Goal: Information Seeking & Learning: Learn about a topic

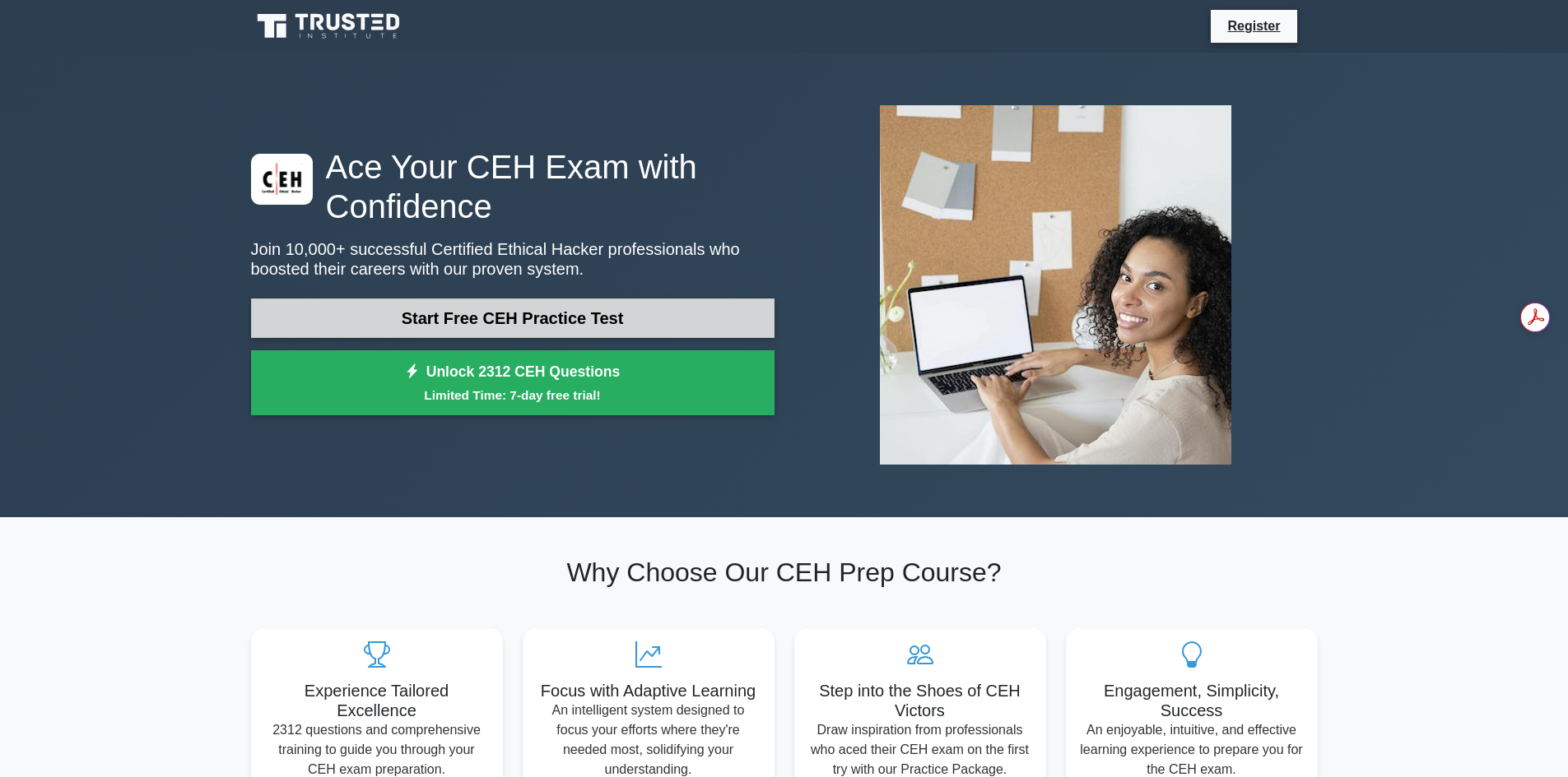
click at [512, 329] on link "Start Free CEH Practice Test" at bounding box center [512, 317] width 523 height 39
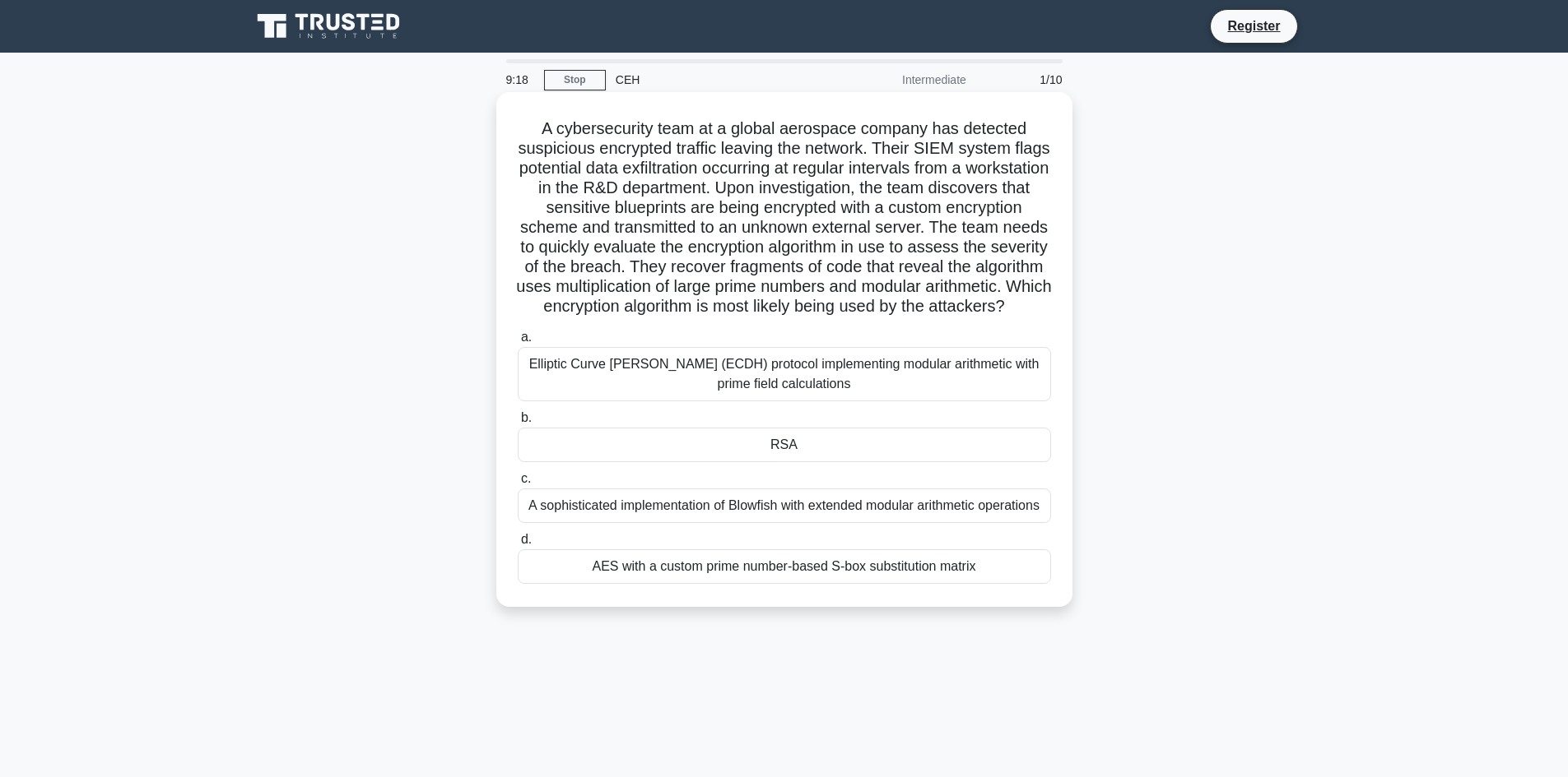
click at [782, 575] on label "d. AES with a custom prime number-based S-box substitution matrix" at bounding box center [784, 556] width 533 height 54
click at [783, 584] on div "AES with a custom prime number-based S-box substitution matrix" at bounding box center [784, 566] width 533 height 34
click at [517, 546] on input "d. AES with a custom prime number-based S-box substitution matrix" at bounding box center [517, 540] width 0 height 11
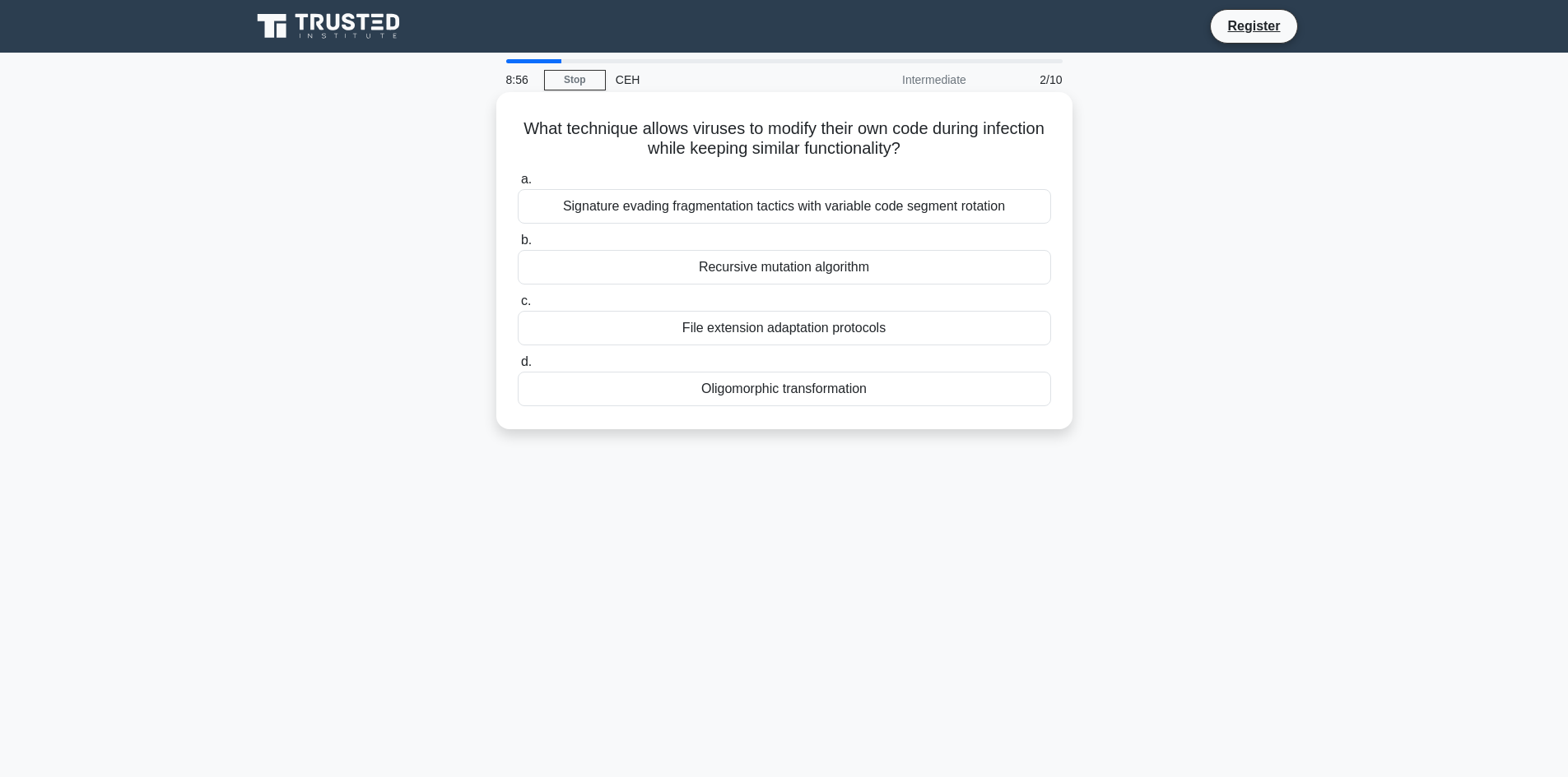
click at [809, 399] on div "Oligomorphic transformation" at bounding box center [784, 388] width 533 height 34
click at [517, 368] on input "d. Oligomorphic transformation" at bounding box center [517, 362] width 0 height 11
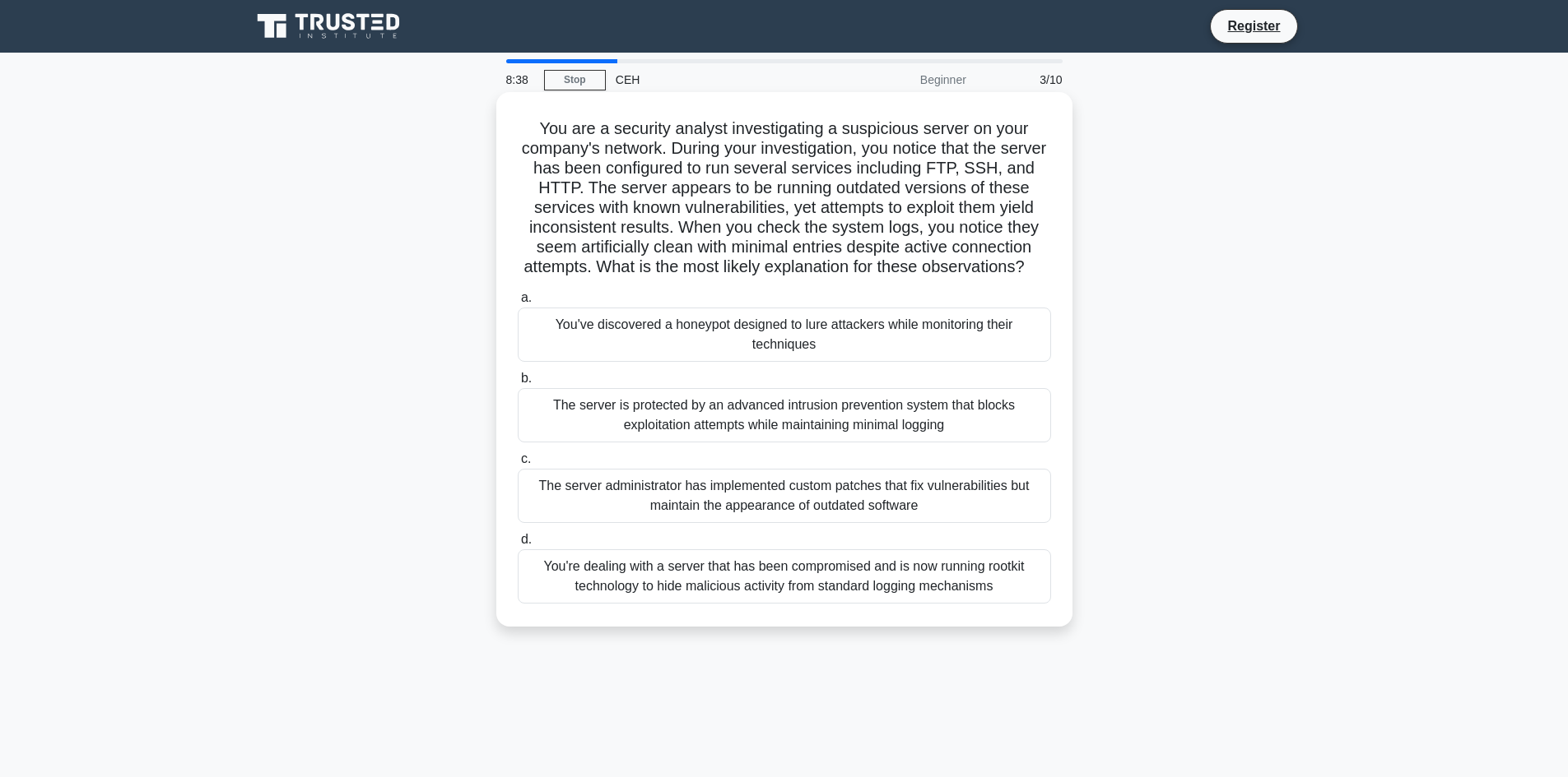
click at [843, 206] on h5 "You are a security analyst investigating a suspicious server on your company's …" at bounding box center [784, 198] width 537 height 160
click at [846, 205] on h5 "You are a security analyst investigating a suspicious server on your company's …" at bounding box center [784, 198] width 537 height 160
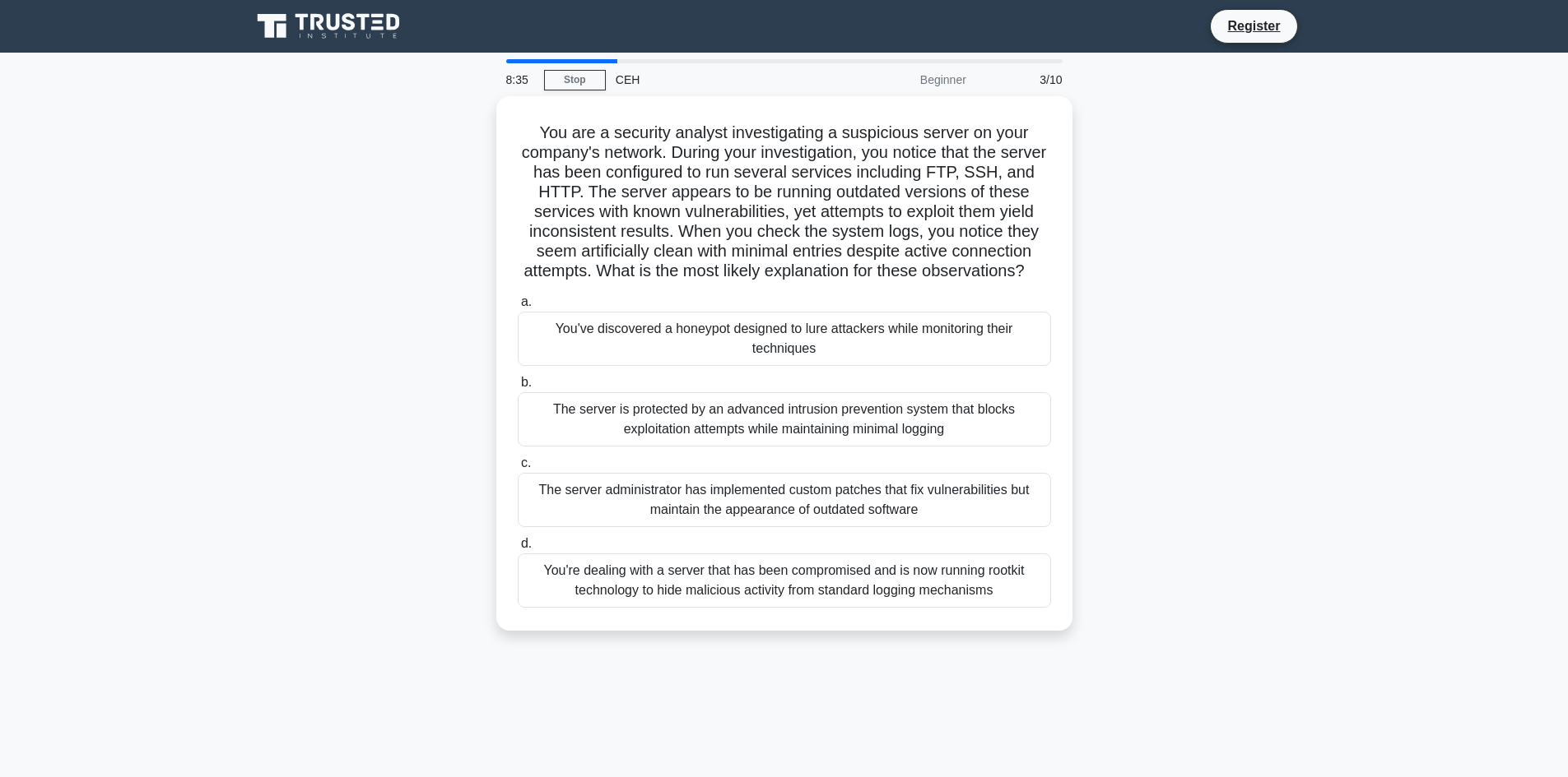
click at [1092, 300] on div "You are a security analyst investigating a suspicious server on your company's …" at bounding box center [784, 373] width 1087 height 555
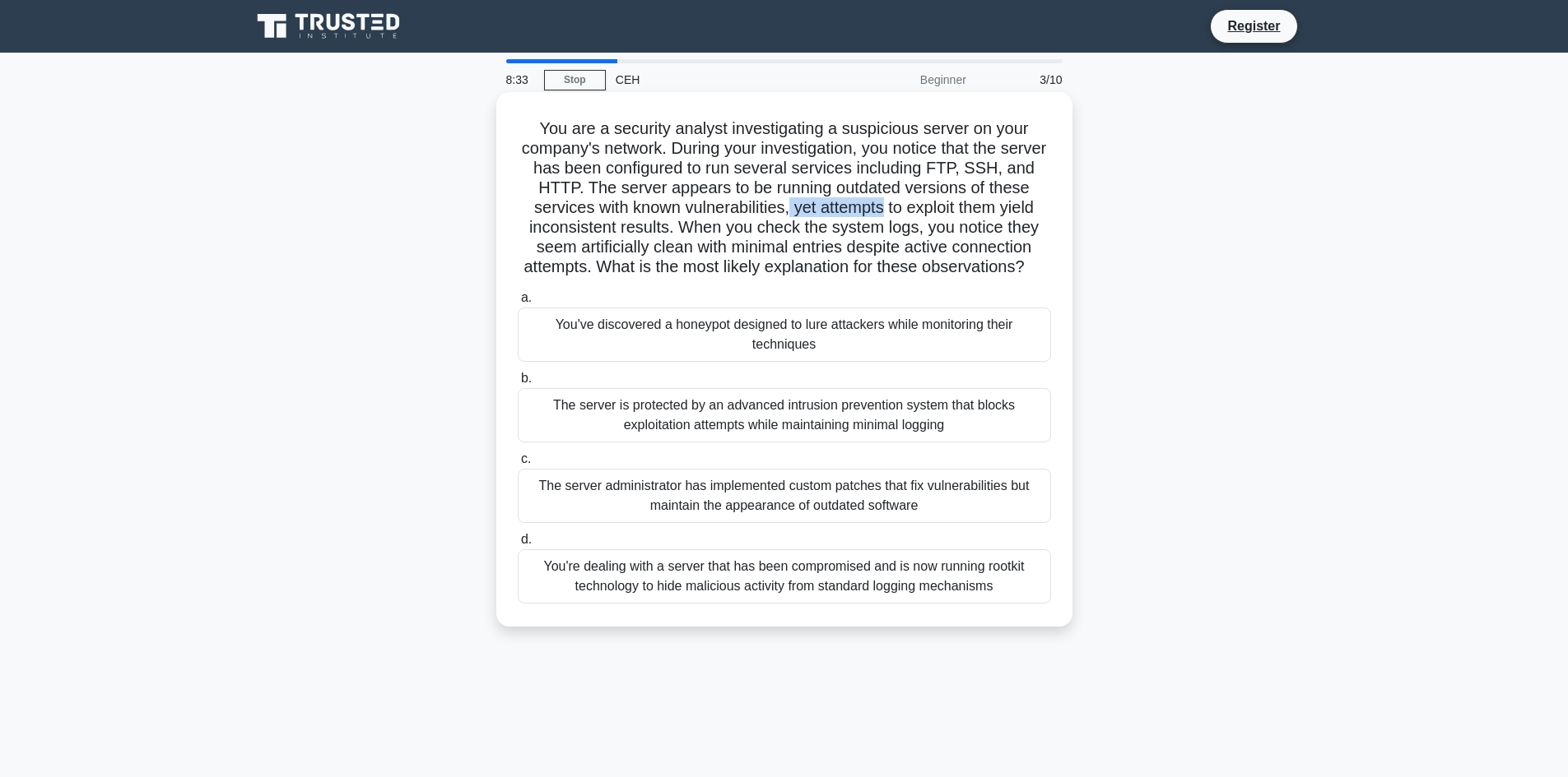
drag, startPoint x: 785, startPoint y: 210, endPoint x: 883, endPoint y: 207, distance: 98.0
click at [883, 207] on h5 "You are a security analyst investigating a suspicious server on your company's …" at bounding box center [784, 198] width 537 height 160
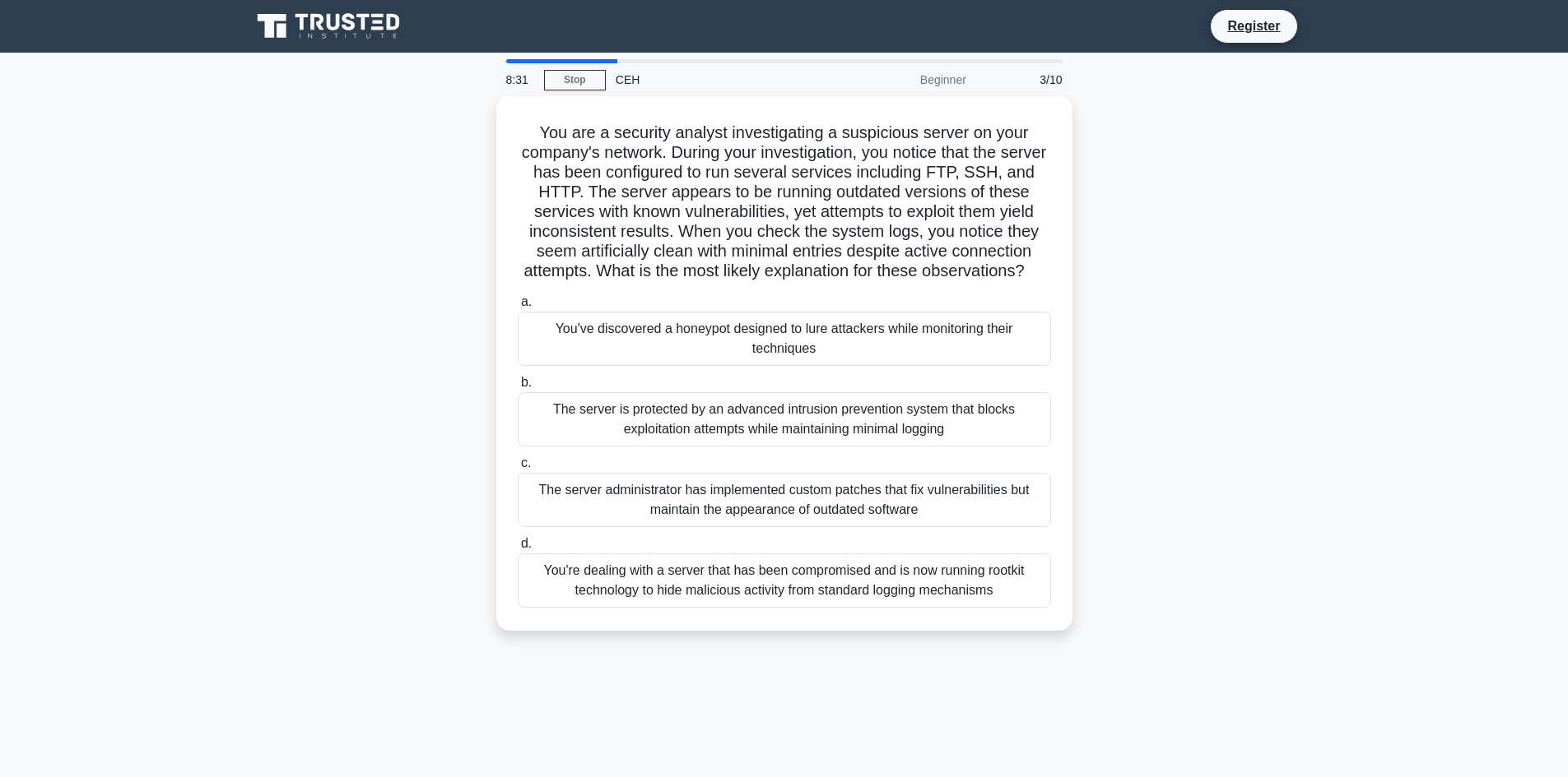
click at [1128, 265] on div "You are a security analyst investigating a suspicious server on your company's …" at bounding box center [784, 373] width 1087 height 555
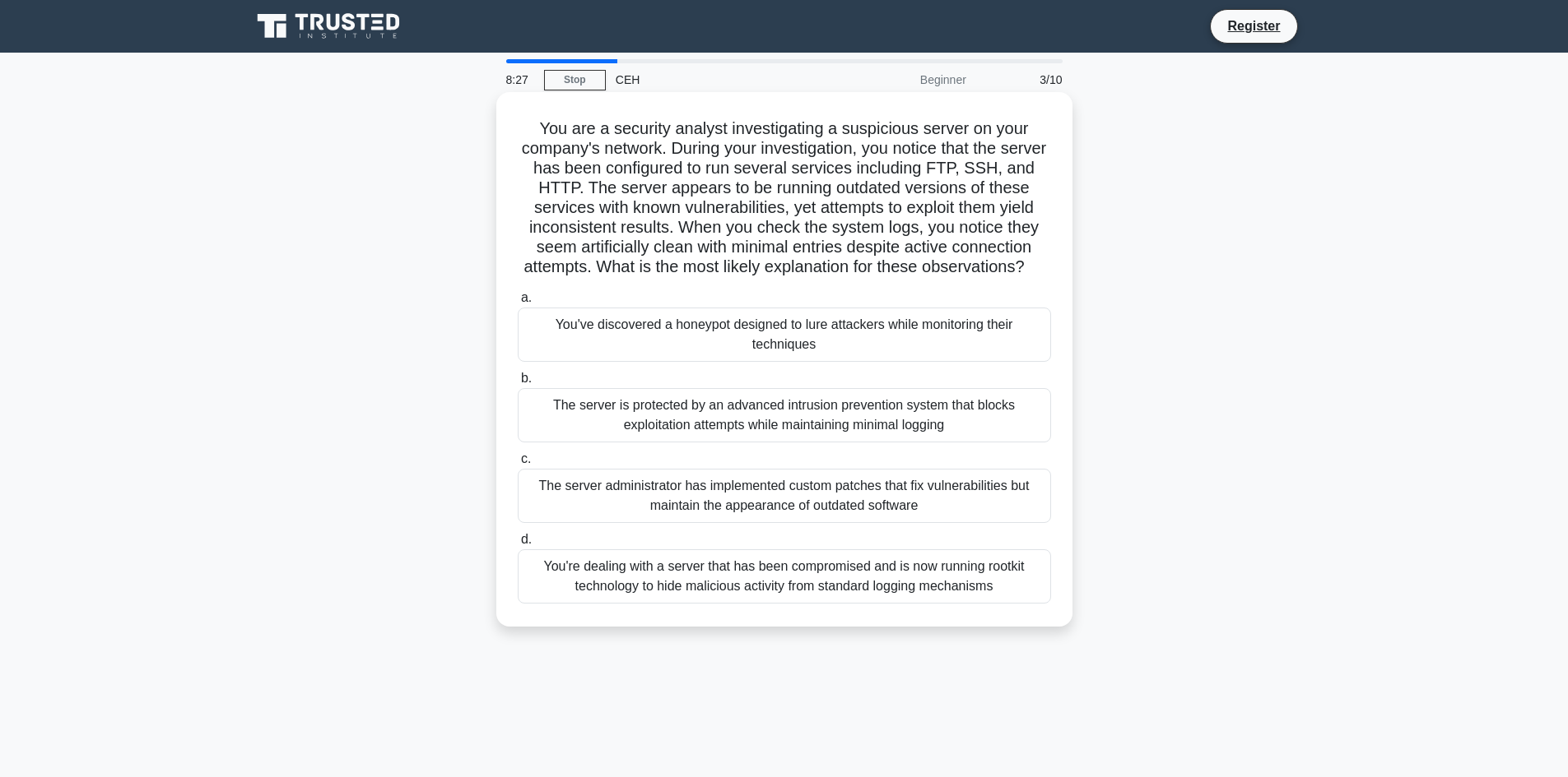
click at [1021, 207] on h5 "You are a security analyst investigating a suspicious server on your company's …" at bounding box center [784, 198] width 537 height 160
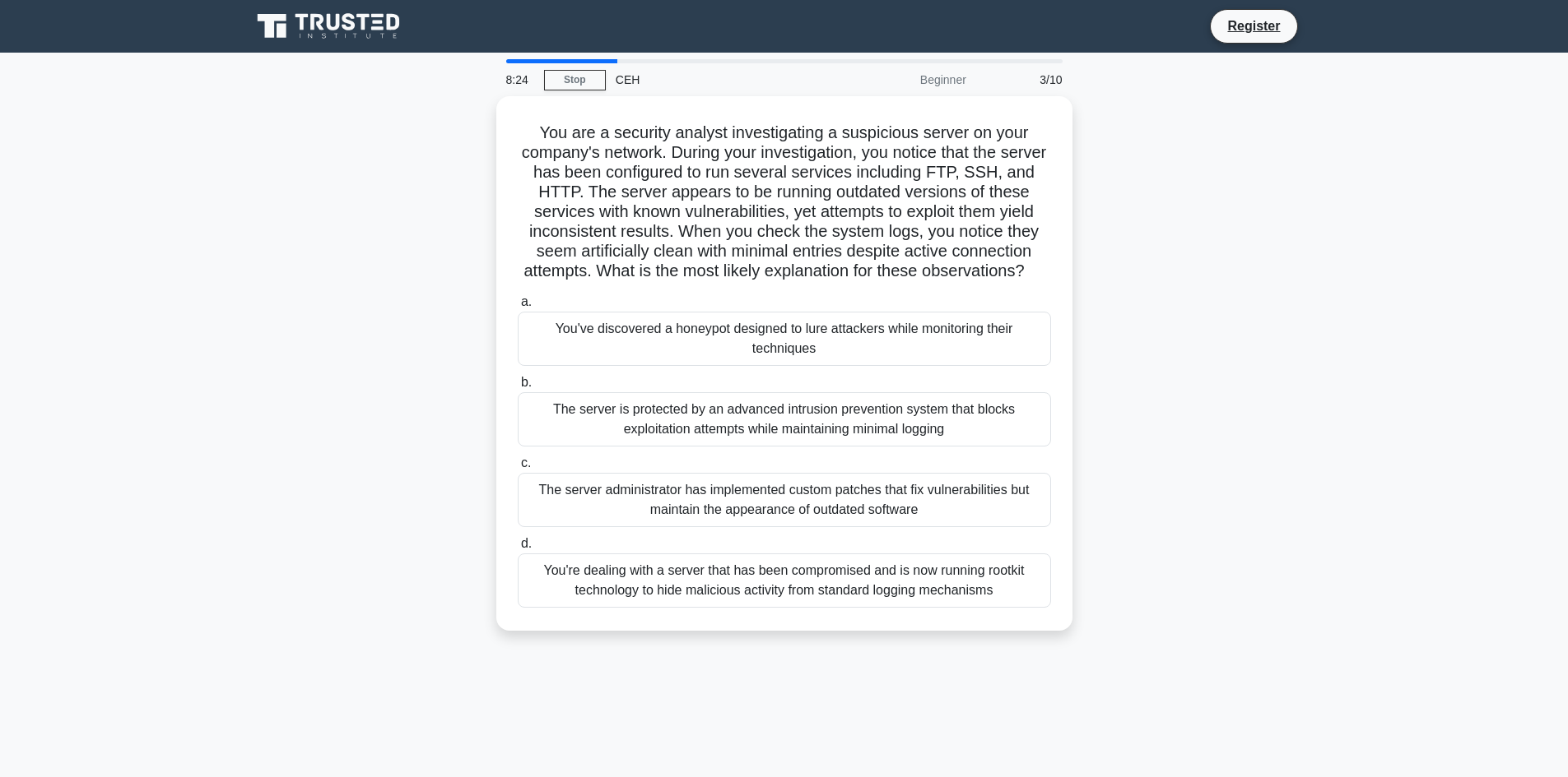
click at [1130, 287] on div "You are a security analyst investigating a suspicious server on your company's …" at bounding box center [784, 373] width 1087 height 555
click at [1169, 240] on div "You are a security analyst investigating a suspicious server on your company's …" at bounding box center [784, 373] width 1087 height 555
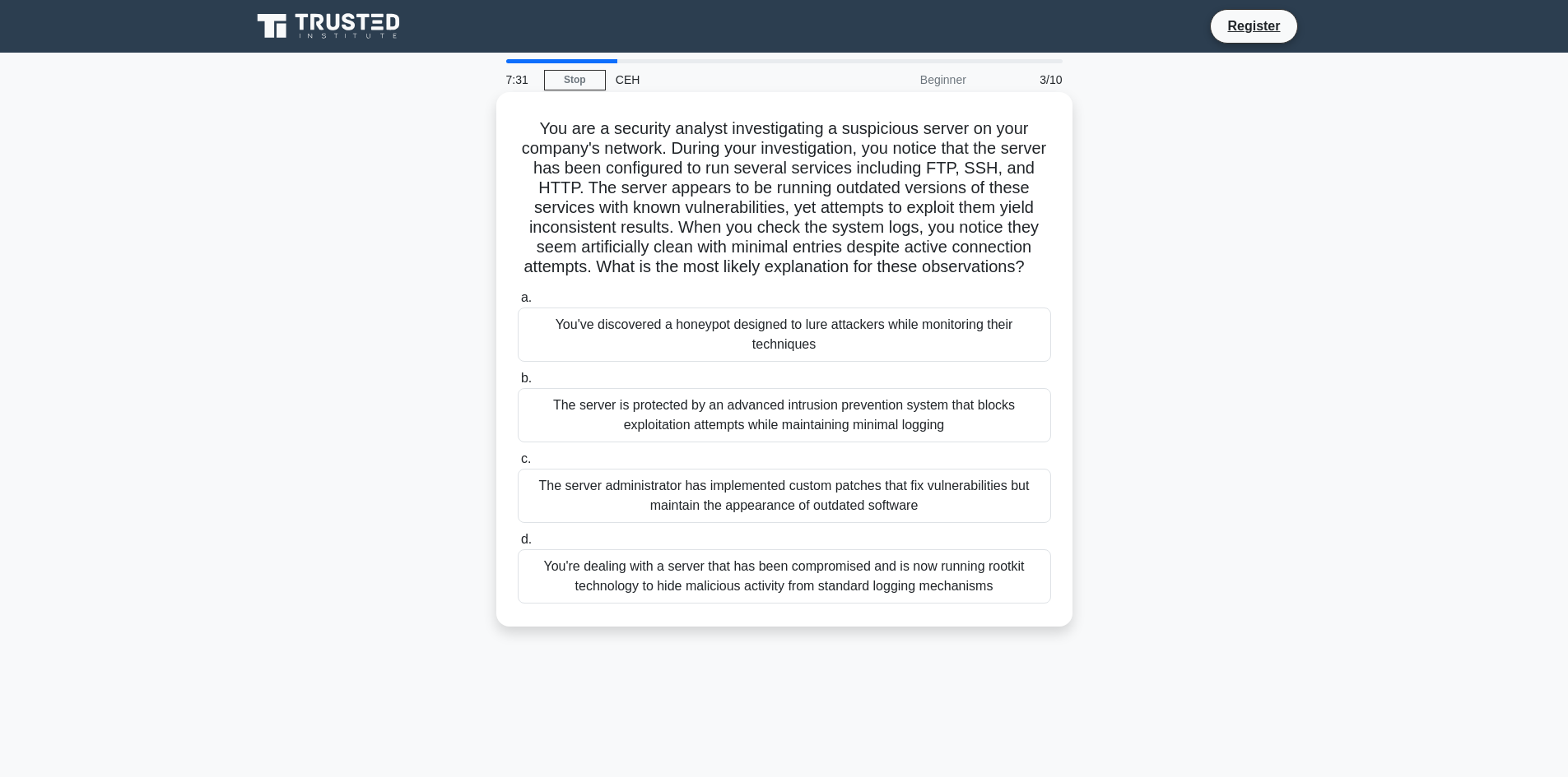
click at [690, 357] on div "You've discovered a honeypot designed to lure attackers while monitoring their …" at bounding box center [784, 334] width 533 height 54
click at [517, 303] on input "a. You've discovered a honeypot designed to lure attackers while monitoring the…" at bounding box center [517, 297] width 0 height 11
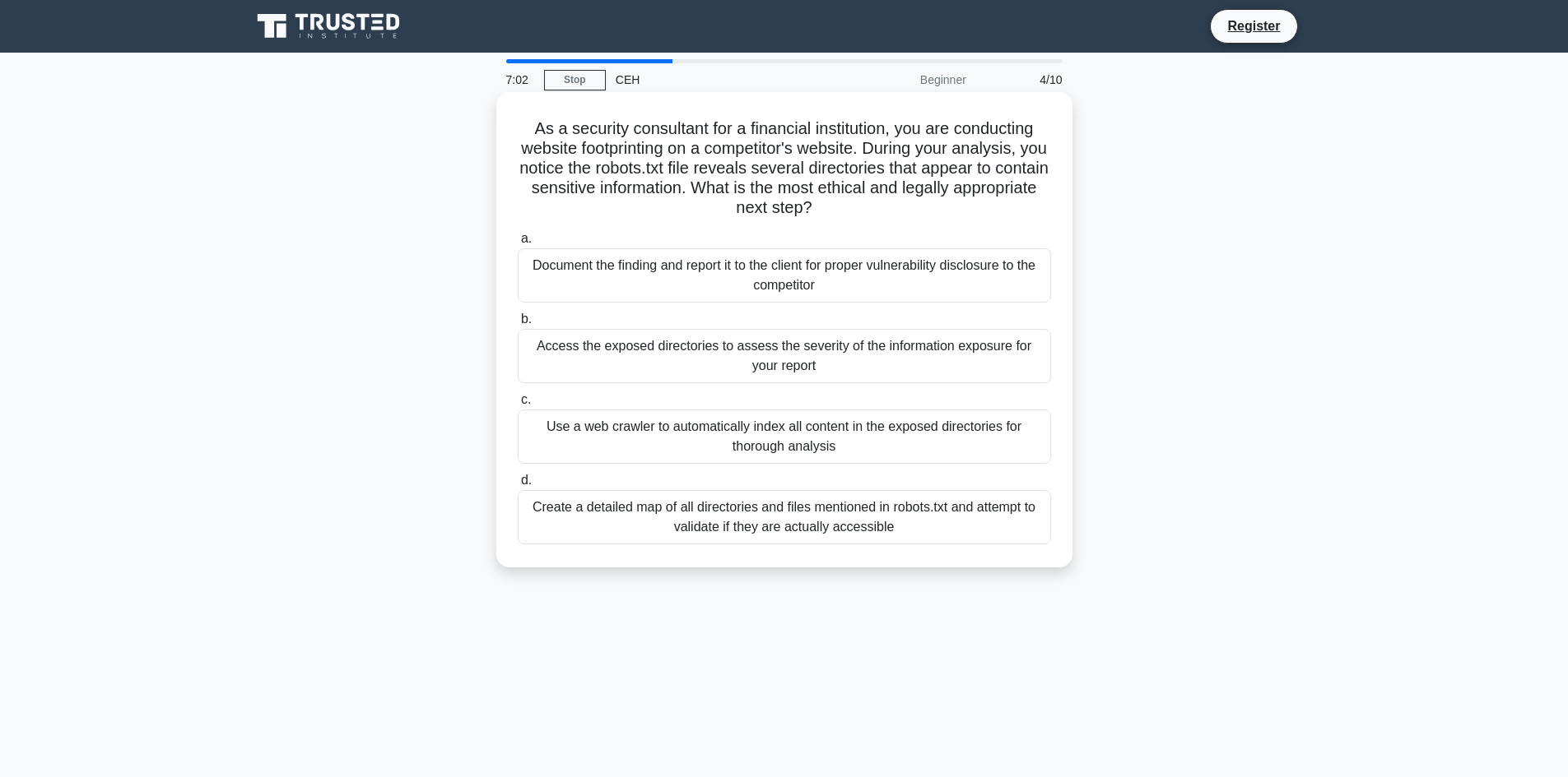
click at [715, 267] on div "Document the finding and report it to the client for proper vulnerability discl…" at bounding box center [784, 275] width 533 height 54
click at [517, 244] on input "a. Document the finding and report it to the client for proper vulnerability di…" at bounding box center [517, 239] width 0 height 11
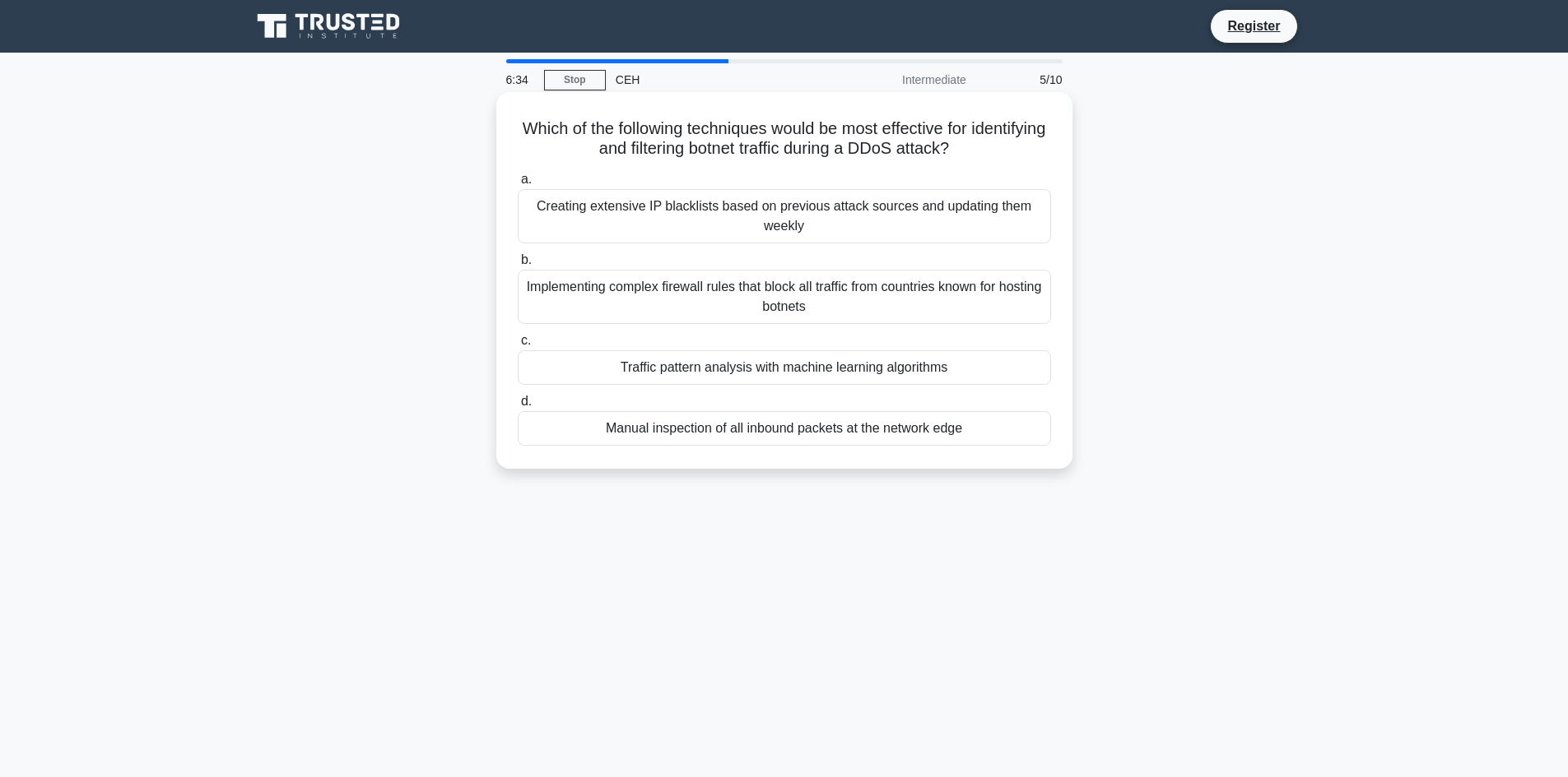
click at [746, 374] on div "Traffic pattern analysis with machine learning algorithms" at bounding box center [784, 367] width 533 height 34
click at [517, 346] on input "c. Traffic pattern analysis with machine learning algorithms" at bounding box center [517, 341] width 0 height 11
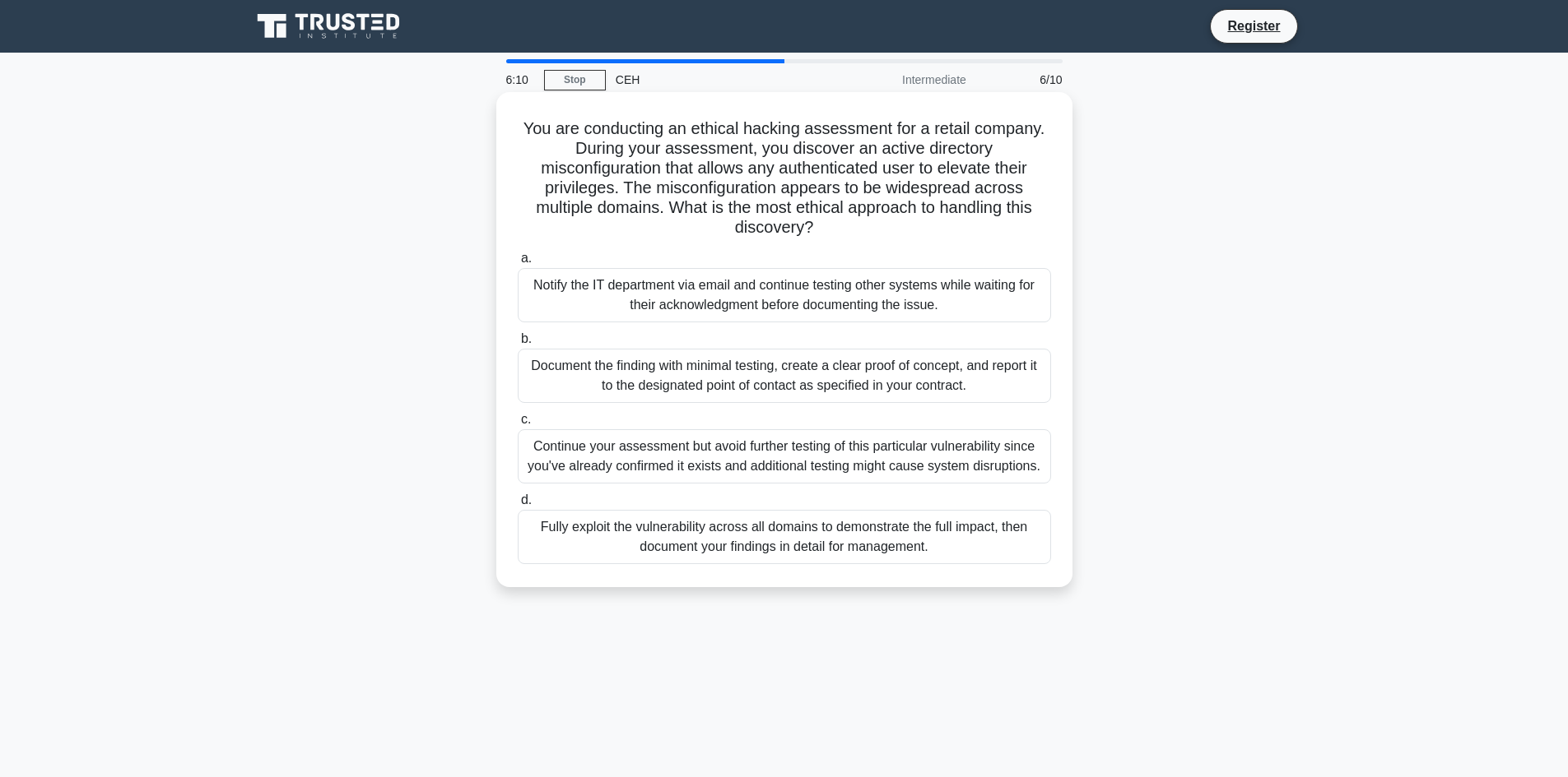
click at [713, 298] on div "Notify the IT department via email and continue testing other systems while wai…" at bounding box center [784, 295] width 533 height 54
click at [517, 264] on input "a. Notify the IT department via email and continue testing other systems while …" at bounding box center [517, 258] width 0 height 11
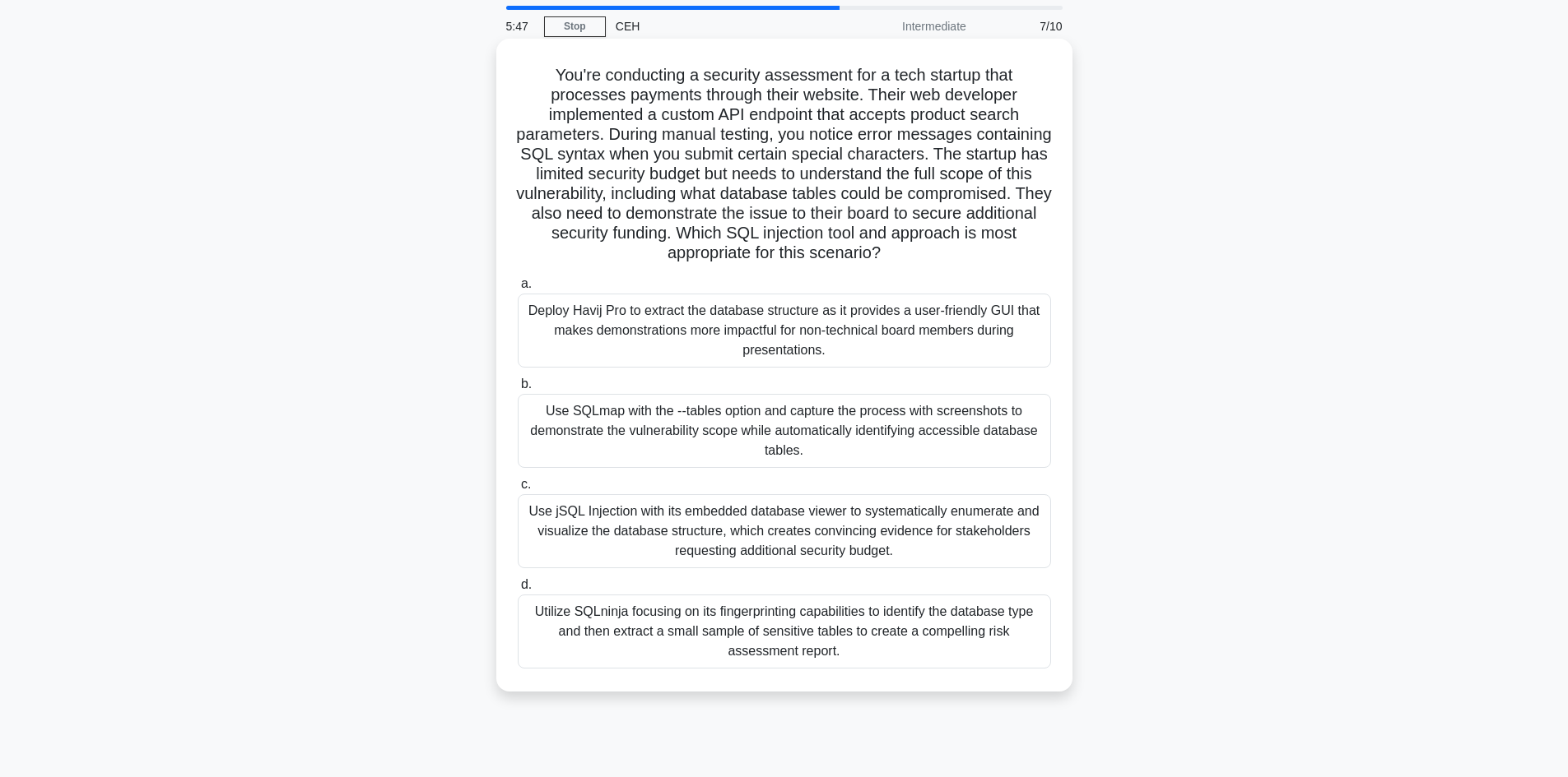
scroll to position [82, 0]
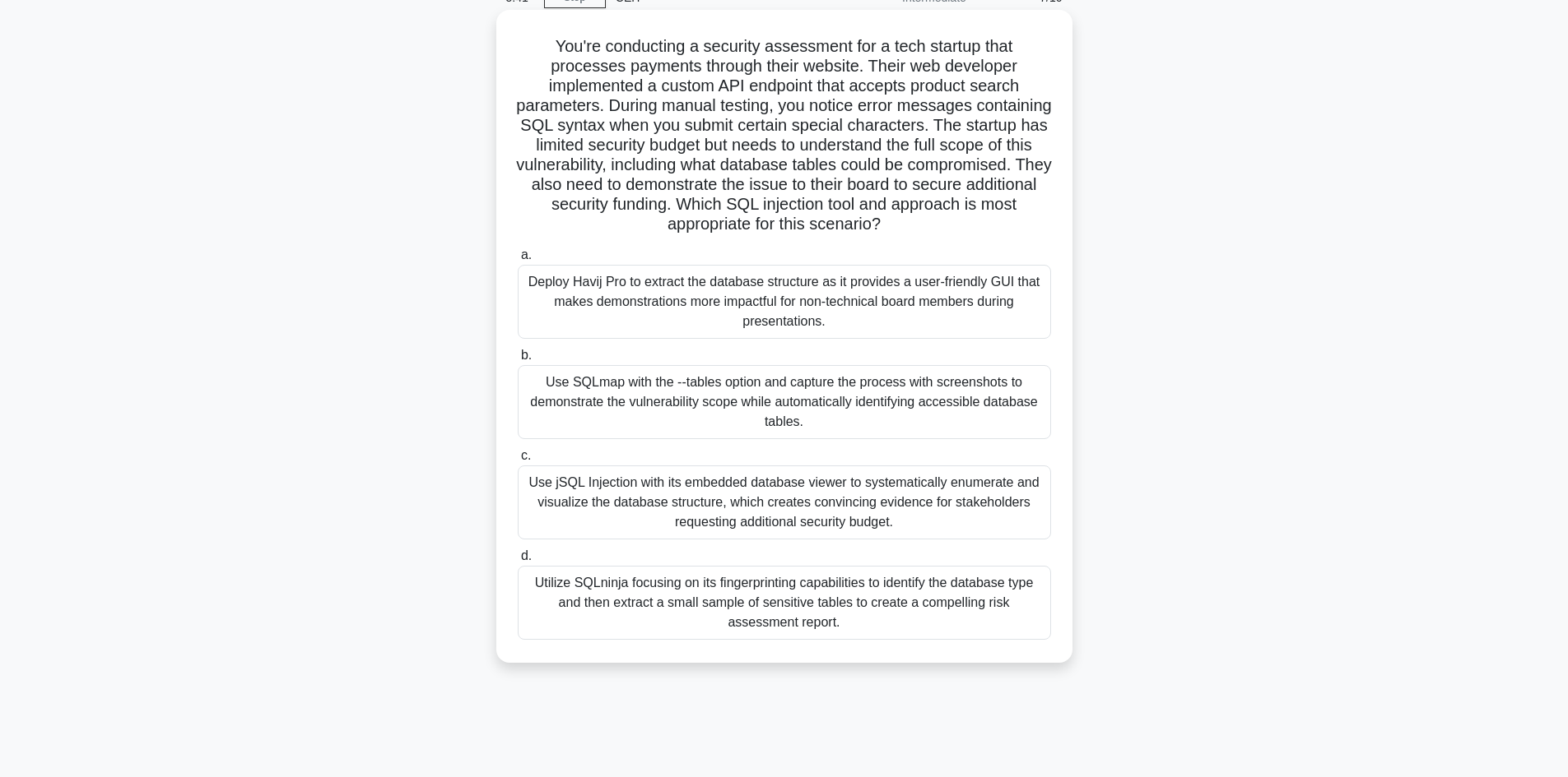
click at [732, 402] on div "Use SQLmap with the --tables option and capture the process with screenshots to…" at bounding box center [784, 402] width 533 height 74
click at [517, 361] on input "b. Use SQLmap with the --tables option and capture the process with screenshots…" at bounding box center [517, 355] width 0 height 11
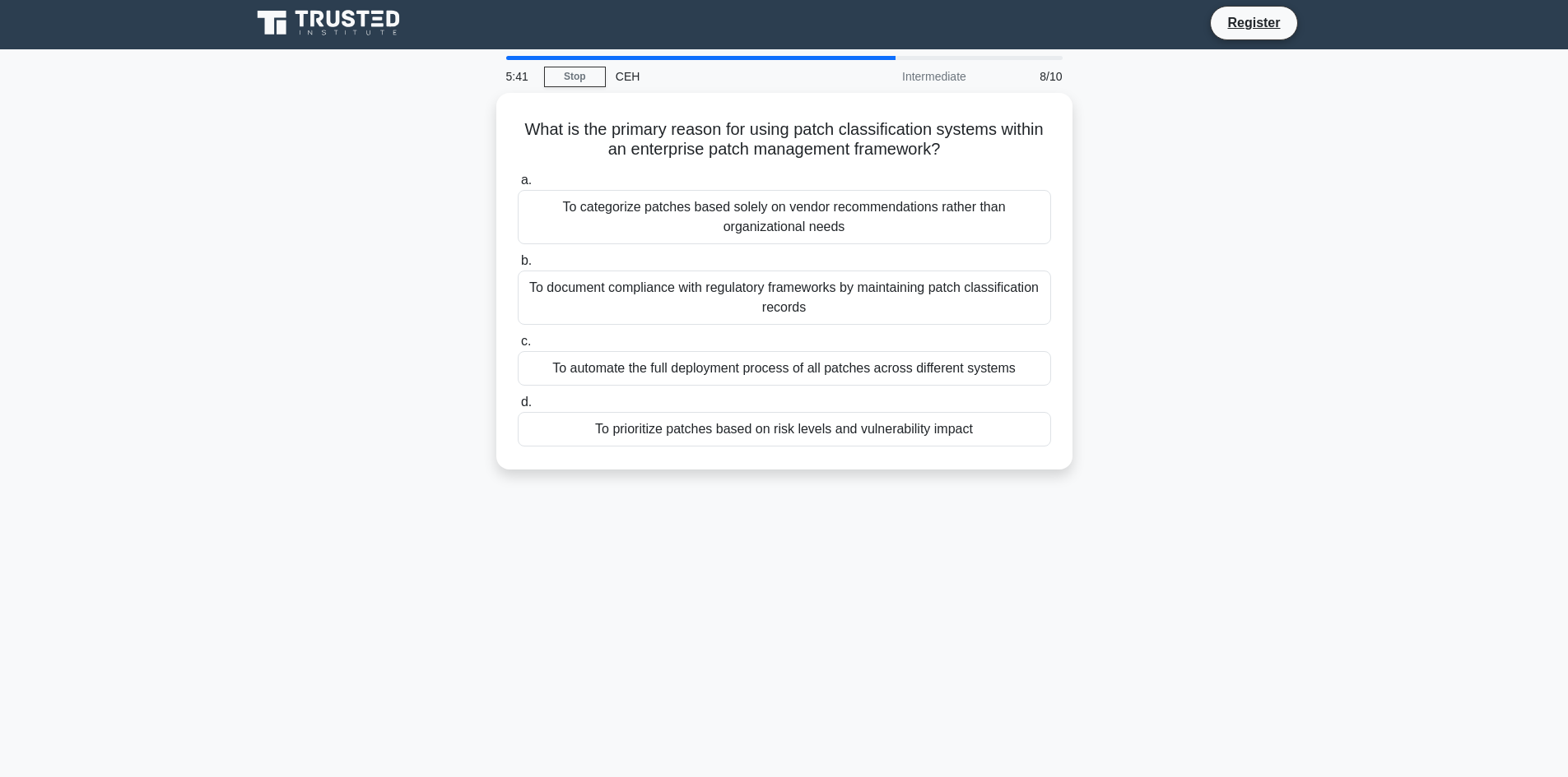
scroll to position [0, 0]
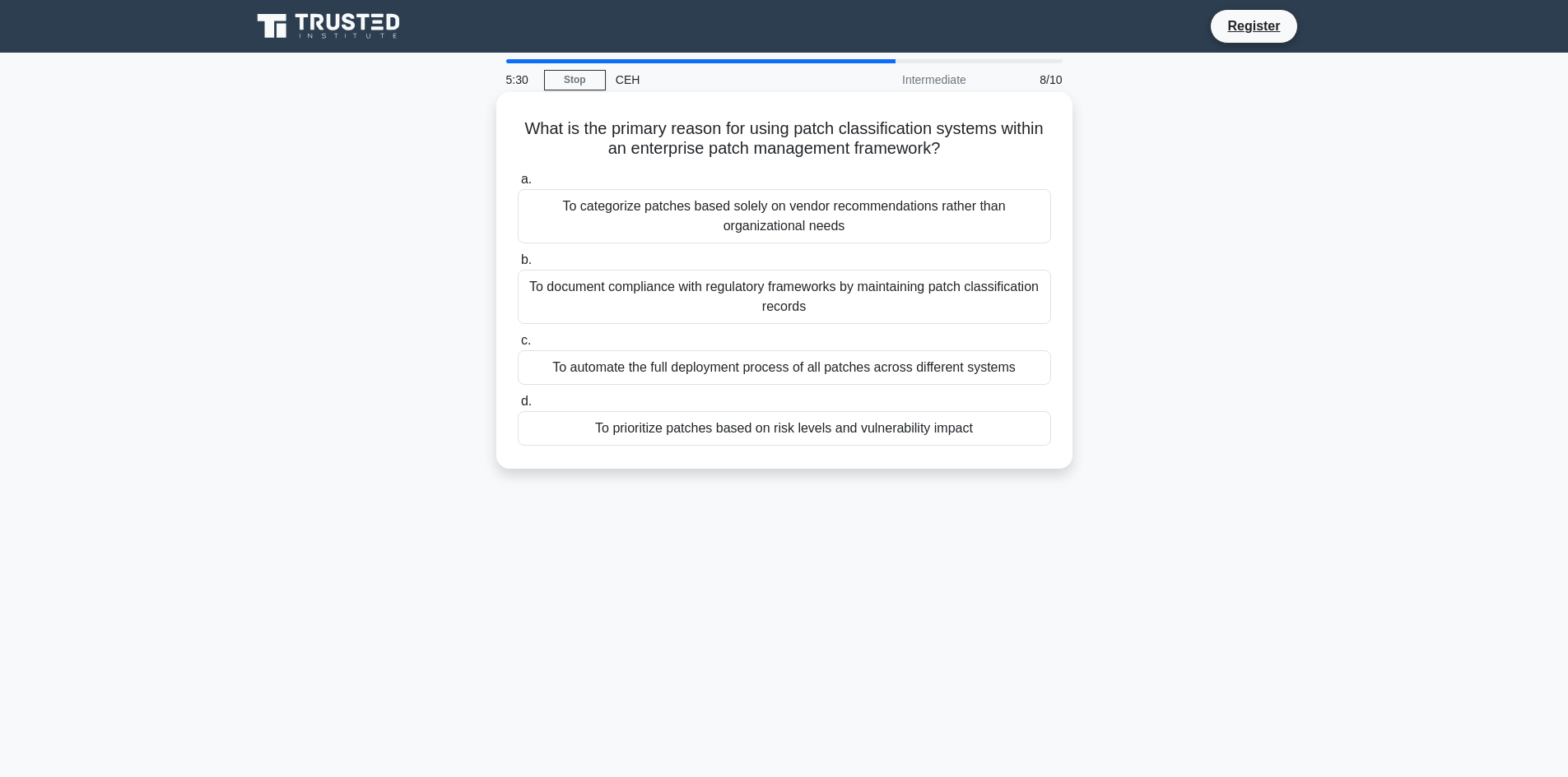
click at [683, 312] on div "To document compliance with regulatory frameworks by maintaining patch classifi…" at bounding box center [784, 297] width 533 height 54
click at [517, 266] on input "b. To document compliance with regulatory frameworks by maintaining patch class…" at bounding box center [517, 260] width 0 height 11
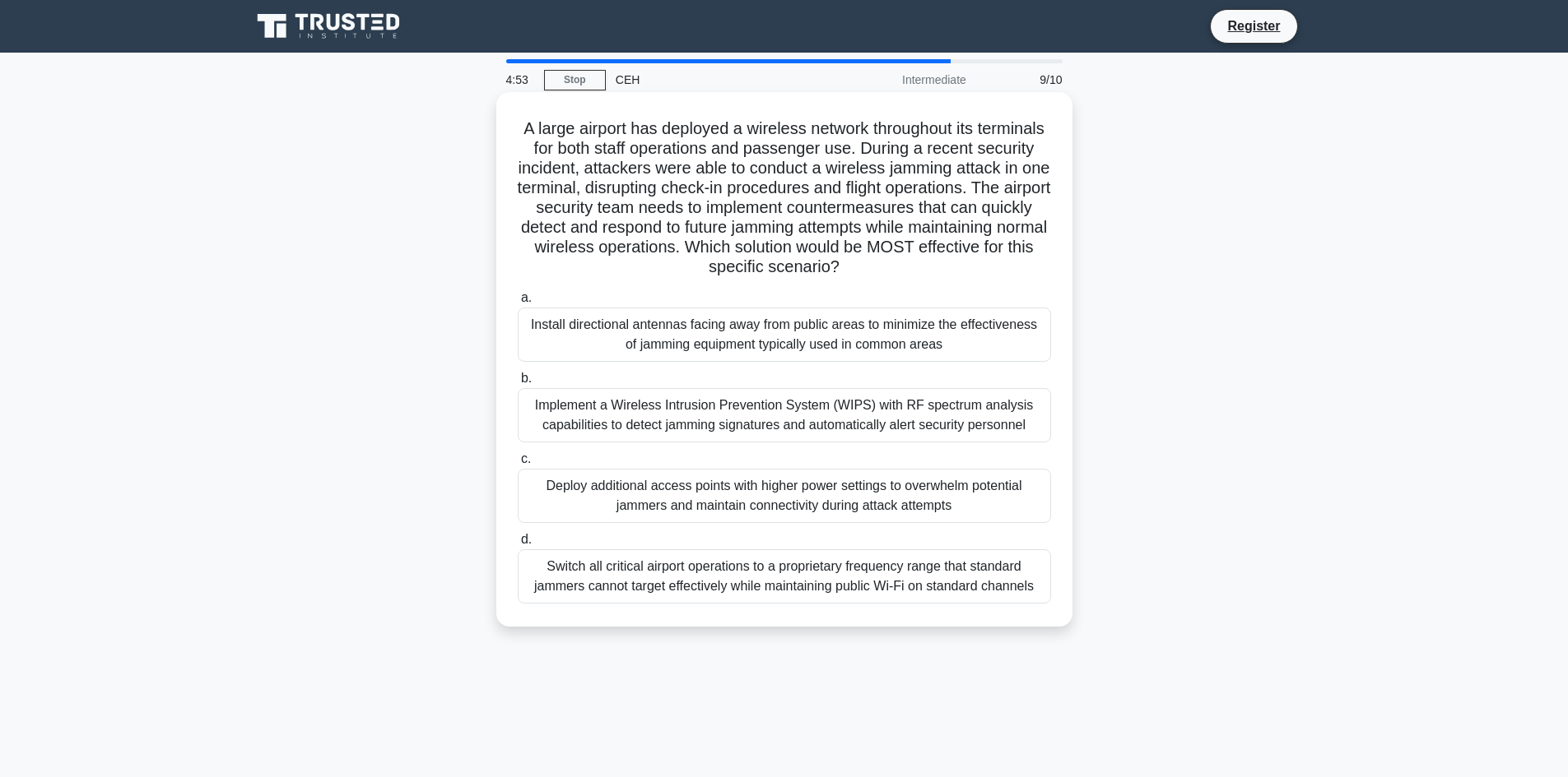
click at [801, 420] on div "Implement a Wireless Intrusion Prevention System (WIPS) with RF spectrum analys…" at bounding box center [784, 415] width 533 height 54
click at [517, 384] on input "b. Implement a Wireless Intrusion Prevention System (WIPS) with RF spectrum ana…" at bounding box center [517, 378] width 0 height 11
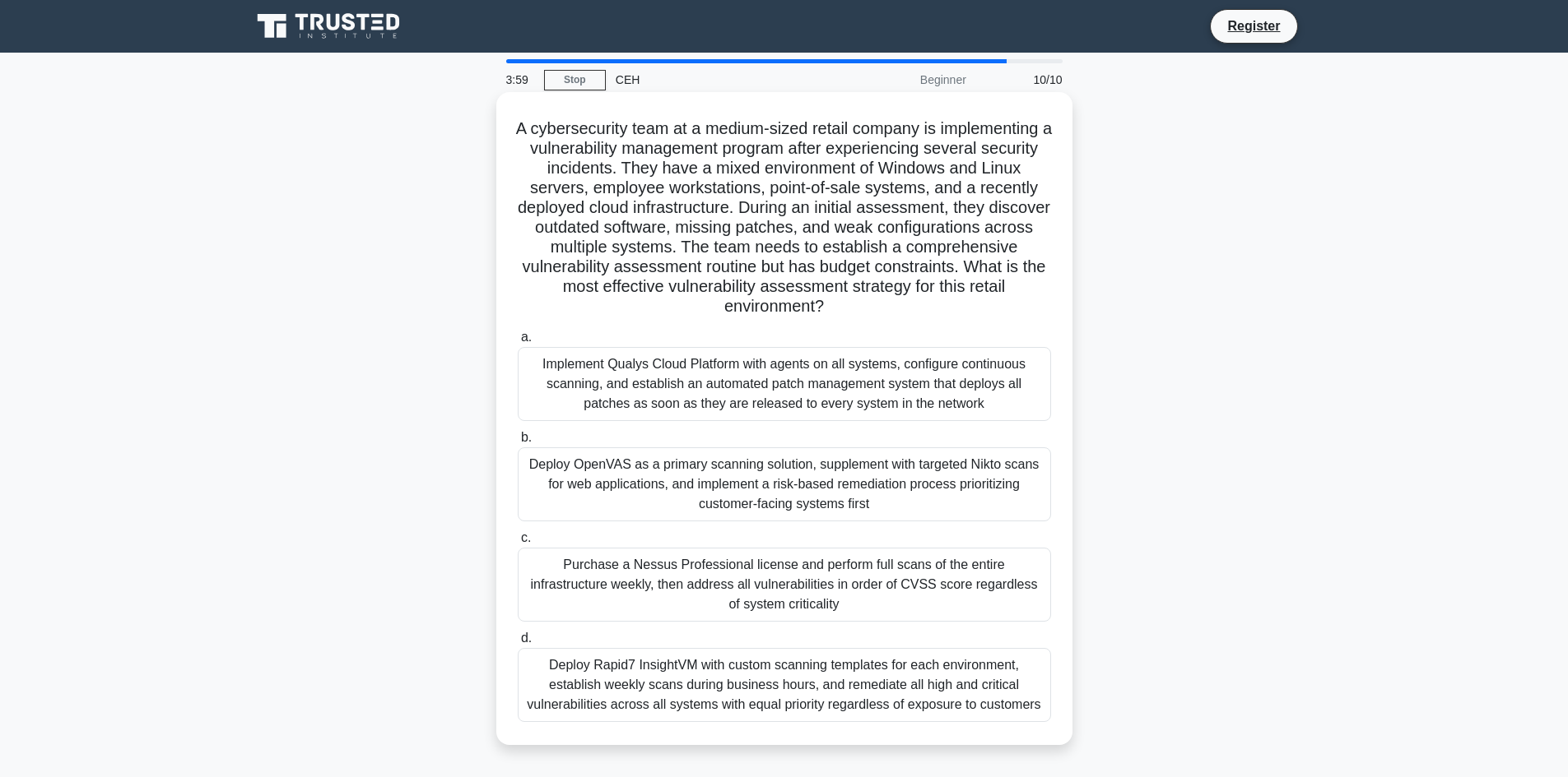
drag, startPoint x: 612, startPoint y: 295, endPoint x: 945, endPoint y: 317, distance: 333.7
click at [945, 317] on h5 "A cybersecurity team at a medium-sized retail company is implementing a vulnera…" at bounding box center [784, 218] width 537 height 199
click at [894, 331] on label "a. Implement Qualys Cloud Platform with agents on all systems, configure contin…" at bounding box center [784, 374] width 533 height 94
click at [517, 333] on input "a. Implement Qualys Cloud Platform with agents on all systems, configure contin…" at bounding box center [517, 338] width 0 height 11
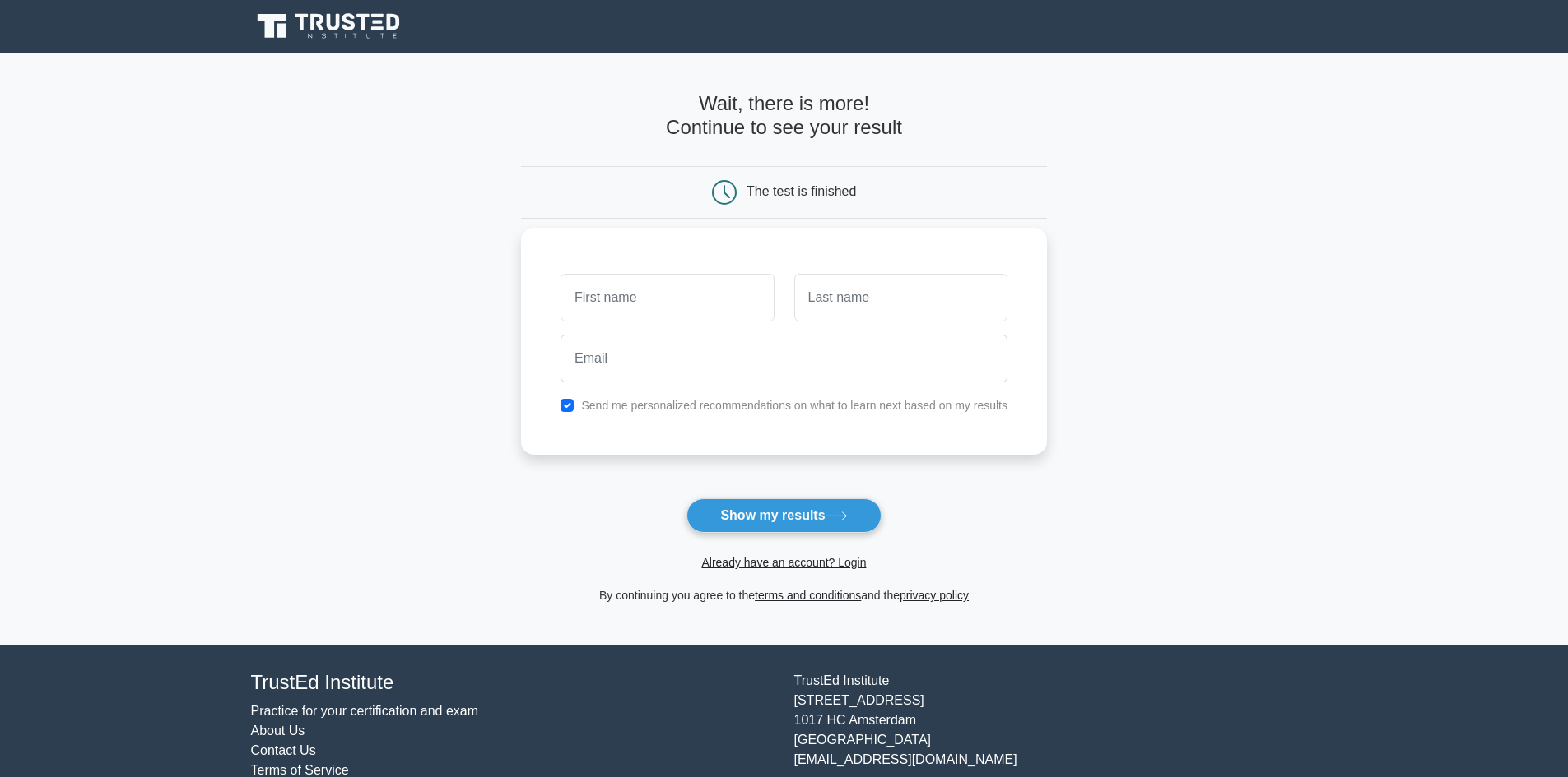
click at [703, 300] on input "text" at bounding box center [666, 297] width 213 height 48
type input "Raynner J."
click at [862, 315] on input "text" at bounding box center [900, 297] width 213 height 48
type input "[PERSON_NAME]"
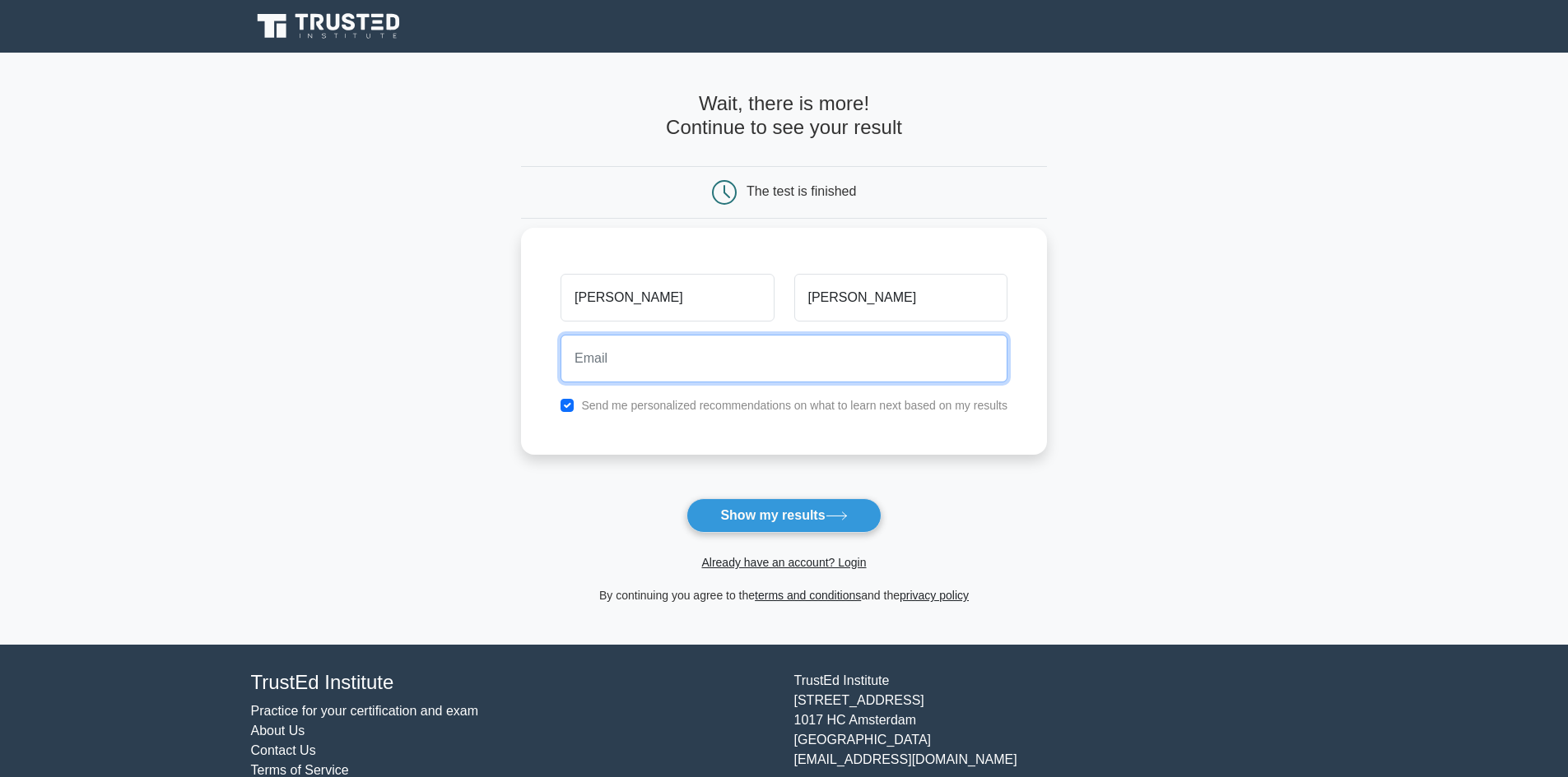
click at [868, 363] on input "email" at bounding box center [783, 358] width 447 height 48
type input "[EMAIL_ADDRESS][PERSON_NAME][DOMAIN_NAME]"
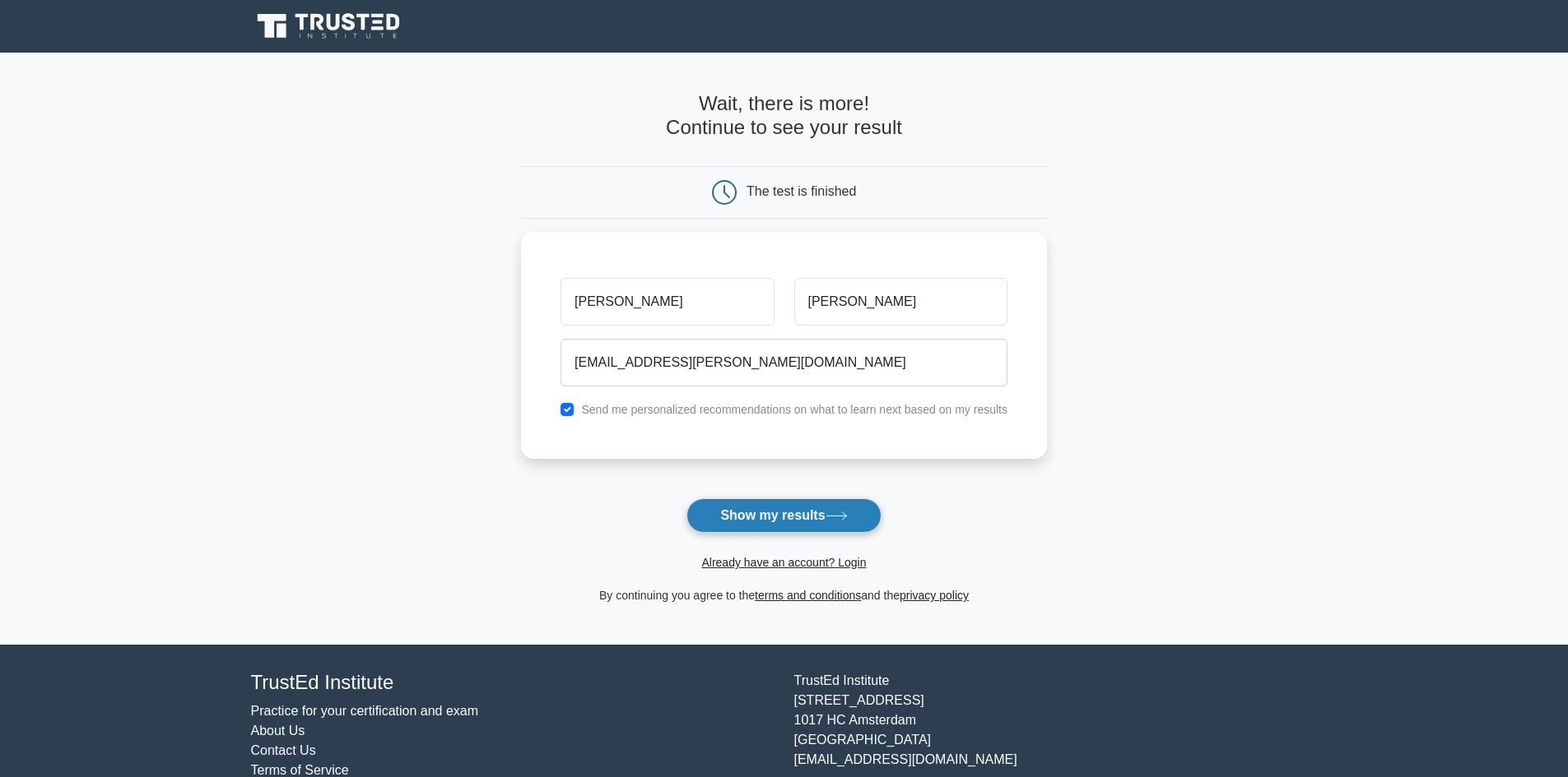
click at [740, 512] on button "Show my results" at bounding box center [783, 515] width 194 height 34
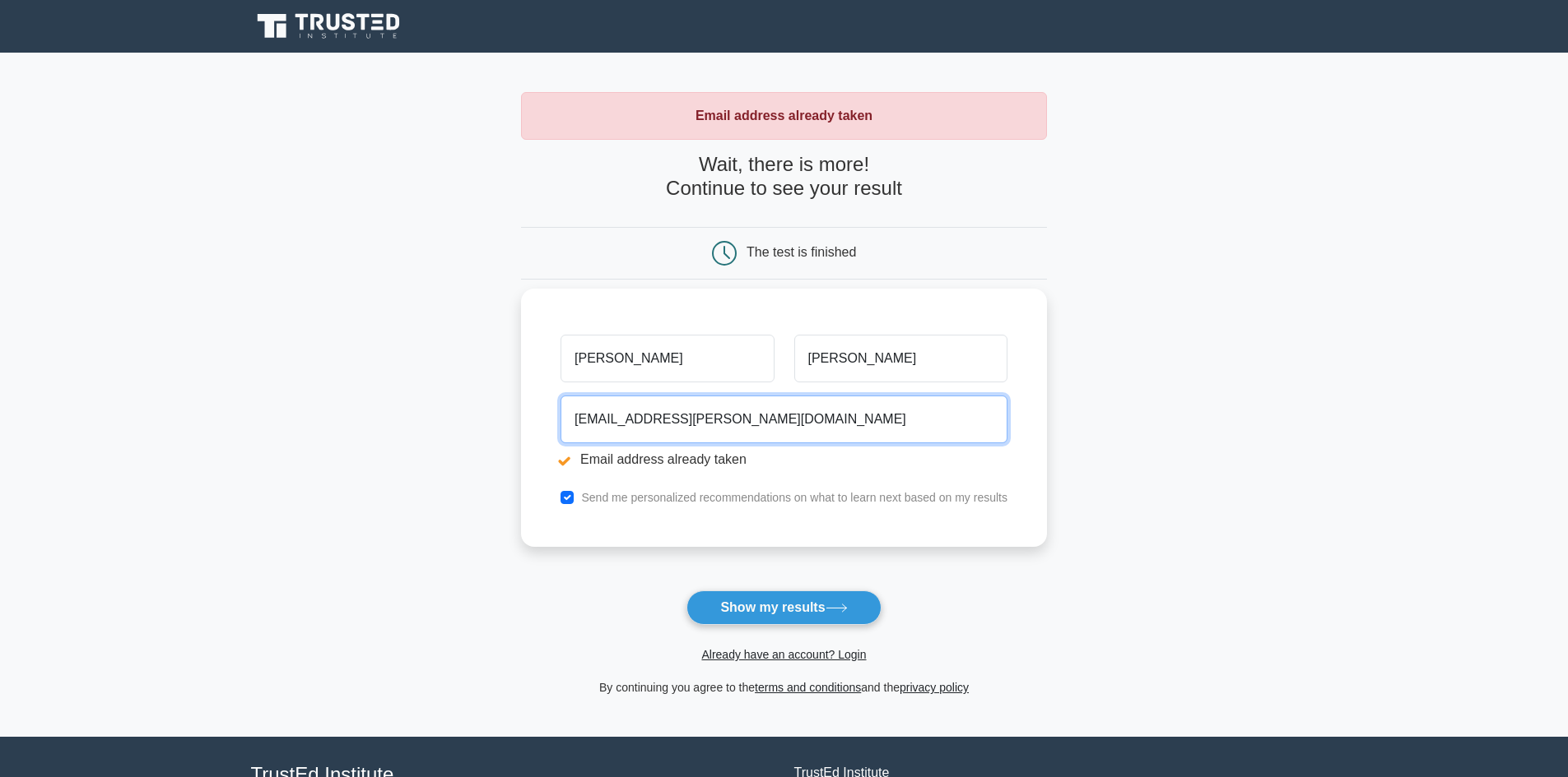
drag, startPoint x: 786, startPoint y: 419, endPoint x: 677, endPoint y: 420, distance: 109.0
click at [677, 421] on input "[EMAIL_ADDRESS][PERSON_NAME][DOMAIN_NAME]" at bounding box center [783, 419] width 447 height 48
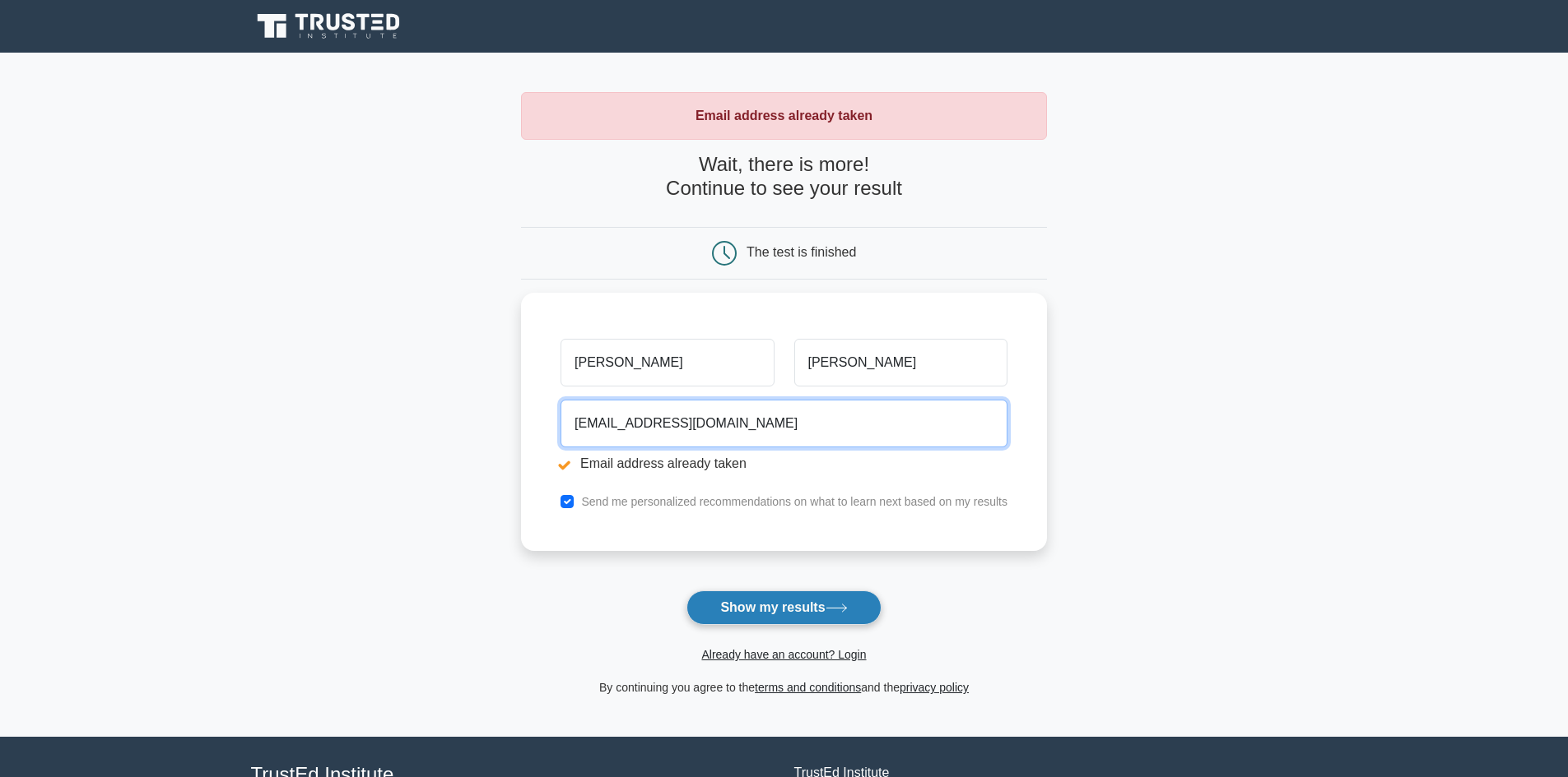
type input "[EMAIL_ADDRESS][DOMAIN_NAME]"
click at [762, 612] on button "Show my results" at bounding box center [783, 607] width 194 height 34
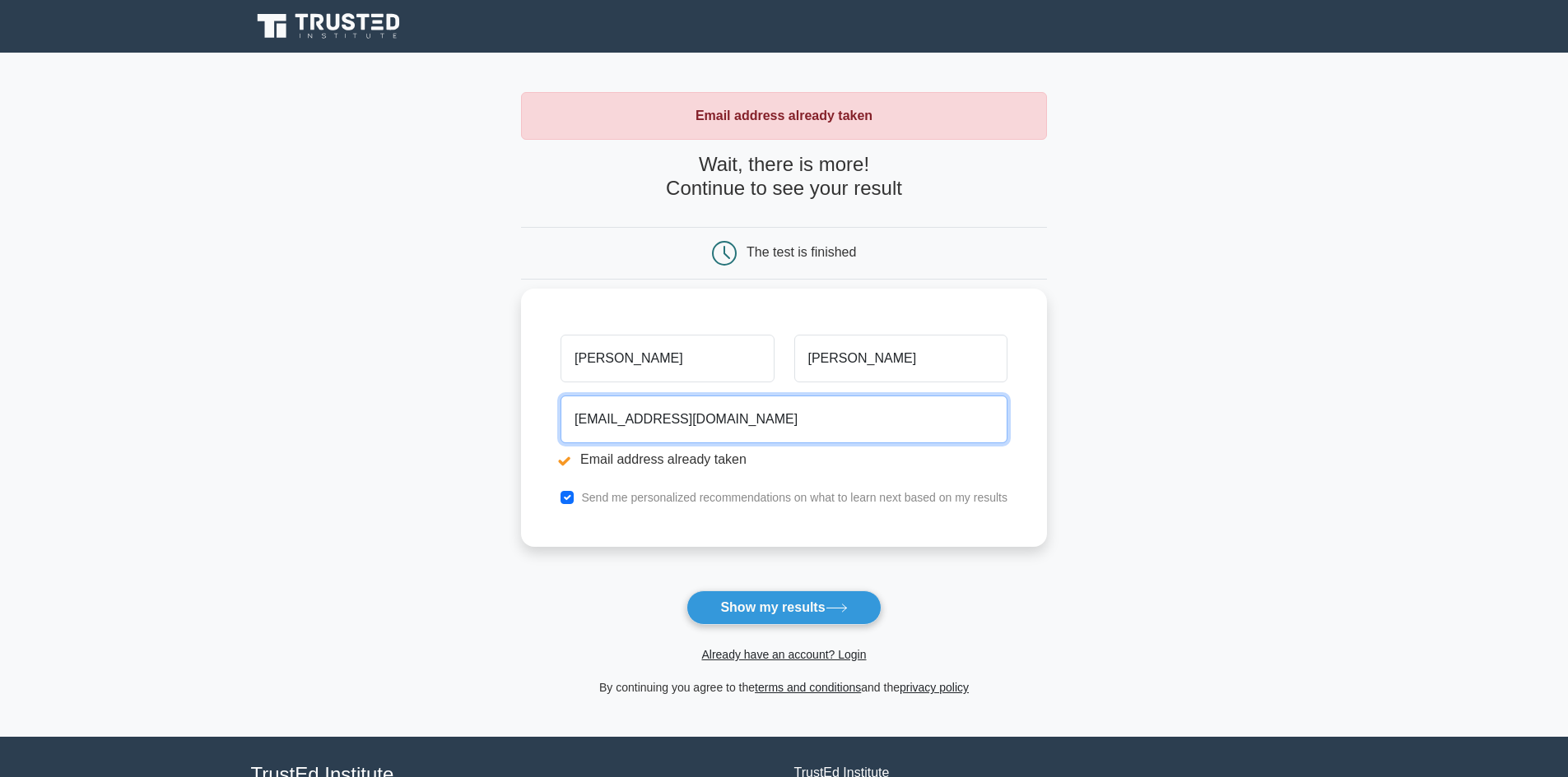
drag, startPoint x: 685, startPoint y: 419, endPoint x: 636, endPoint y: 422, distance: 49.1
click at [636, 422] on input "raynner.rodriguez2@gmail.com" at bounding box center [783, 419] width 447 height 48
click at [629, 495] on label "Send me personalized recommendations on what to learn next based on my results" at bounding box center [794, 498] width 426 height 13
drag, startPoint x: 636, startPoint y: 494, endPoint x: 644, endPoint y: 499, distance: 9.4
click at [640, 496] on label "Send me personalized recommendations on what to learn next based on my results" at bounding box center [794, 498] width 426 height 13
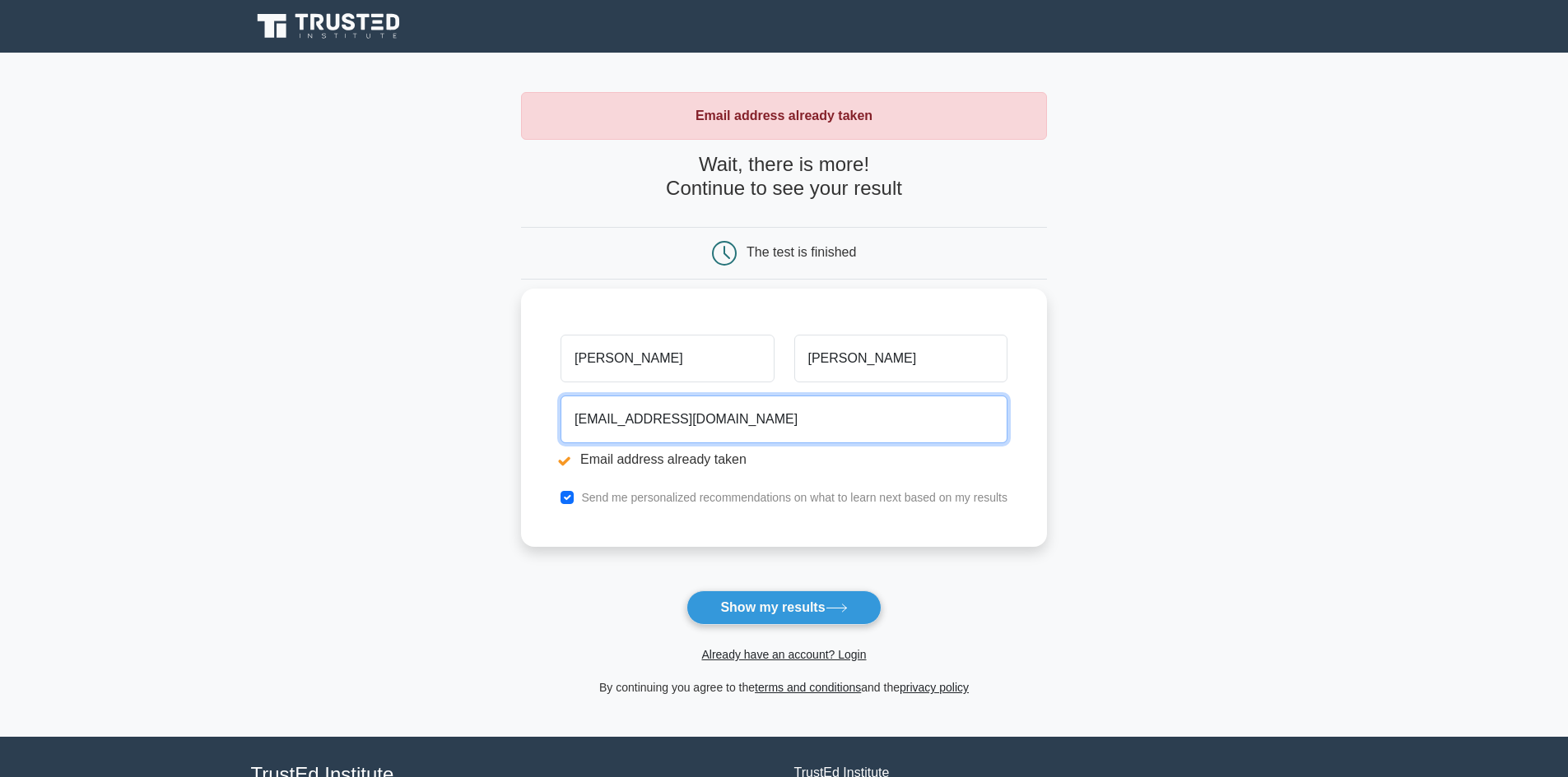
click at [639, 415] on input "raynner.rodriguez2@gmail.com" at bounding box center [783, 419] width 447 height 48
drag, startPoint x: 642, startPoint y: 417, endPoint x: 685, endPoint y: 420, distance: 43.1
click at [685, 419] on input "raynner.rodriguez2@gmail.com" at bounding box center [783, 419] width 447 height 48
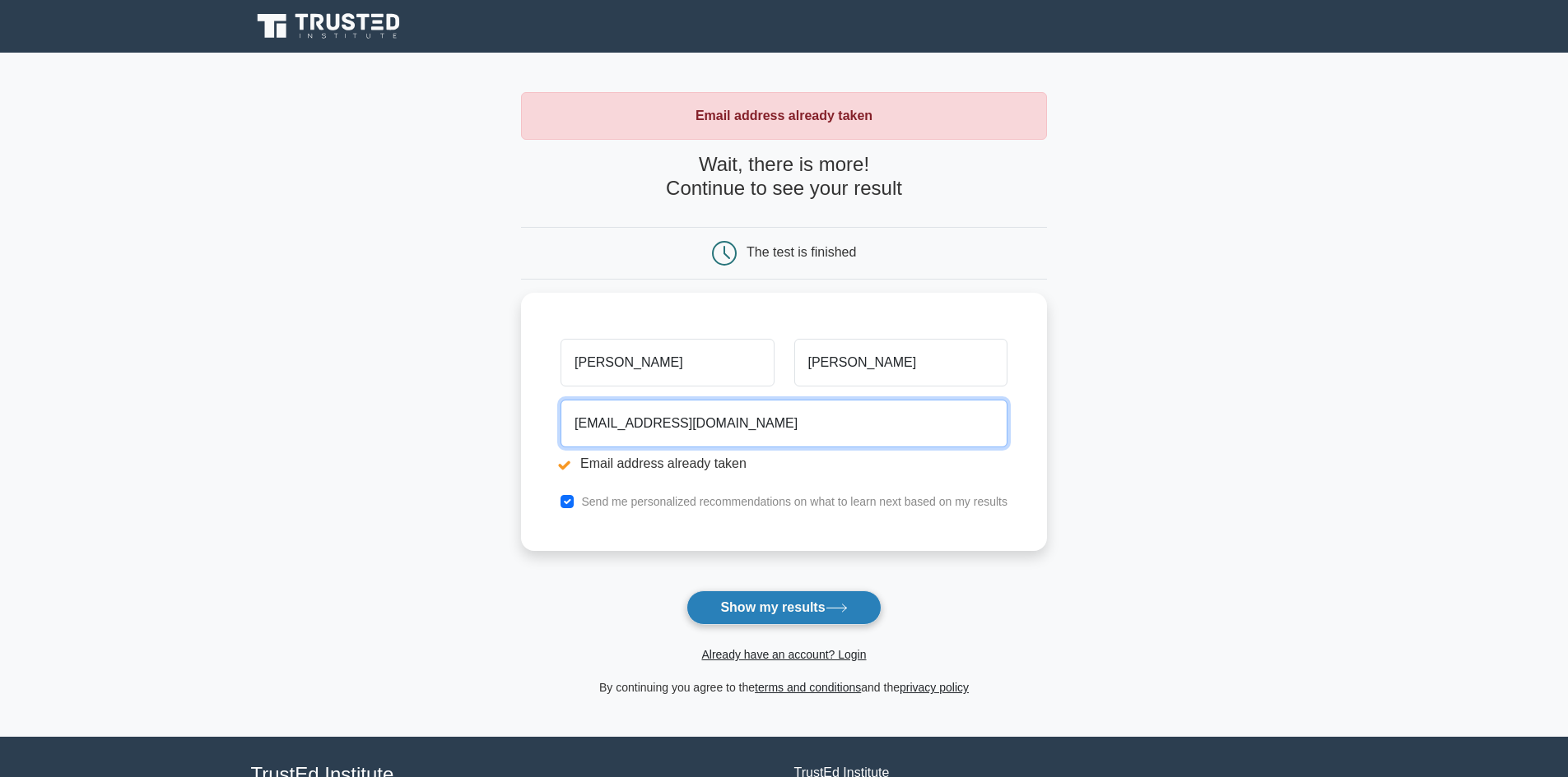
type input "raynner.rod51@gmail.com"
click at [805, 607] on button "Show my results" at bounding box center [783, 607] width 194 height 34
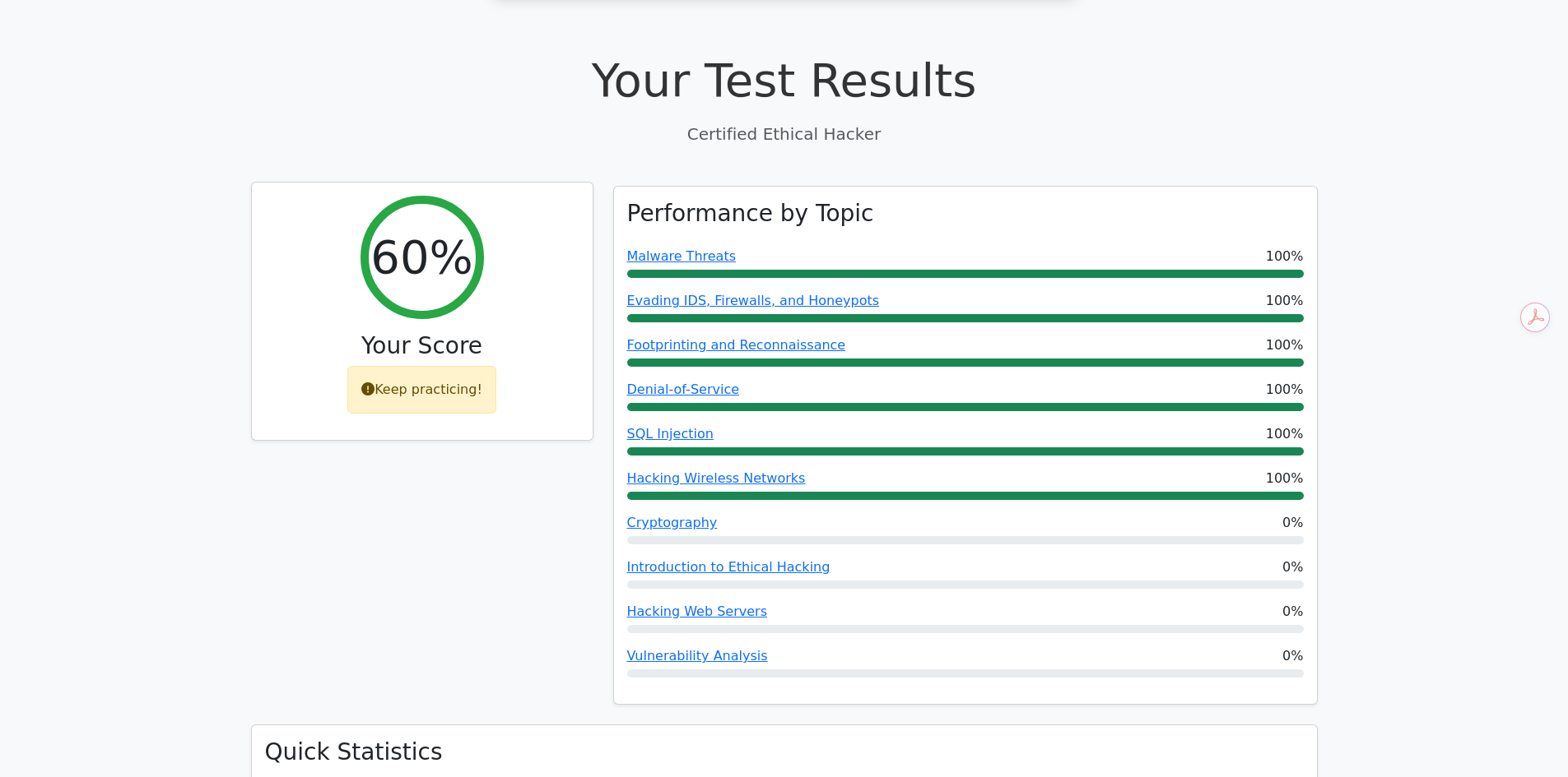
scroll to position [536, 0]
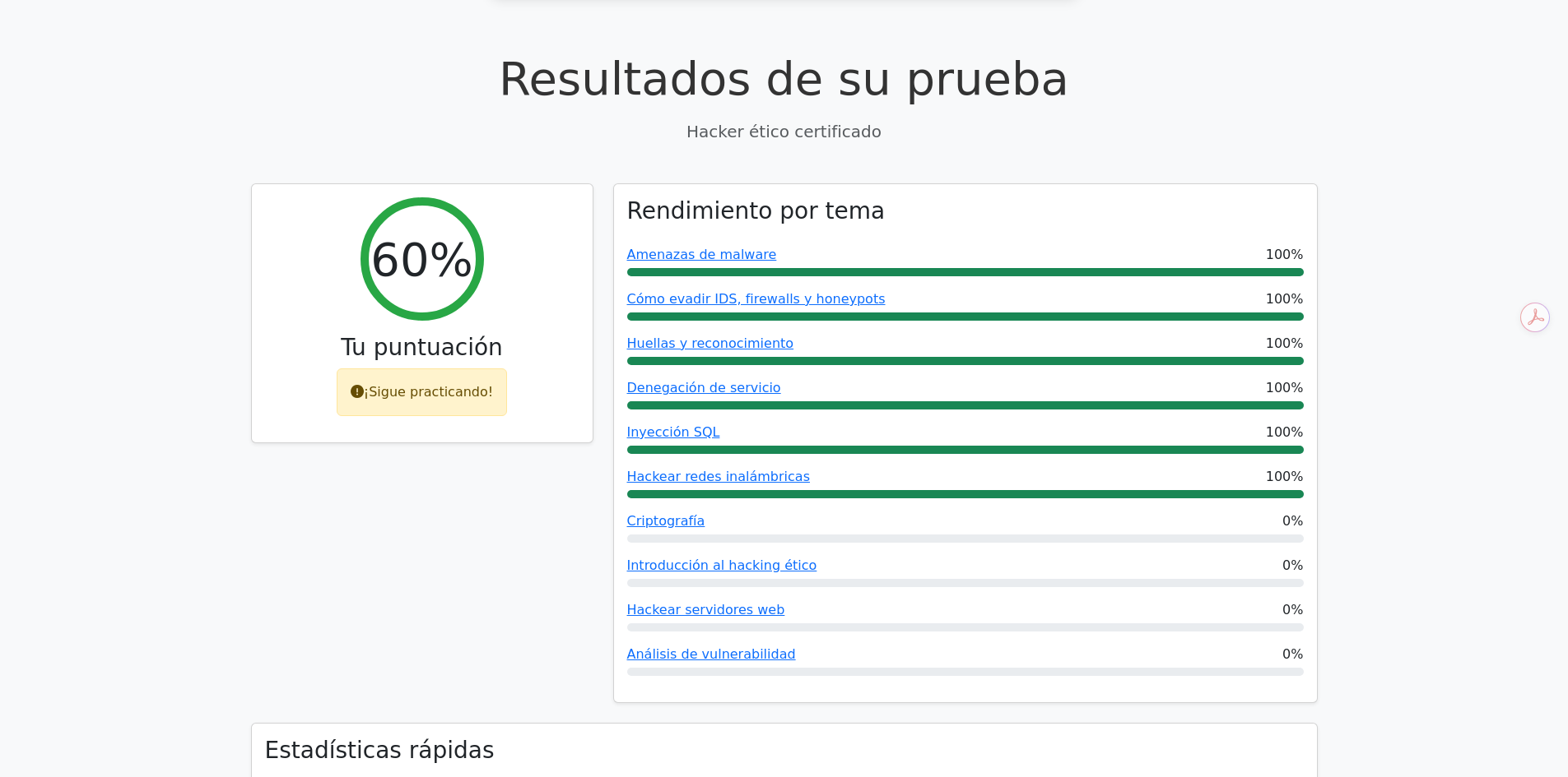
click at [458, 417] on div "60% Tu puntuación ¡Sigue practicando!" at bounding box center [421, 454] width 362 height 540
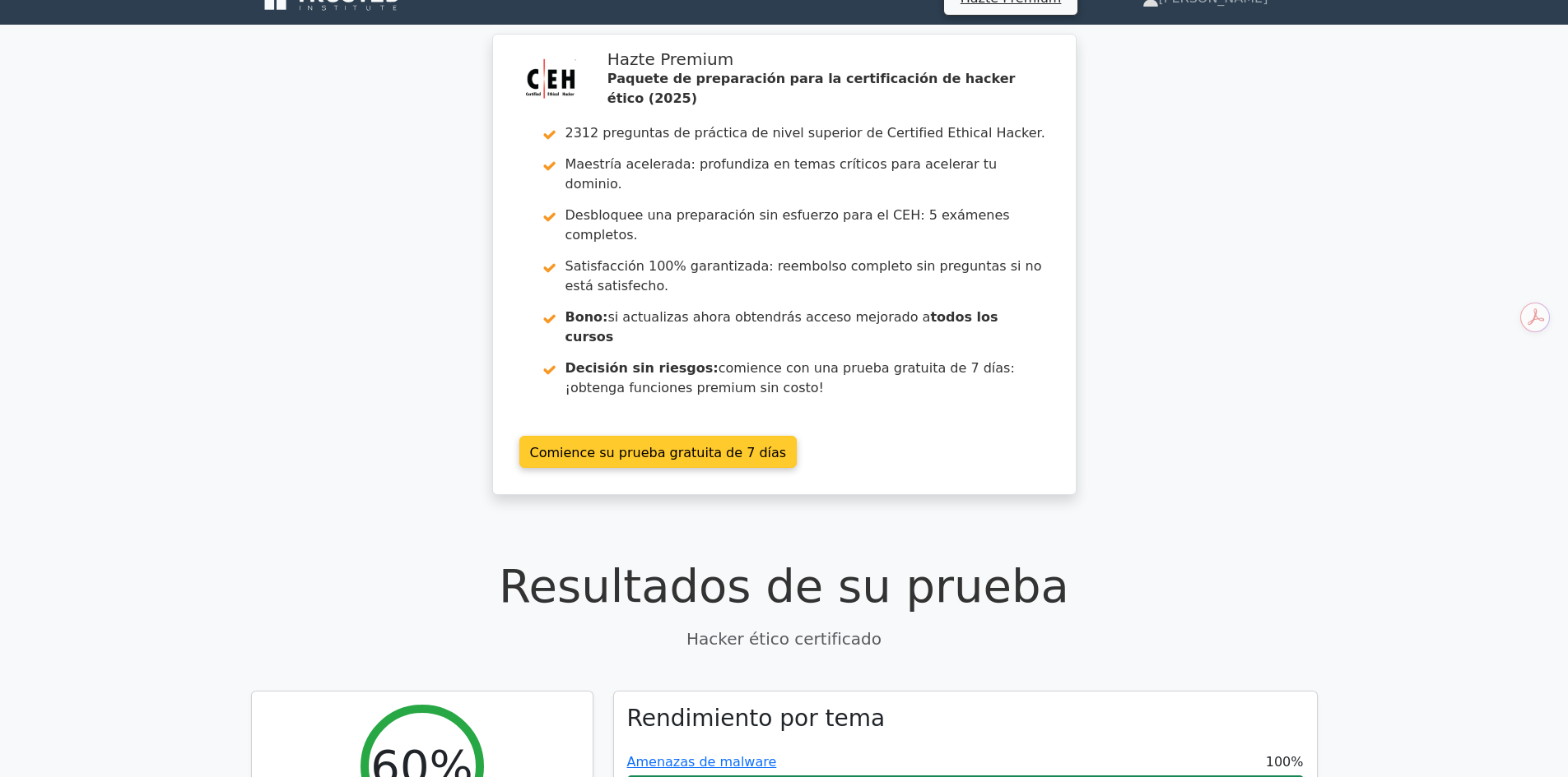
scroll to position [0, 0]
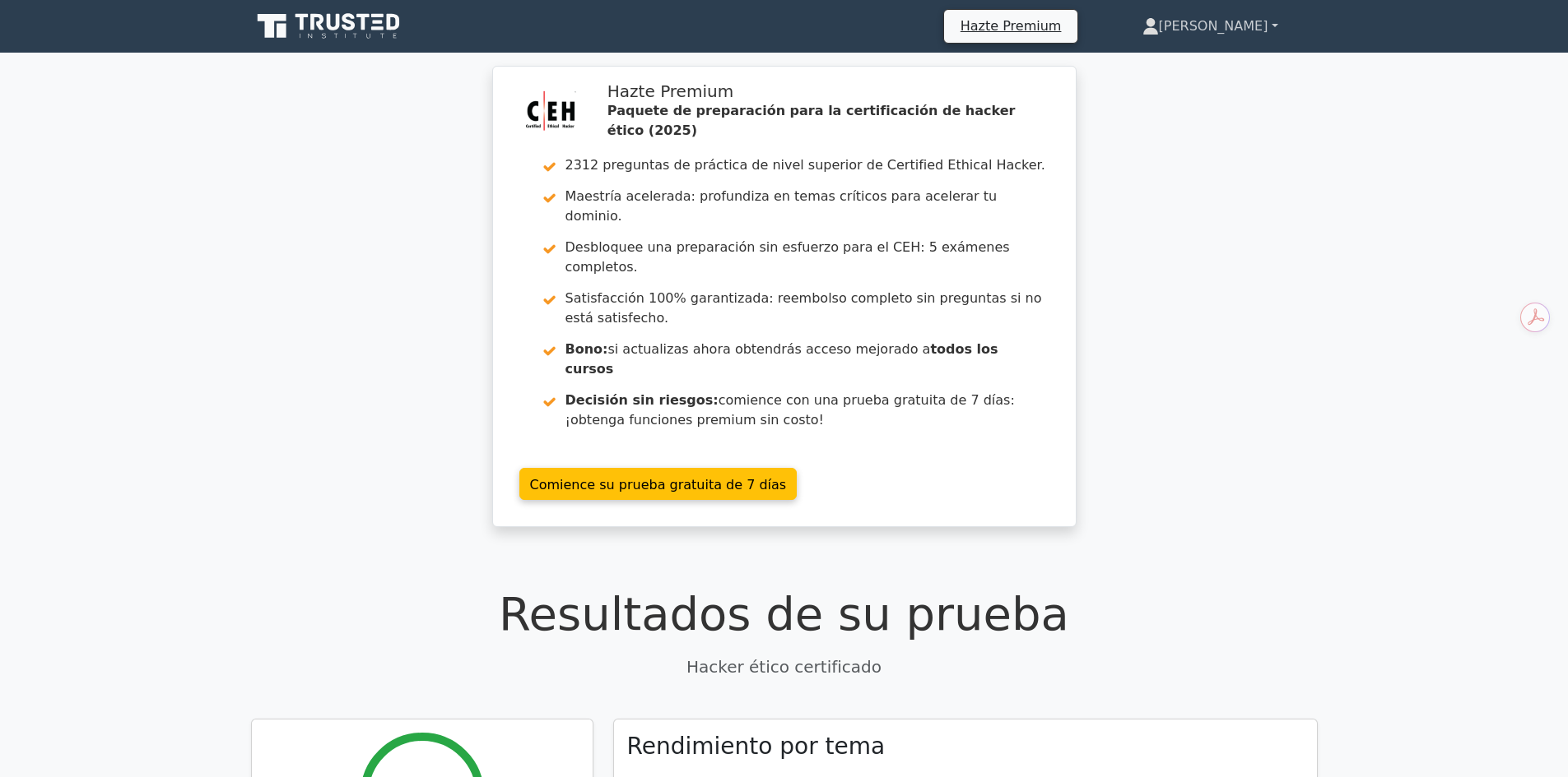
click at [1229, 33] on link "[PERSON_NAME]" at bounding box center [1209, 26] width 215 height 33
click at [1149, 67] on font "Perfil" at bounding box center [1133, 64] width 33 height 16
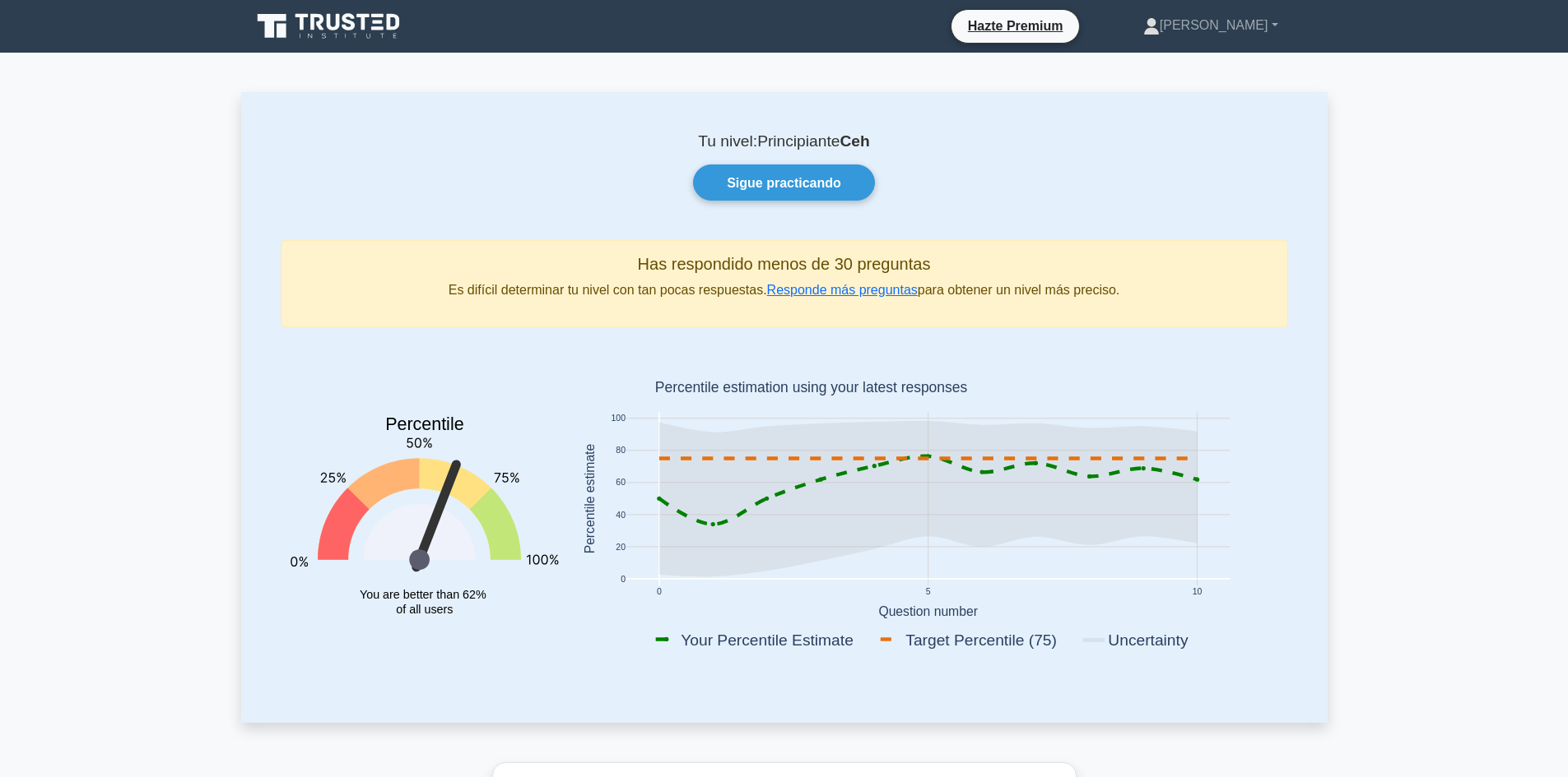
drag, startPoint x: 996, startPoint y: 190, endPoint x: 1024, endPoint y: 155, distance: 44.8
click at [999, 187] on div "Sigue practicando" at bounding box center [784, 182] width 1027 height 35
click at [814, 180] on font "Sigue practicando" at bounding box center [783, 183] width 115 height 14
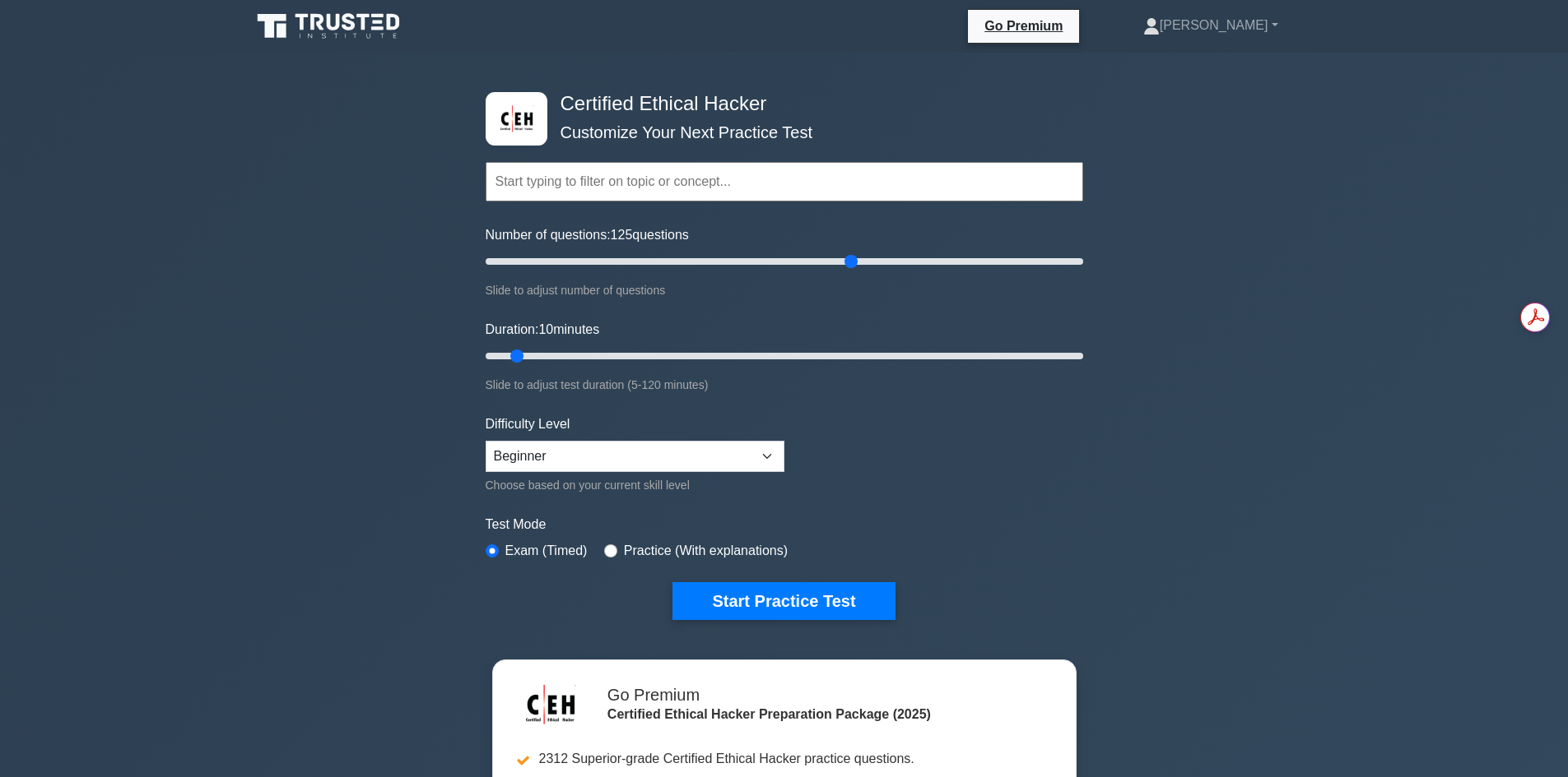
drag, startPoint x: 515, startPoint y: 256, endPoint x: 847, endPoint y: 267, distance: 332.2
type input "125"
click at [847, 267] on input "Number of questions: 125 questions" at bounding box center [784, 262] width 598 height 20
click at [674, 451] on select "Beginner Intermediate Expert" at bounding box center [634, 456] width 298 height 31
select select "intermediate"
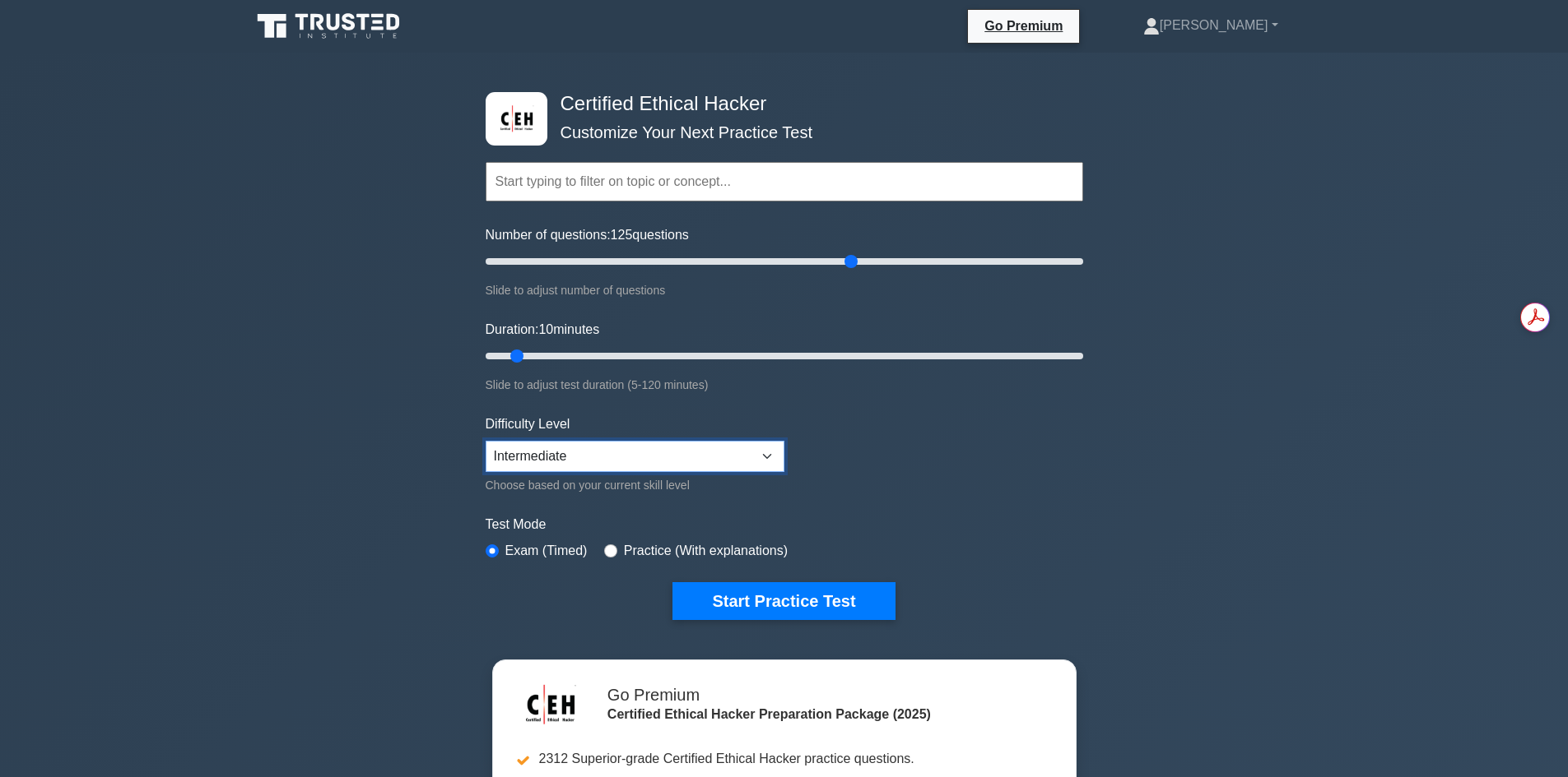
click at [486, 441] on select "Beginner Intermediate Expert" at bounding box center [634, 456] width 298 height 31
click at [650, 551] on label "Practice (With explanations)" at bounding box center [705, 551] width 164 height 20
click at [607, 554] on input "radio" at bounding box center [611, 551] width 13 height 13
radio input "true"
click at [624, 451] on select "Beginner Intermediate Expert" at bounding box center [634, 456] width 298 height 31
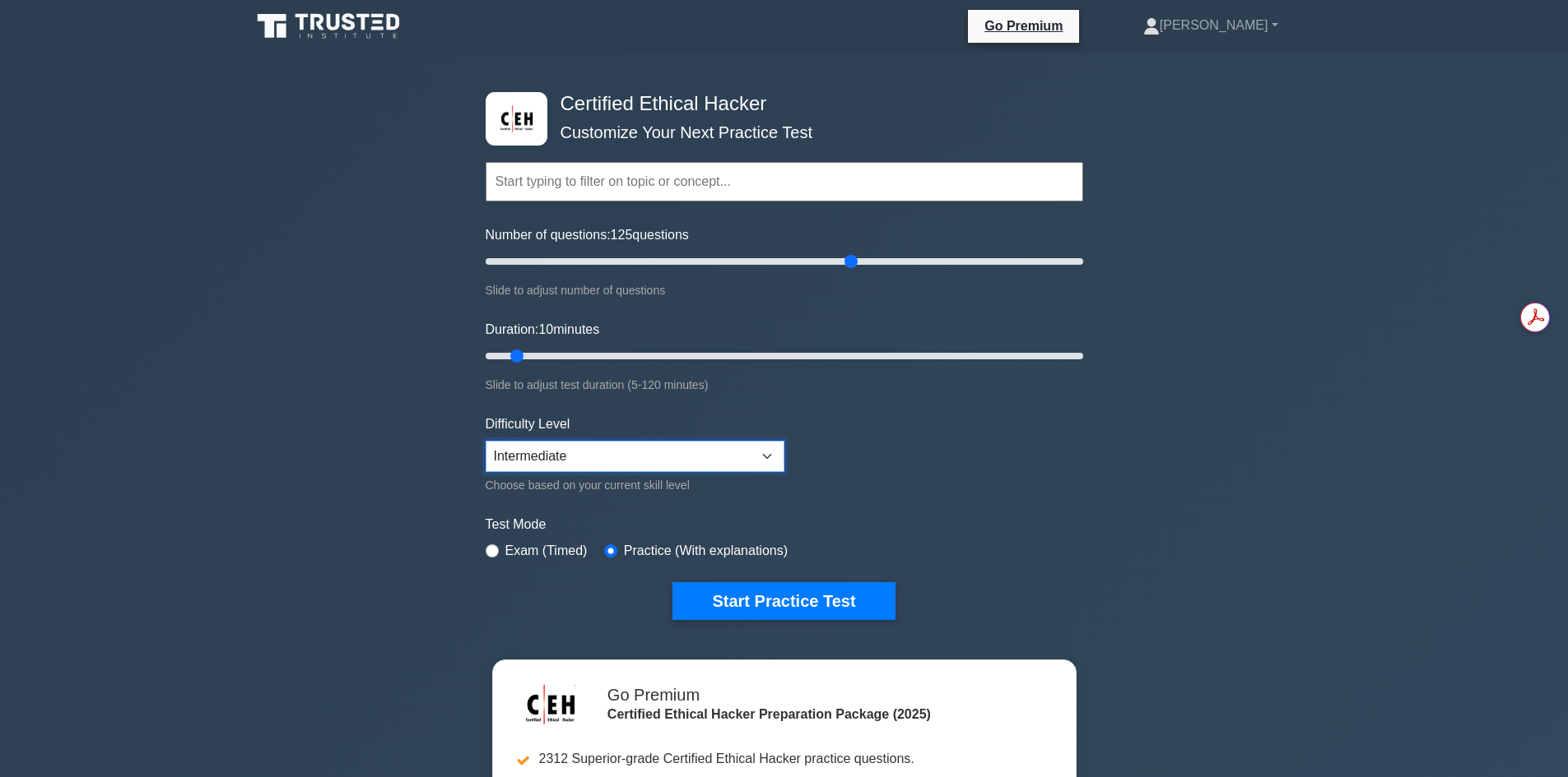
select select "expert"
click at [486, 441] on select "Beginner Intermediate Expert" at bounding box center [634, 456] width 298 height 31
click at [937, 446] on form "Topics Introduction to Ethical Hacking Footprinting and Reconnaissance Scanning…" at bounding box center [784, 366] width 598 height 508
drag, startPoint x: 851, startPoint y: 256, endPoint x: 549, endPoint y: 268, distance: 302.2
type input "25"
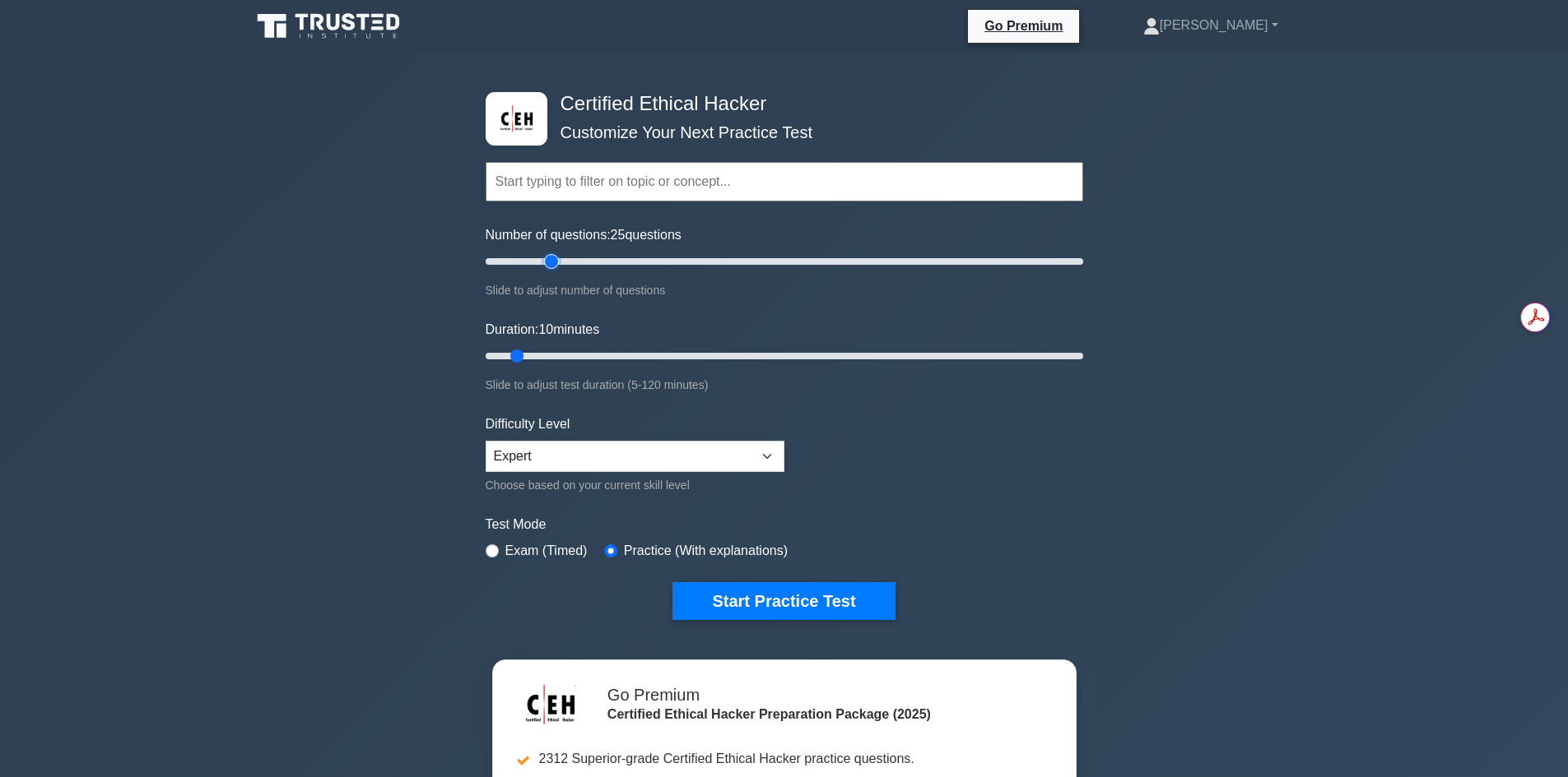
click at [549, 268] on input "Number of questions: 25 questions" at bounding box center [784, 262] width 598 height 20
drag, startPoint x: 522, startPoint y: 358, endPoint x: 564, endPoint y: 353, distance: 42.3
click at [564, 353] on input "Duration: 20 minutes" at bounding box center [784, 356] width 598 height 20
click at [1160, 438] on div "Certified Ethical Hacker Customize Your Next Practice Test Topics Introduction …" at bounding box center [784, 548] width 1568 height 992
click at [1162, 439] on div "Certified Ethical Hacker Customize Your Next Practice Test Topics Introduction …" at bounding box center [784, 548] width 1568 height 992
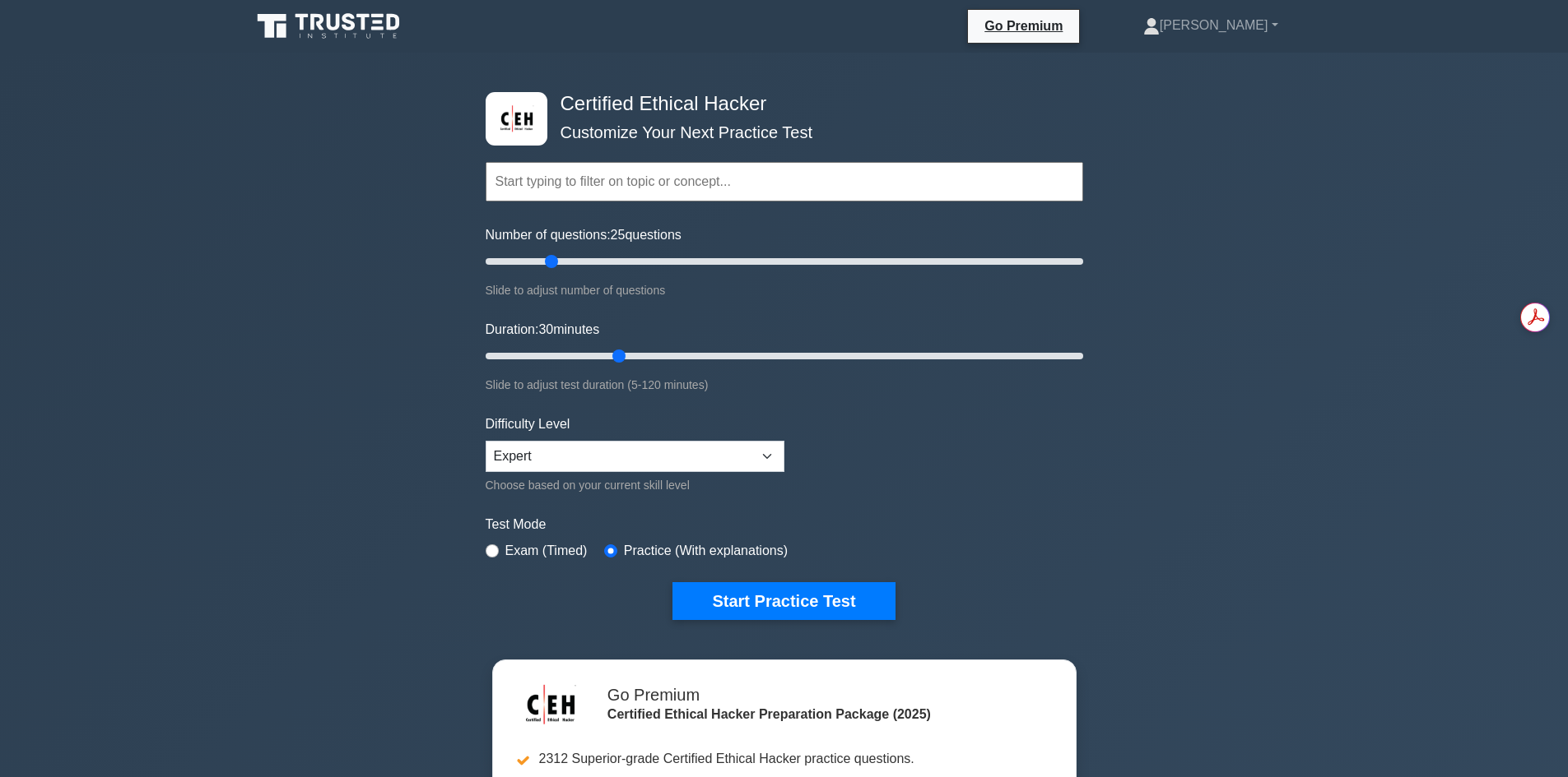
drag, startPoint x: 570, startPoint y: 349, endPoint x: 618, endPoint y: 349, distance: 48.0
click at [618, 349] on input "Duration: 30 minutes" at bounding box center [784, 356] width 598 height 20
type input "30"
click at [611, 348] on input "Duration: 30 minutes" at bounding box center [784, 356] width 598 height 20
click at [1339, 412] on div "Certified Ethical Hacker Customize Your Next Practice Test Topics Introduction …" at bounding box center [784, 548] width 1568 height 992
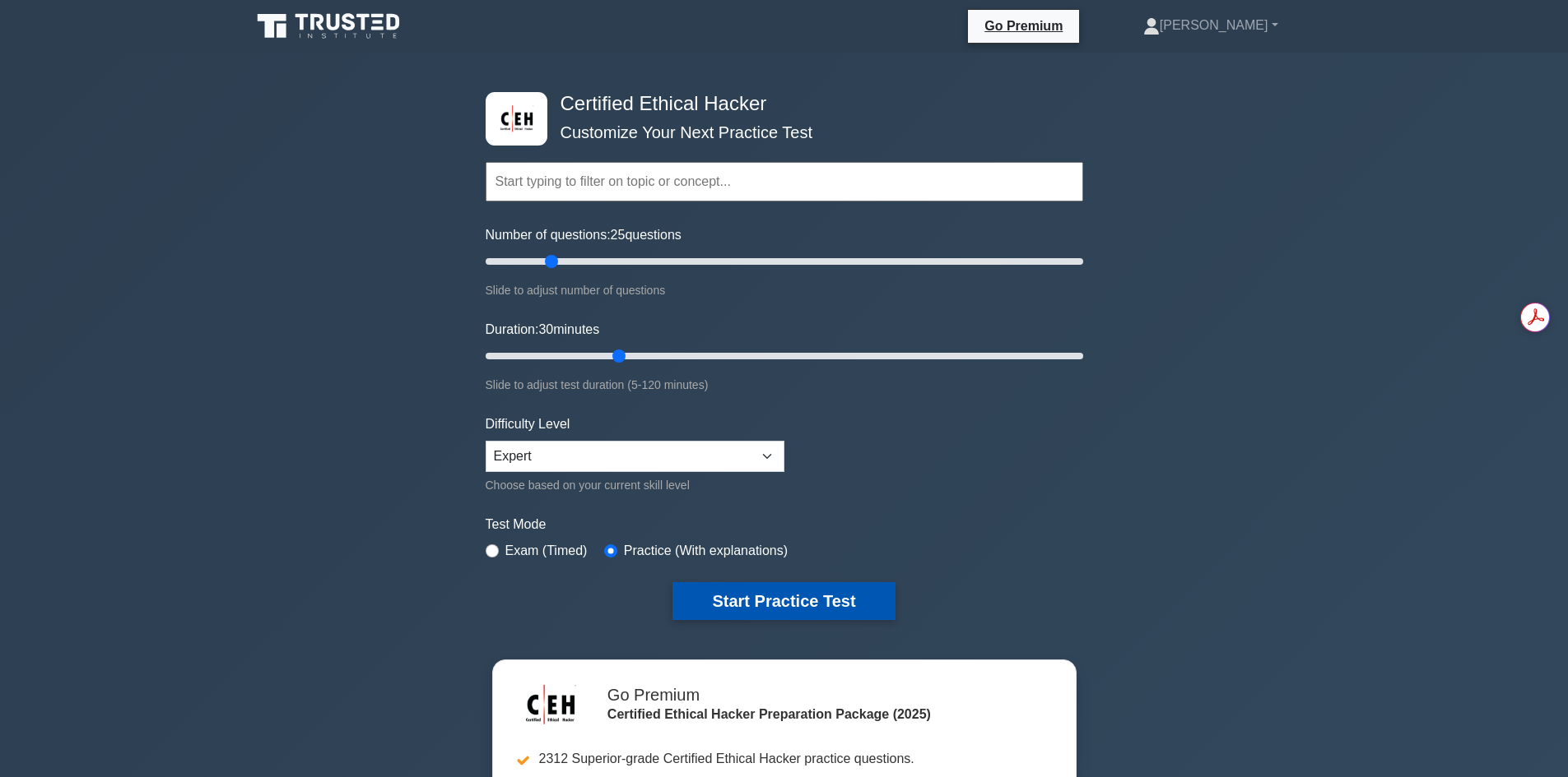
click at [783, 611] on button "Start Practice Test" at bounding box center [783, 601] width 222 height 38
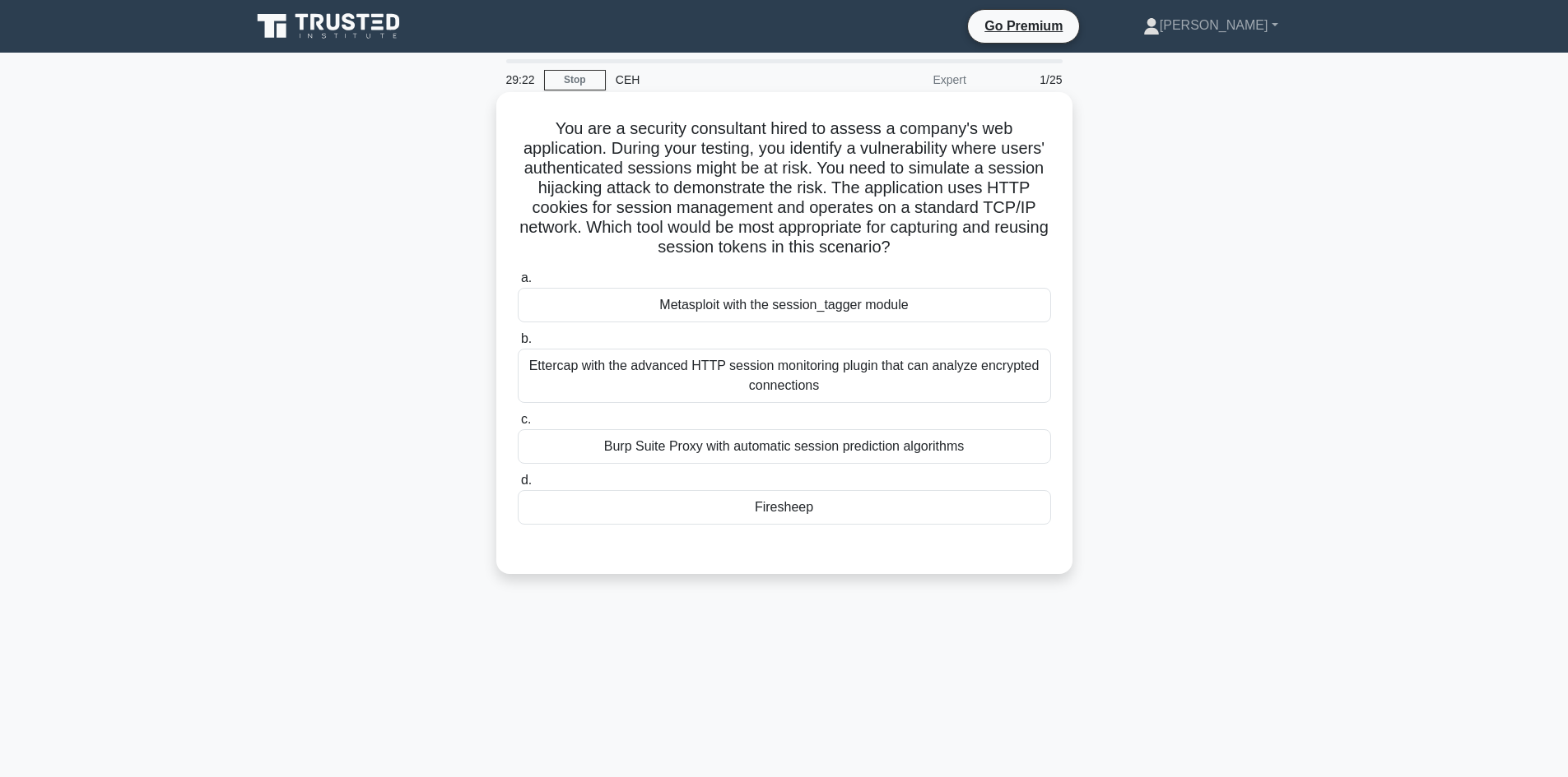
click at [886, 386] on div "Ettercap with the advanced HTTP session monitoring plugin that can analyze encr…" at bounding box center [784, 375] width 533 height 54
click at [517, 345] on input "b. Ettercap with the advanced HTTP session monitoring plugin that can analyze e…" at bounding box center [517, 339] width 0 height 11
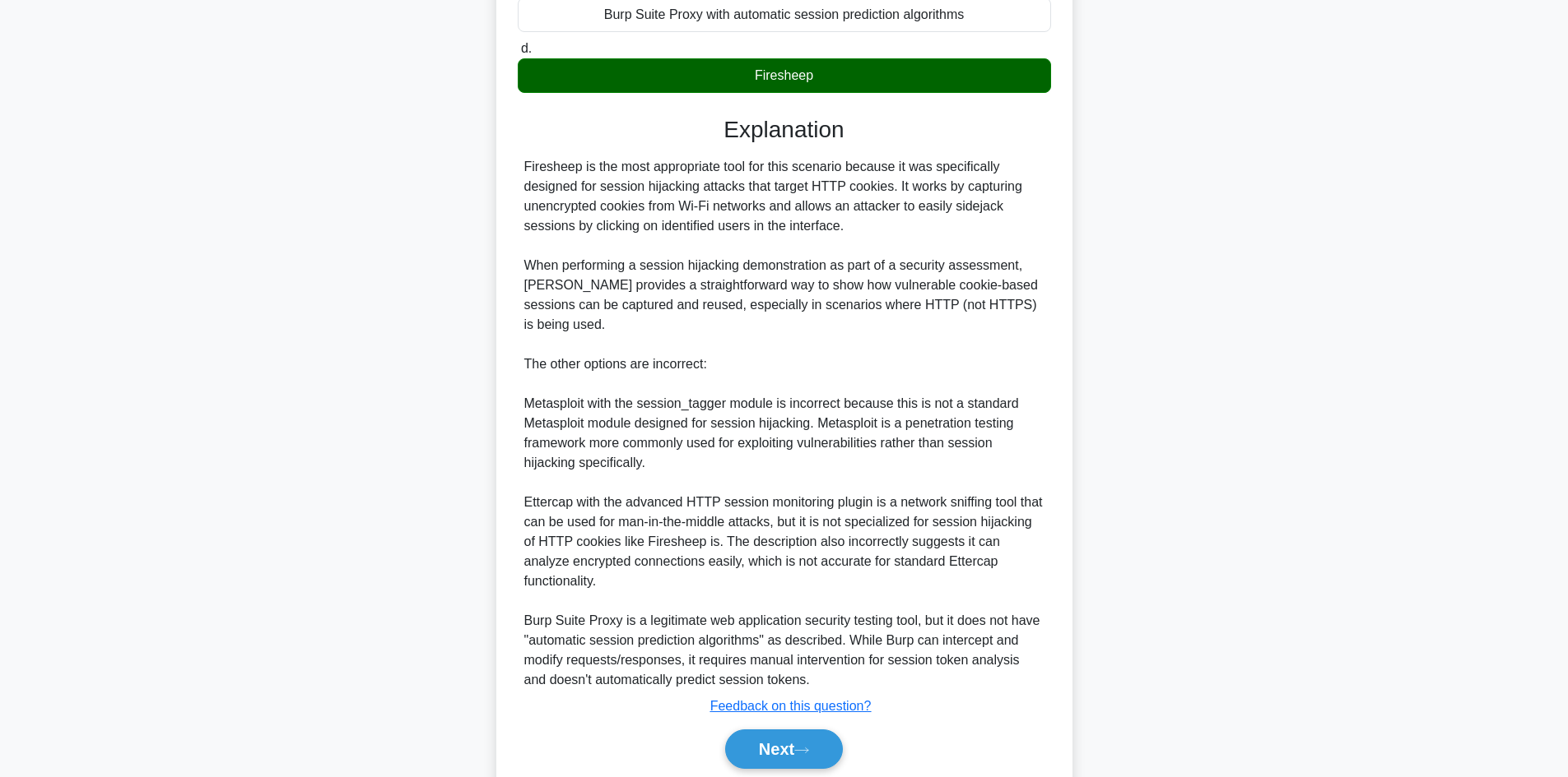
scroll to position [476, 0]
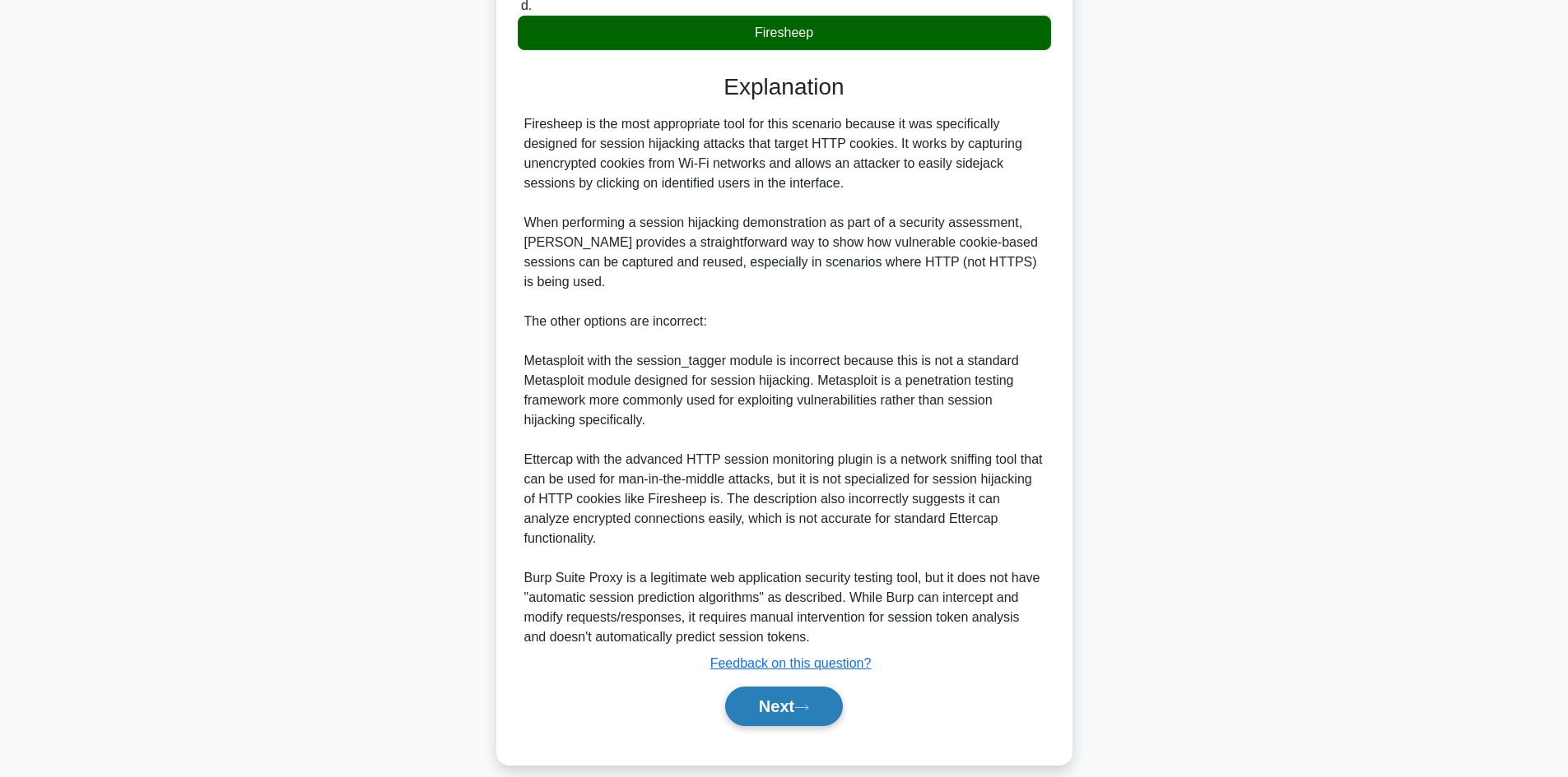
click at [782, 687] on button "Next" at bounding box center [783, 706] width 118 height 39
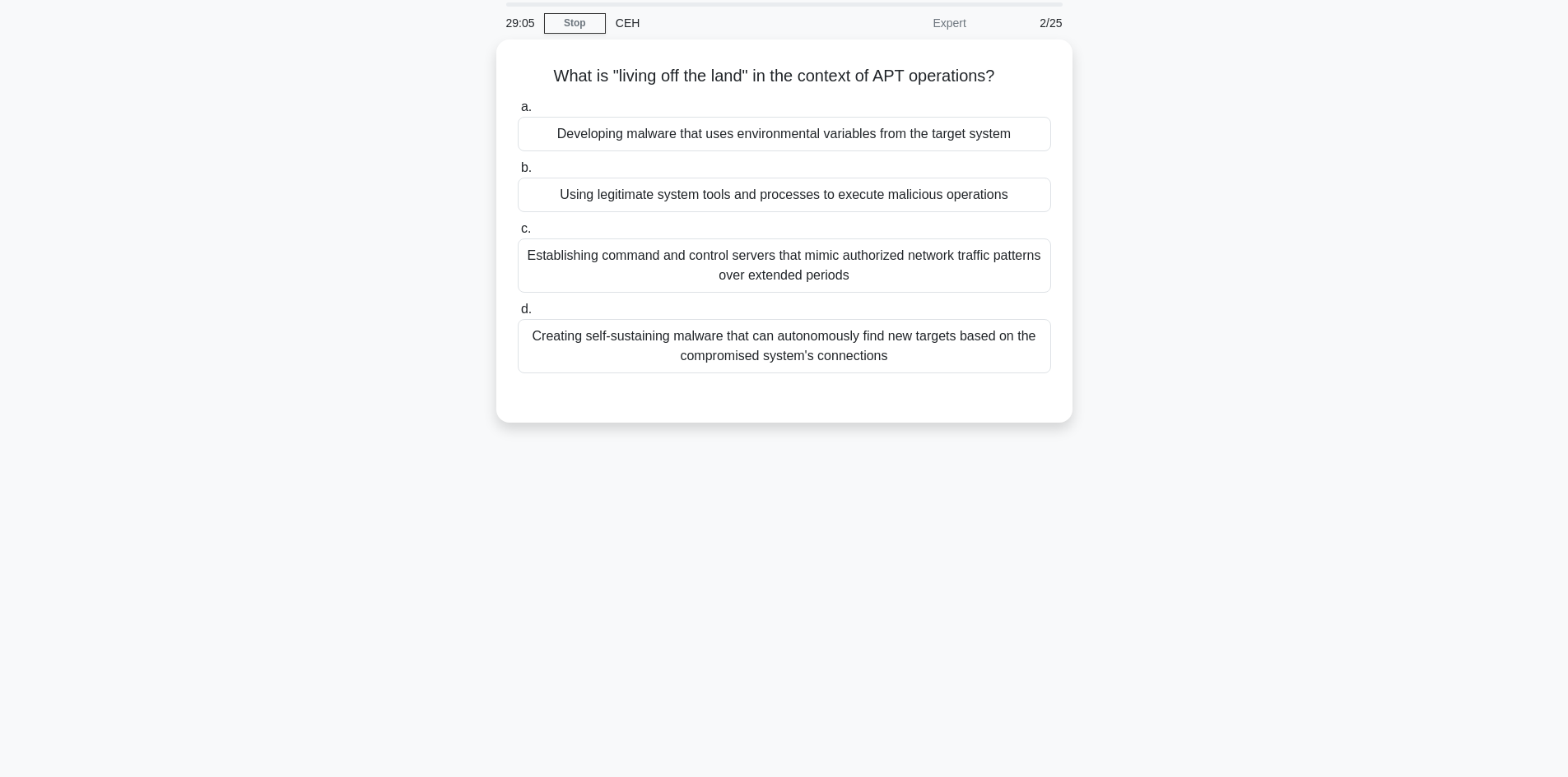
scroll to position [0, 0]
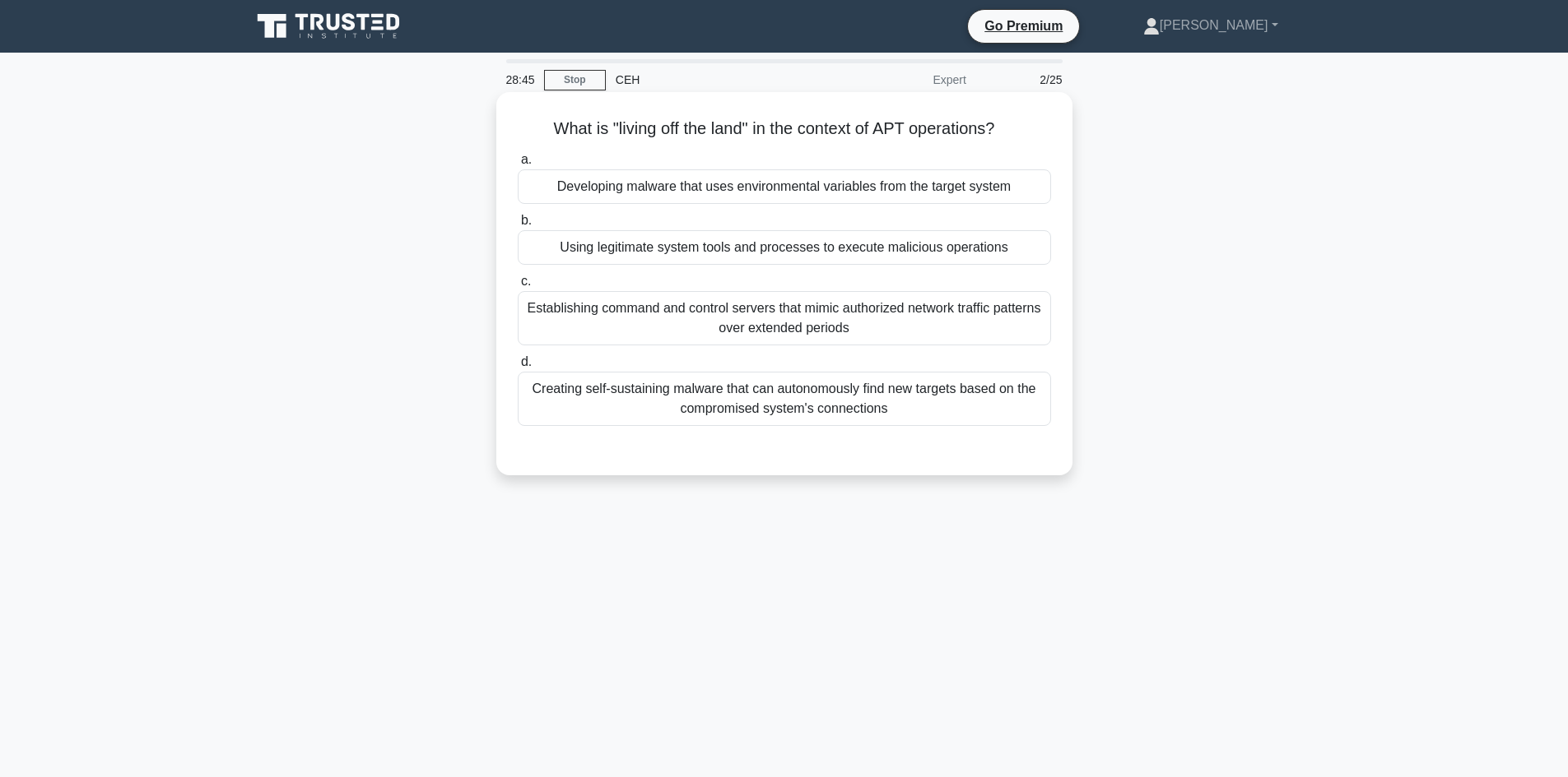
click at [642, 327] on div "Establishing command and control servers that mimic authorized network traffic …" at bounding box center [784, 318] width 533 height 54
click at [517, 287] on input "c. Establishing command and control servers that mimic authorized network traff…" at bounding box center [517, 282] width 0 height 11
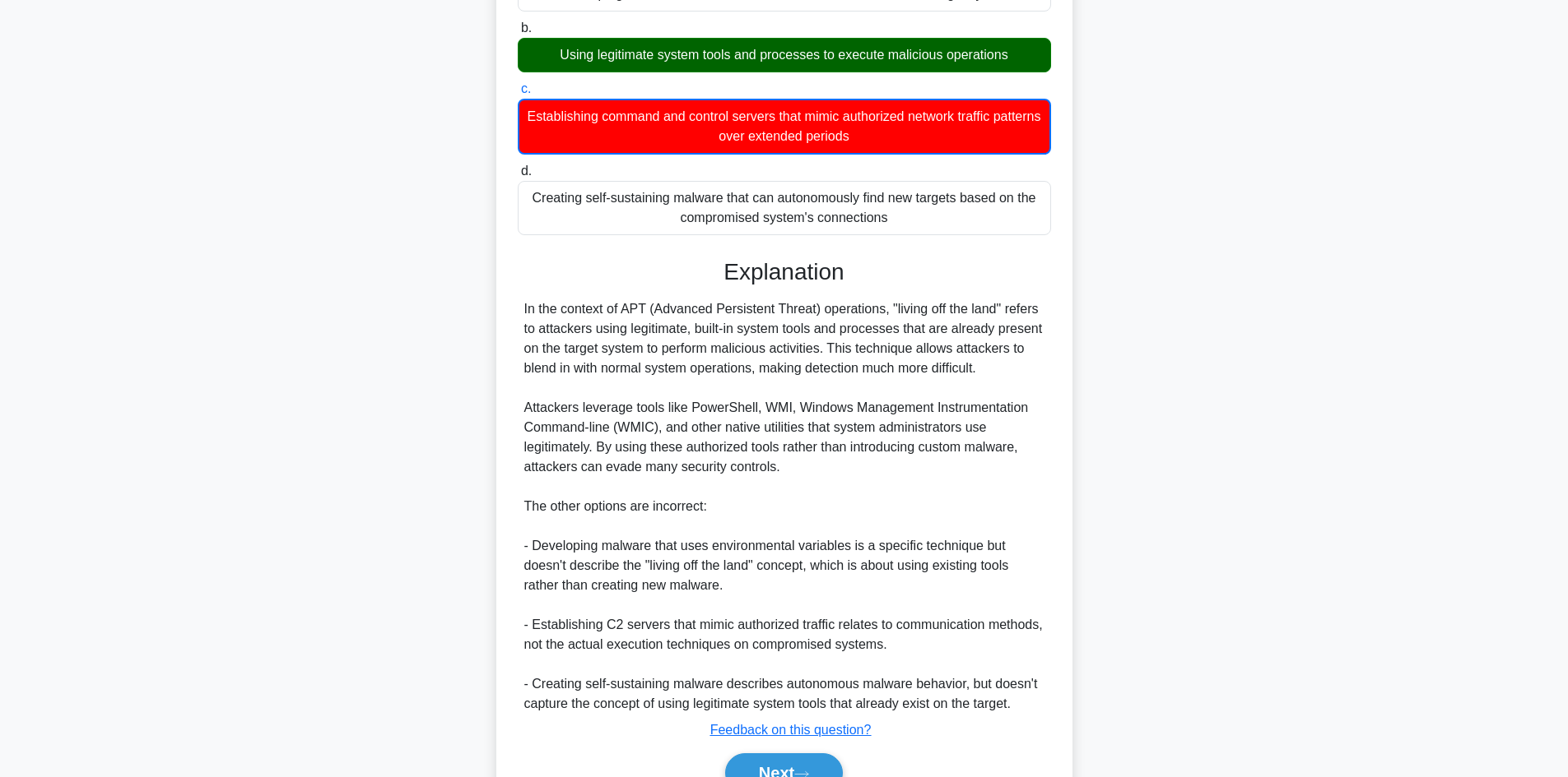
scroll to position [279, 0]
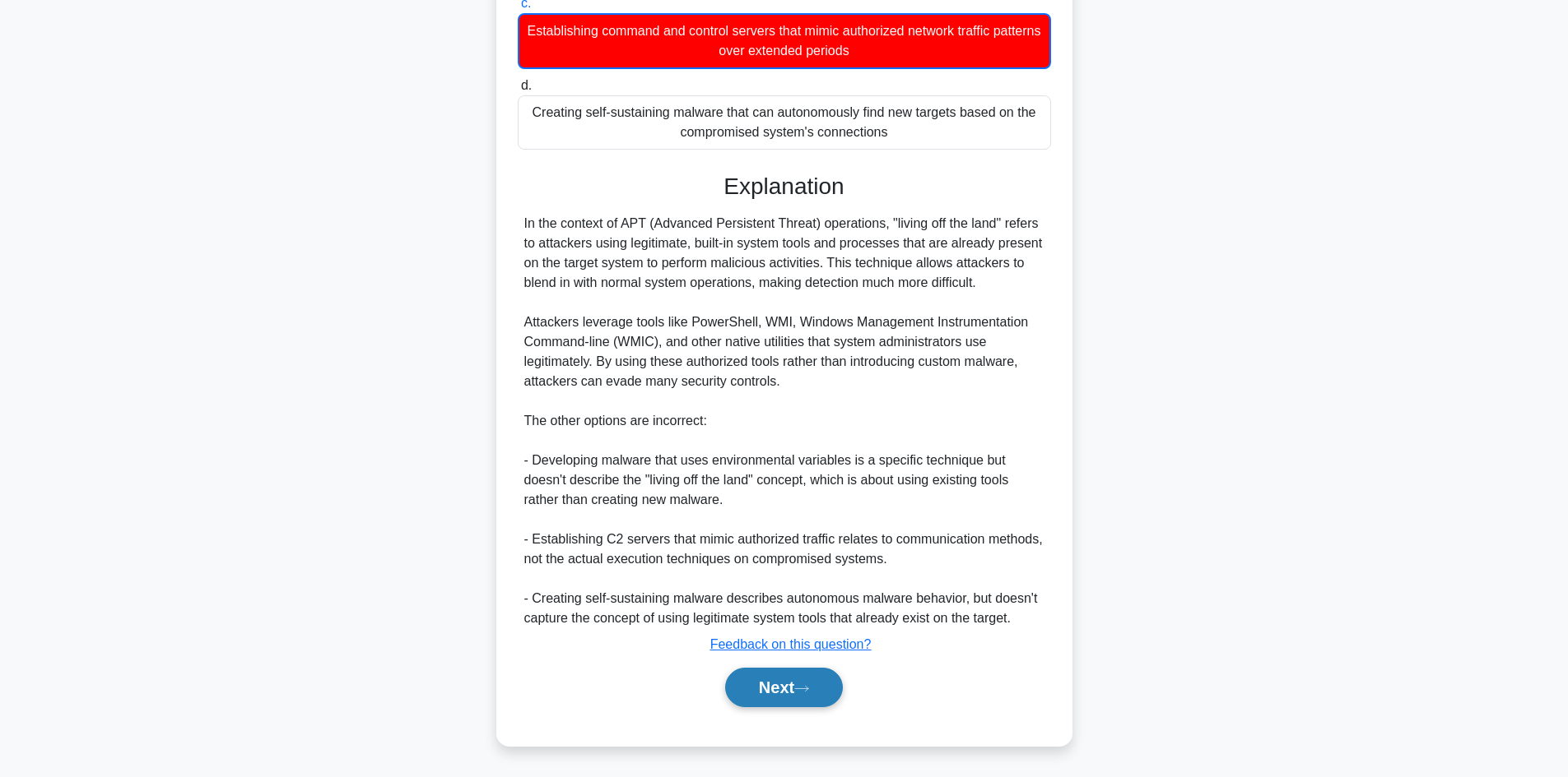
drag, startPoint x: 773, startPoint y: 716, endPoint x: 782, endPoint y: 701, distance: 17.5
click at [775, 714] on div "a. Developing malware that uses environmental variables from the target system …" at bounding box center [784, 297] width 537 height 859
click at [782, 701] on button "Next" at bounding box center [783, 687] width 118 height 39
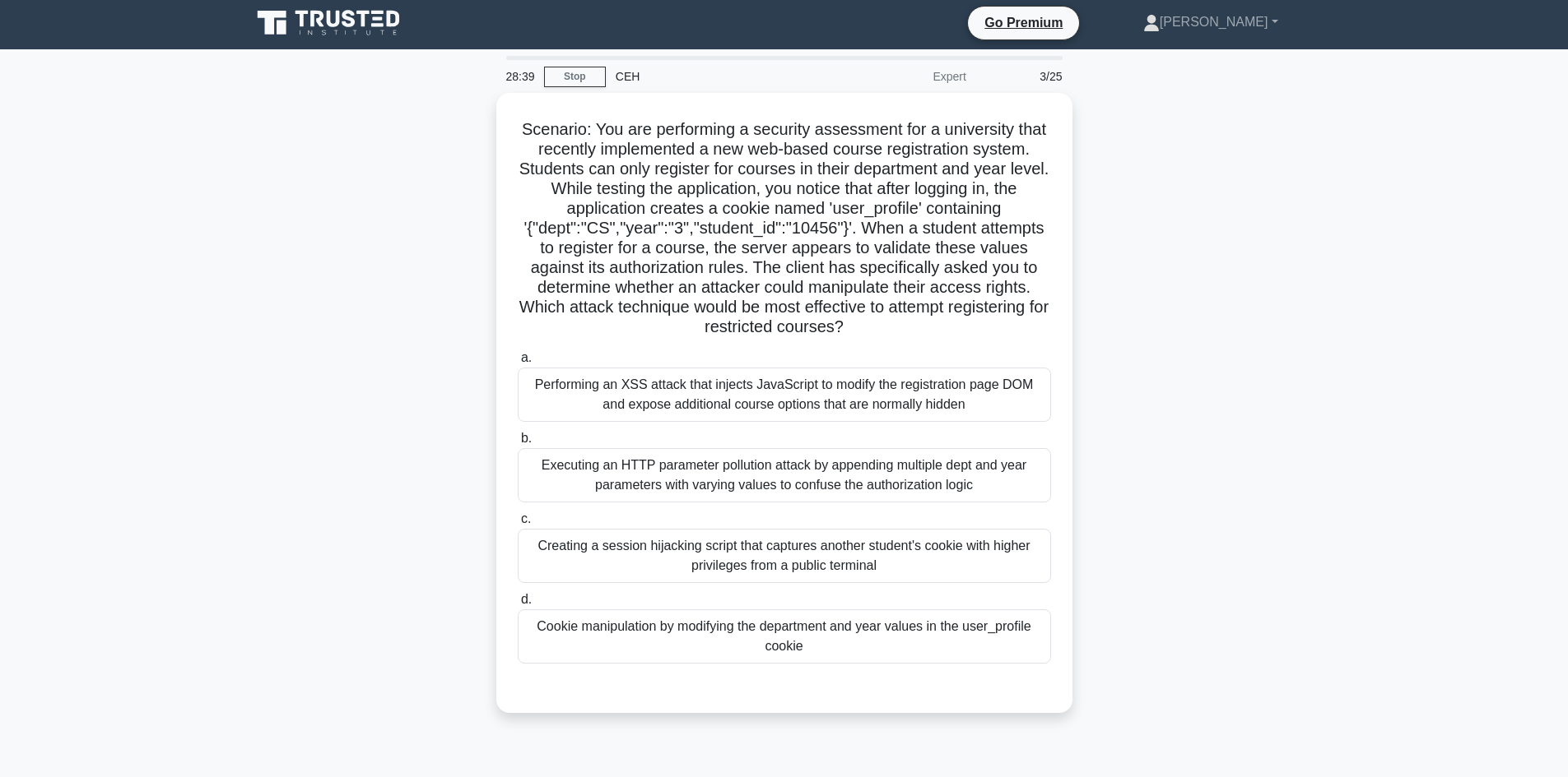
scroll to position [0, 0]
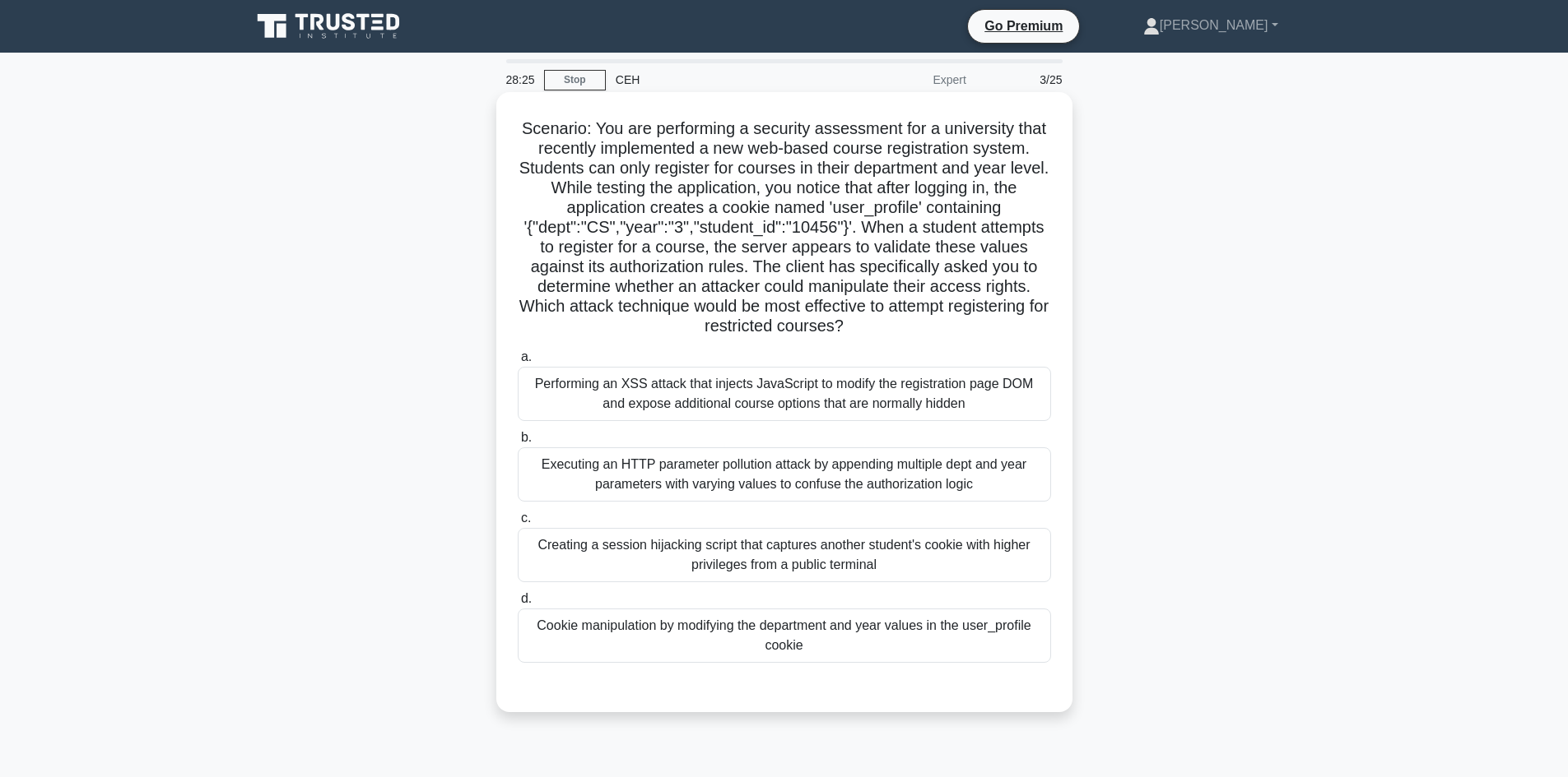
click at [748, 411] on div "Performing an XSS attack that injects JavaScript to modify the registration pag…" at bounding box center [784, 394] width 533 height 54
click at [517, 363] on input "a. Performing an XSS attack that injects JavaScript to modify the registration …" at bounding box center [517, 357] width 0 height 11
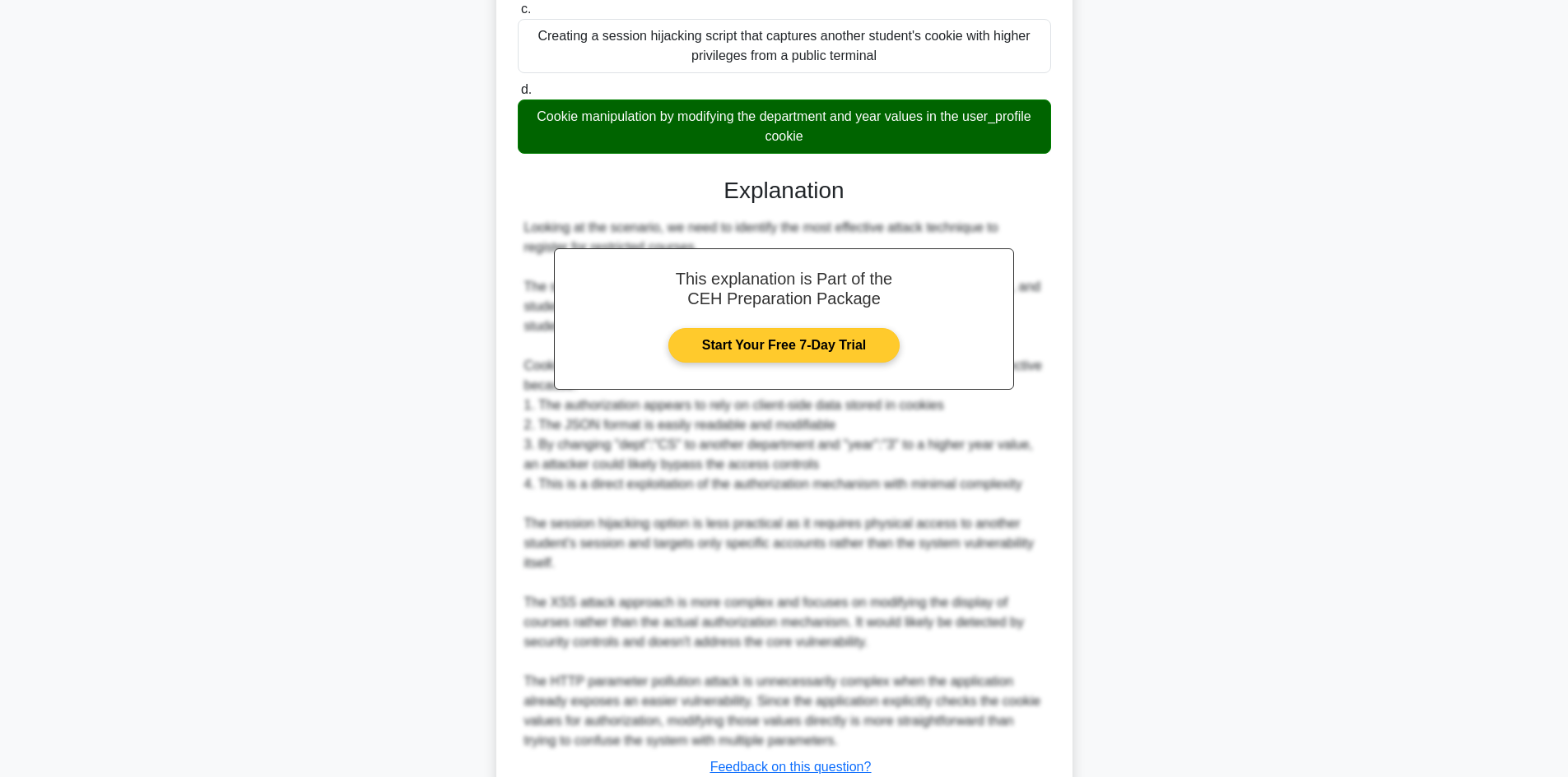
scroll to position [634, 0]
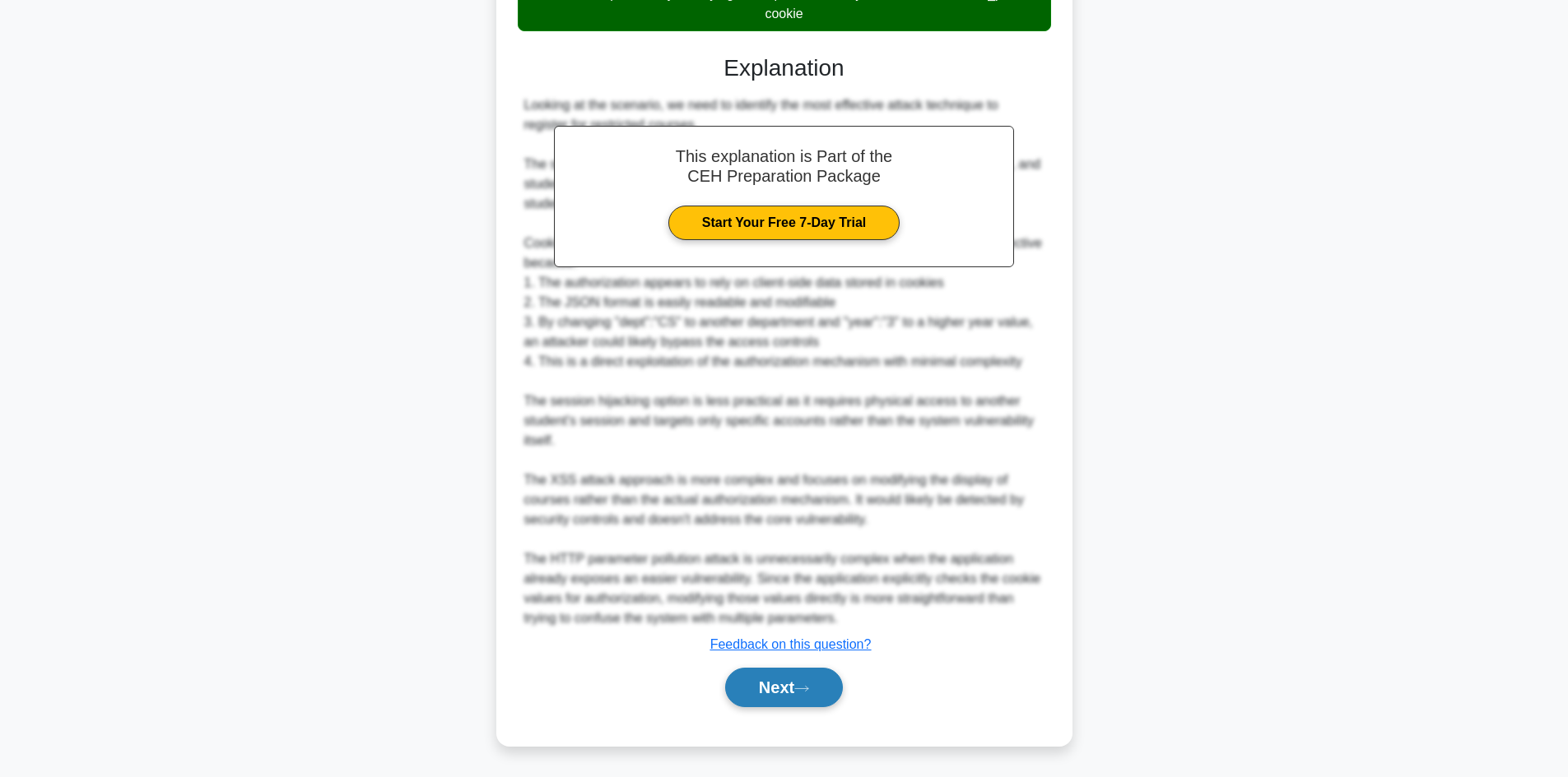
click at [788, 695] on button "Next" at bounding box center [783, 687] width 118 height 39
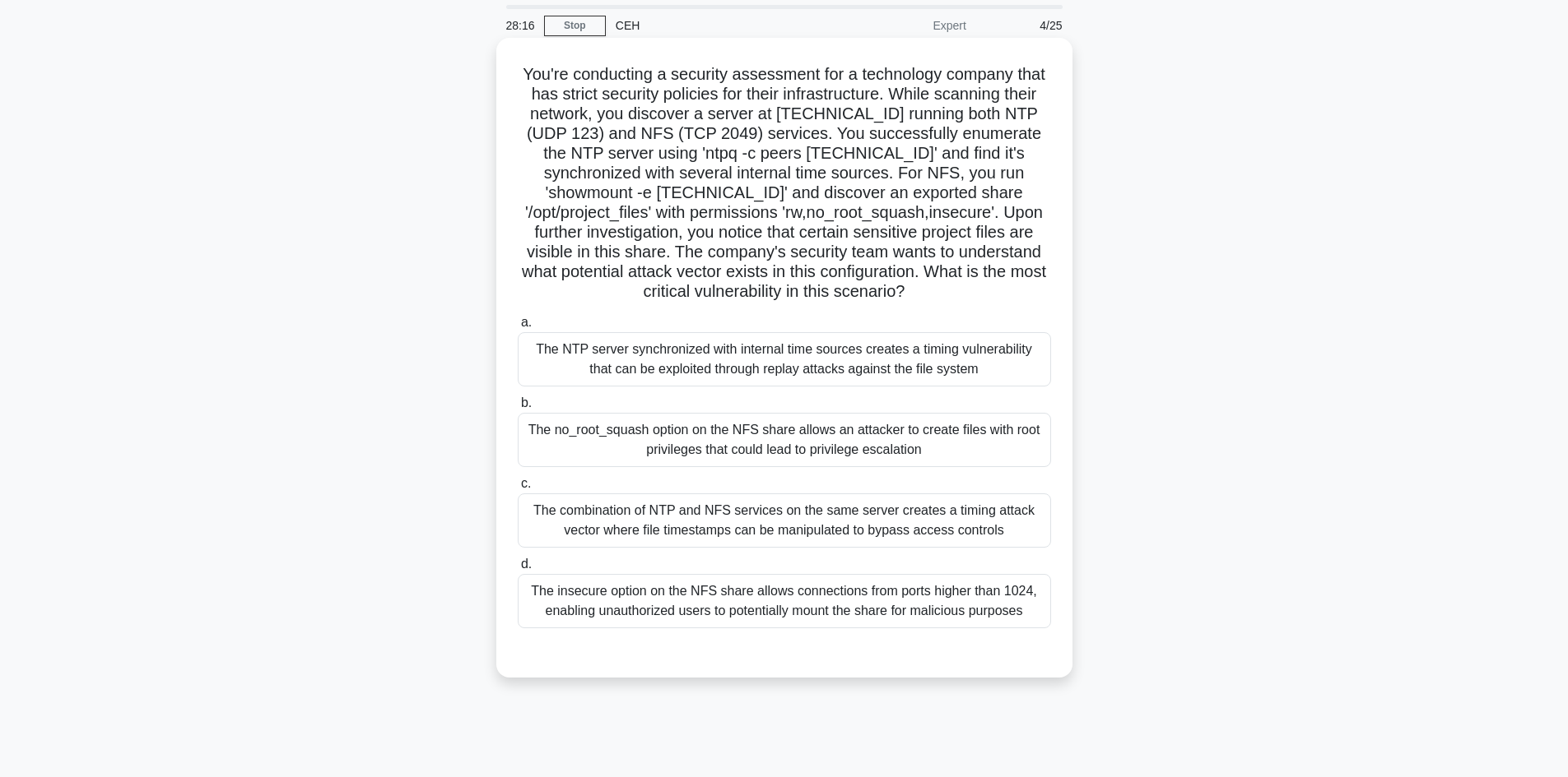
scroll to position [0, 0]
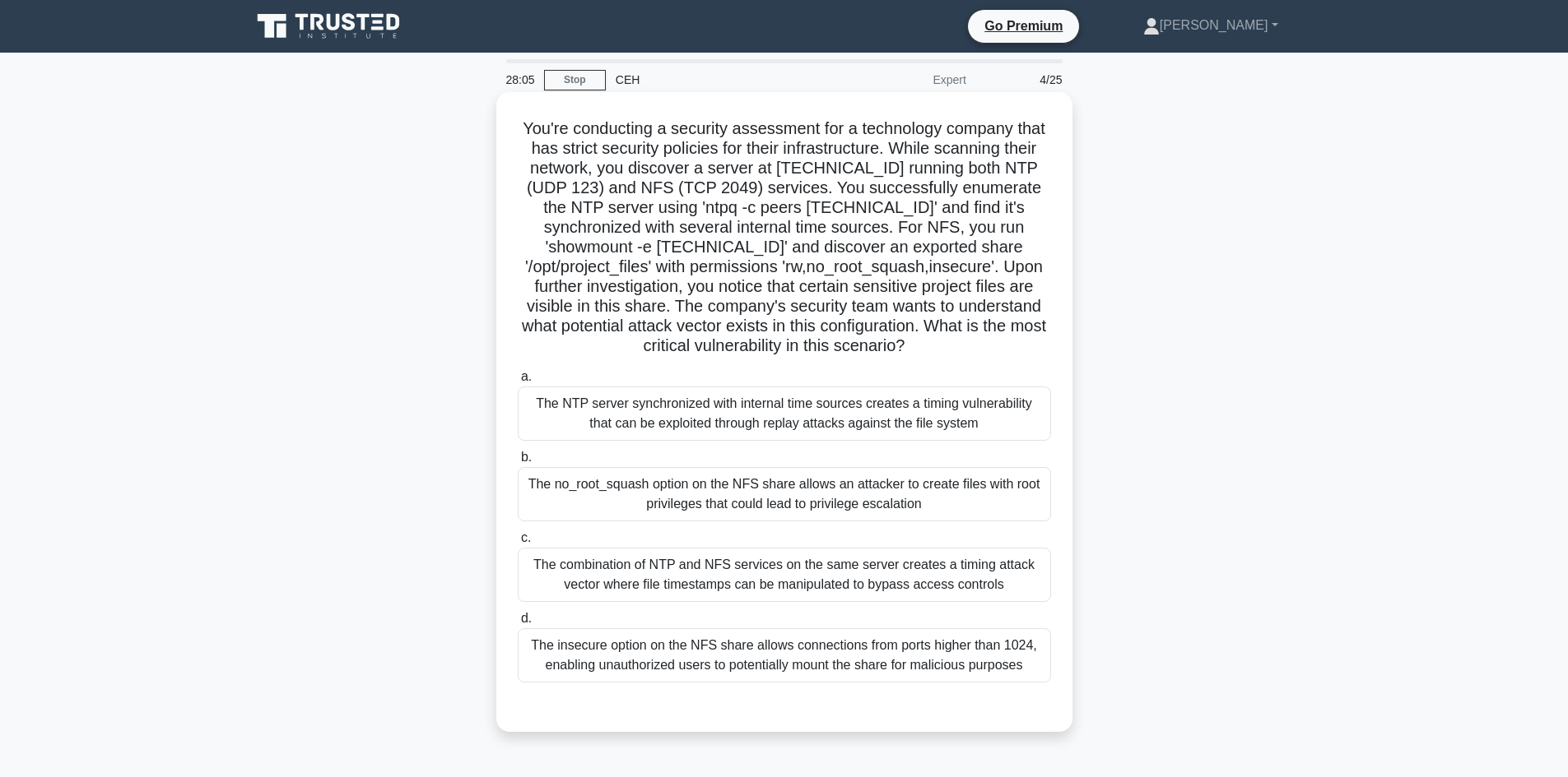
click at [781, 414] on div "The NTP server synchronized with internal time sources creates a timing vulnera…" at bounding box center [784, 414] width 533 height 54
click at [517, 383] on input "a. The NTP server synchronized with internal time sources creates a timing vuln…" at bounding box center [517, 377] width 0 height 11
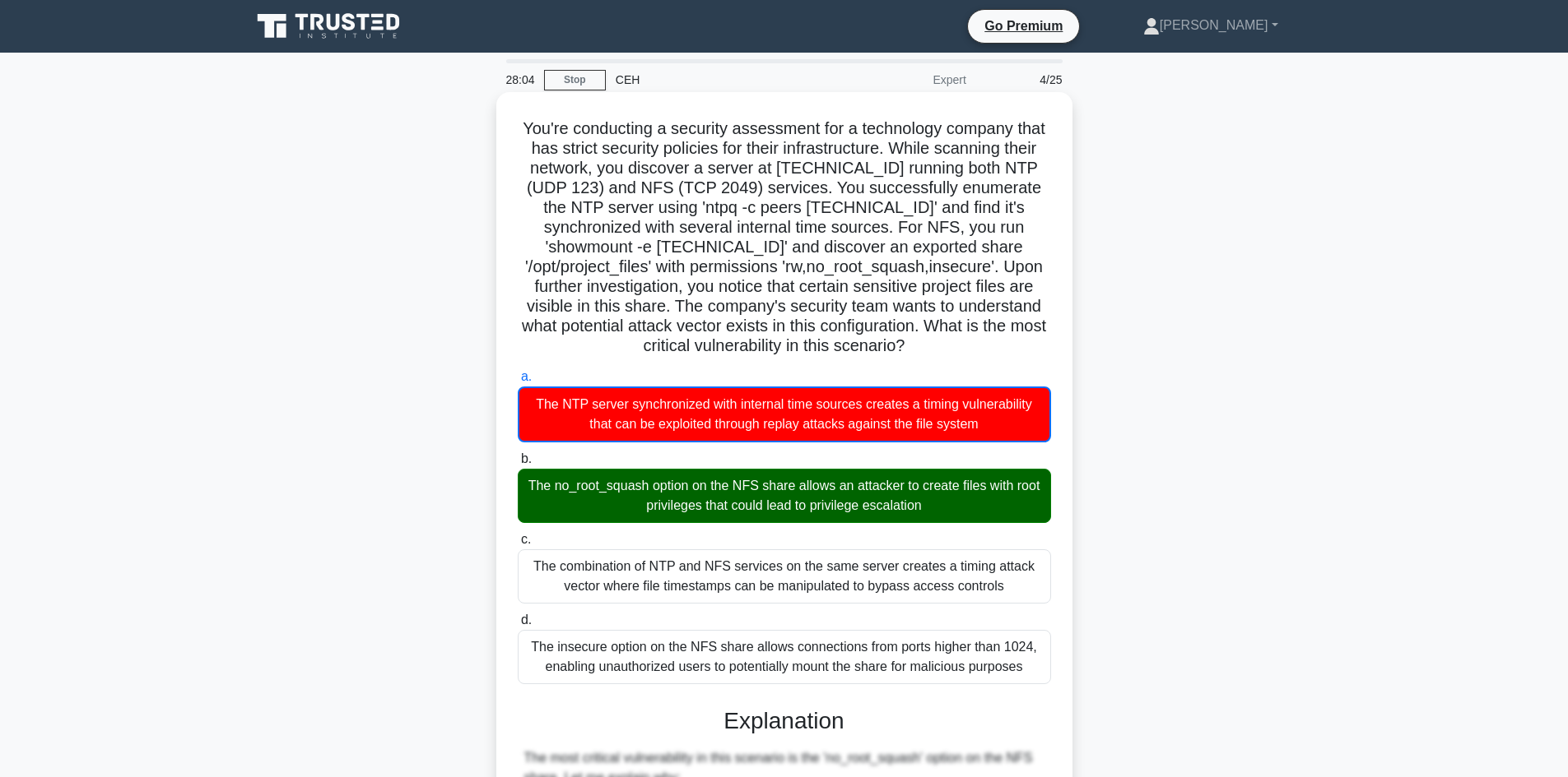
click at [769, 504] on div "The no_root_squash option on the NFS share allows an attacker to create files w…" at bounding box center [784, 495] width 533 height 54
click at [517, 465] on input "b. The no_root_squash option on the NFS share allows an attacker to create file…" at bounding box center [517, 459] width 0 height 11
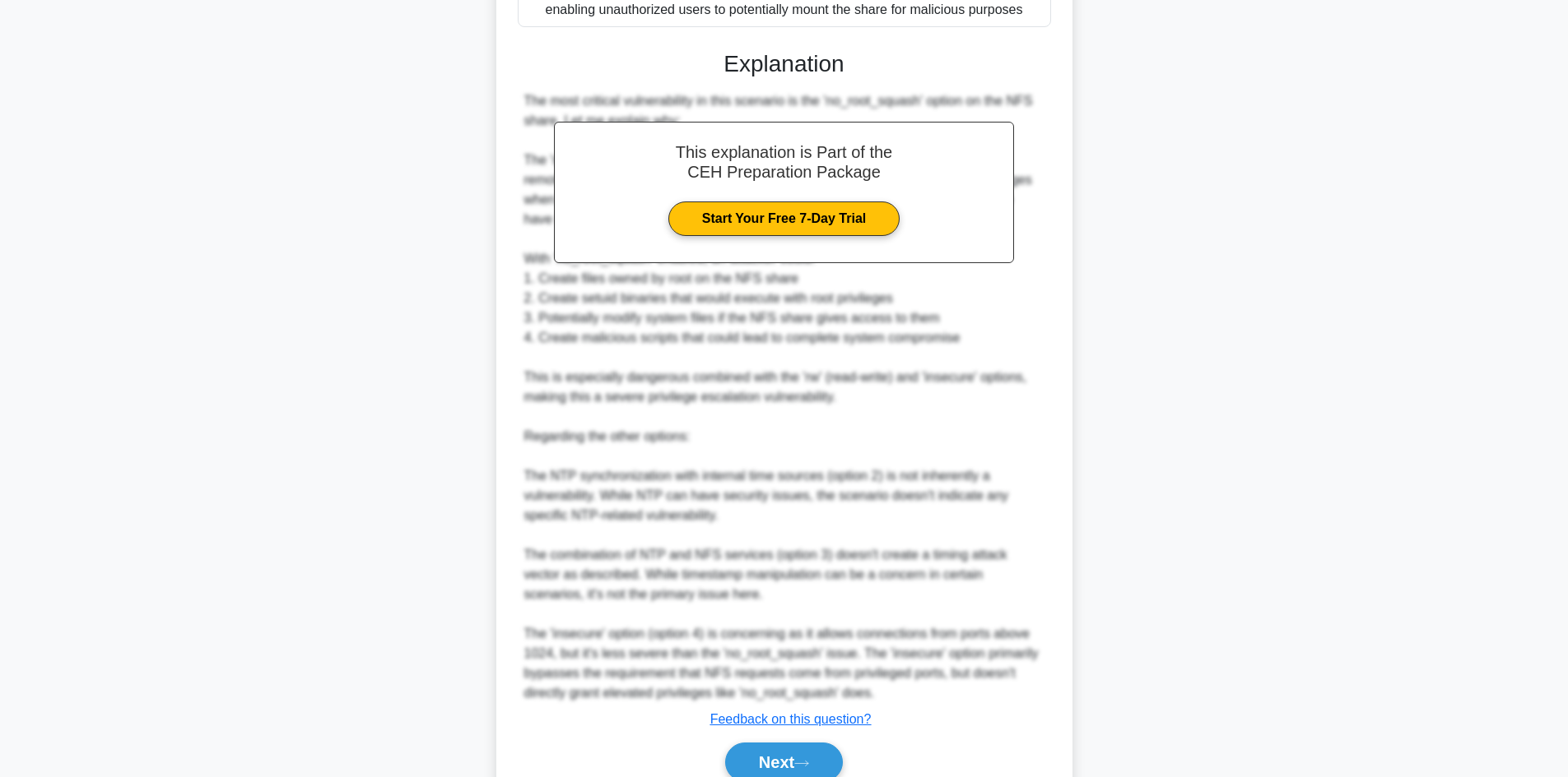
scroll to position [731, 0]
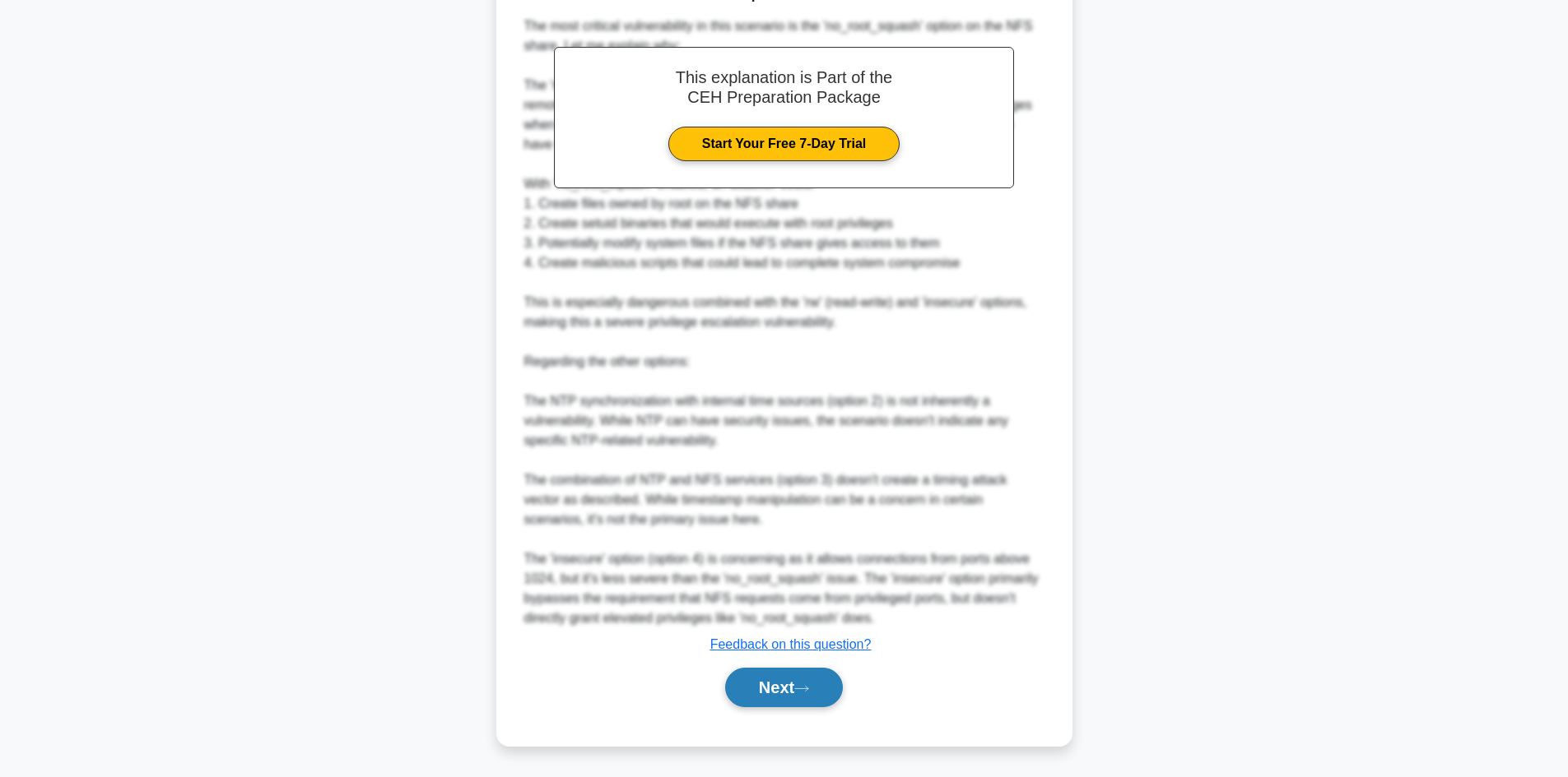
click at [787, 689] on button "Next" at bounding box center [783, 687] width 118 height 39
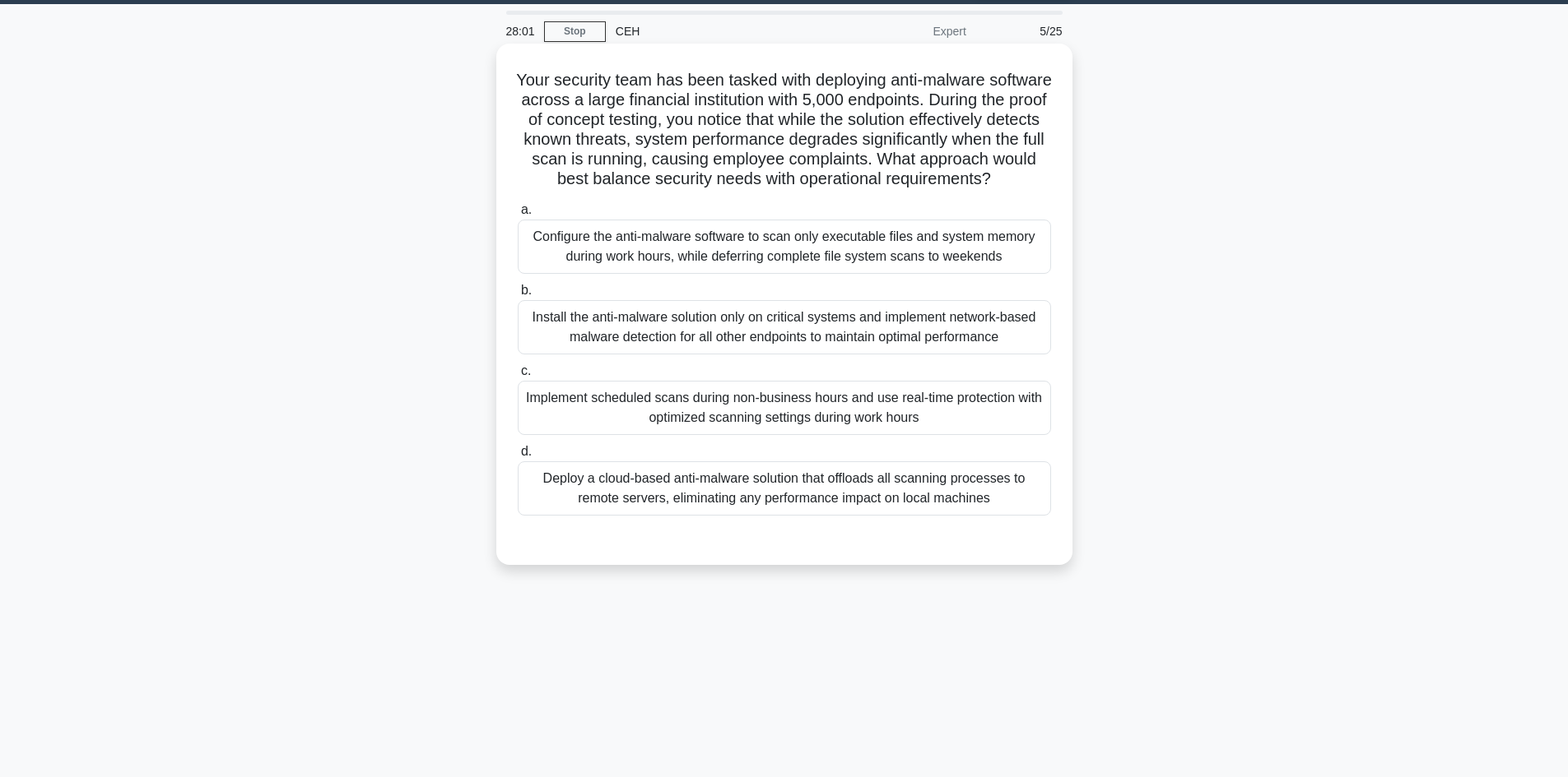
scroll to position [0, 0]
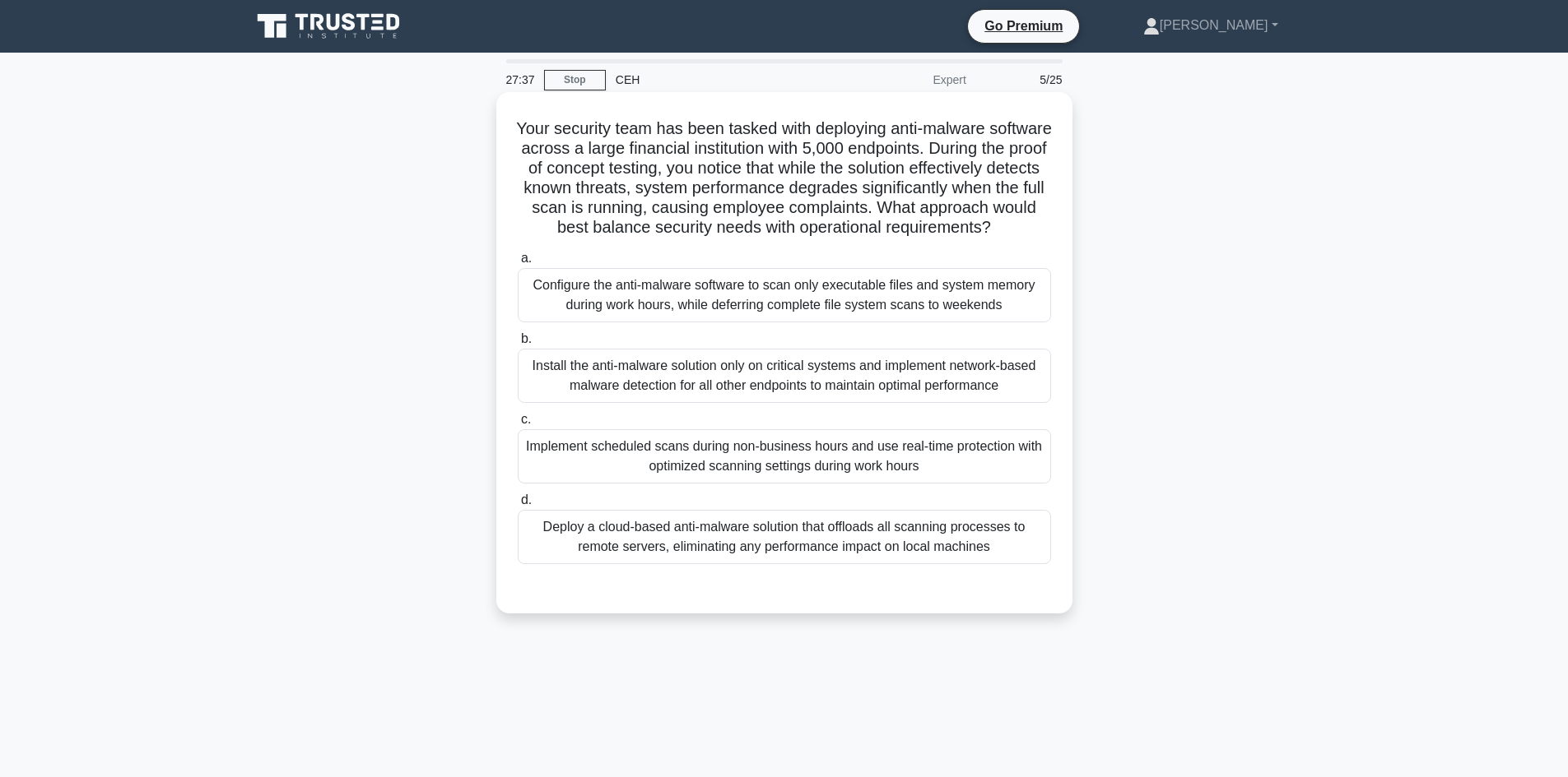
click at [844, 403] on div "Install the anti-malware solution only on critical systems and implement networ…" at bounding box center [784, 375] width 533 height 54
click at [517, 345] on input "b. Install the anti-malware solution only on critical systems and implement net…" at bounding box center [517, 339] width 0 height 11
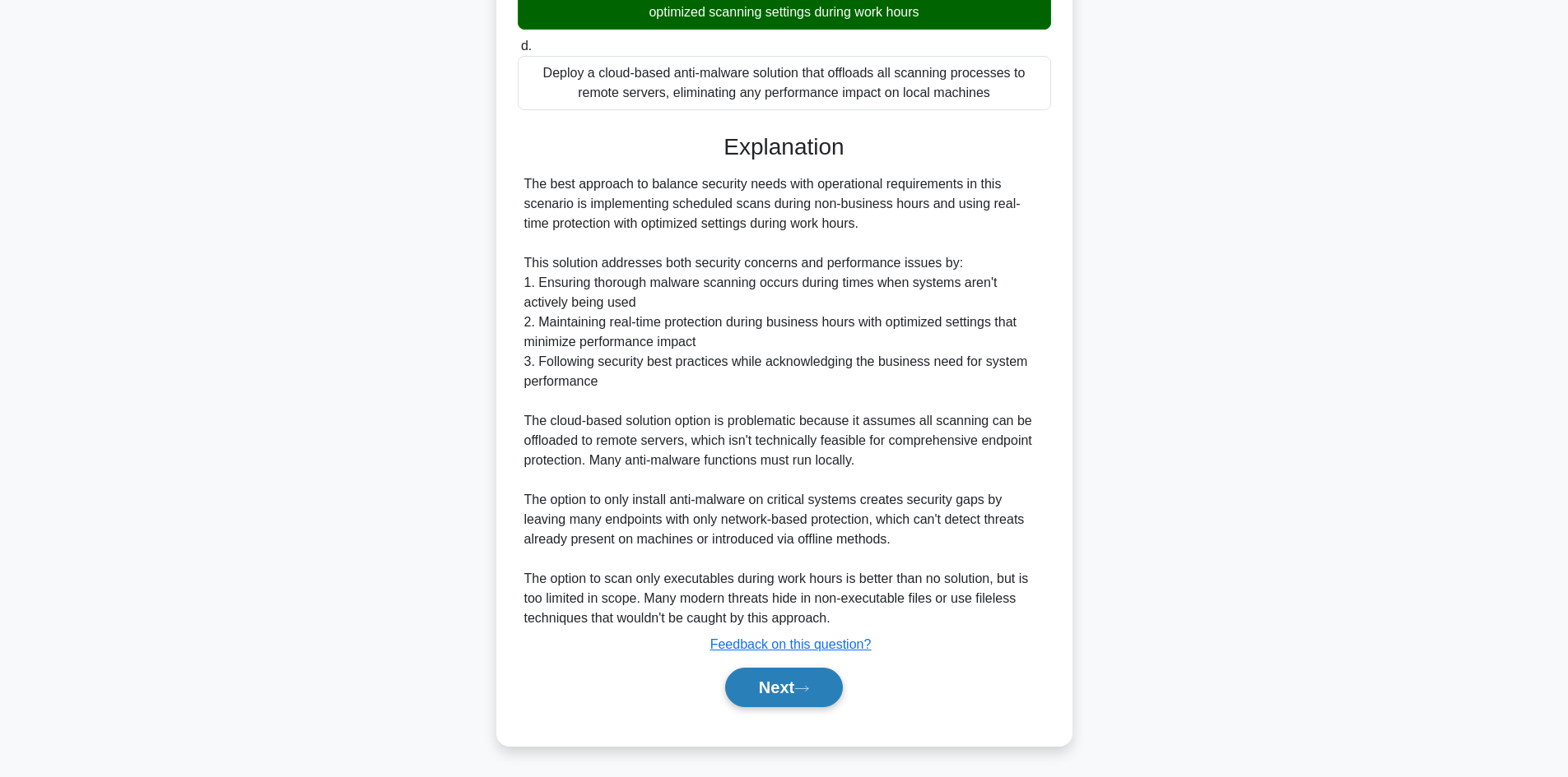
click at [778, 698] on button "Next" at bounding box center [783, 687] width 118 height 39
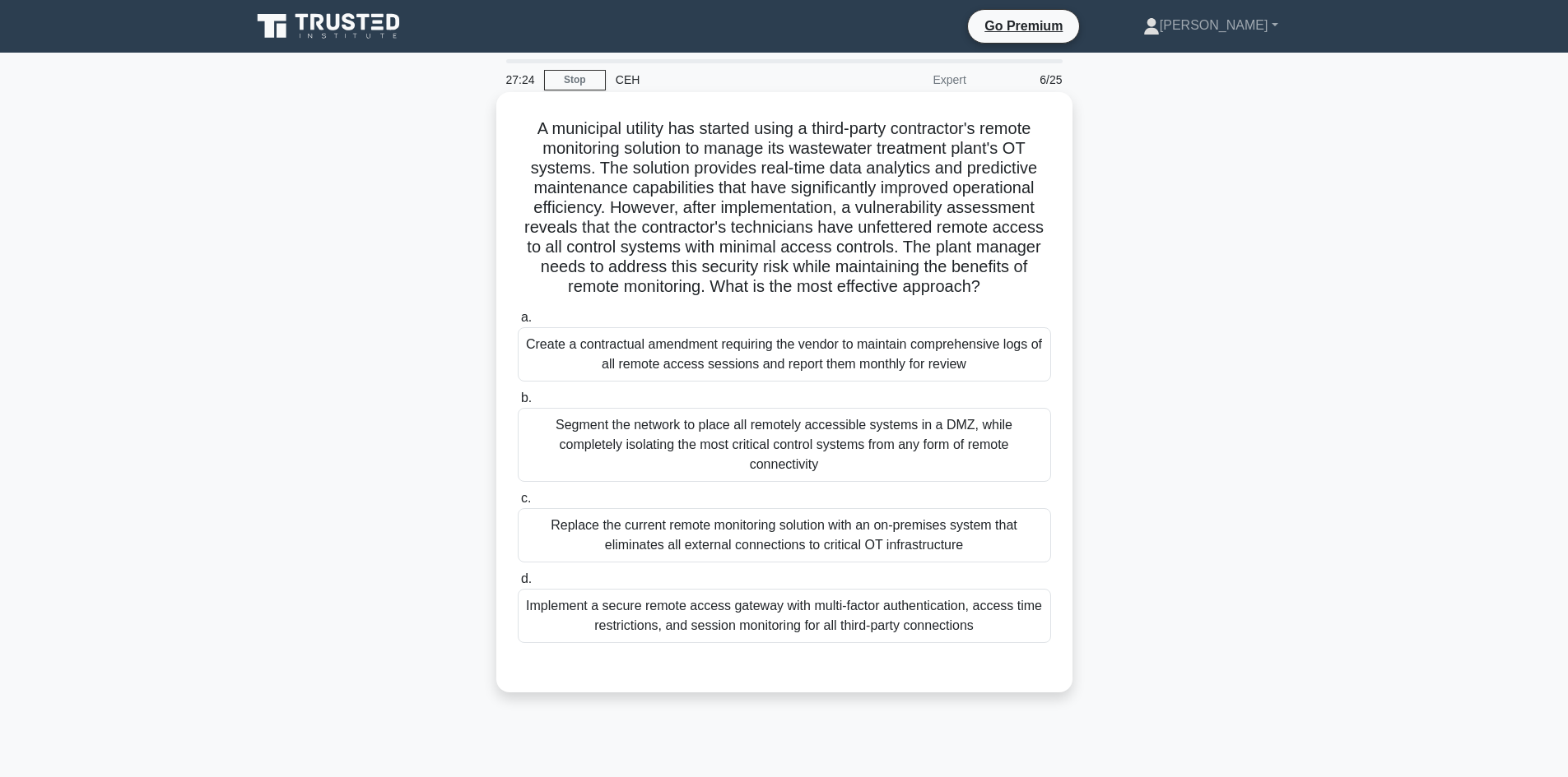
click at [703, 452] on div "Segment the network to place all remotely accessible systems in a DMZ, while co…" at bounding box center [784, 444] width 533 height 74
click at [517, 404] on input "b. Segment the network to place all remotely accessible systems in a DMZ, while…" at bounding box center [517, 399] width 0 height 11
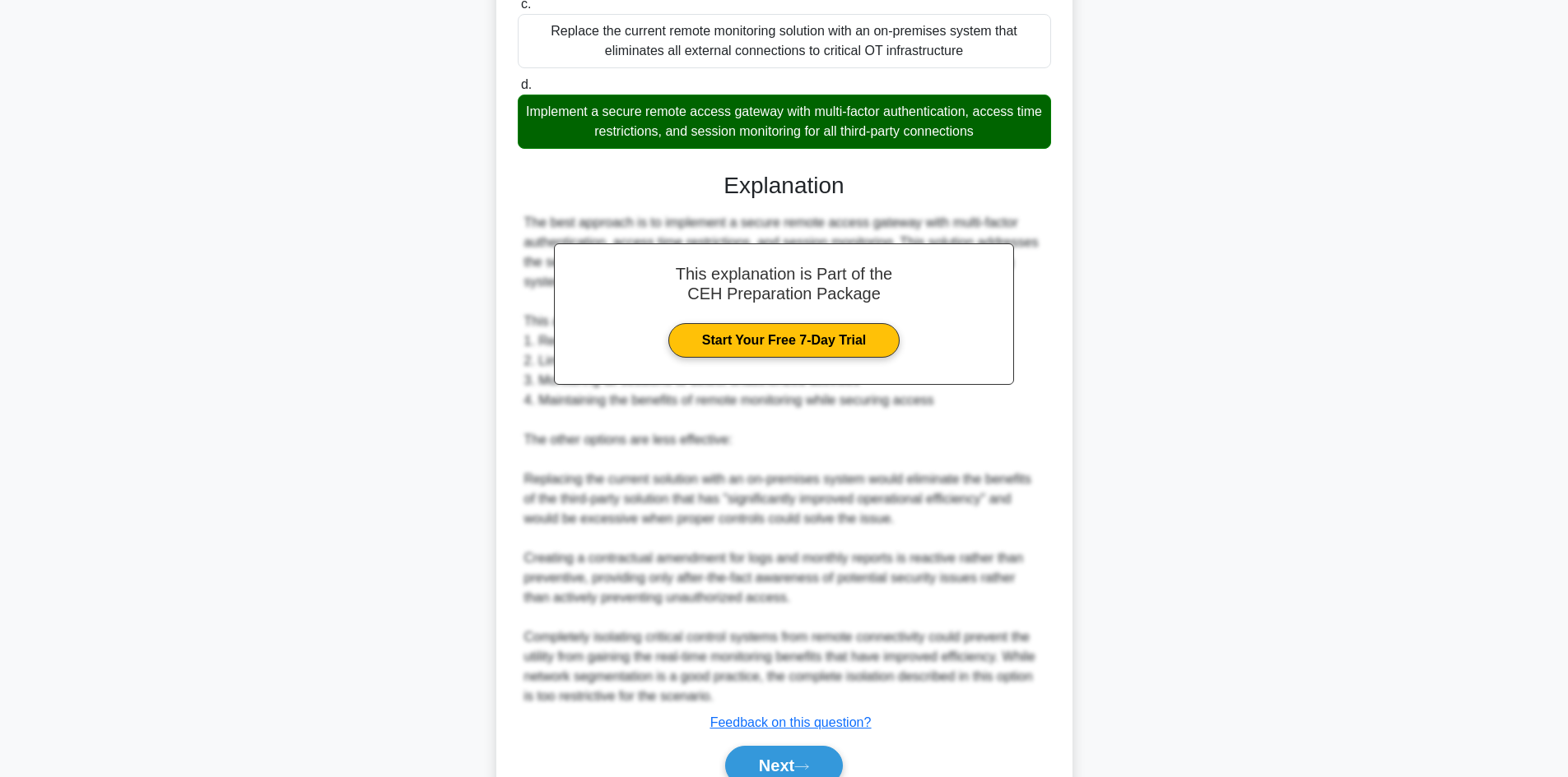
scroll to position [575, 0]
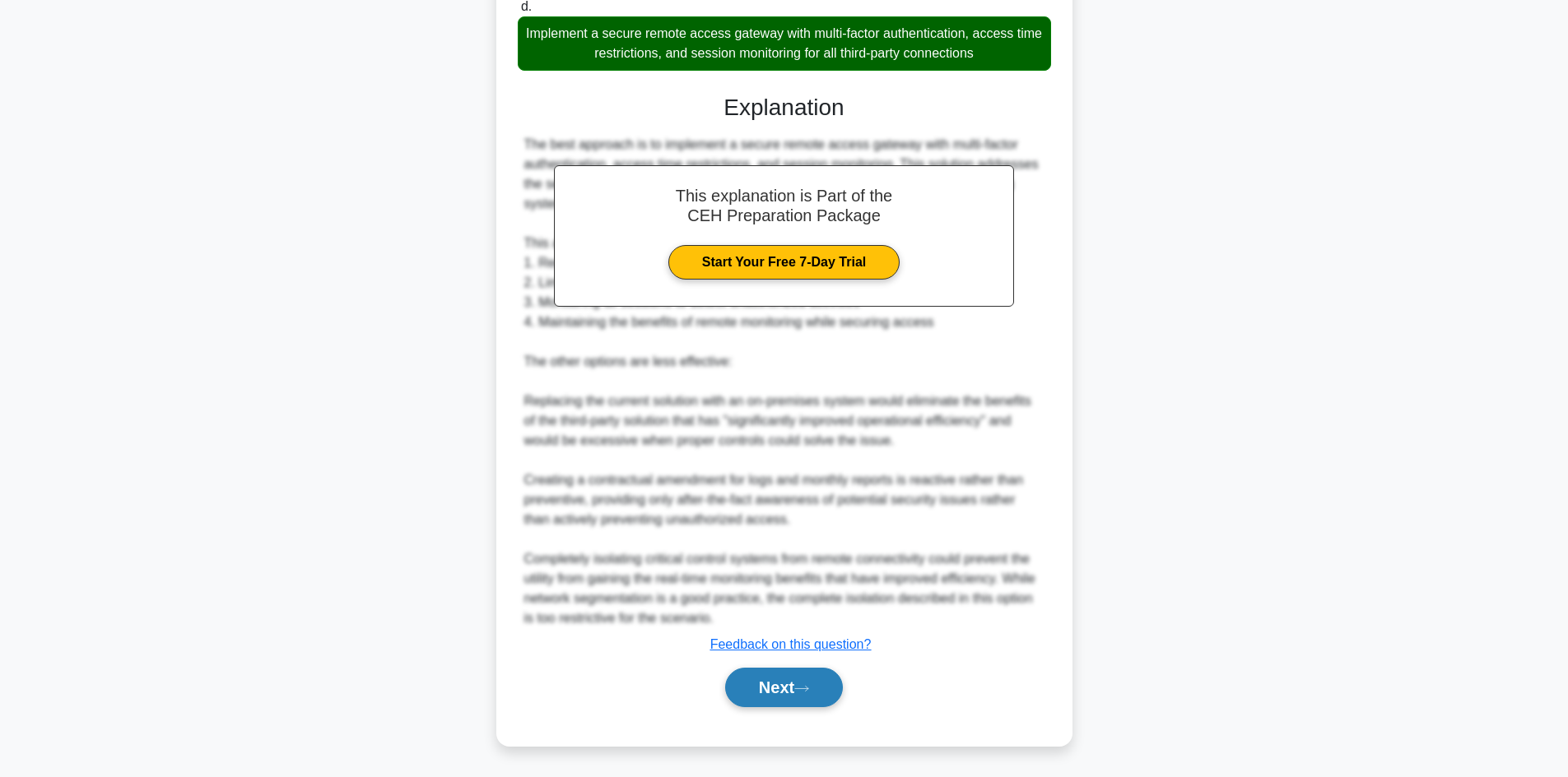
click at [797, 692] on button "Next" at bounding box center [783, 687] width 118 height 39
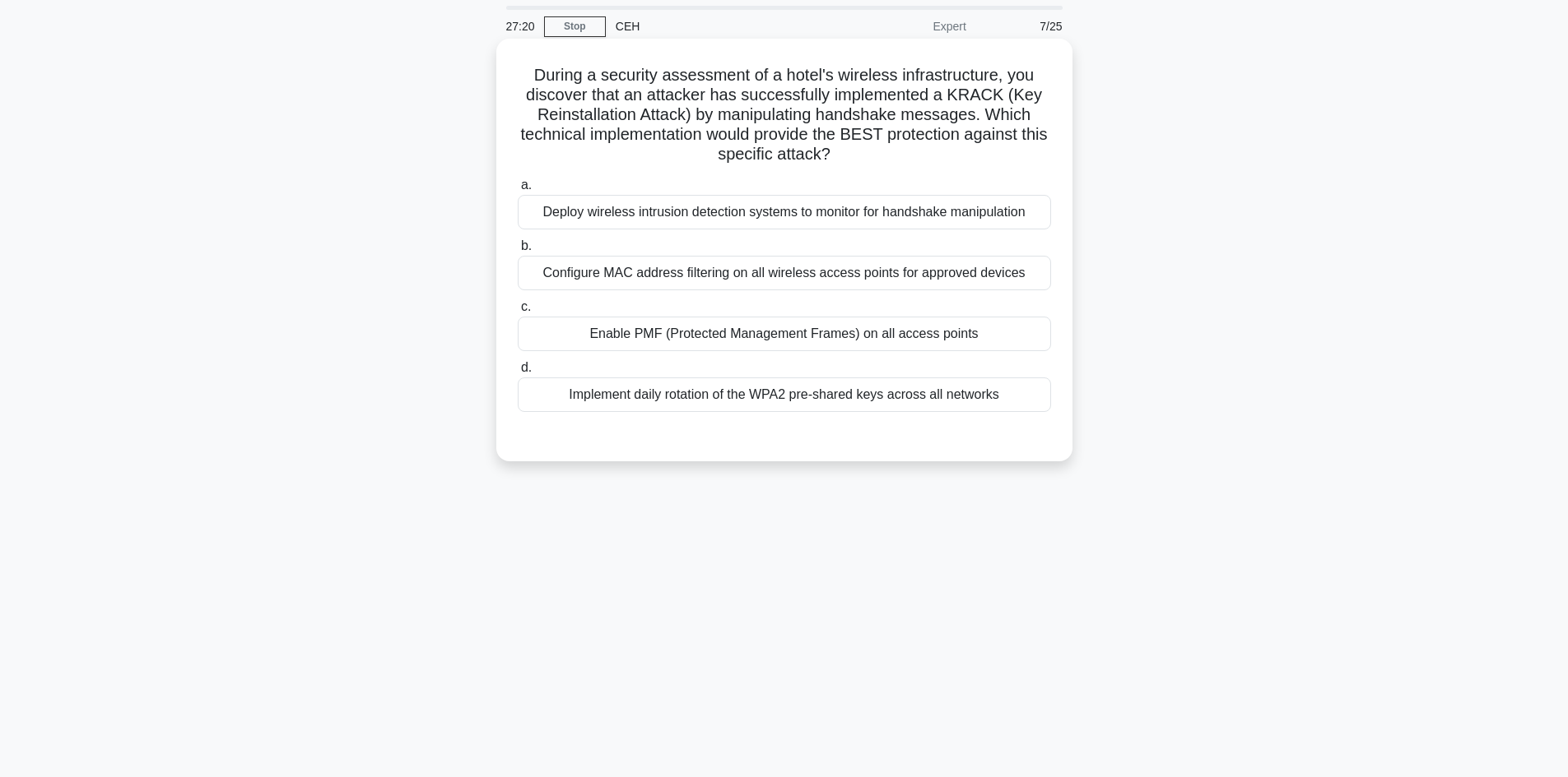
scroll to position [0, 0]
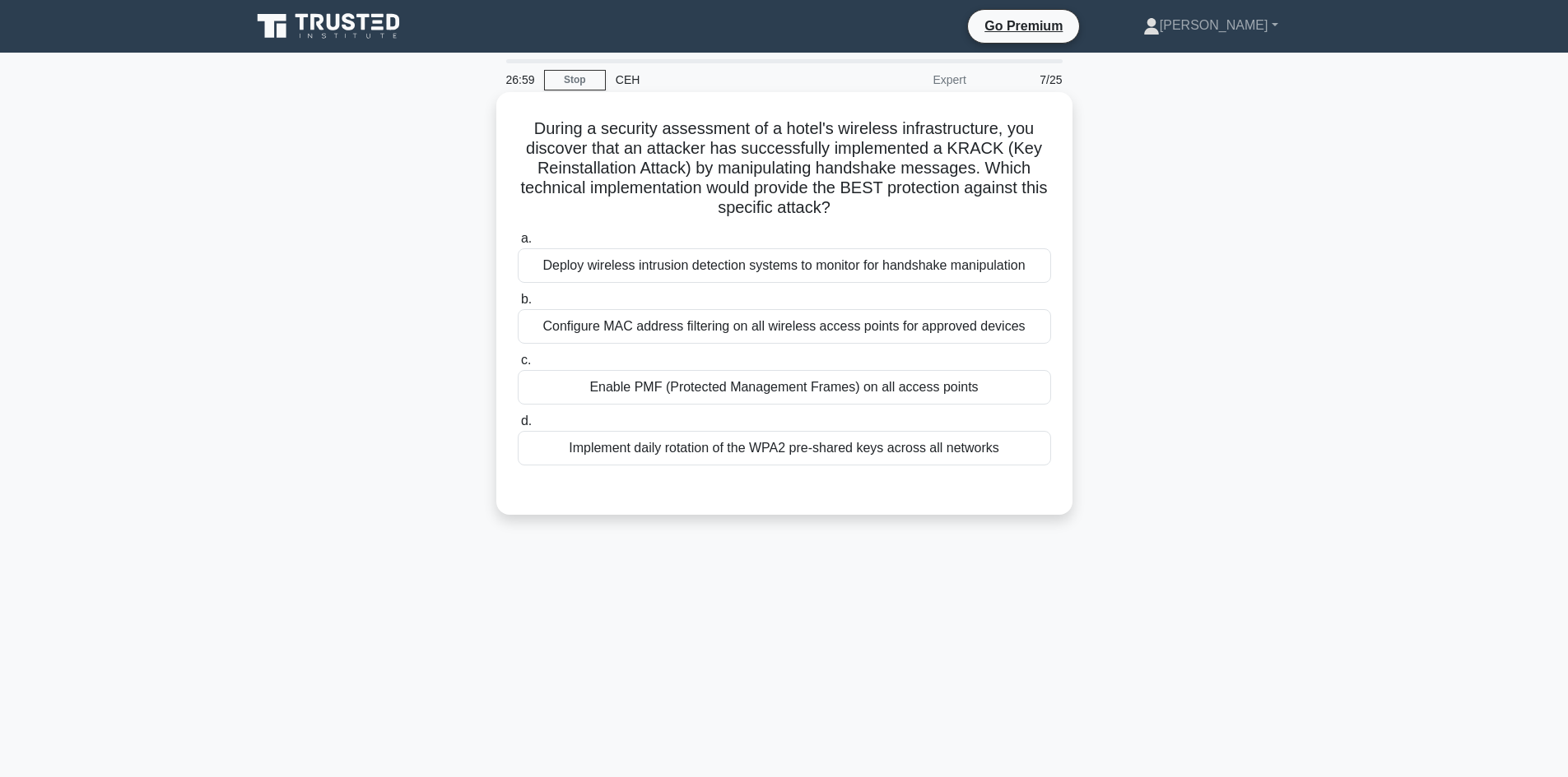
click at [643, 451] on div "Implement daily rotation of the WPA2 pre-shared keys across all networks" at bounding box center [784, 448] width 533 height 34
click at [517, 427] on input "d. Implement daily rotation of the WPA2 pre-shared keys across all networks" at bounding box center [517, 421] width 0 height 11
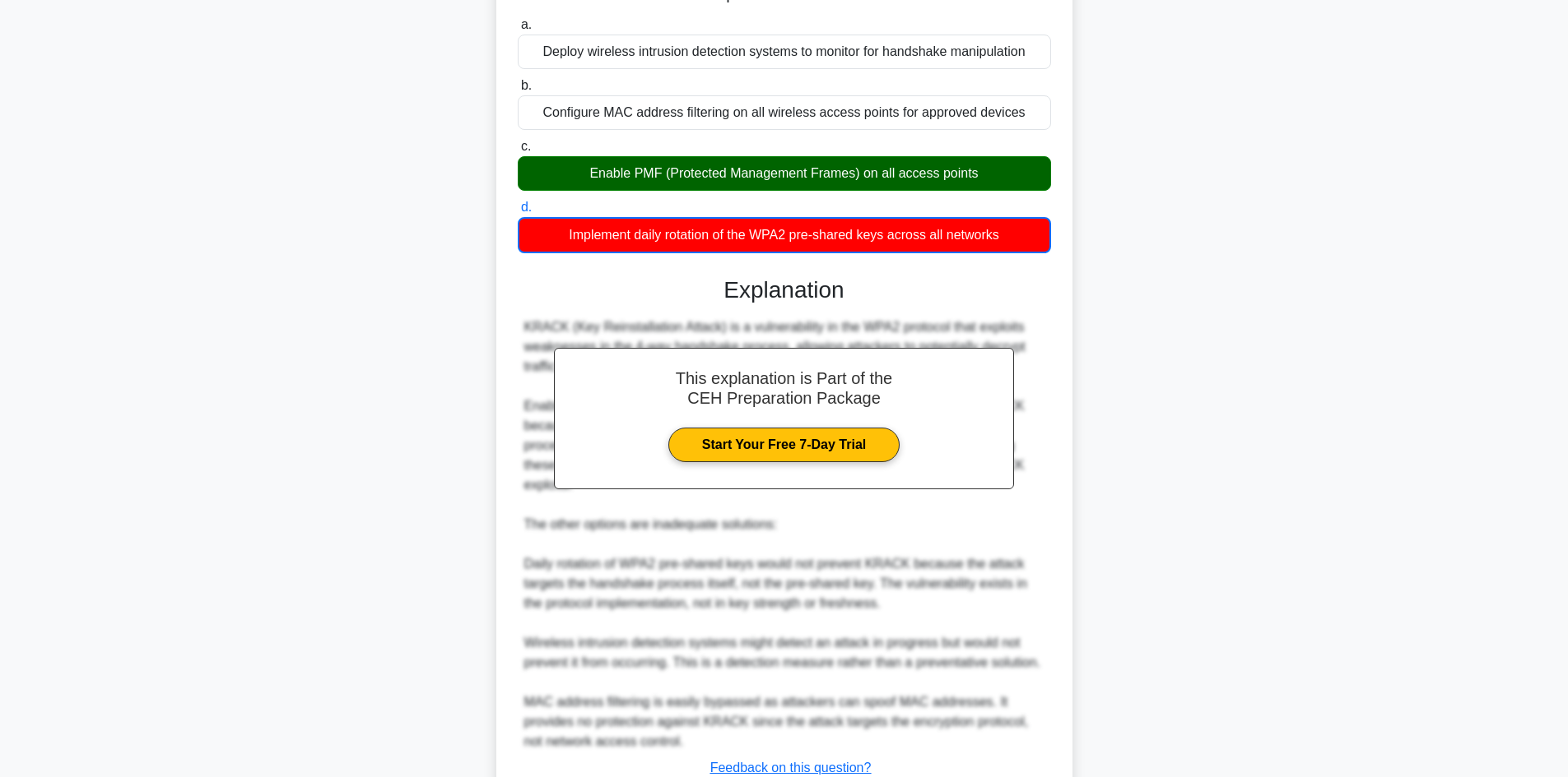
scroll to position [318, 0]
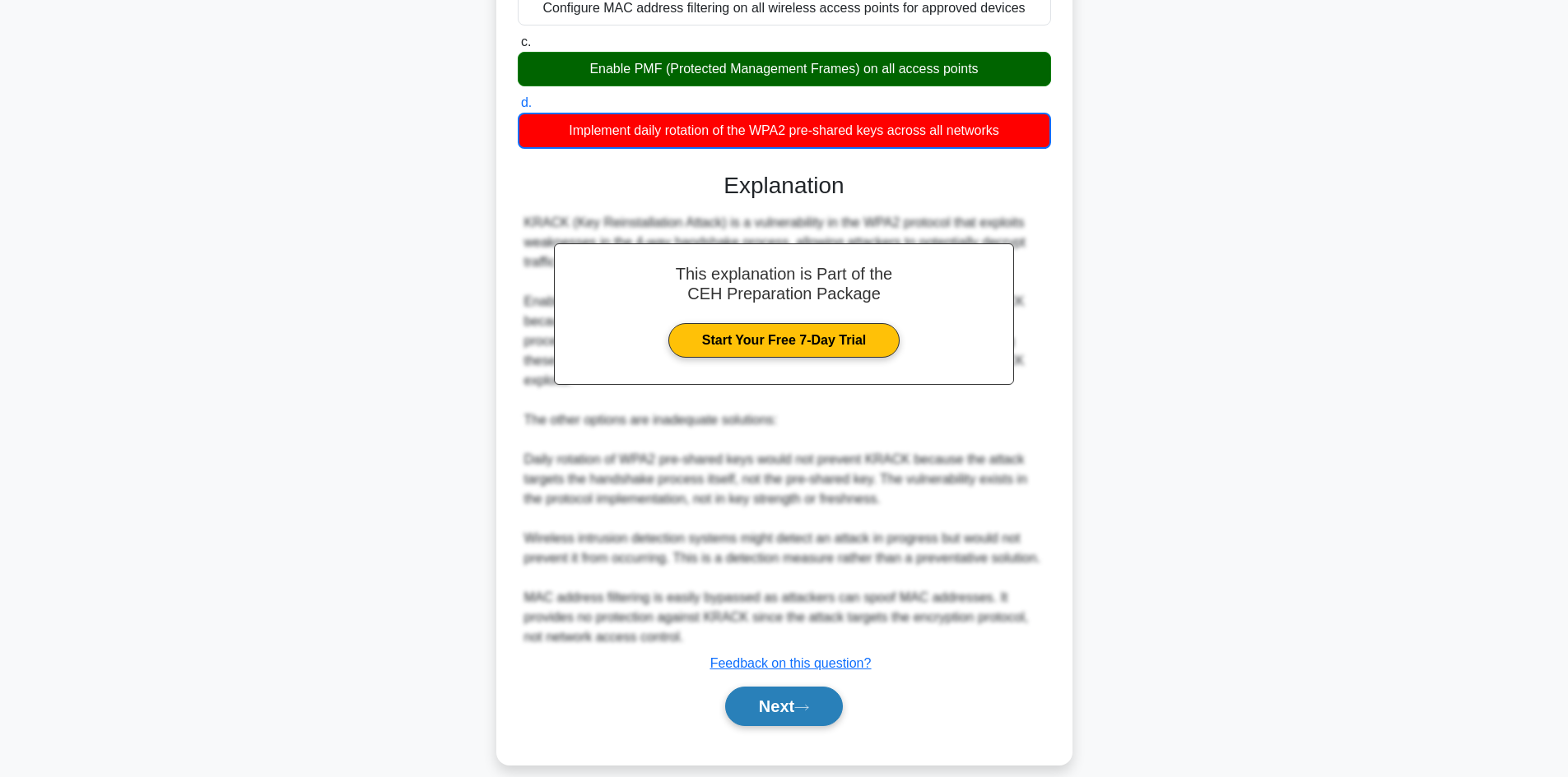
click at [790, 694] on button "Next" at bounding box center [783, 706] width 118 height 39
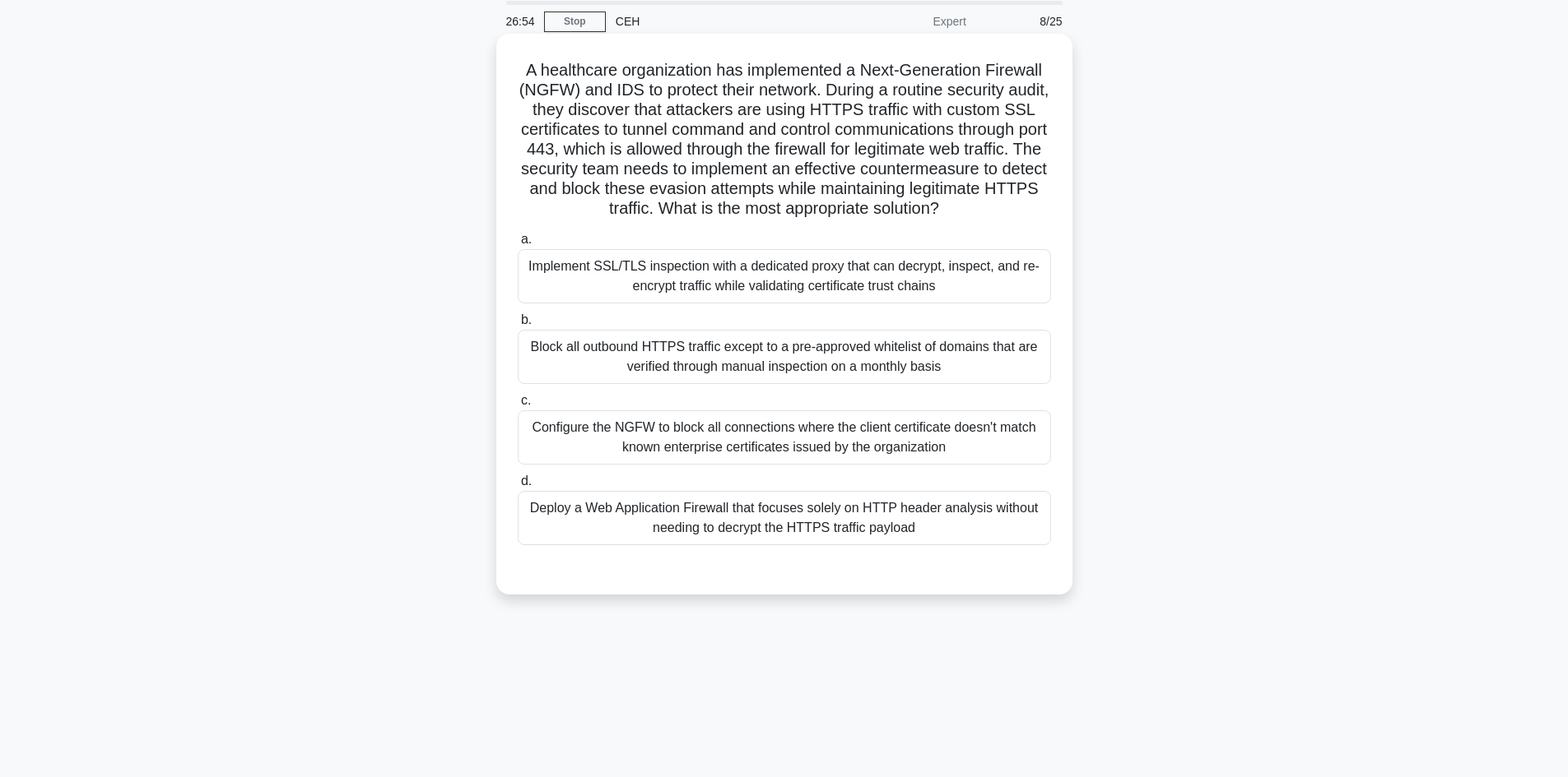
scroll to position [0, 0]
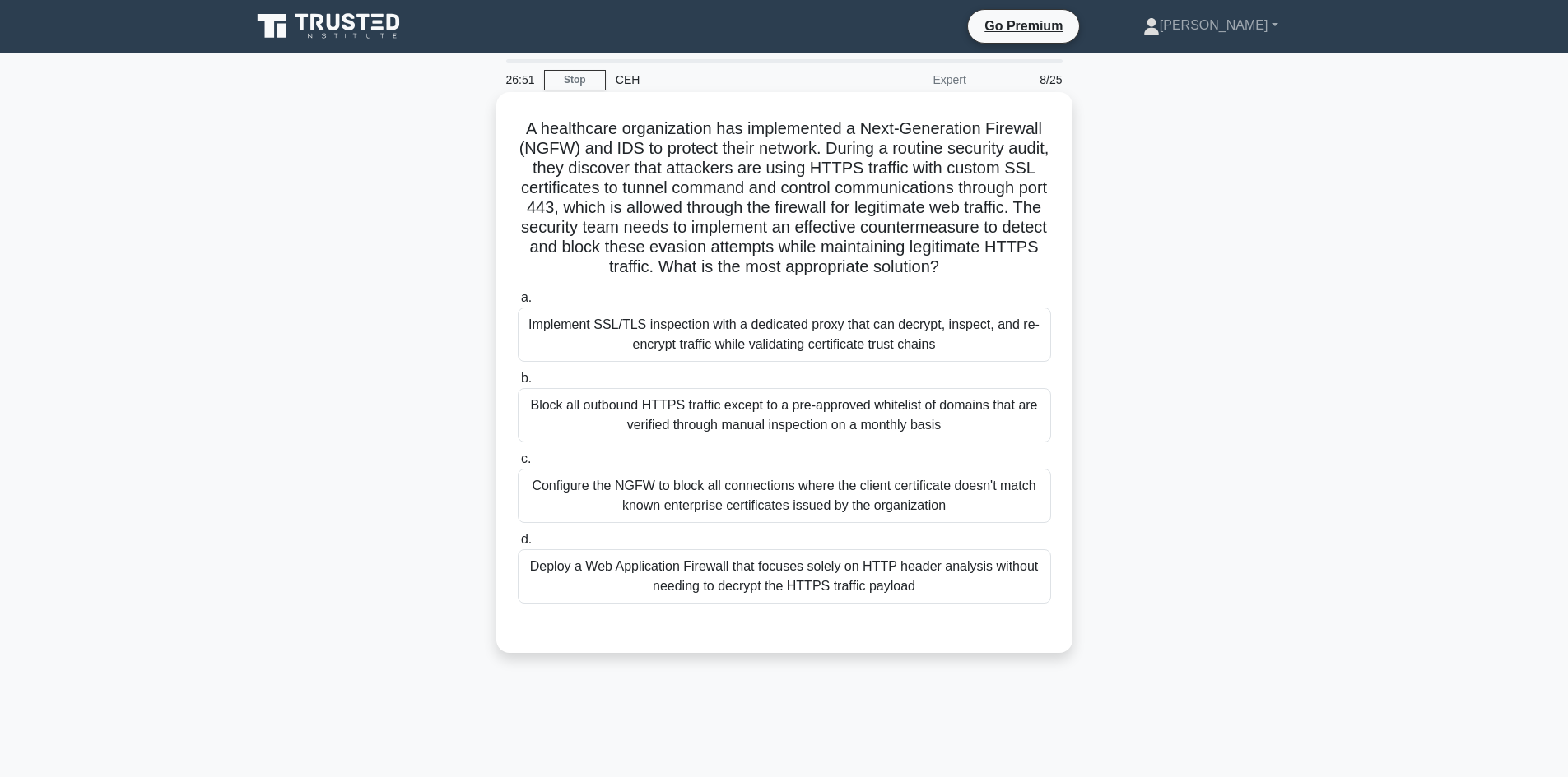
click at [714, 362] on div "Implement SSL/TLS inspection with a dedicated proxy that can decrypt, inspect, …" at bounding box center [784, 334] width 533 height 54
click at [517, 303] on input "a. Implement SSL/TLS inspection with a dedicated proxy that can decrypt, inspec…" at bounding box center [517, 297] width 0 height 11
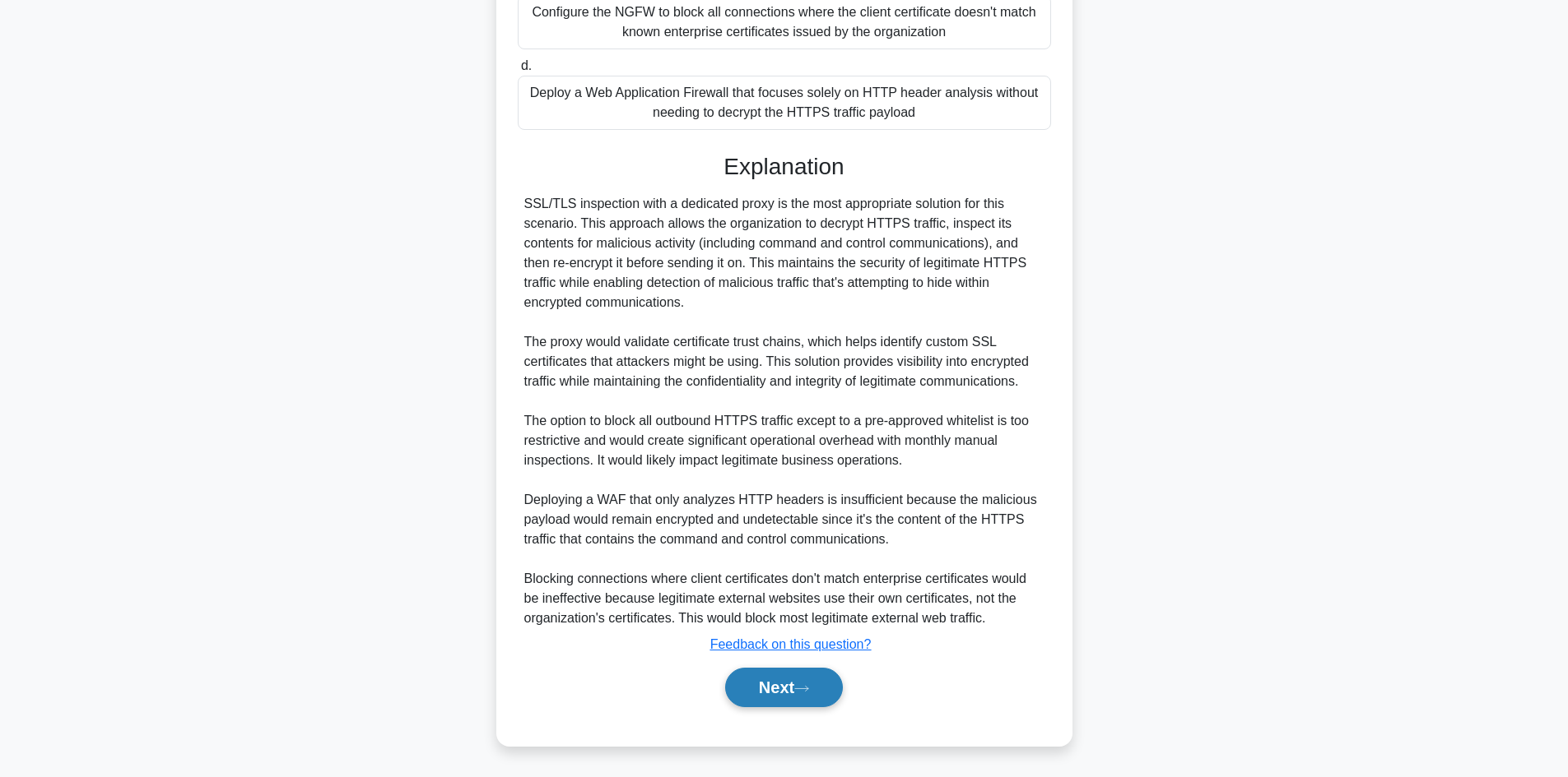
click at [771, 678] on button "Next" at bounding box center [783, 687] width 118 height 39
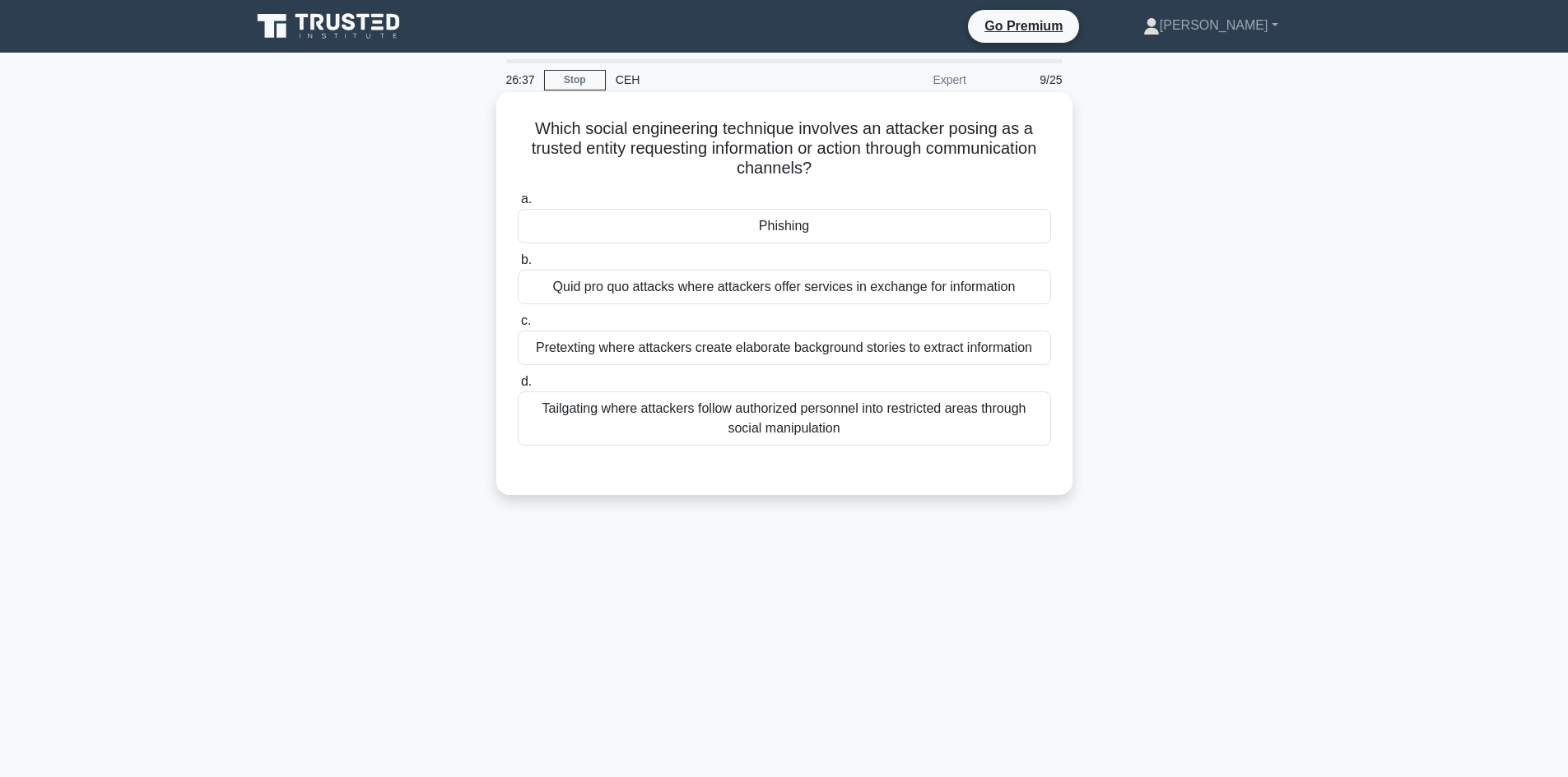
click at [740, 358] on div "Pretexting where attackers create elaborate background stories to extract infor…" at bounding box center [784, 348] width 533 height 34
click at [517, 327] on input "c. Pretexting where attackers create elaborate background stories to extract in…" at bounding box center [517, 321] width 0 height 11
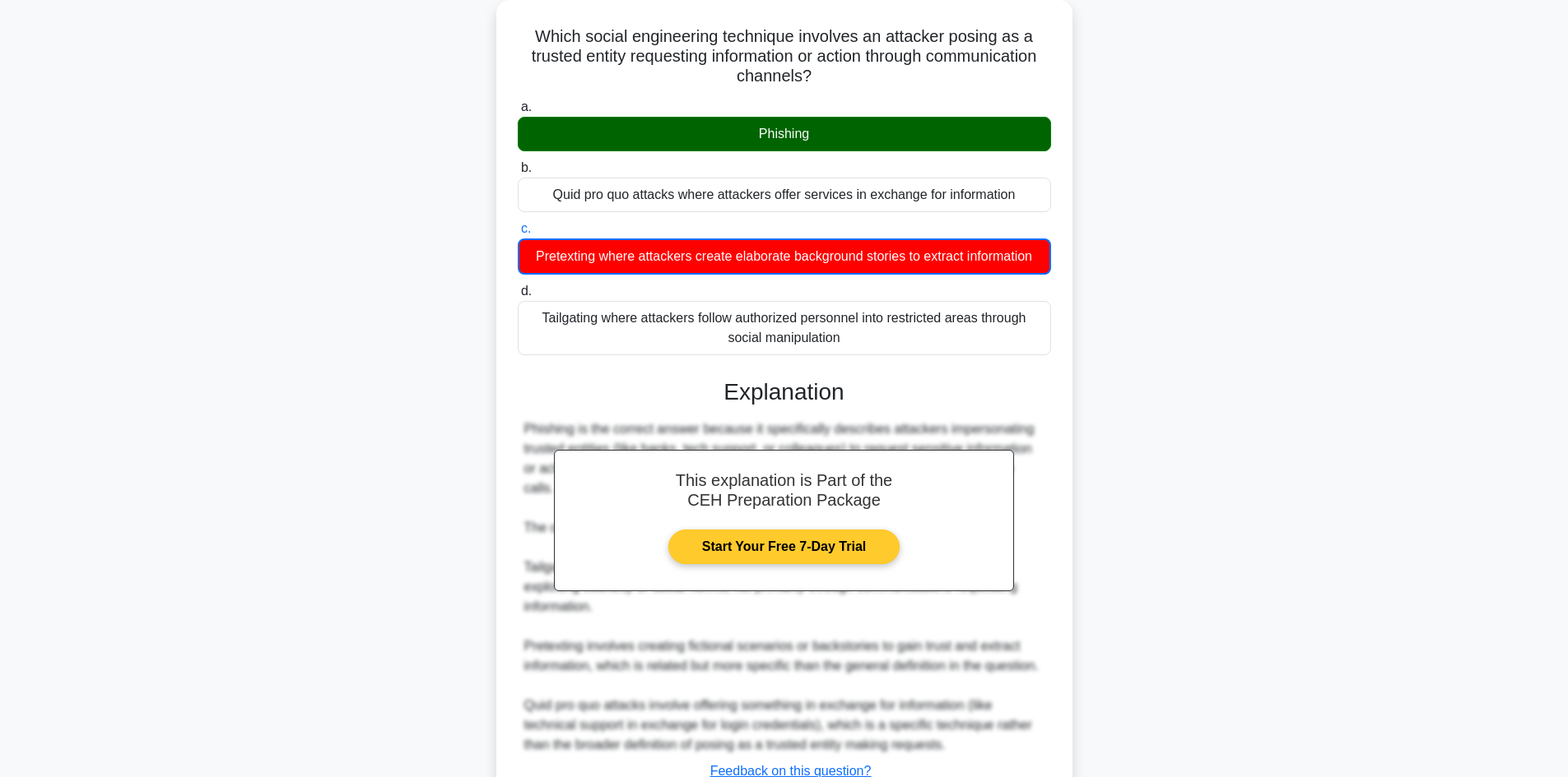
scroll to position [220, 0]
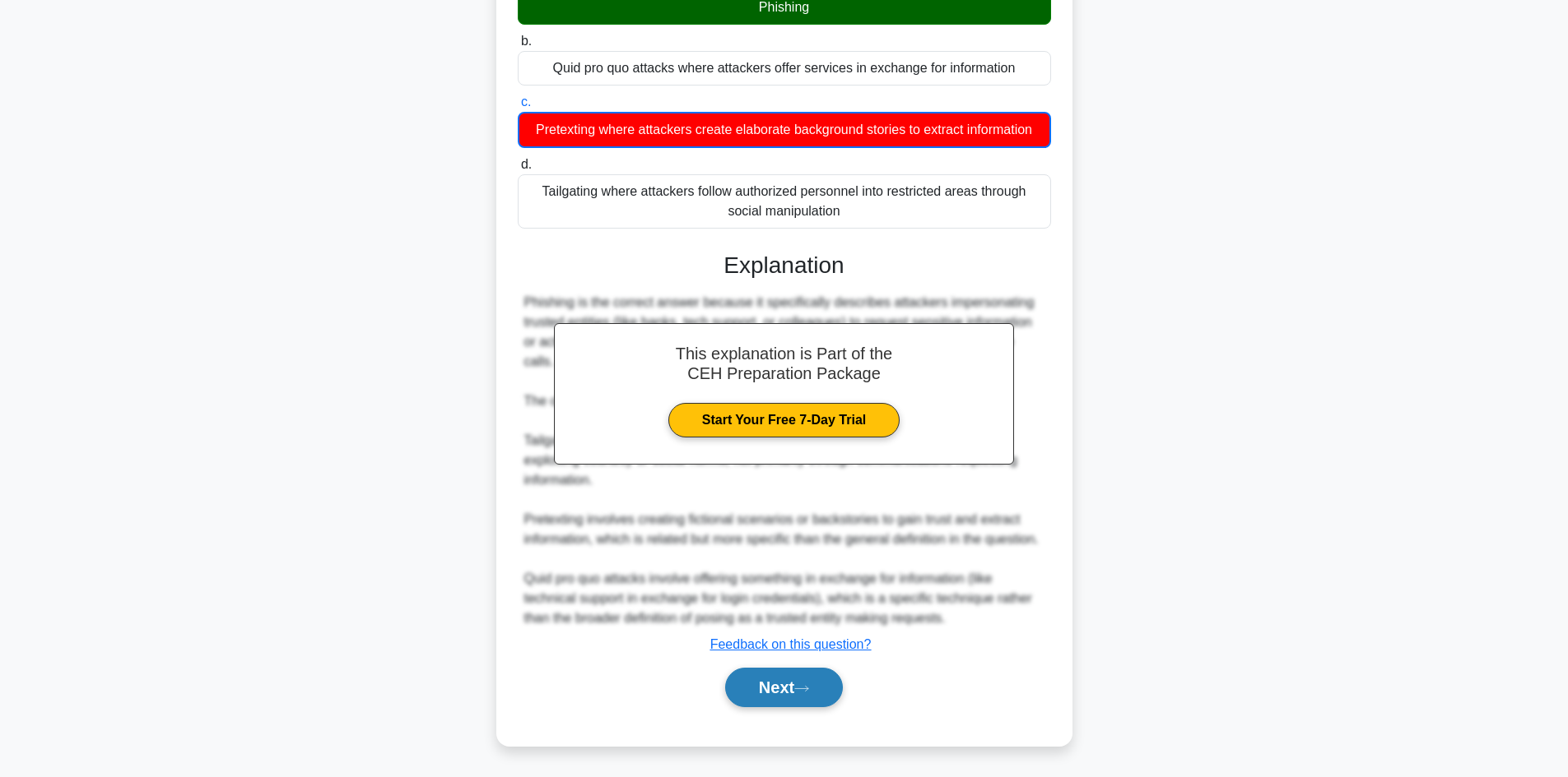
click at [763, 697] on button "Next" at bounding box center [783, 687] width 118 height 39
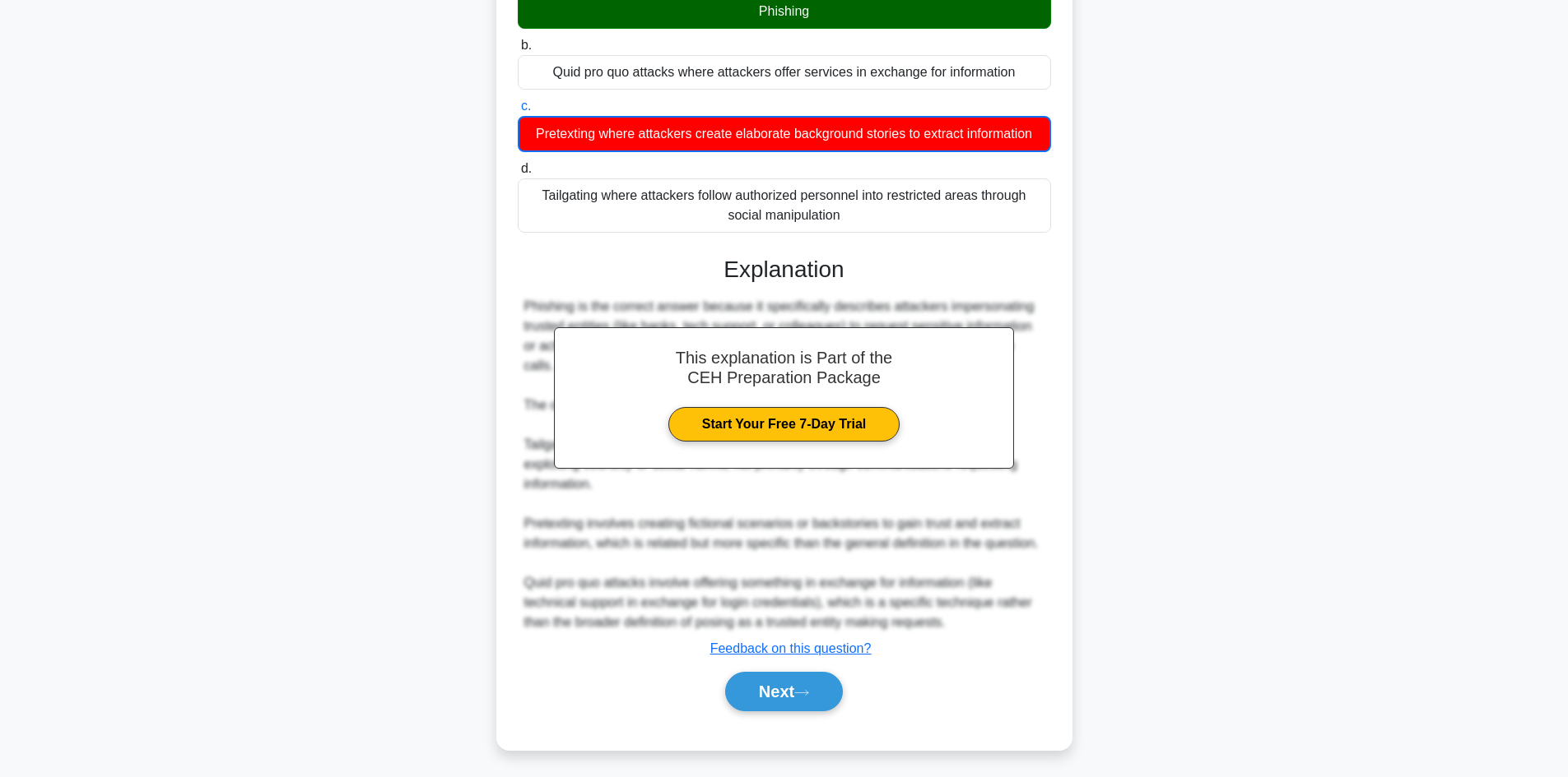
scroll to position [111, 0]
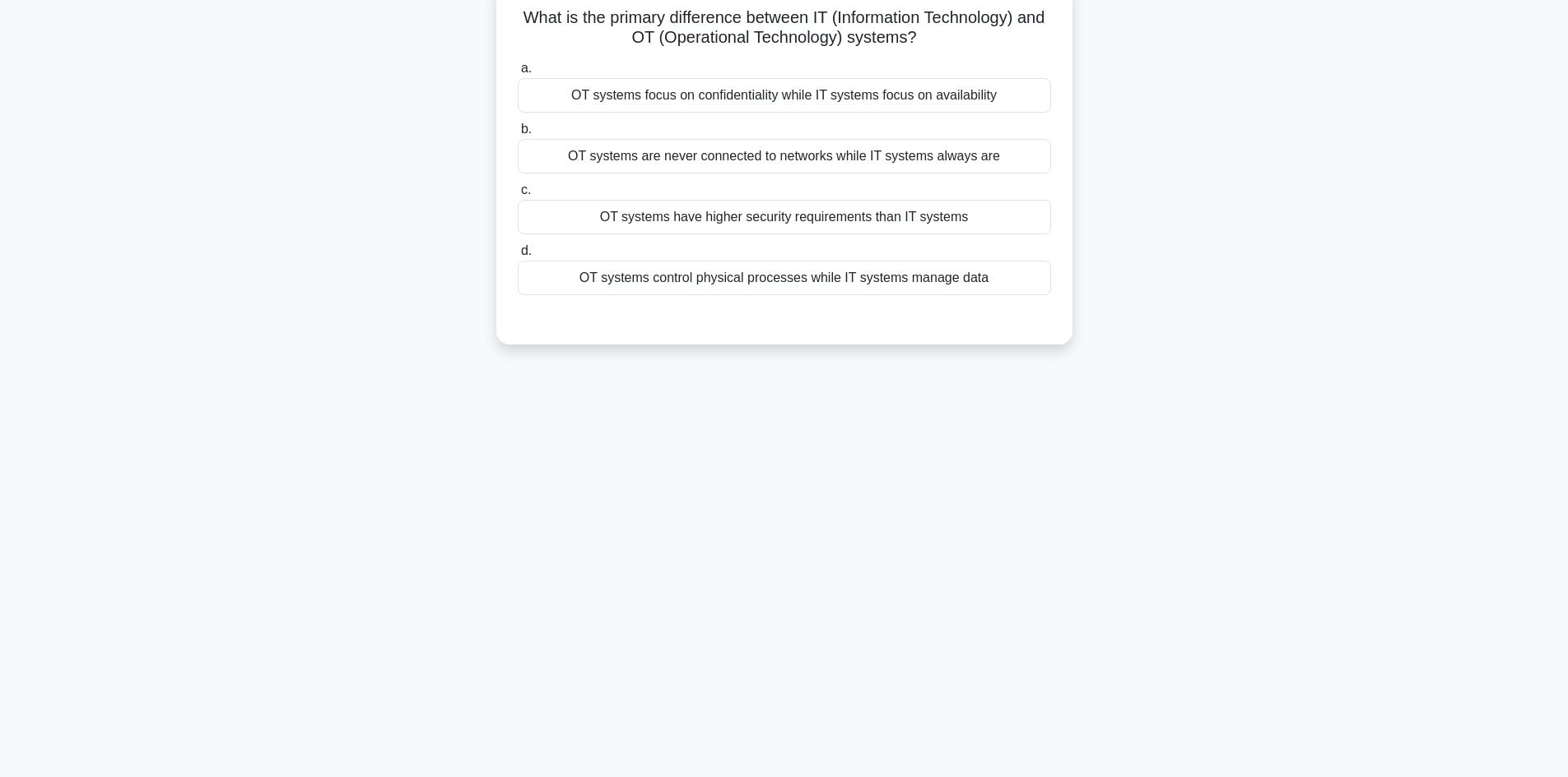
click at [822, 290] on div "OT systems control physical processes while IT systems manage data" at bounding box center [784, 277] width 533 height 34
click at [517, 256] on input "d. OT systems control physical processes while IT systems manage data" at bounding box center [517, 251] width 0 height 11
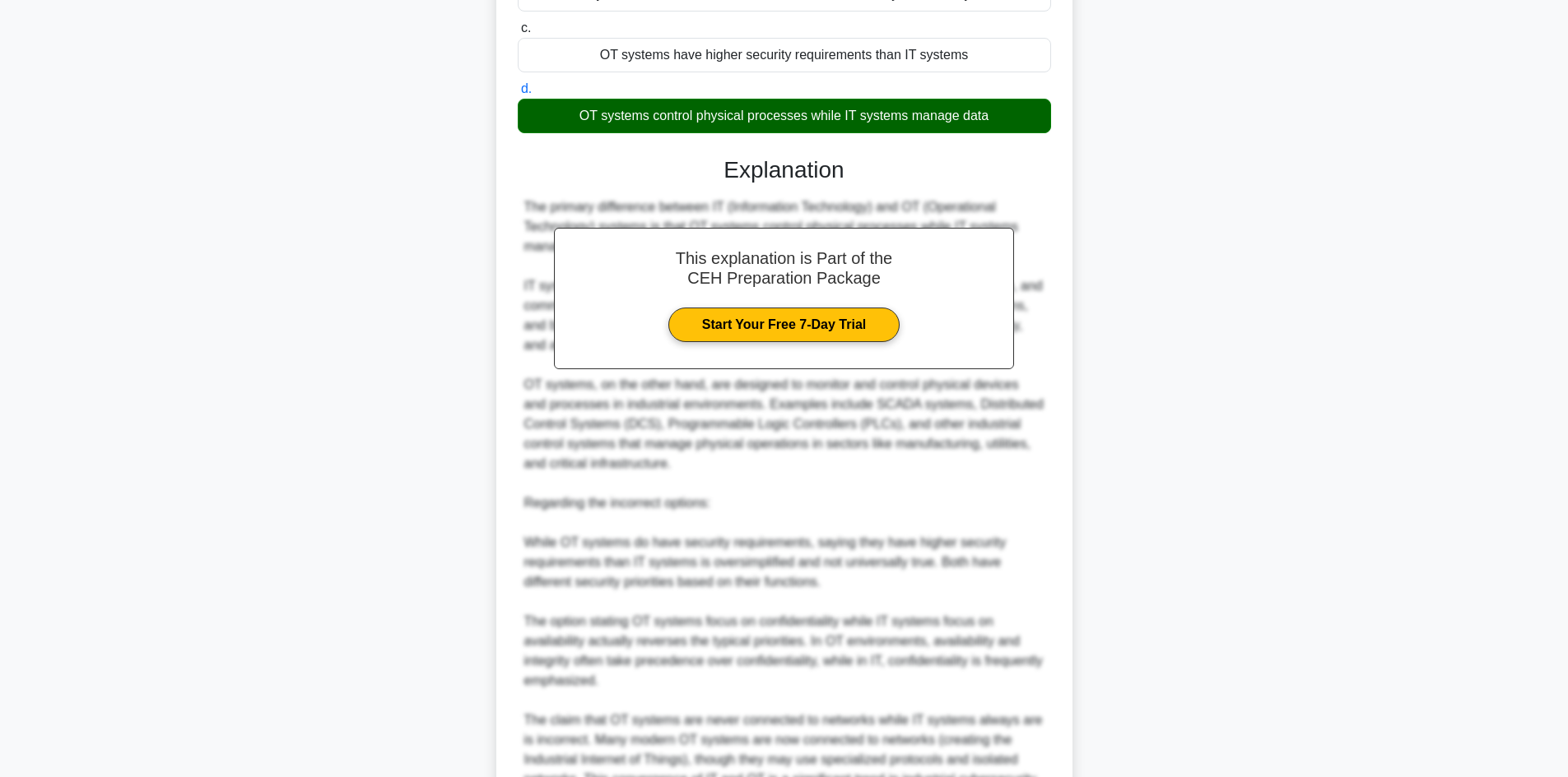
scroll to position [435, 0]
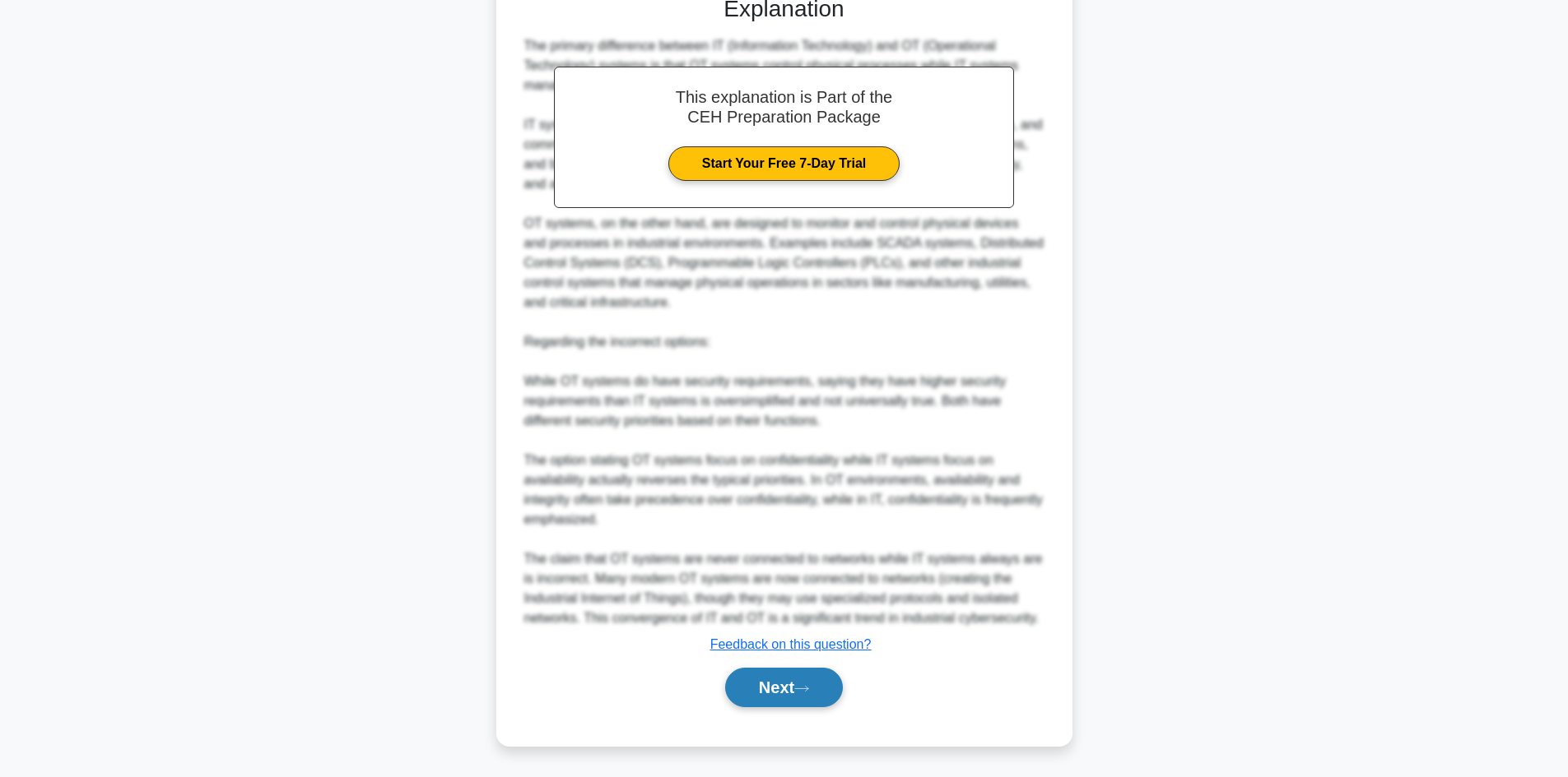
click at [763, 682] on button "Next" at bounding box center [783, 687] width 118 height 39
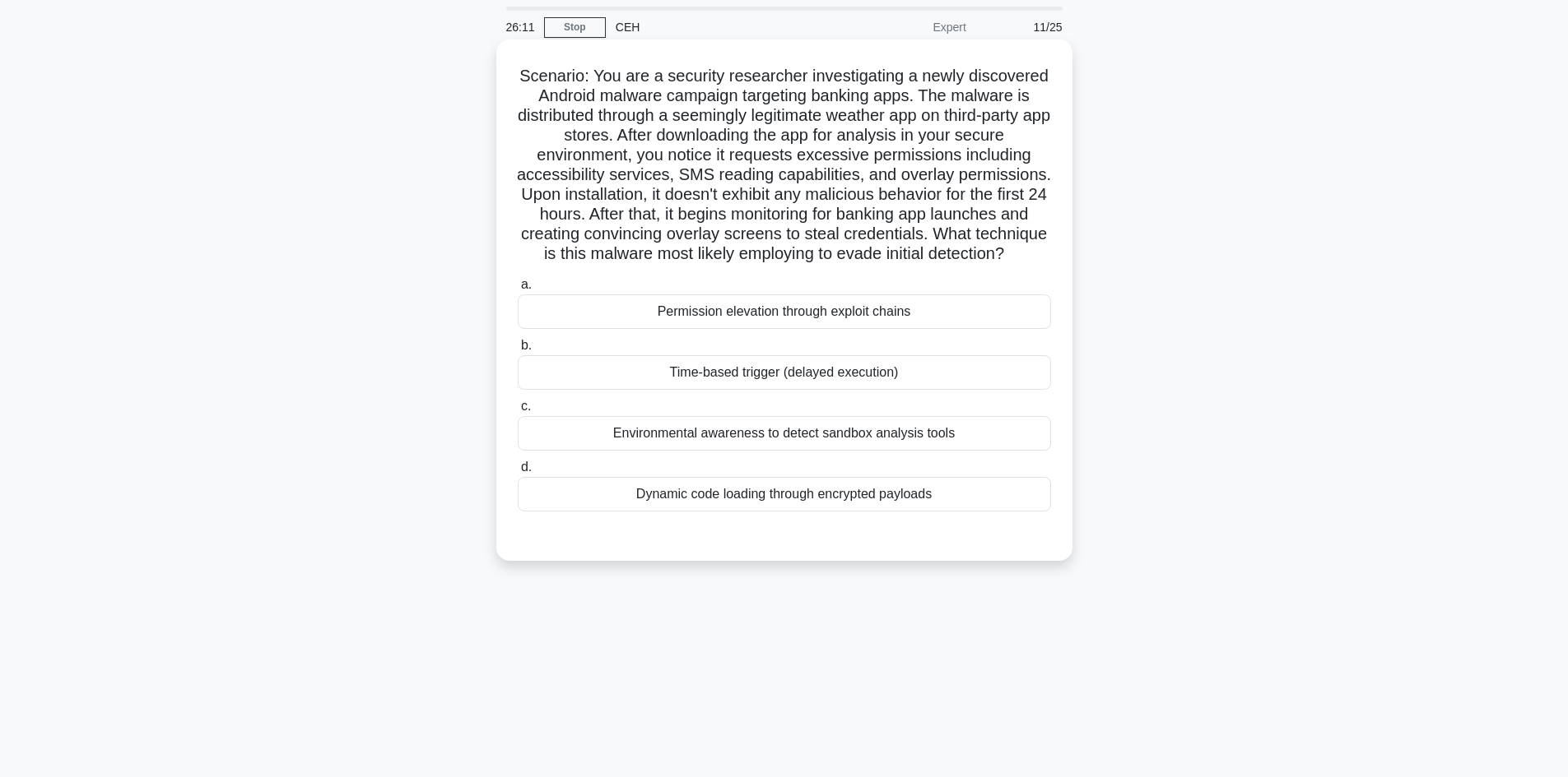
scroll to position [0, 0]
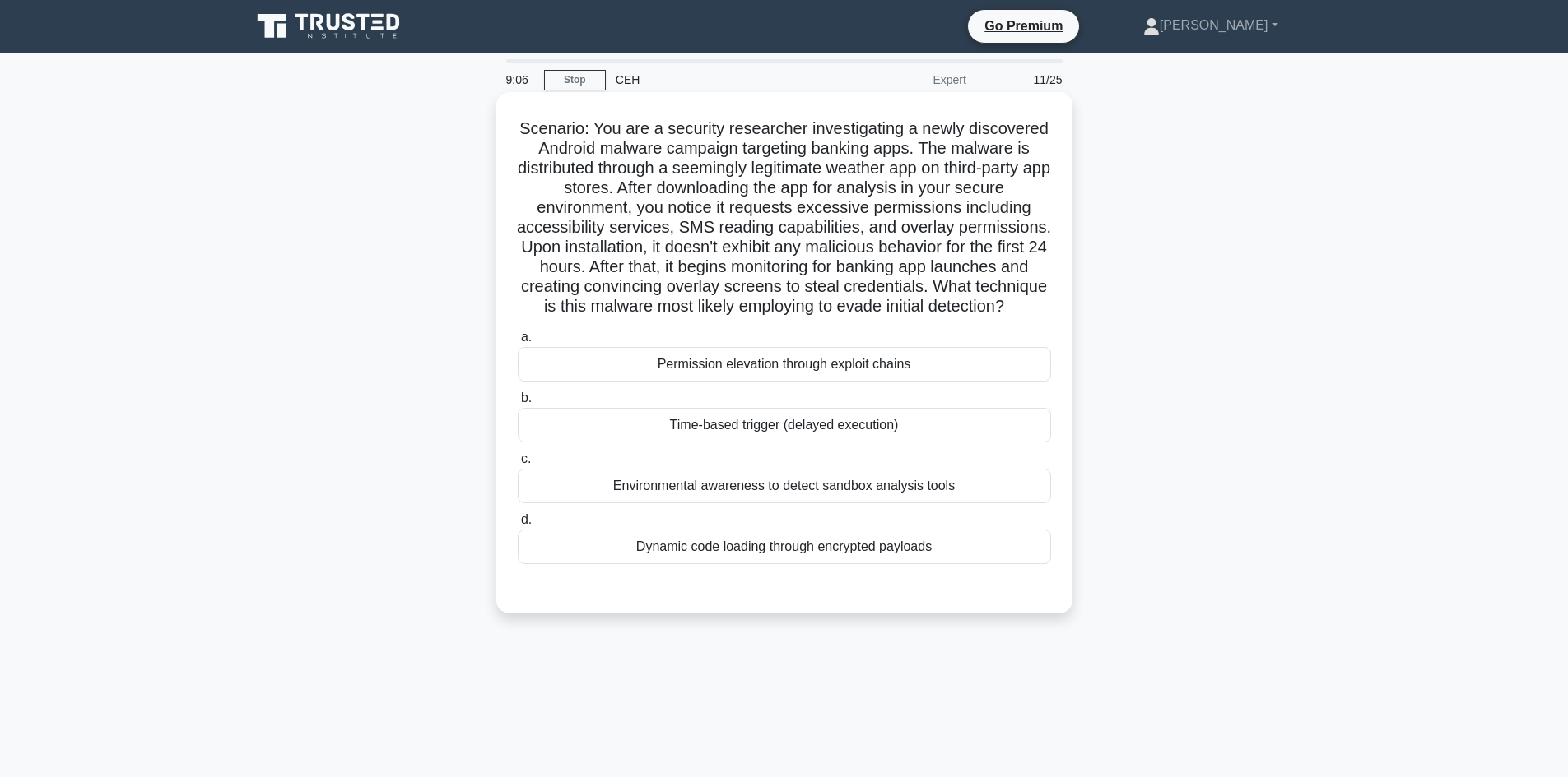
click at [756, 556] on div "Dynamic code loading through encrypted payloads" at bounding box center [784, 546] width 533 height 34
click at [517, 526] on input "d. Dynamic code loading through encrypted payloads" at bounding box center [517, 520] width 0 height 11
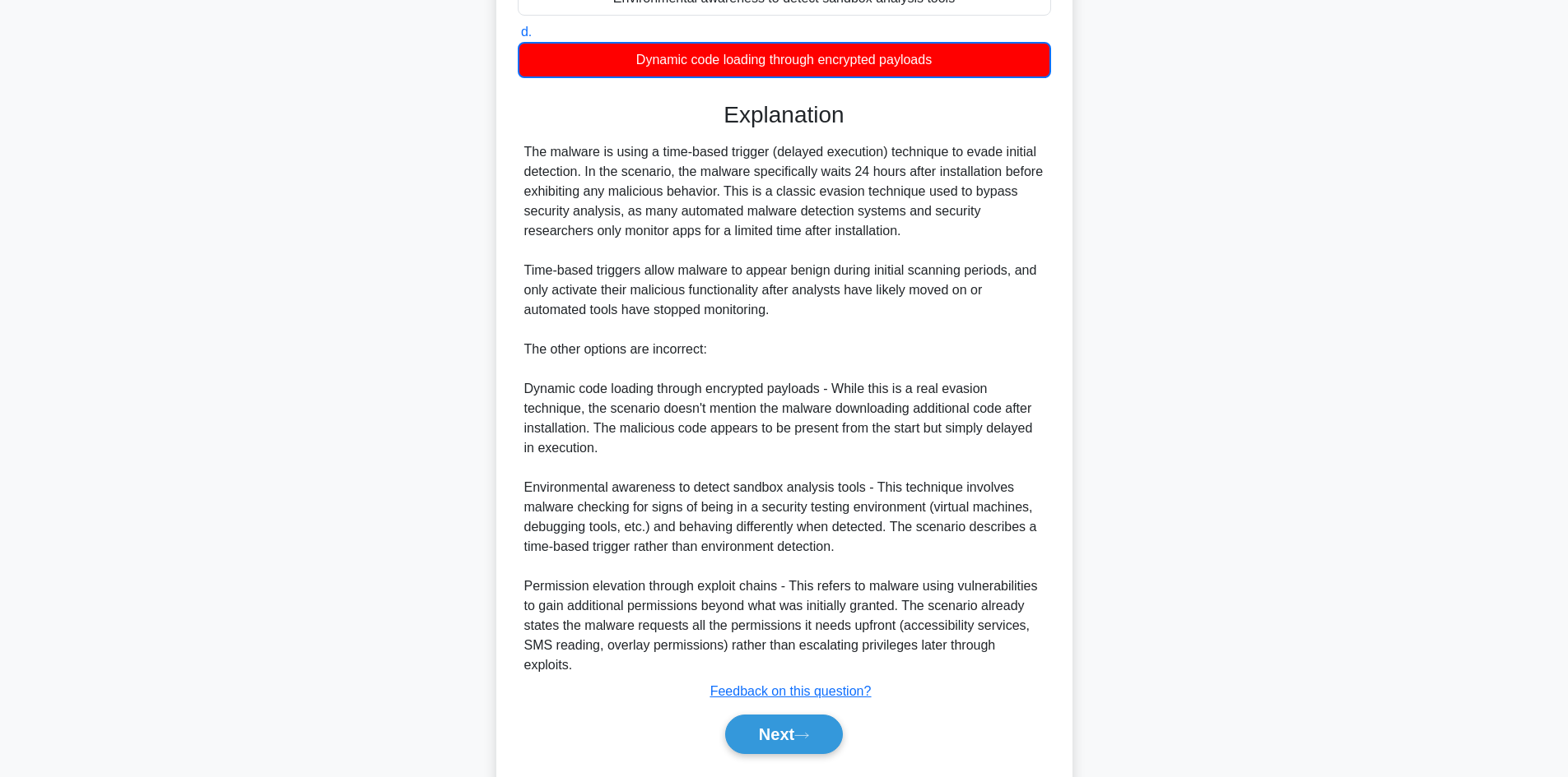
scroll to position [515, 0]
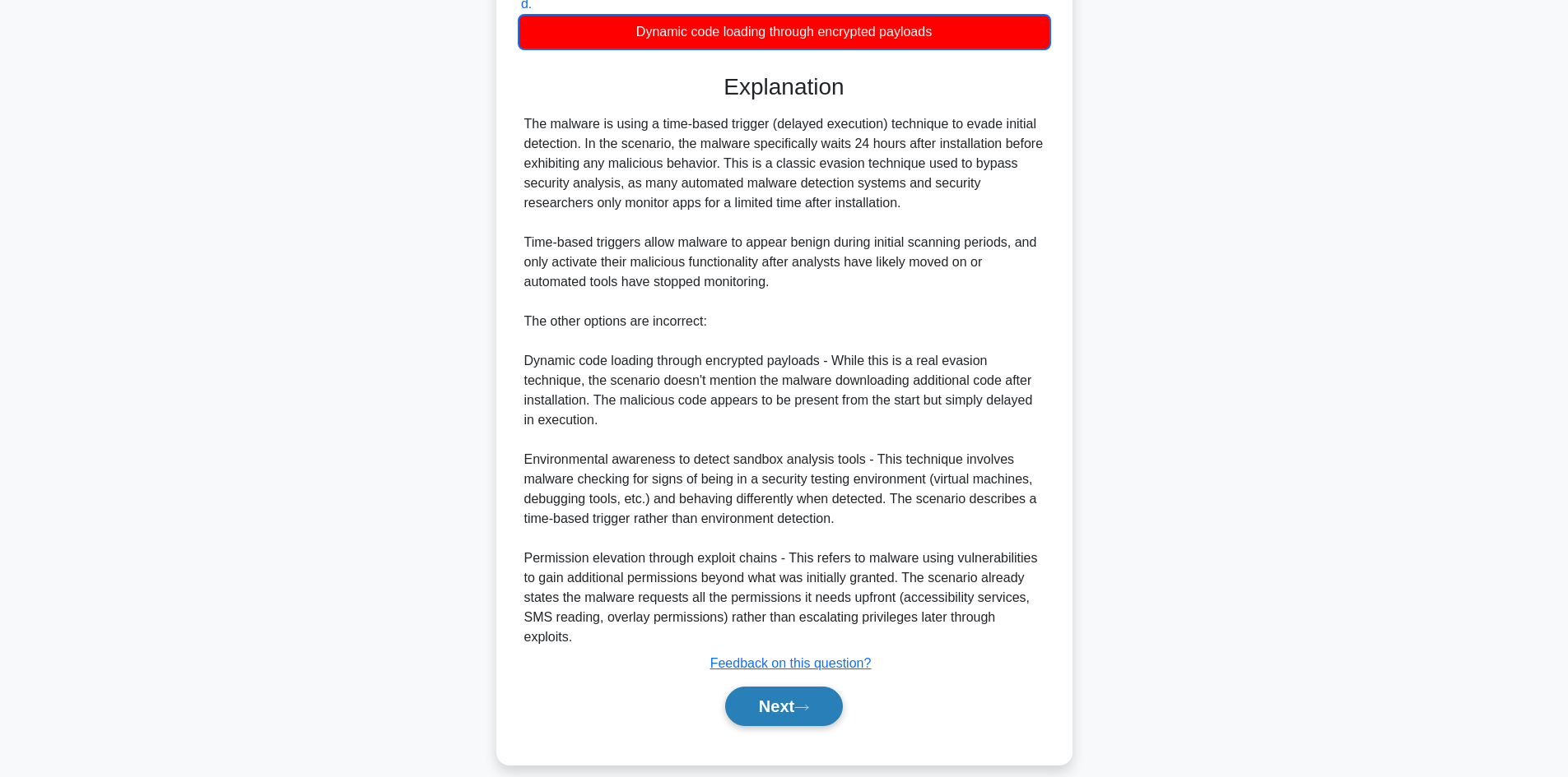
click at [764, 687] on button "Next" at bounding box center [783, 706] width 118 height 39
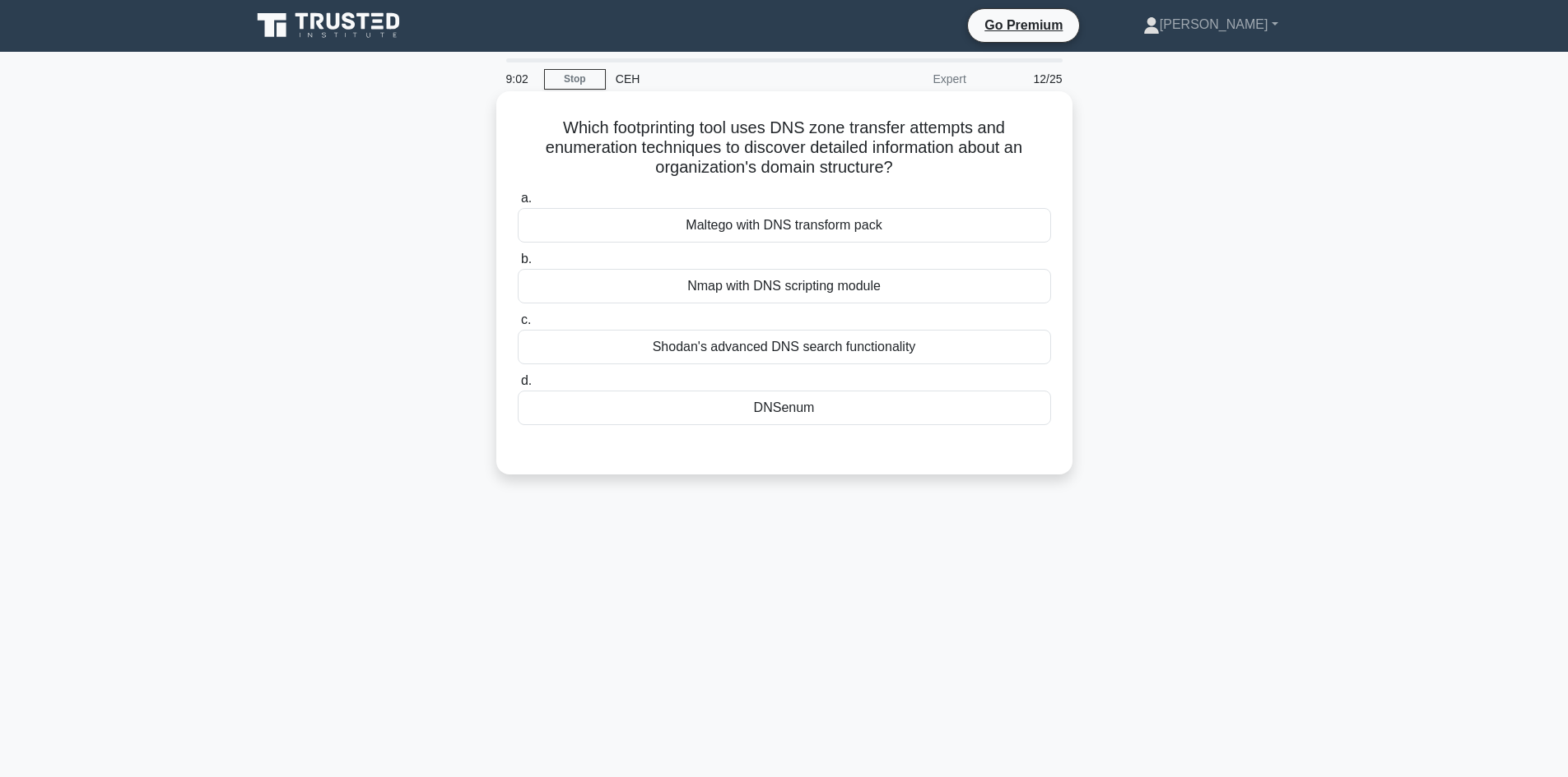
scroll to position [0, 0]
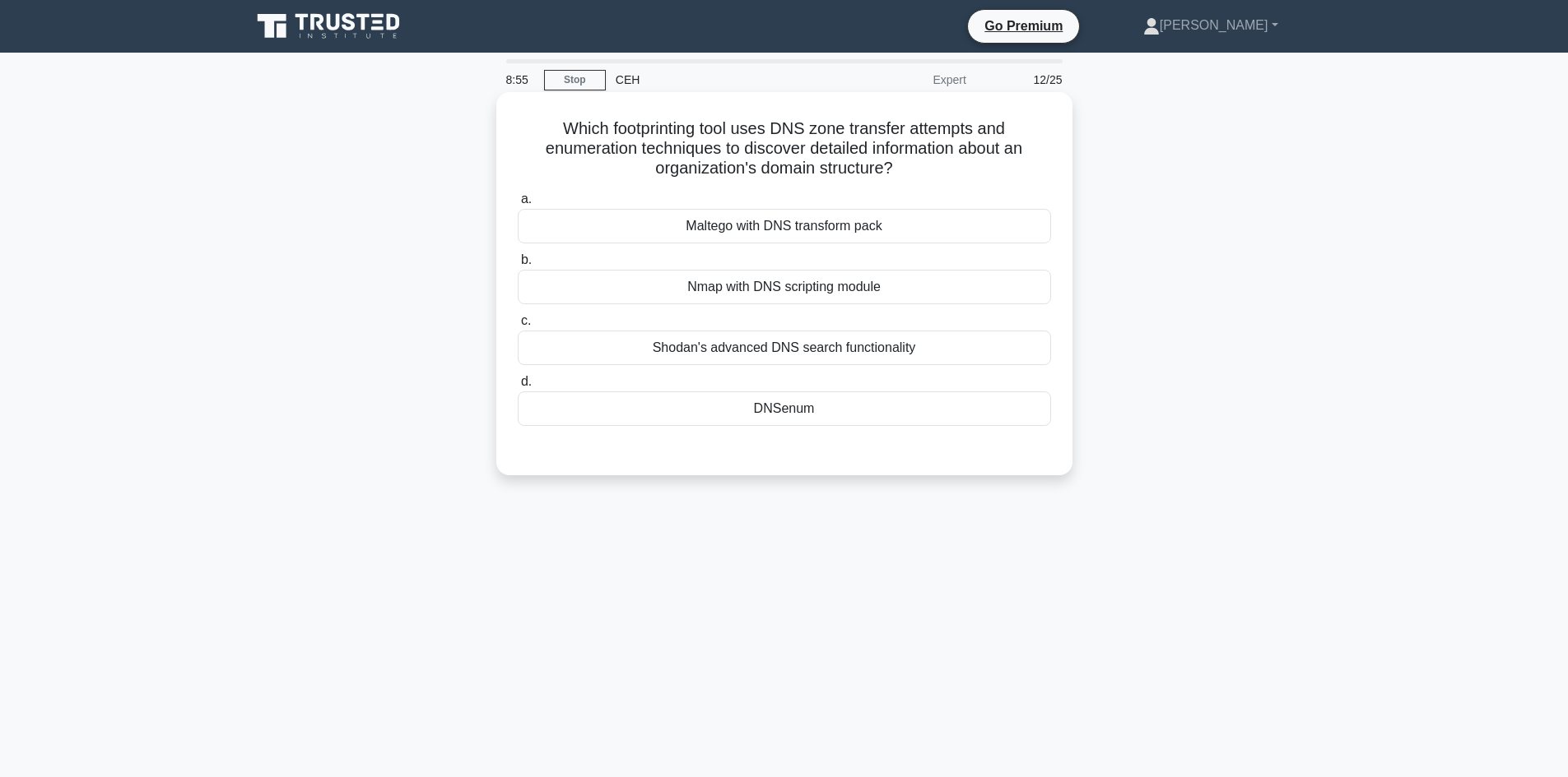
drag, startPoint x: 865, startPoint y: 394, endPoint x: 860, endPoint y: 421, distance: 27.5
click at [866, 396] on div "DNSenum" at bounding box center [784, 409] width 533 height 34
click at [517, 388] on input "d. DNSenum" at bounding box center [517, 382] width 0 height 11
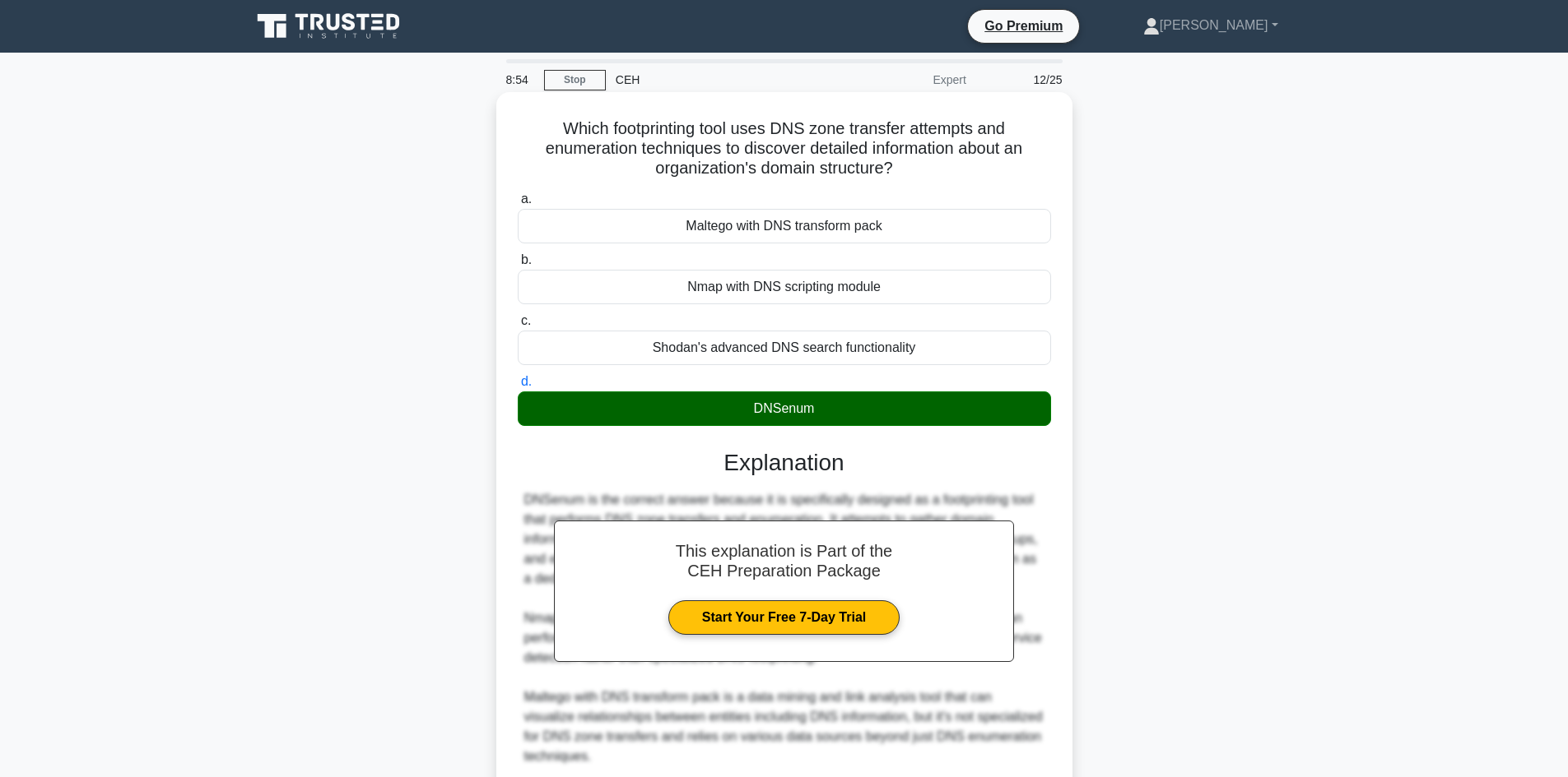
click at [863, 424] on div "DNSenum" at bounding box center [784, 409] width 533 height 34
click at [517, 388] on input "d. DNSenum" at bounding box center [517, 382] width 0 height 11
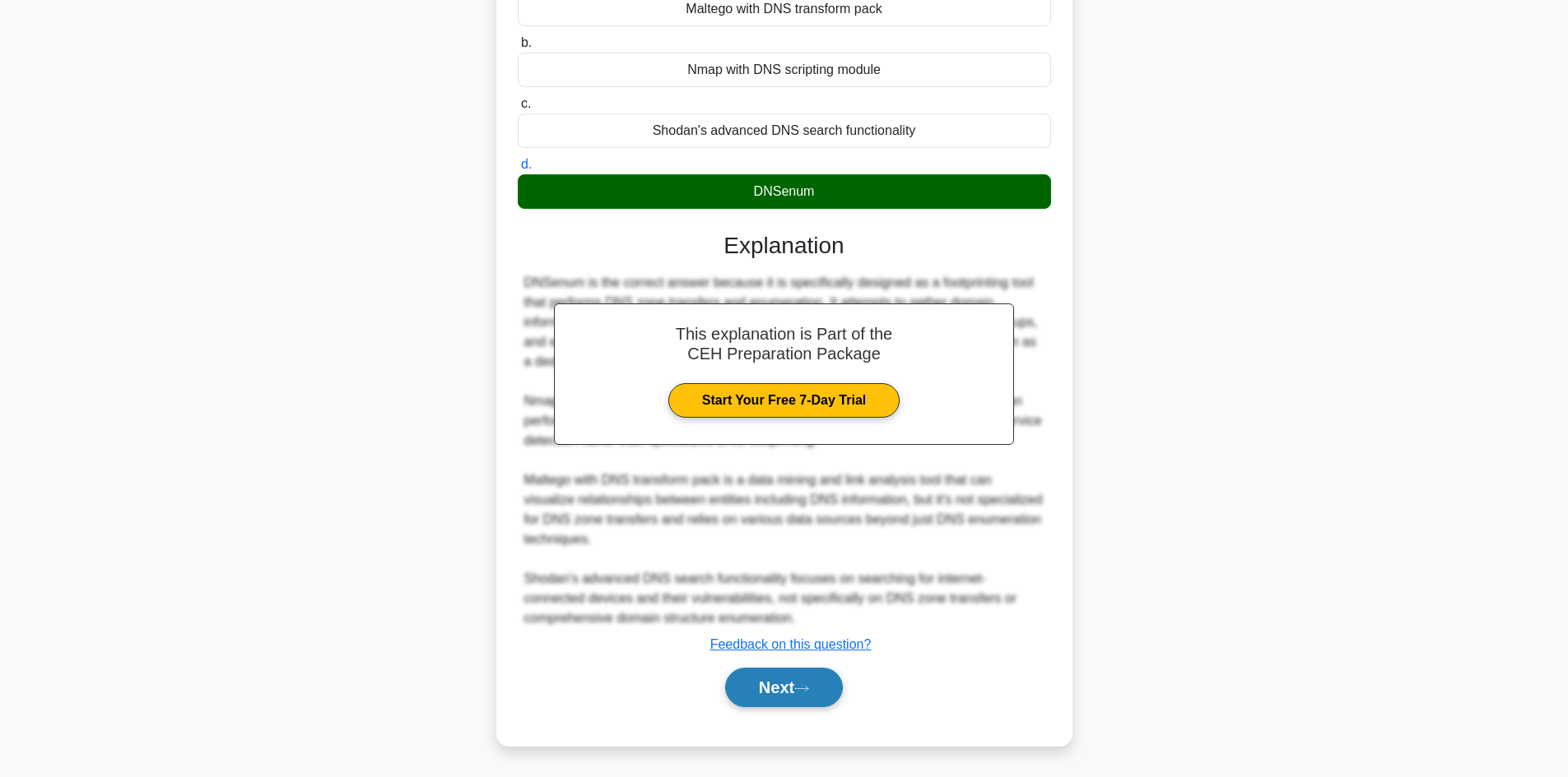
click at [779, 690] on button "Next" at bounding box center [783, 687] width 118 height 39
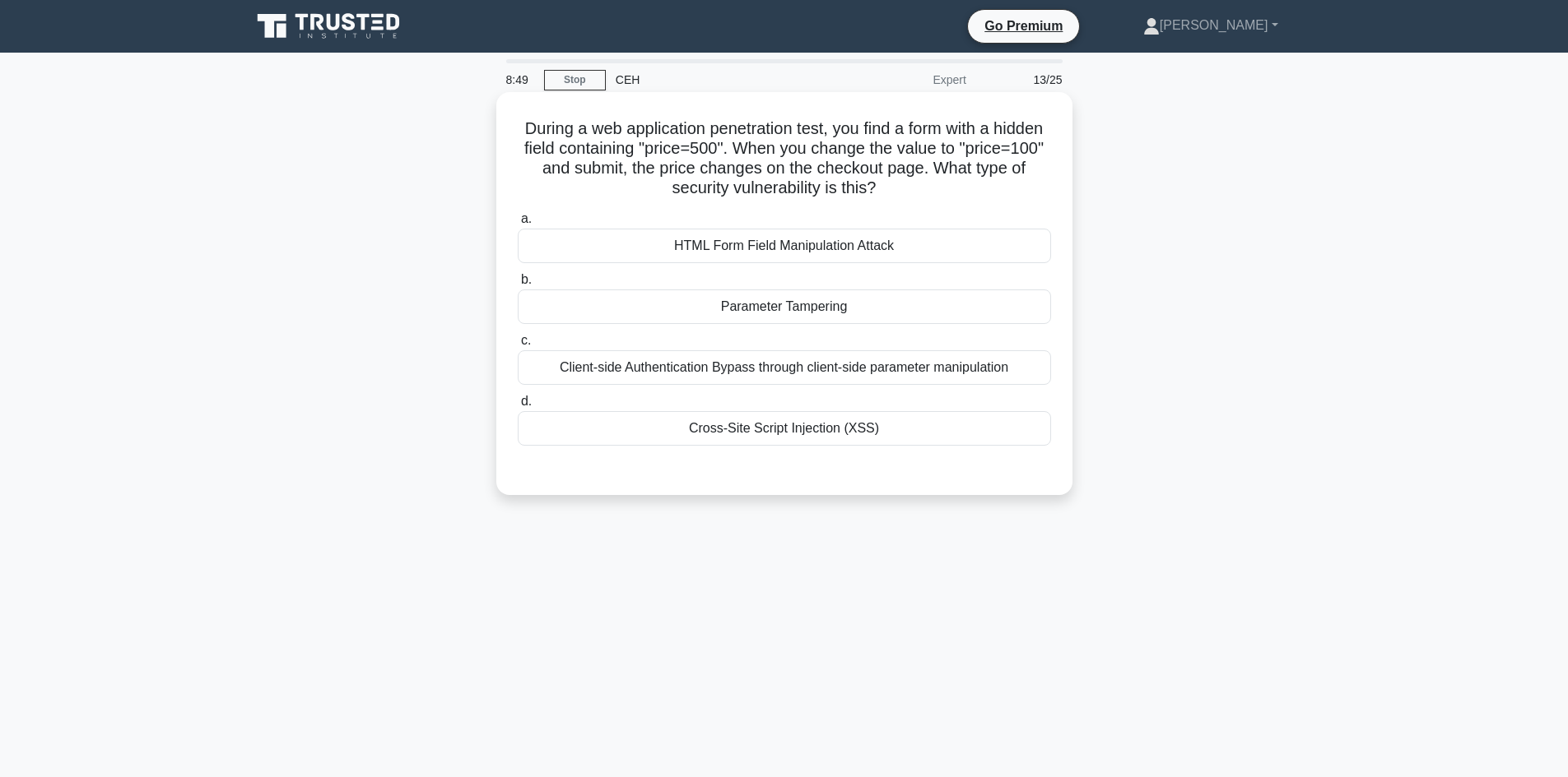
drag, startPoint x: 881, startPoint y: 307, endPoint x: 883, endPoint y: 323, distance: 16.1
click at [882, 312] on div "Parameter Tampering" at bounding box center [784, 307] width 533 height 34
click at [517, 286] on input "b. Parameter Tampering" at bounding box center [517, 280] width 0 height 11
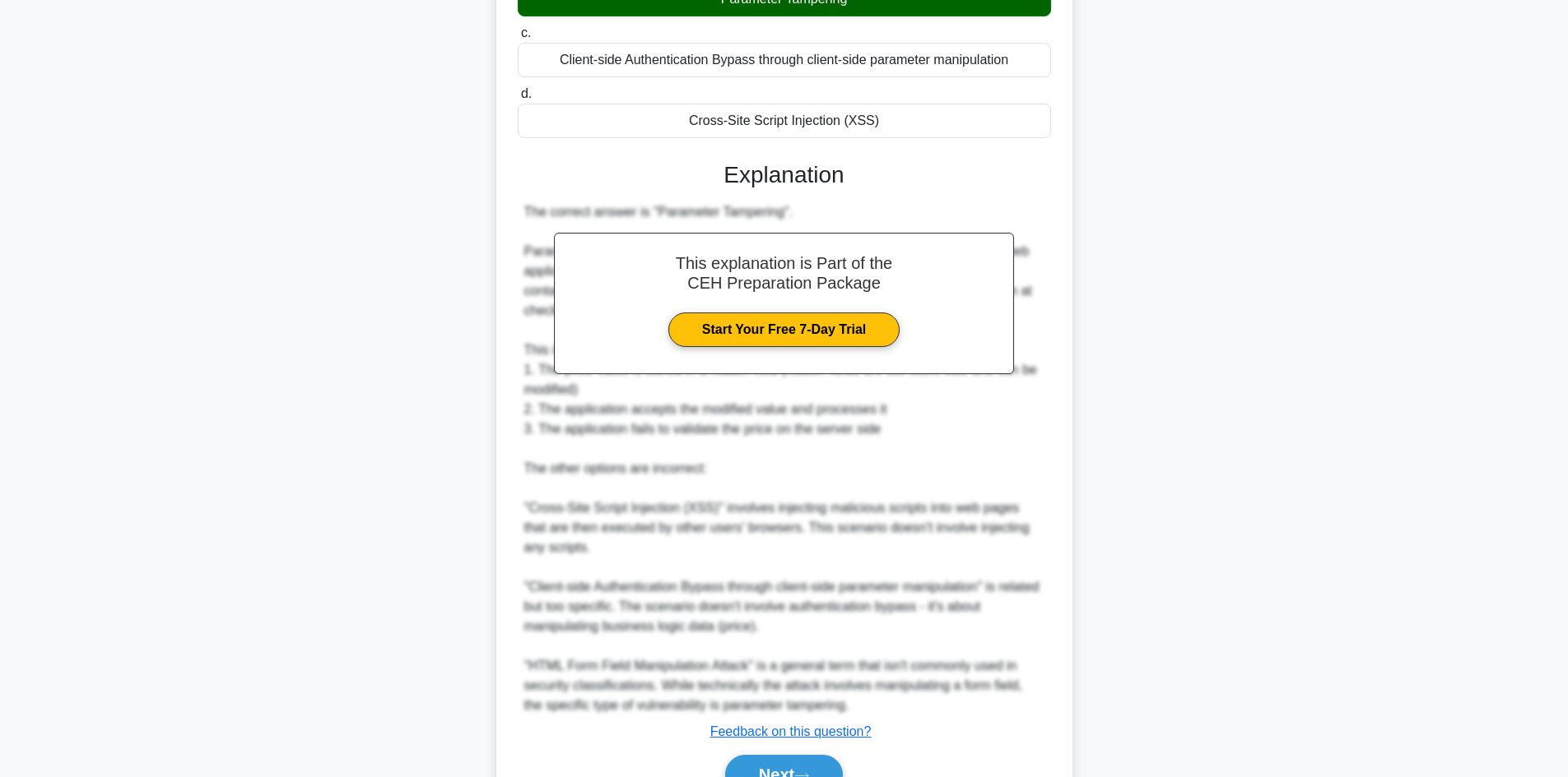
scroll to position [396, 0]
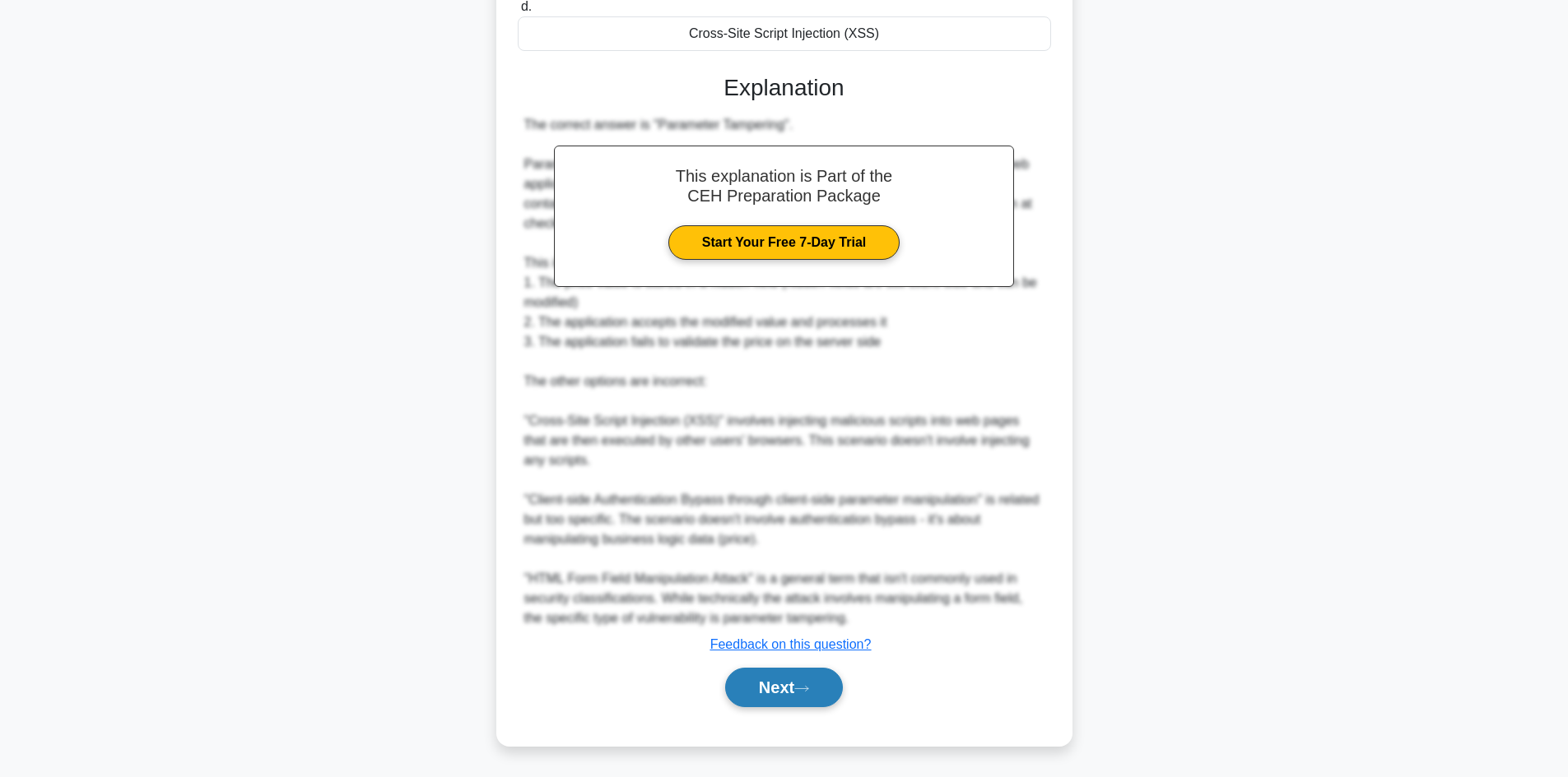
click at [789, 682] on button "Next" at bounding box center [783, 687] width 118 height 39
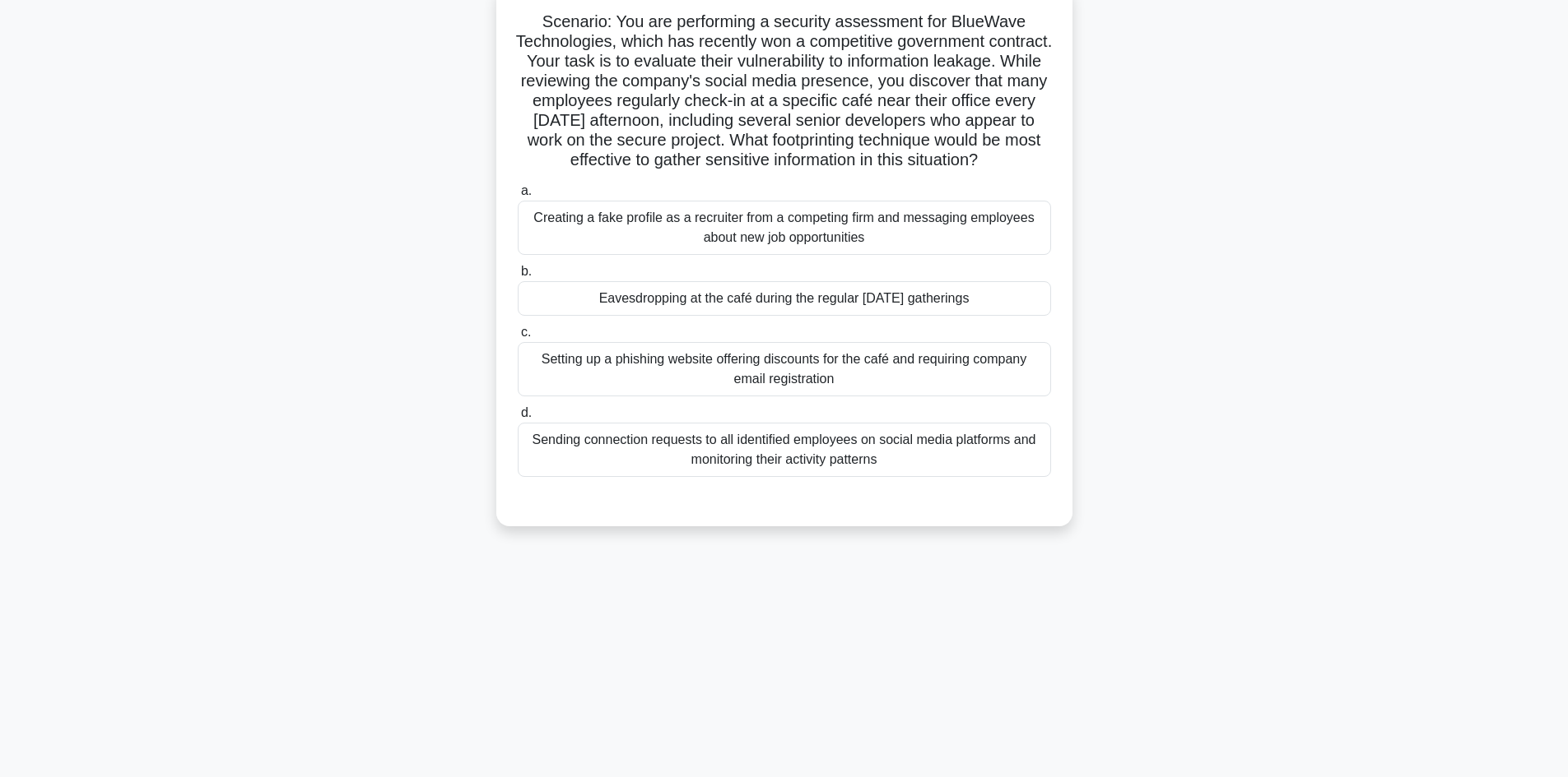
scroll to position [0, 0]
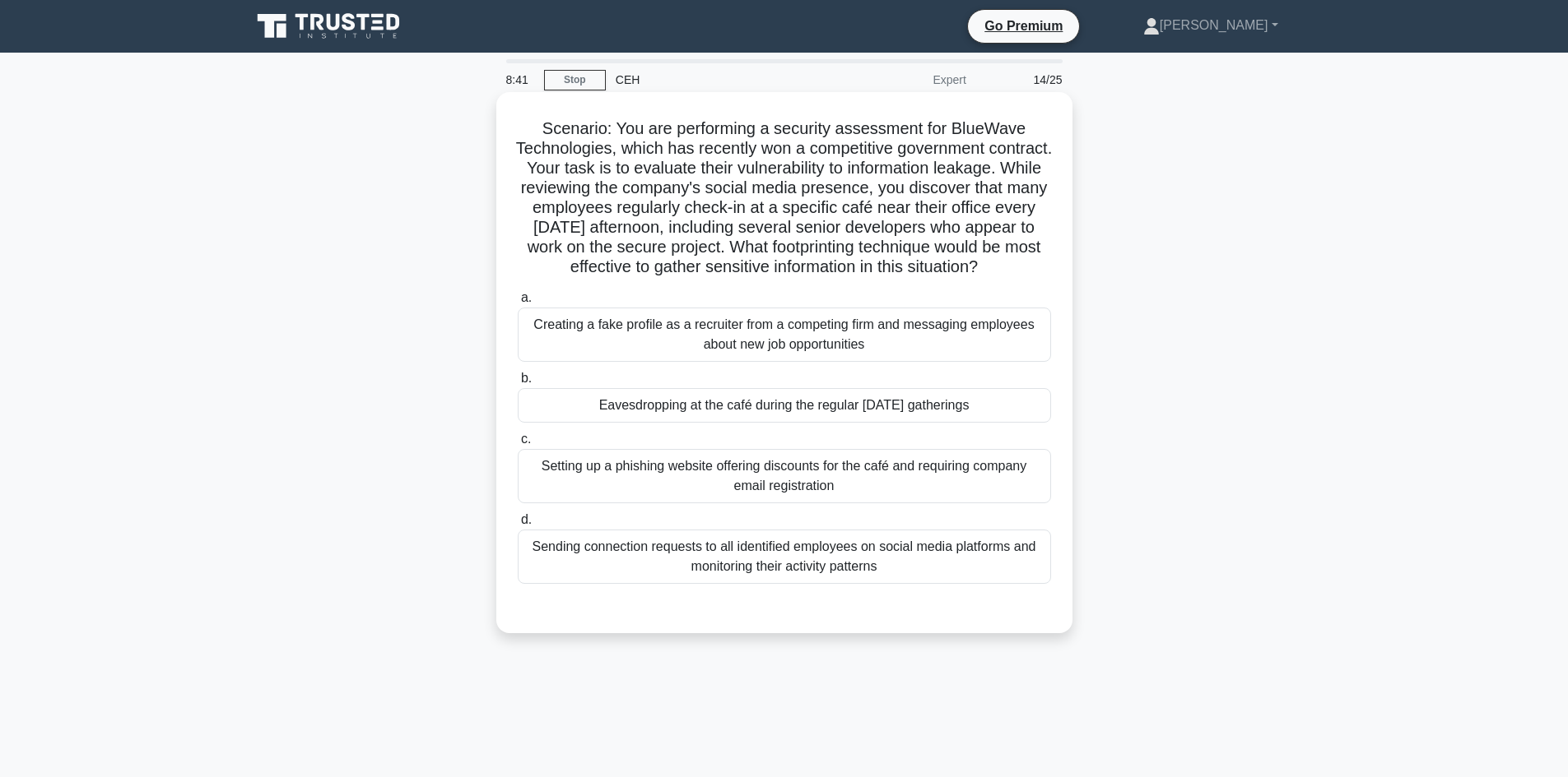
drag, startPoint x: 649, startPoint y: 264, endPoint x: 997, endPoint y: 297, distance: 349.6
click at [997, 278] on h5 "Scenario: You are performing a security assessment for BlueWave Technologies, w…" at bounding box center [784, 198] width 537 height 160
click at [787, 423] on div "Eavesdropping at the café during the regular [DATE] gatherings" at bounding box center [784, 405] width 533 height 34
click at [517, 384] on input "b. Eavesdropping at the café during the regular [DATE] gatherings" at bounding box center [517, 378] width 0 height 11
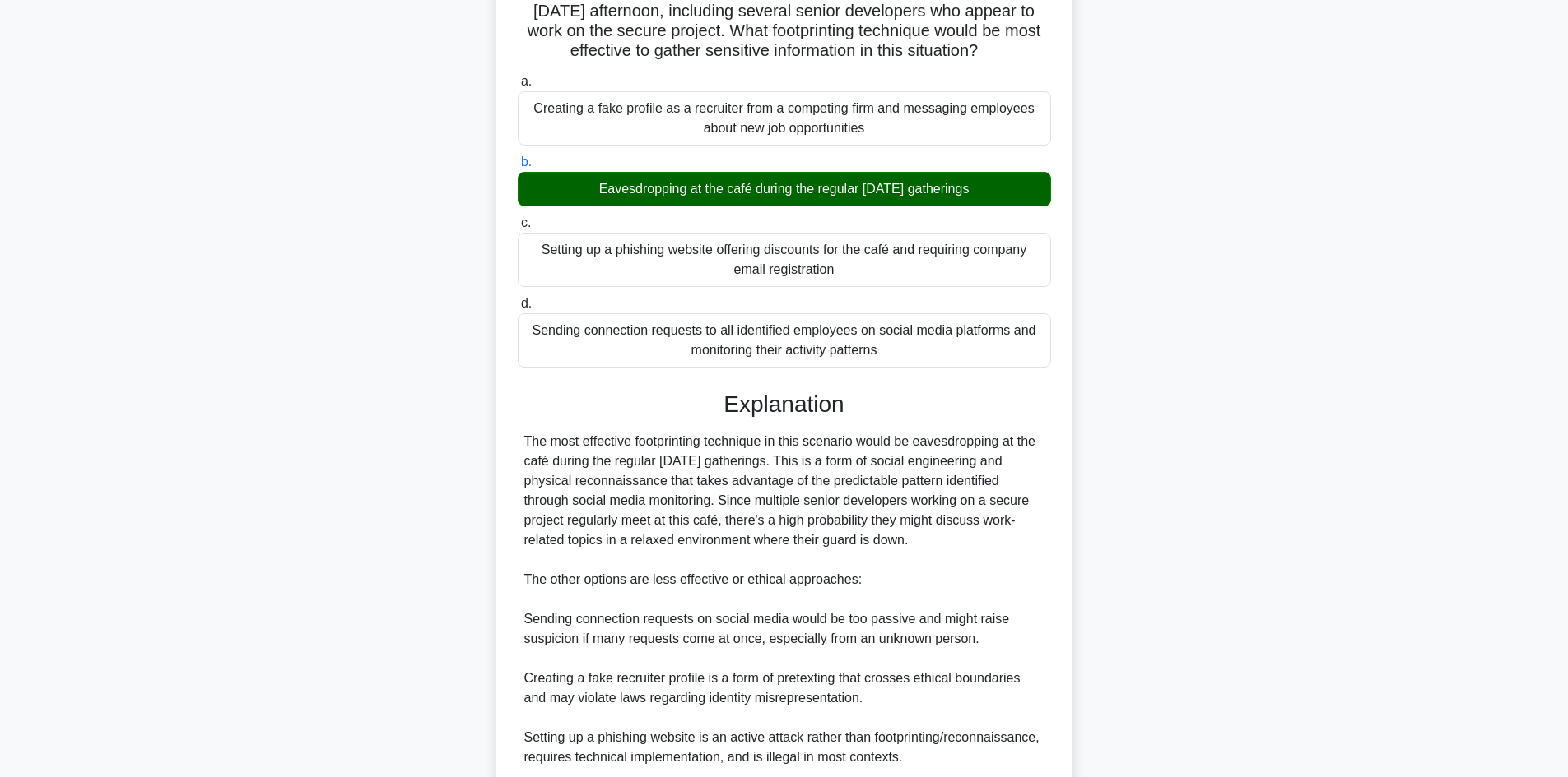
scroll to position [376, 0]
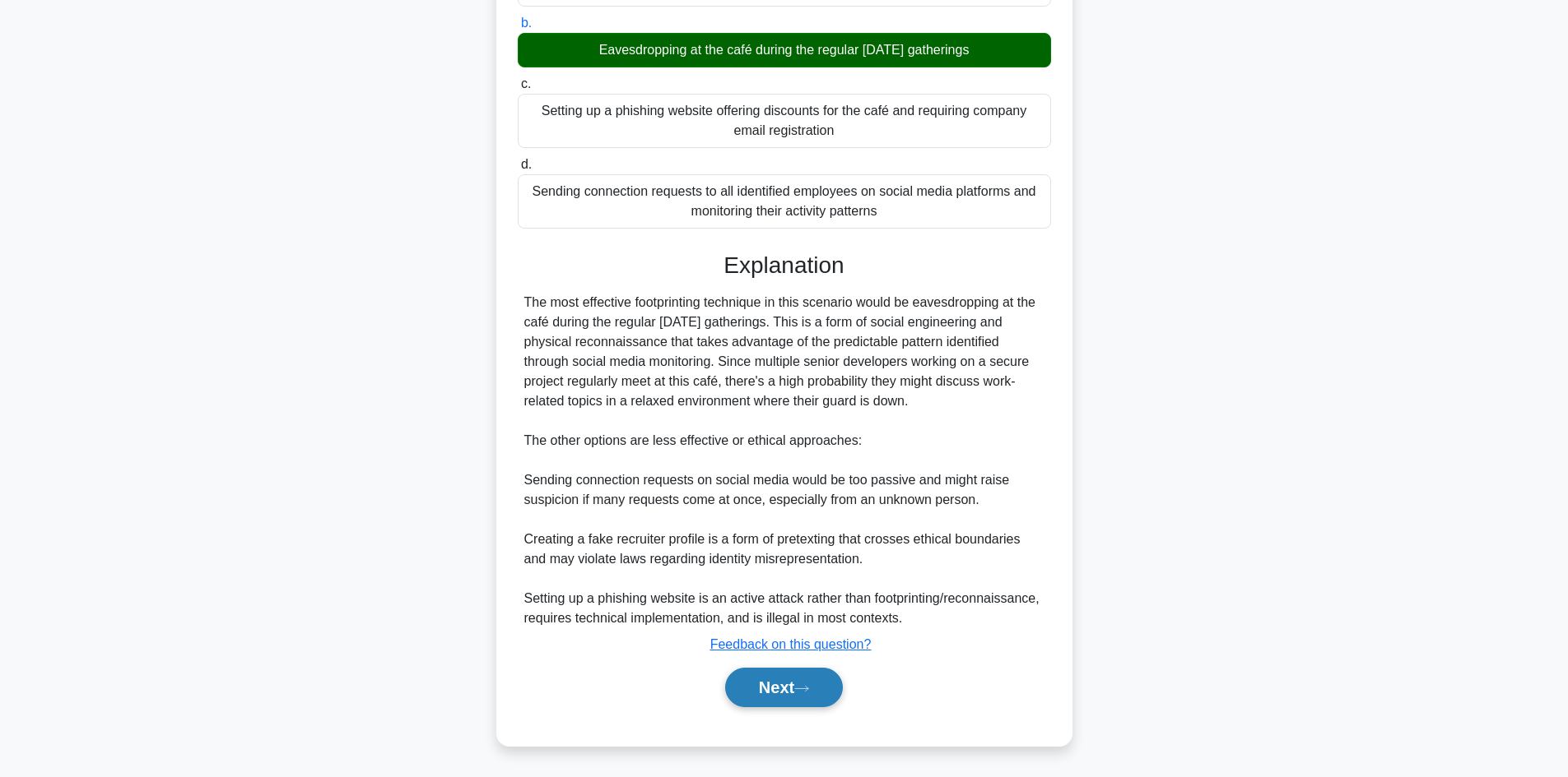
click at [800, 677] on button "Next" at bounding box center [783, 687] width 118 height 39
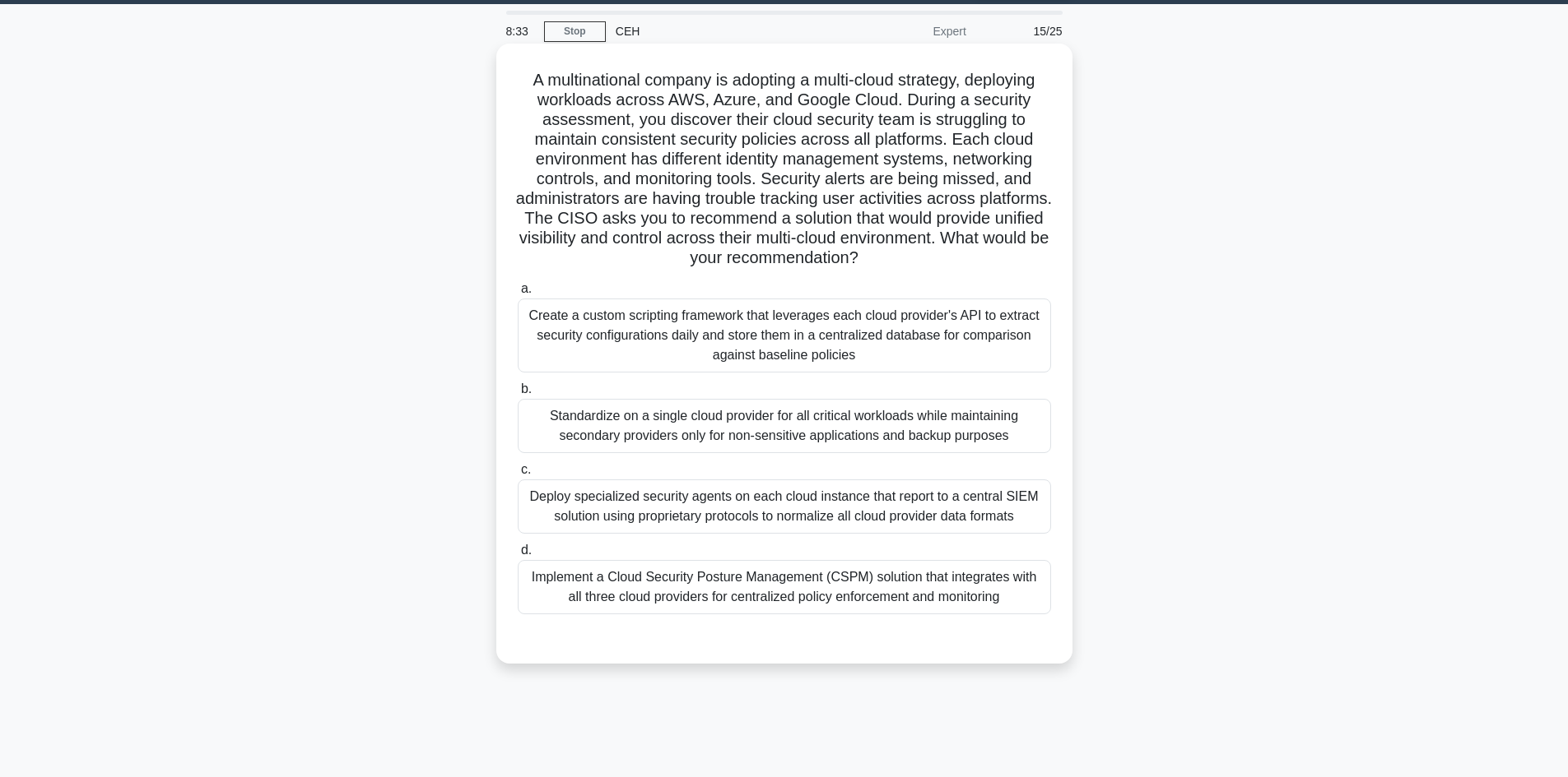
scroll to position [0, 0]
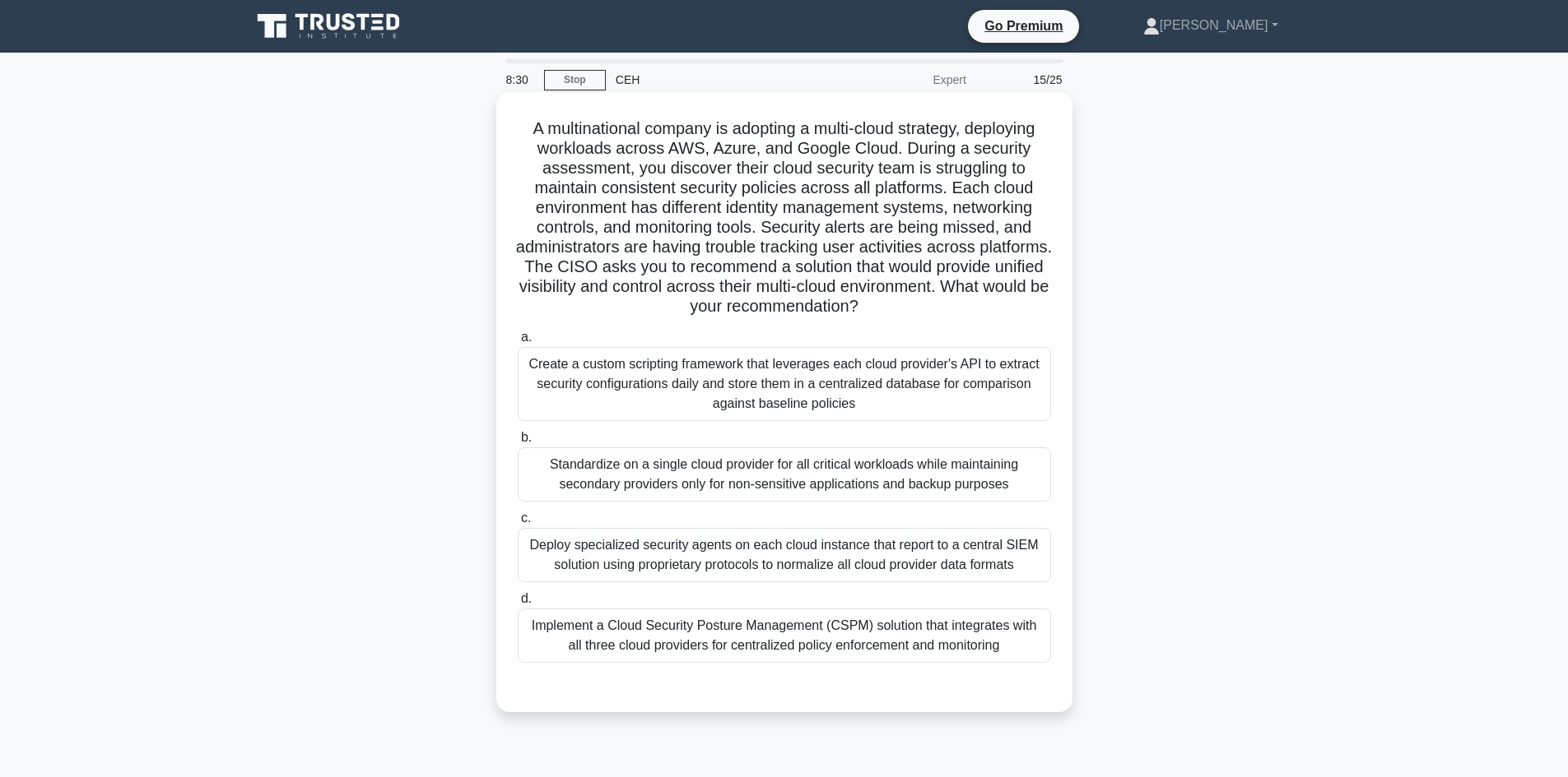
click at [839, 564] on div "Deploy specialized security agents on each cloud instance that report to a cent…" at bounding box center [784, 555] width 533 height 54
click at [517, 524] on input "c. Deploy specialized security agents on each cloud instance that report to a c…" at bounding box center [517, 518] width 0 height 11
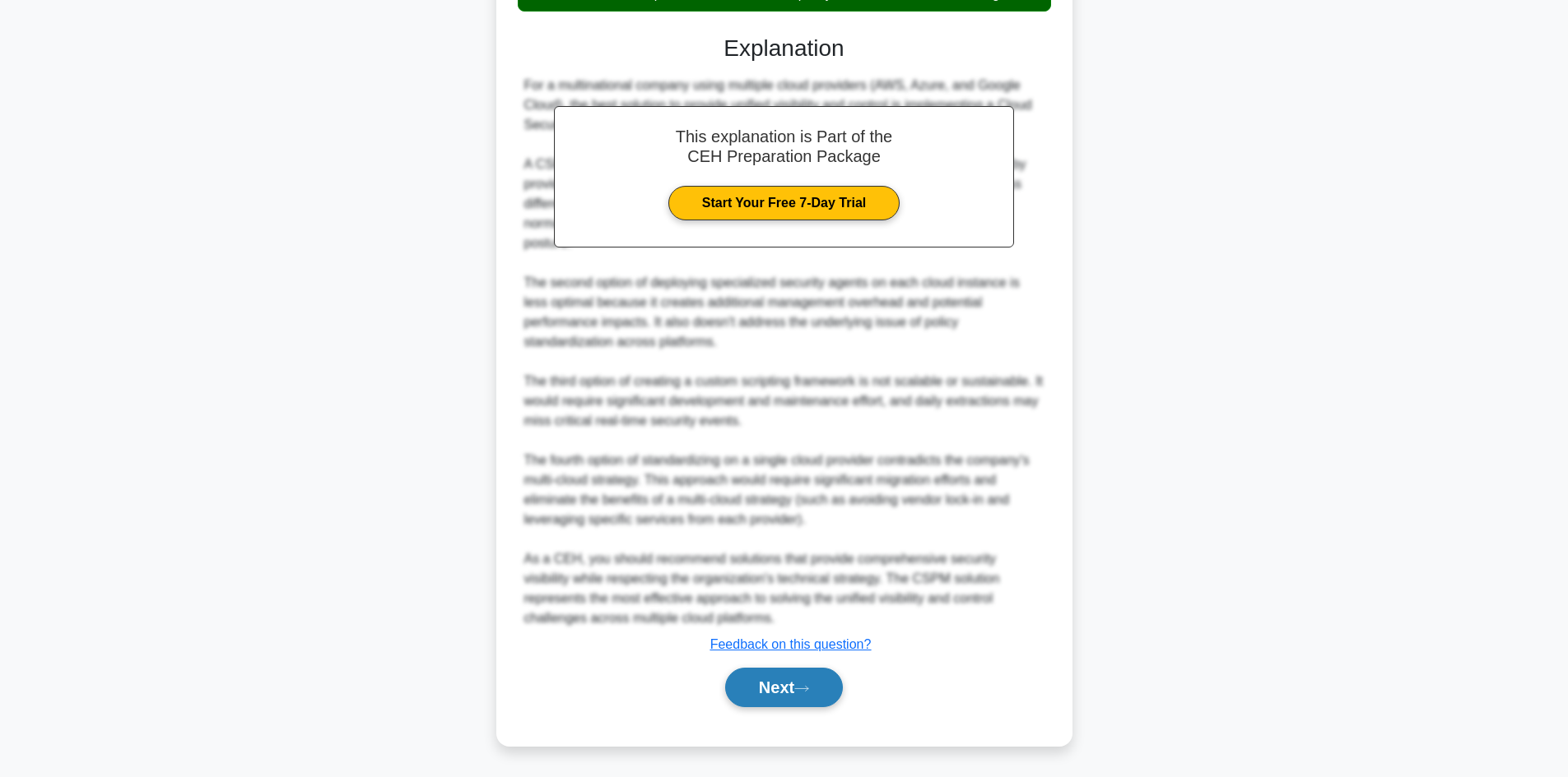
click at [784, 671] on button "Next" at bounding box center [783, 687] width 118 height 39
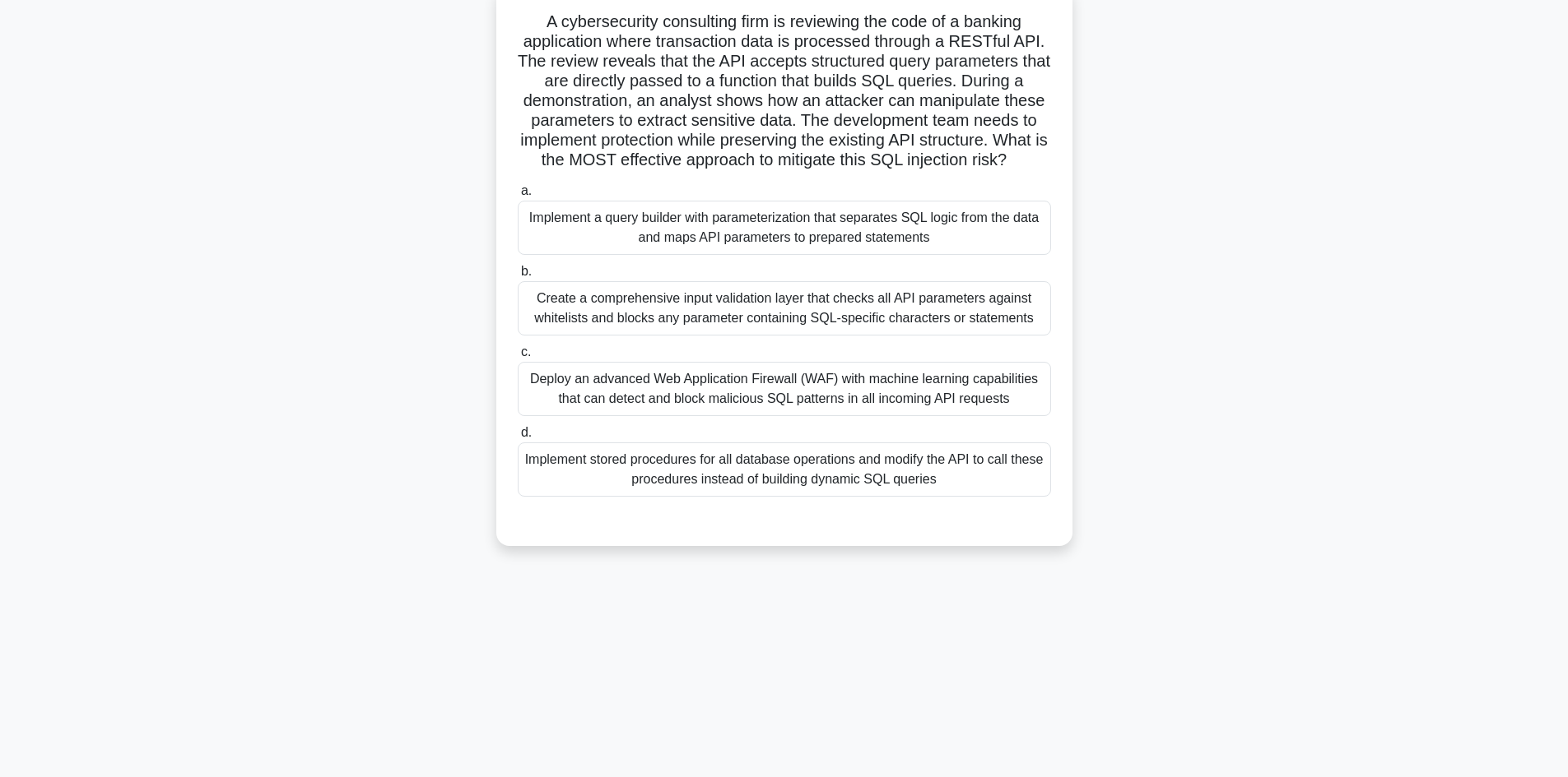
scroll to position [111, 0]
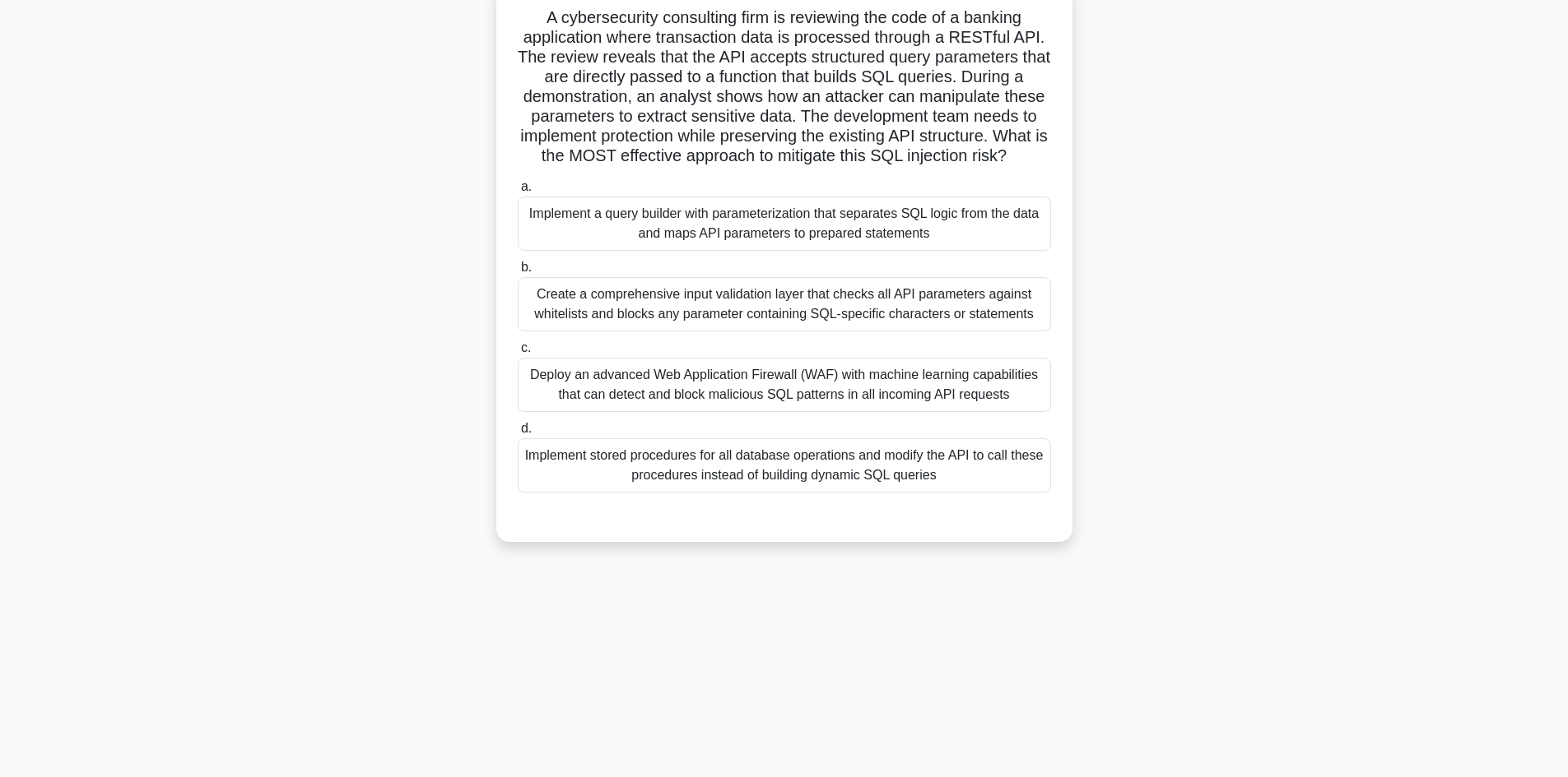
click at [663, 479] on div "Implement stored procedures for all database operations and modify the API to c…" at bounding box center [784, 465] width 533 height 54
click at [517, 434] on input "d. Implement stored procedures for all database operations and modify the API t…" at bounding box center [517, 429] width 0 height 11
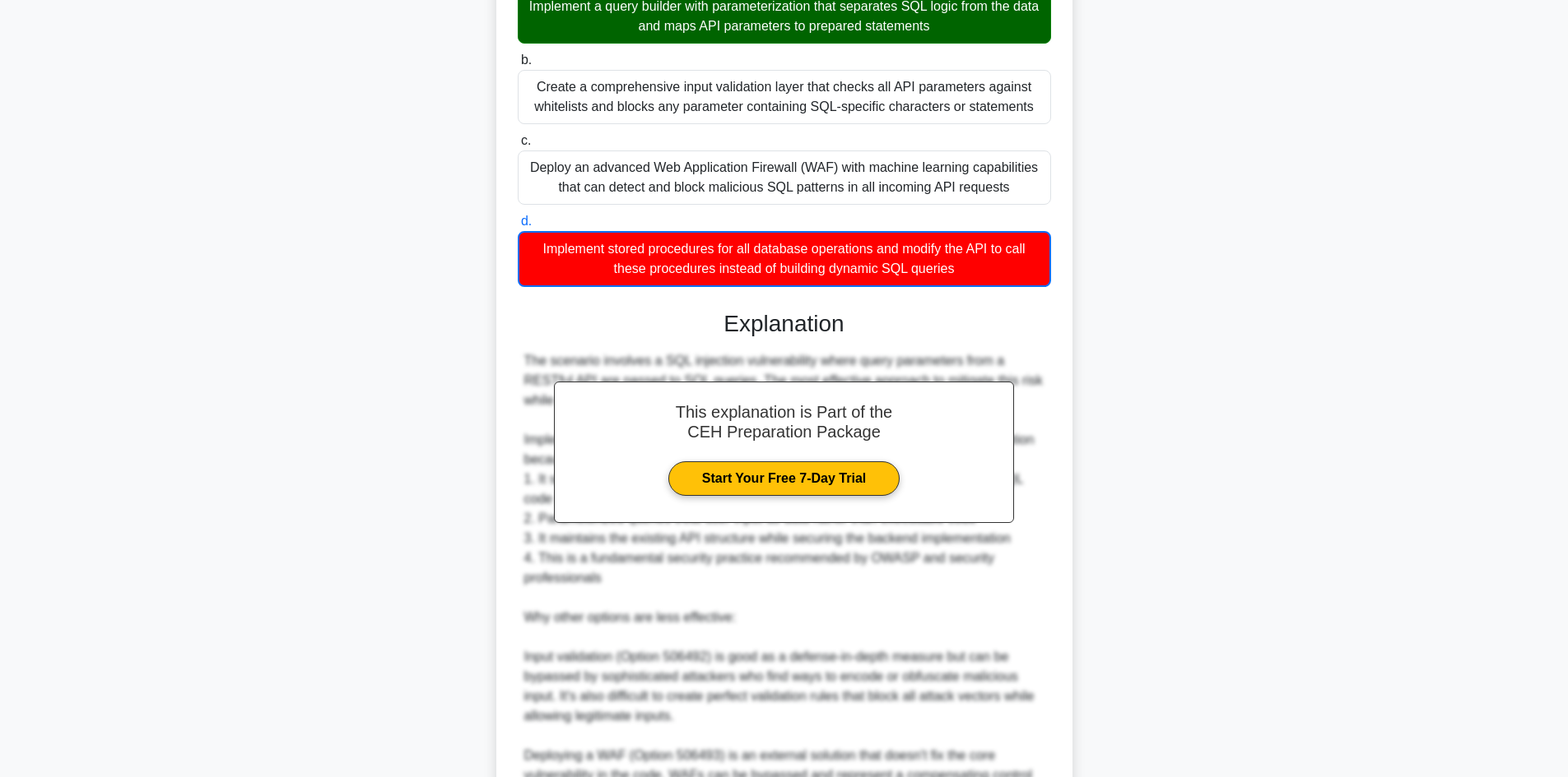
scroll to position [595, 0]
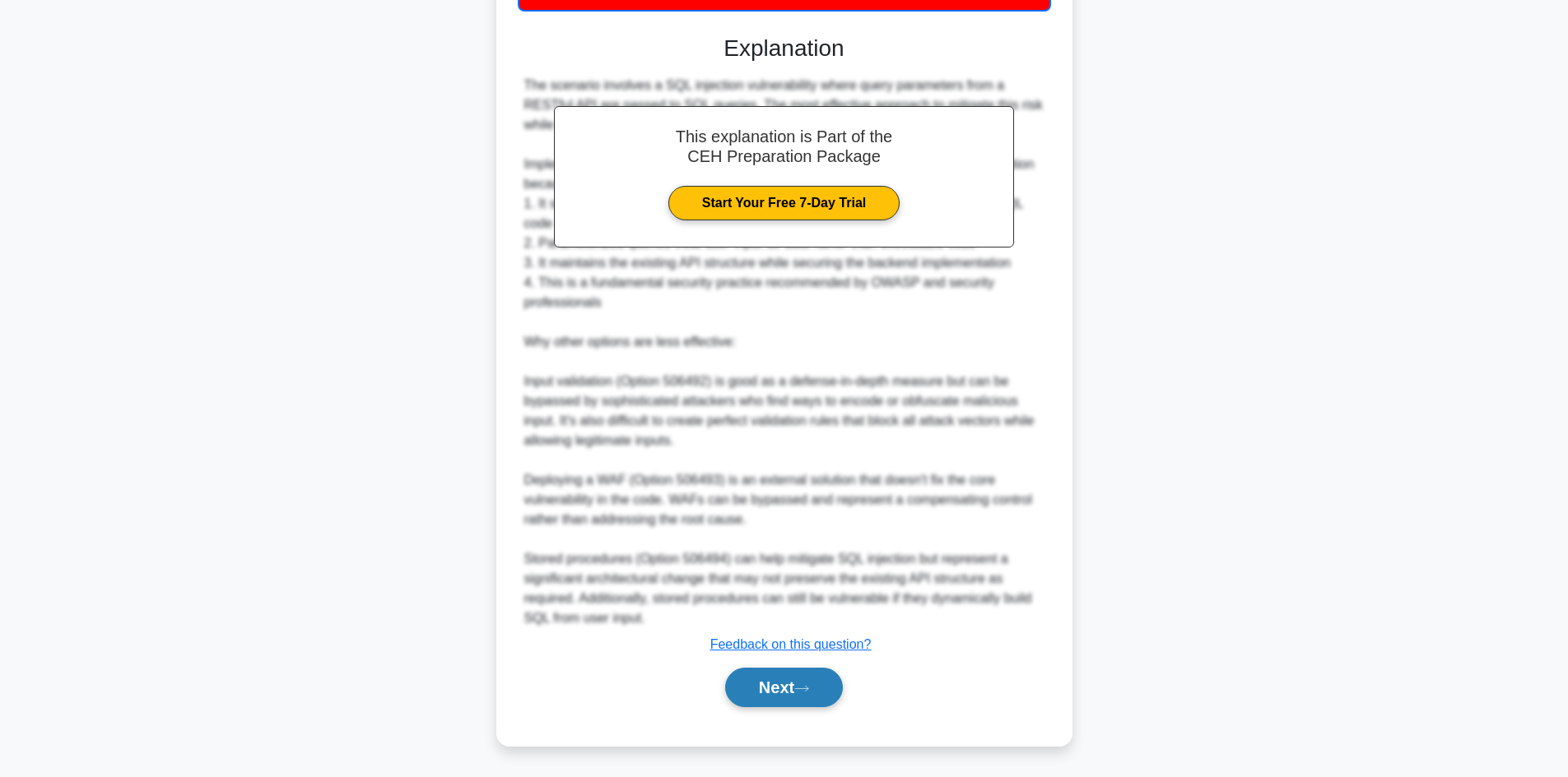
click at [808, 689] on icon at bounding box center [802, 688] width 13 height 5
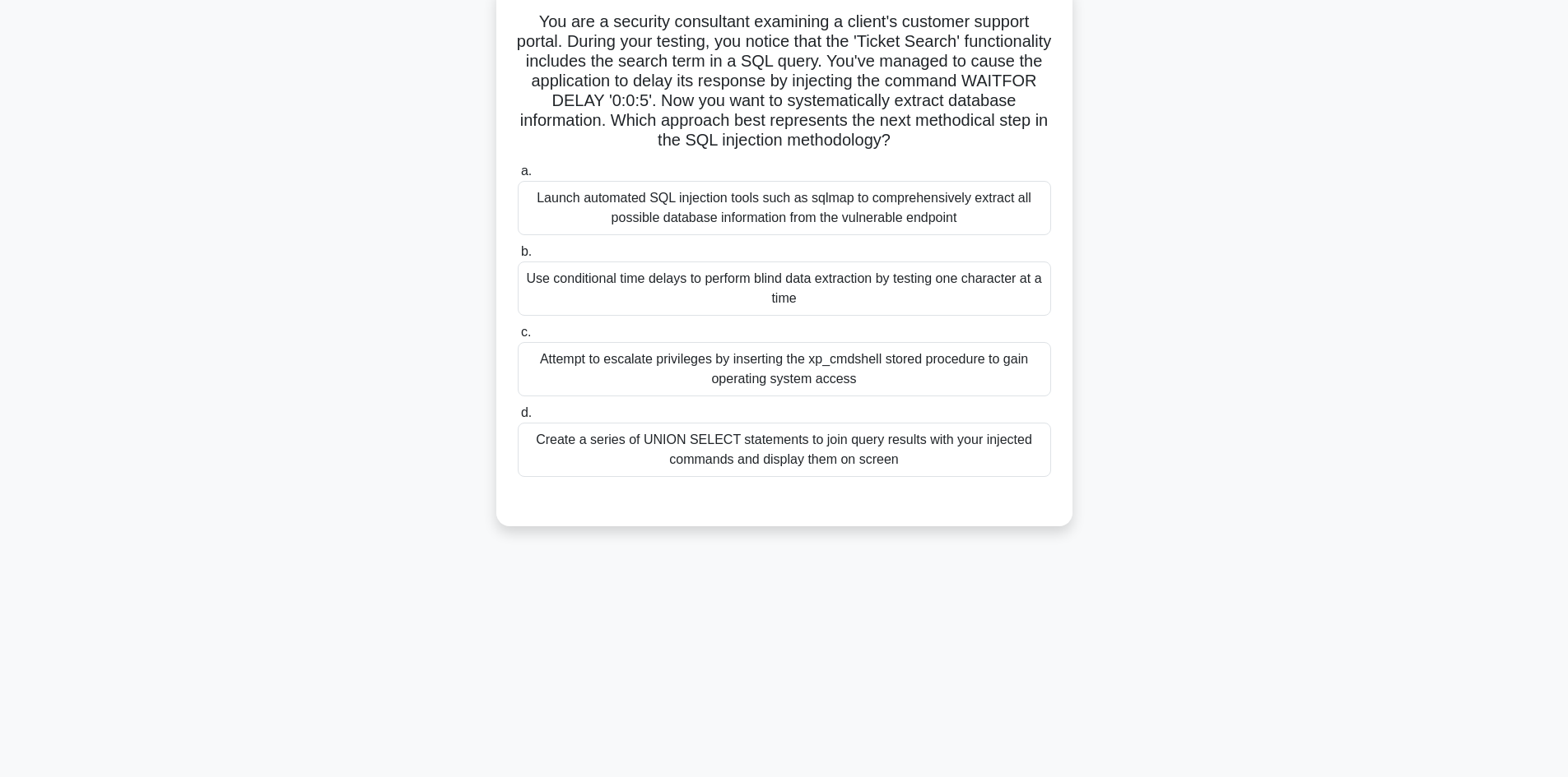
scroll to position [0, 0]
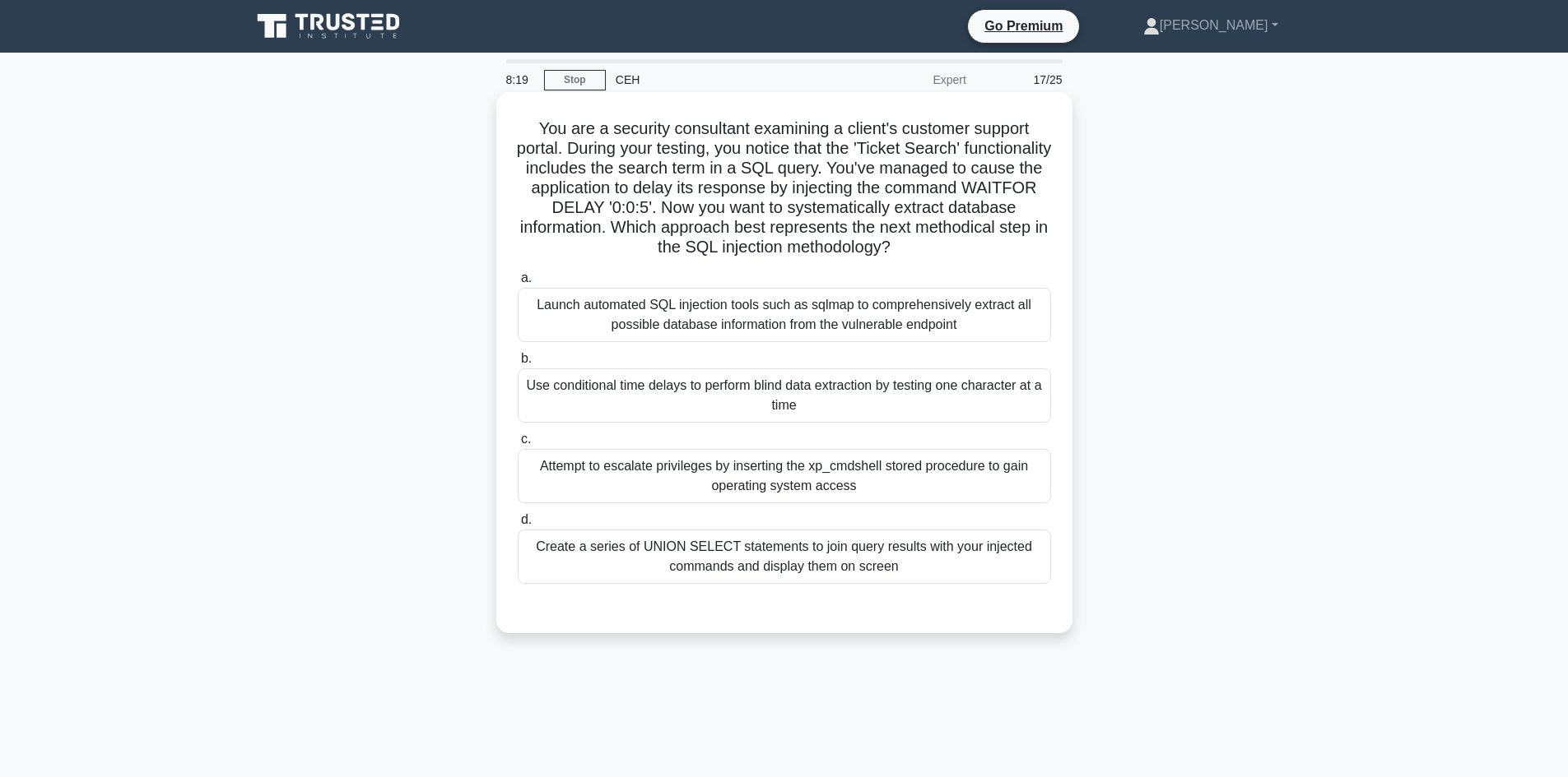
click at [788, 392] on div "Use conditional time delays to perform blind data extraction by testing one cha…" at bounding box center [784, 395] width 533 height 54
click at [517, 364] on input "b. Use conditional time delays to perform blind data extraction by testing one …" at bounding box center [517, 358] width 0 height 11
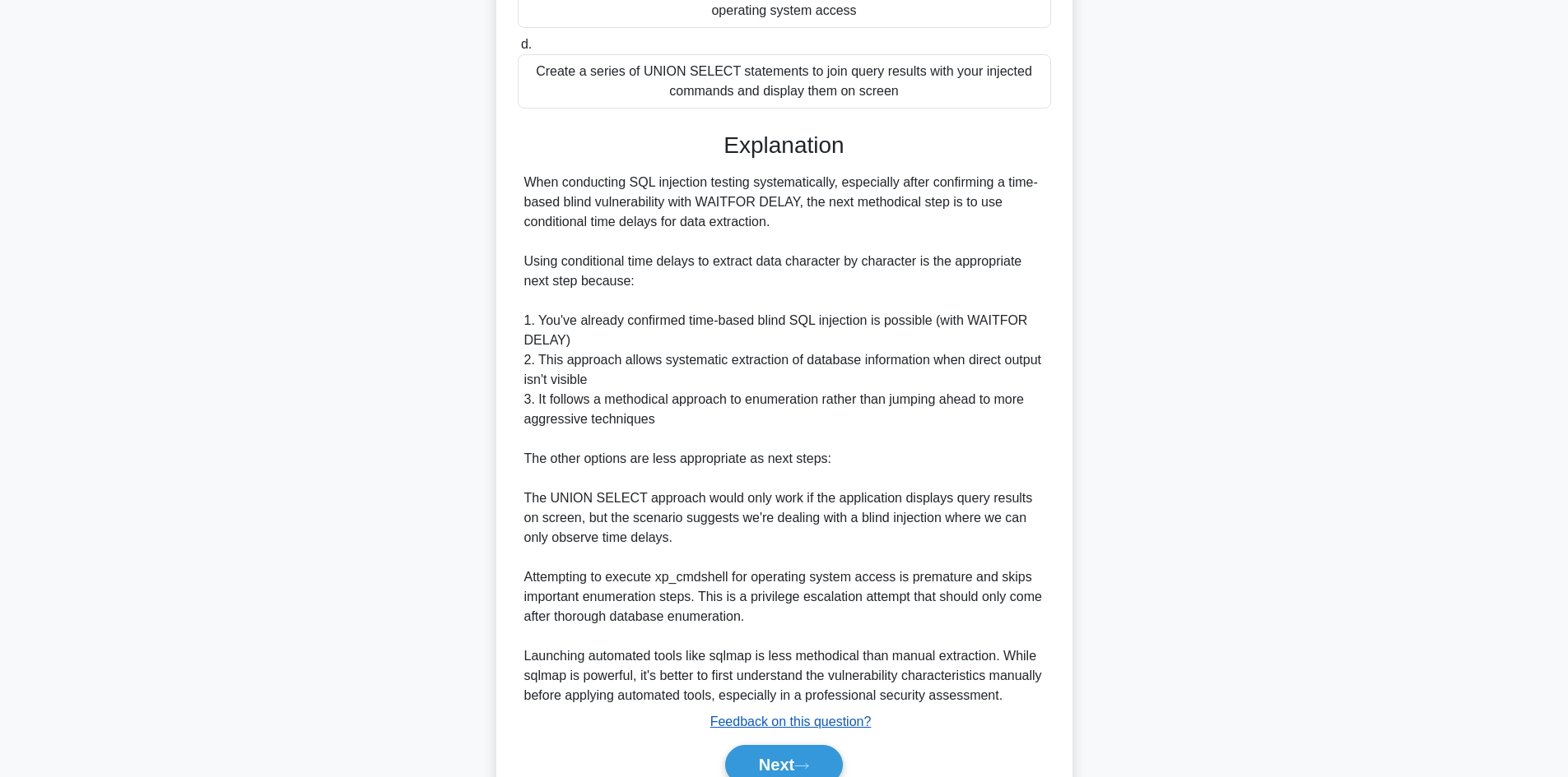
scroll to position [554, 0]
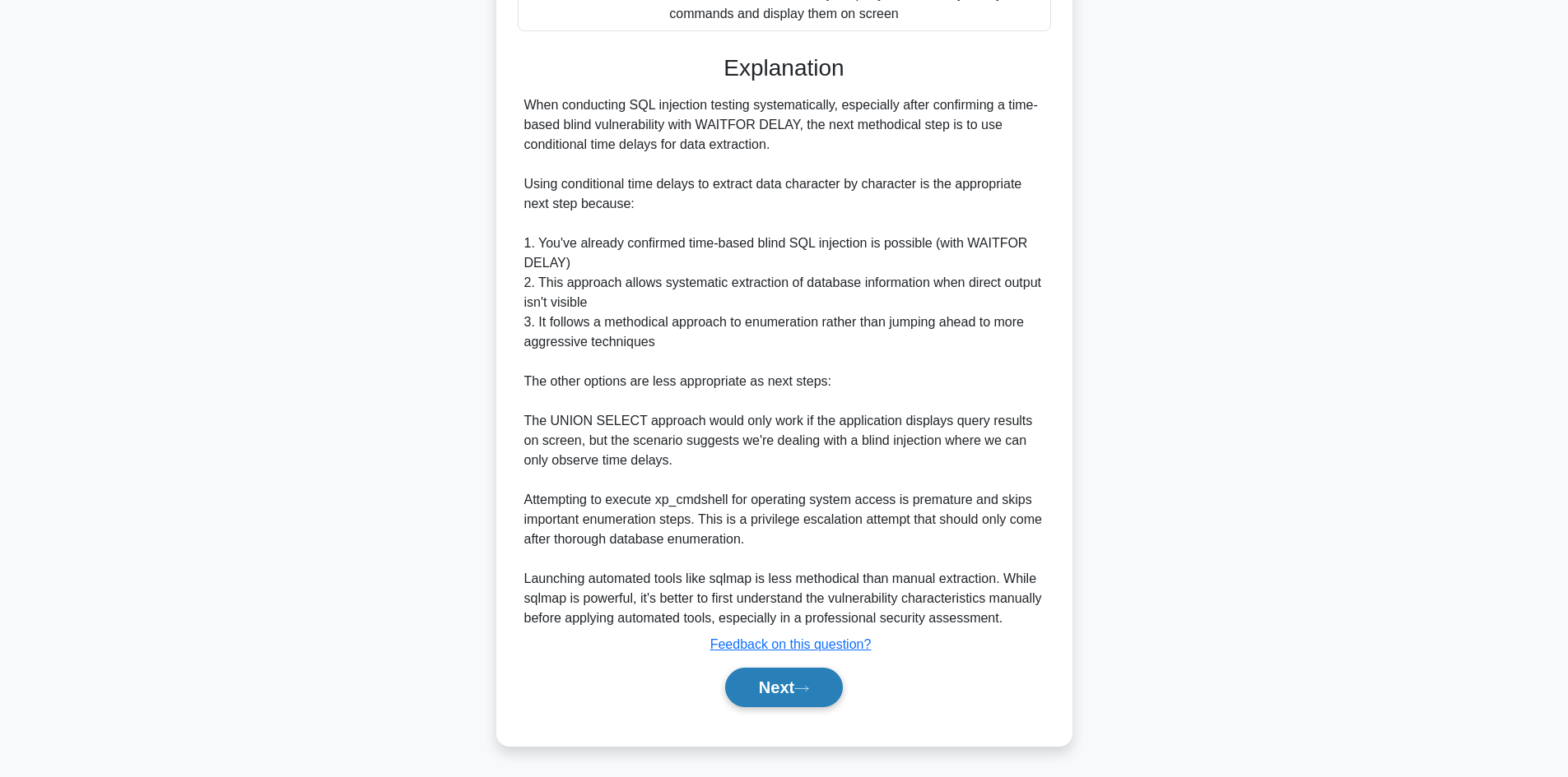
click at [762, 702] on button "Next" at bounding box center [783, 687] width 118 height 39
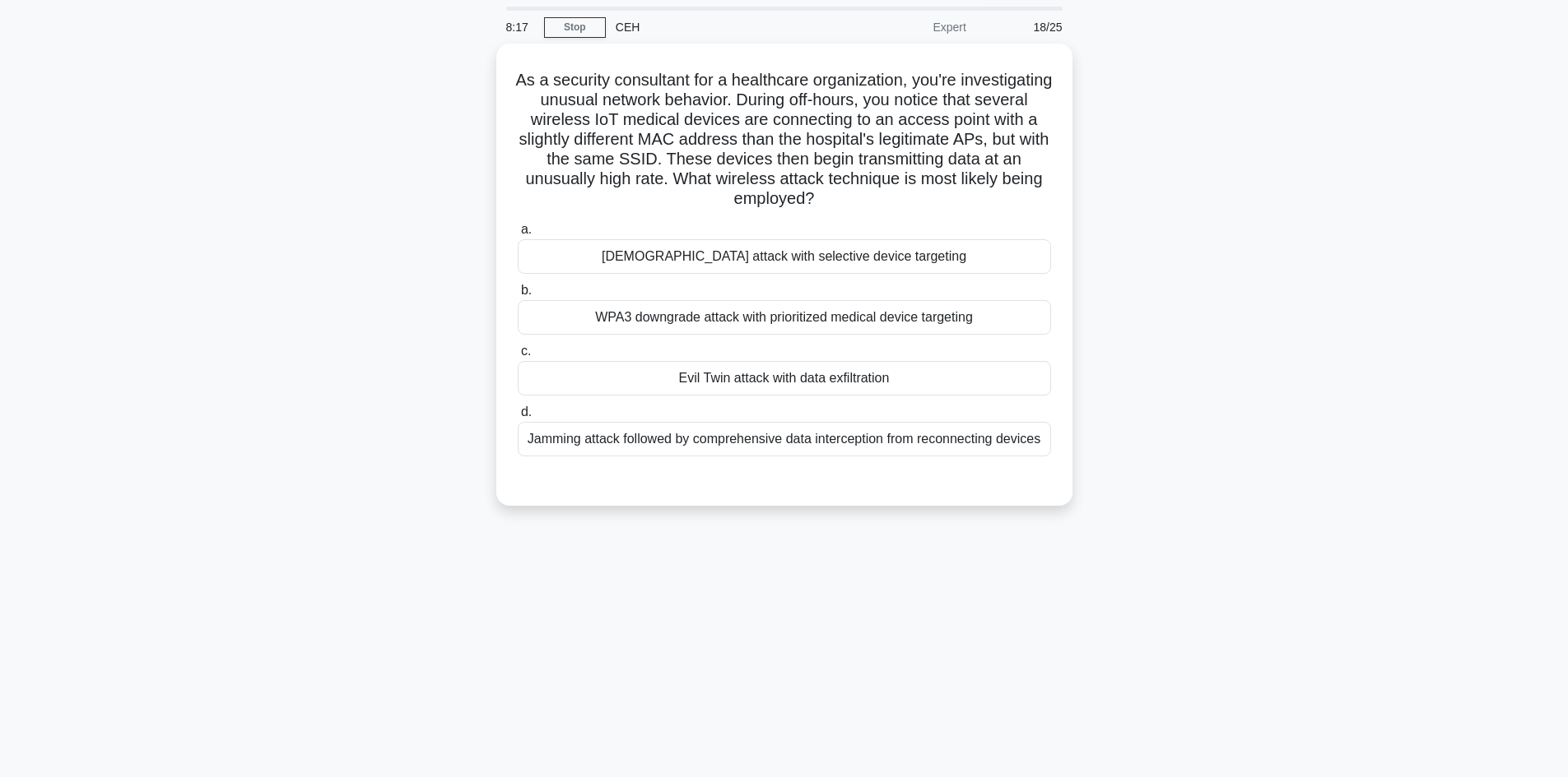
scroll to position [0, 0]
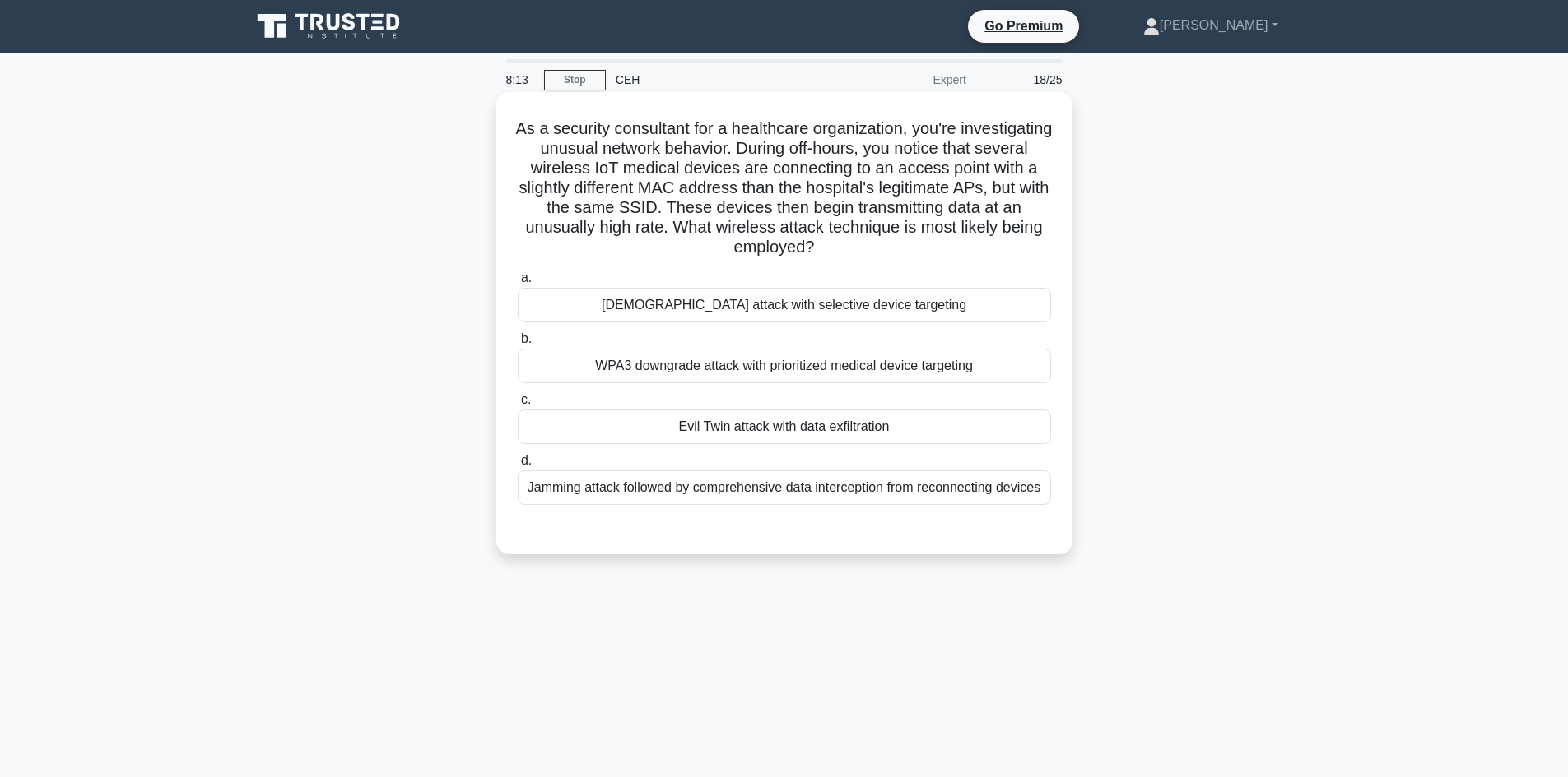
click at [788, 370] on div "WPA3 downgrade attack with prioritized medical device targeting" at bounding box center [784, 365] width 533 height 34
click at [888, 434] on div "Evil Twin attack with data exfiltration" at bounding box center [784, 426] width 533 height 34
click at [517, 405] on input "c. Evil Twin attack with data exfiltration" at bounding box center [517, 400] width 0 height 11
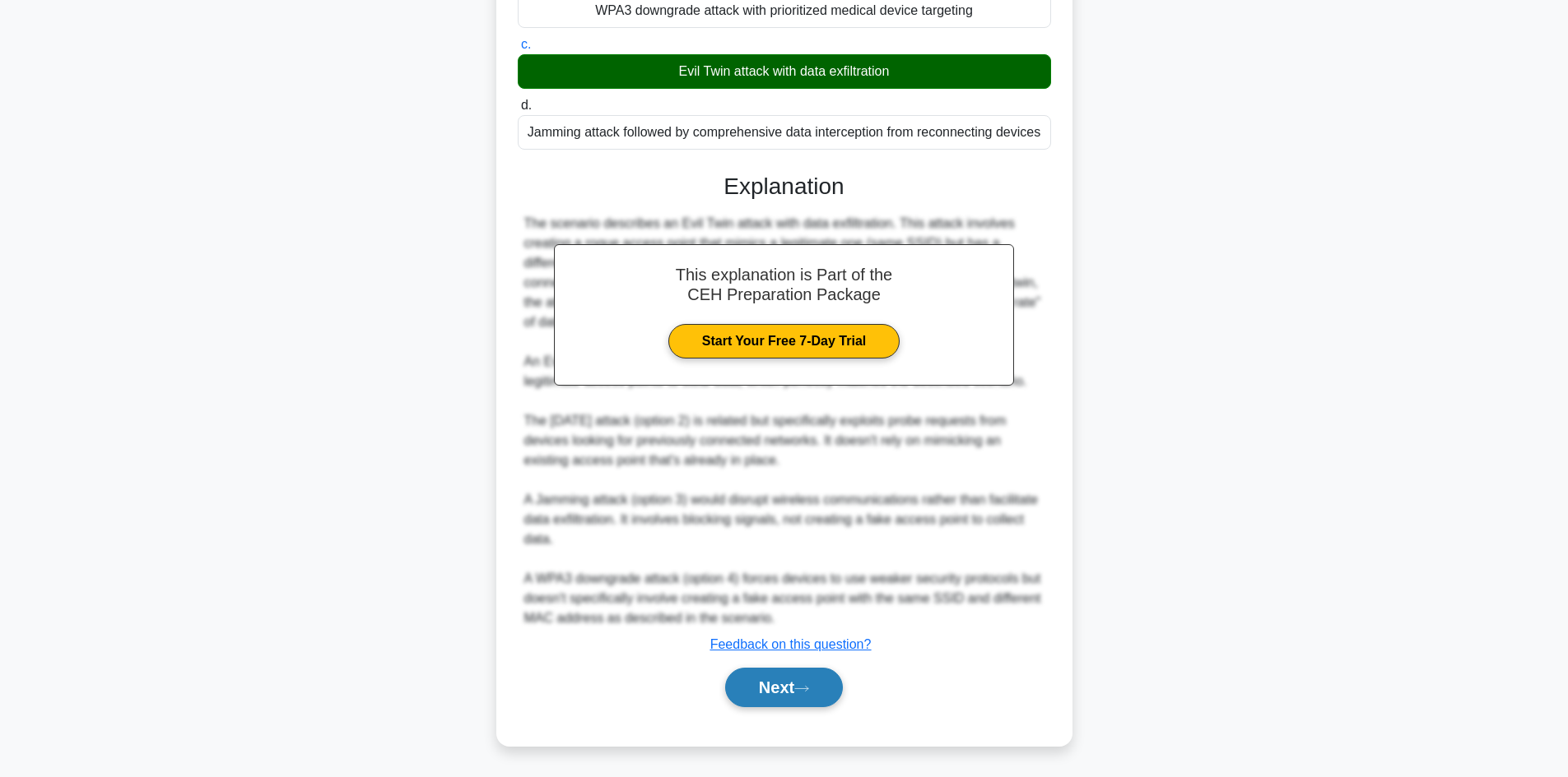
click at [780, 699] on button "Next" at bounding box center [783, 687] width 118 height 39
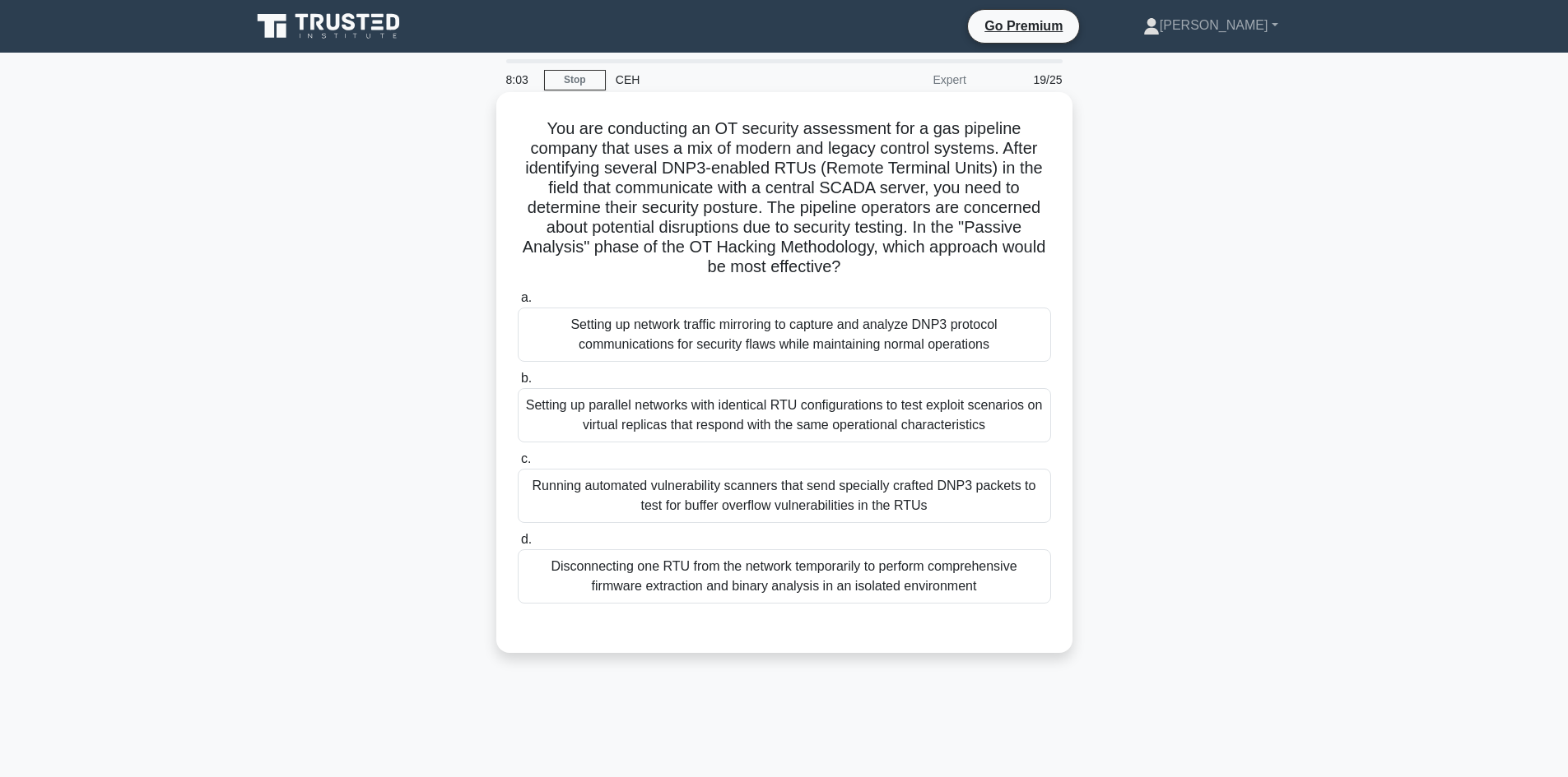
click at [826, 348] on div "Setting up network traffic mirroring to capture and analyze DNP3 protocol commu…" at bounding box center [784, 334] width 533 height 54
click at [517, 303] on input "a. Setting up network traffic mirroring to capture and analyze DNP3 protocol co…" at bounding box center [517, 297] width 0 height 11
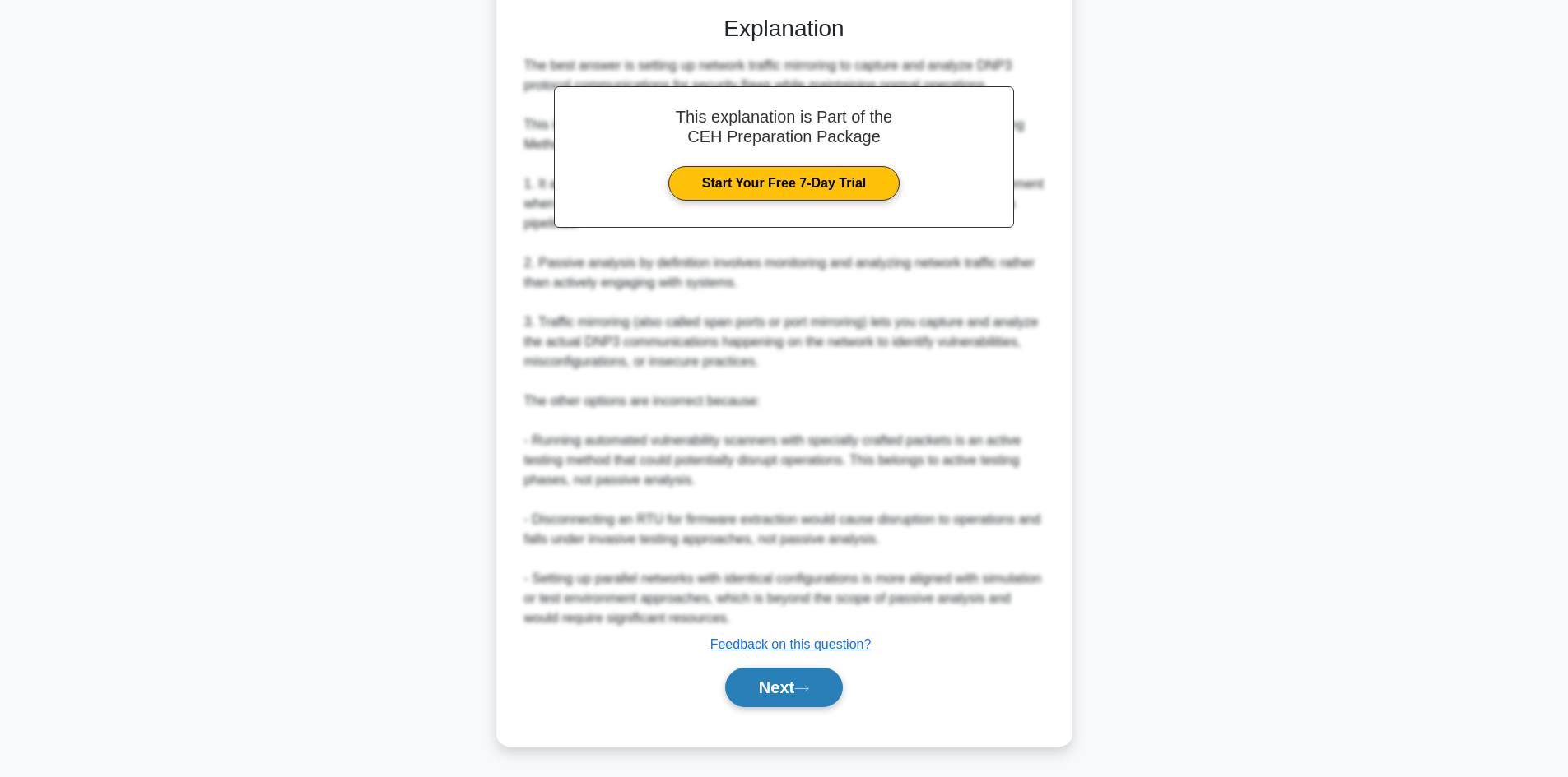
click at [810, 683] on button "Next" at bounding box center [783, 687] width 118 height 39
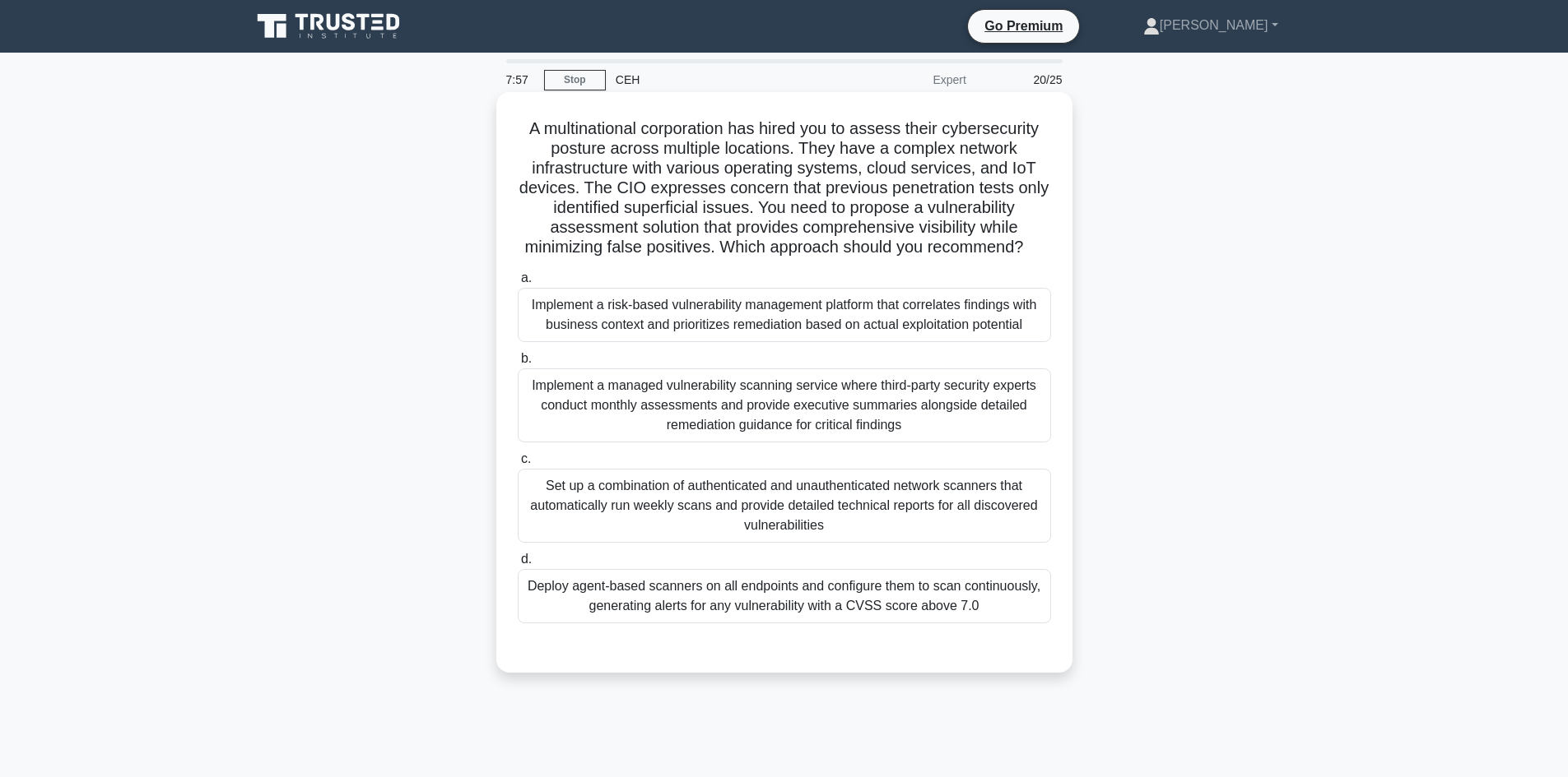
click at [717, 333] on div "Implement a risk-based vulnerability management platform that correlates findin…" at bounding box center [784, 315] width 533 height 54
click at [517, 284] on input "a. Implement a risk-based vulnerability management platform that correlates fin…" at bounding box center [517, 278] width 0 height 11
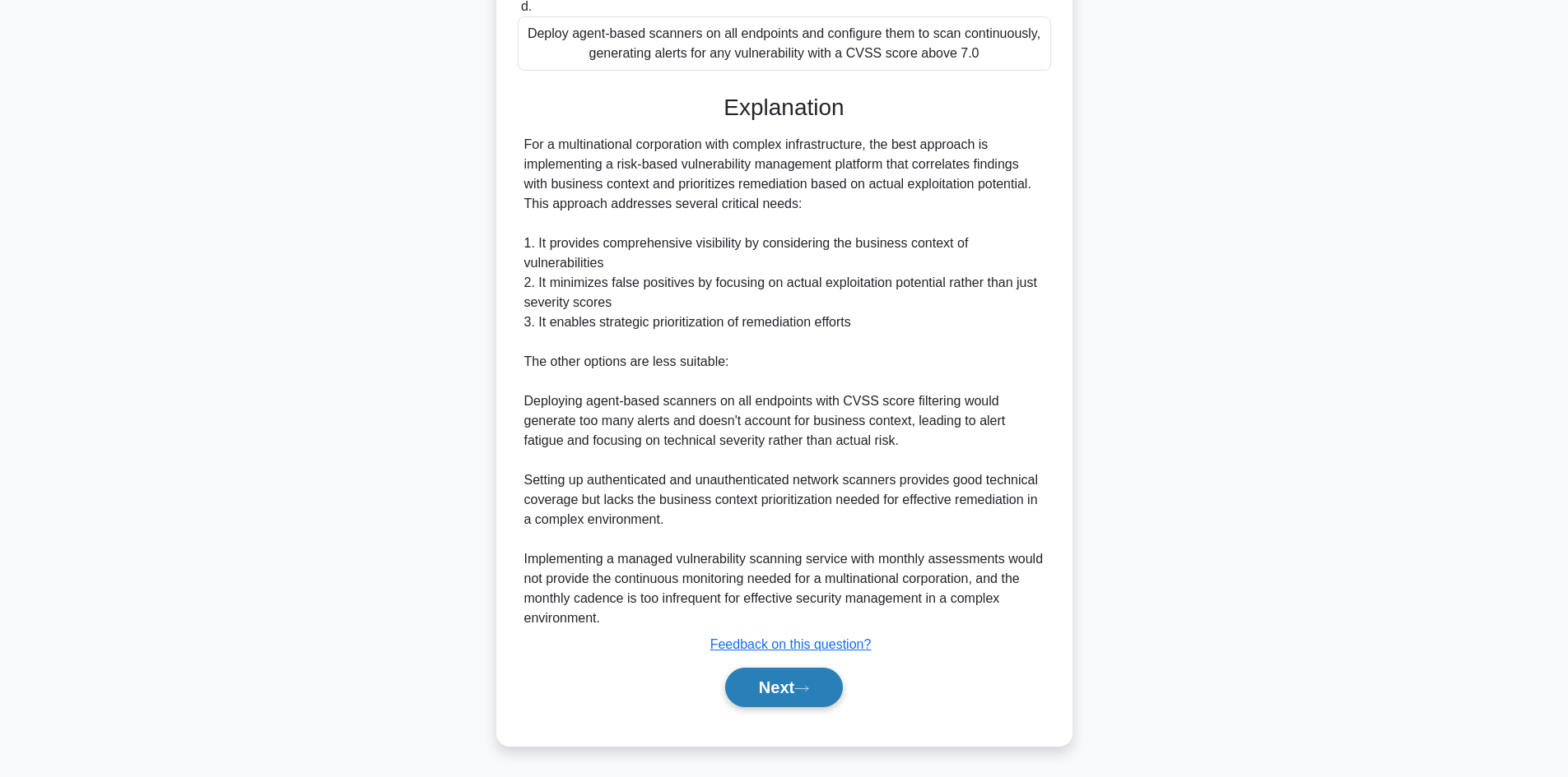
click at [777, 696] on button "Next" at bounding box center [783, 687] width 118 height 39
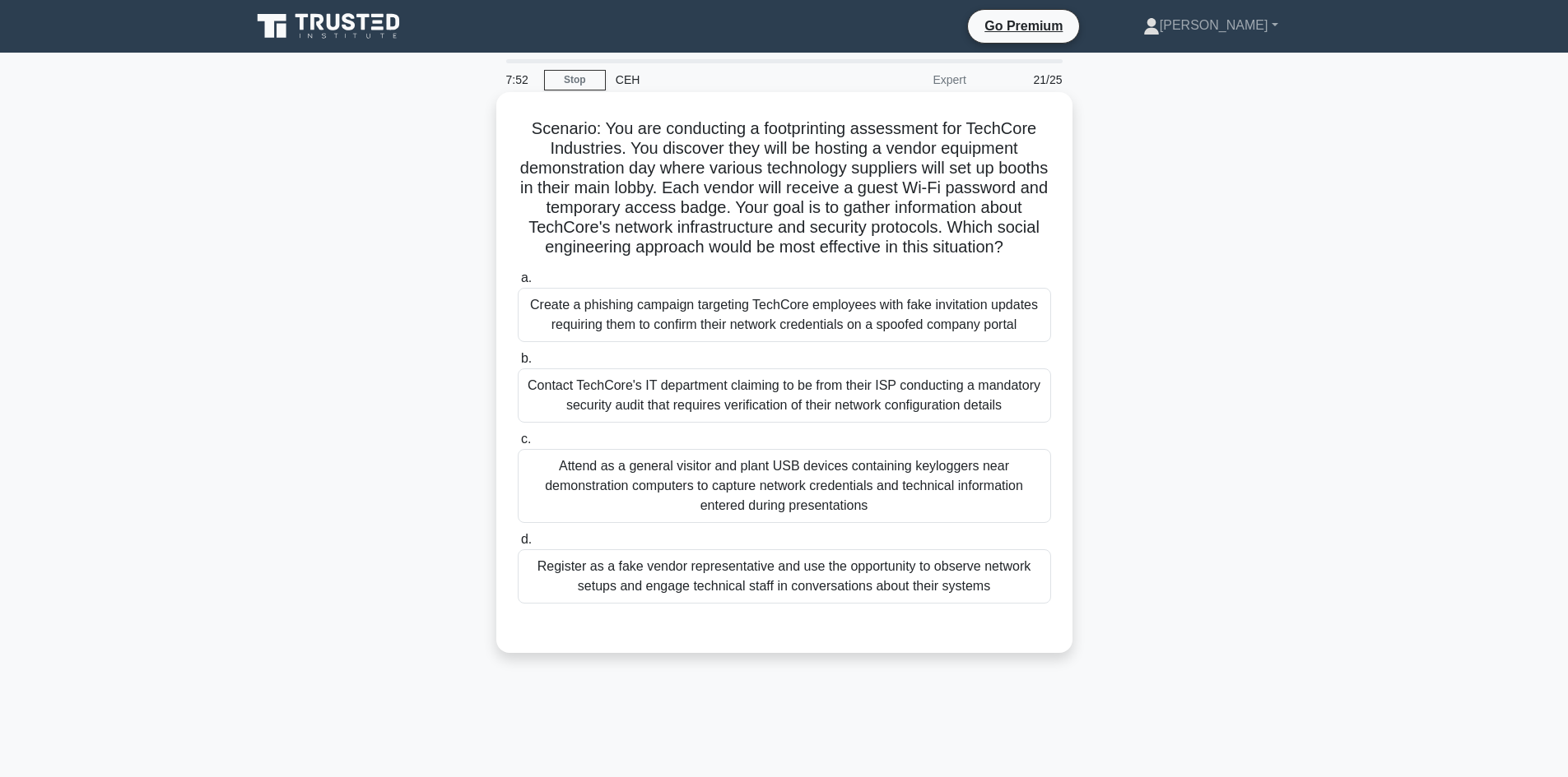
click at [765, 516] on div "Attend as a general visitor and plant USB devices containing keyloggers near de…" at bounding box center [784, 486] width 533 height 74
click at [517, 445] on input "c. Attend as a general visitor and plant USB devices containing keyloggers near…" at bounding box center [517, 439] width 0 height 11
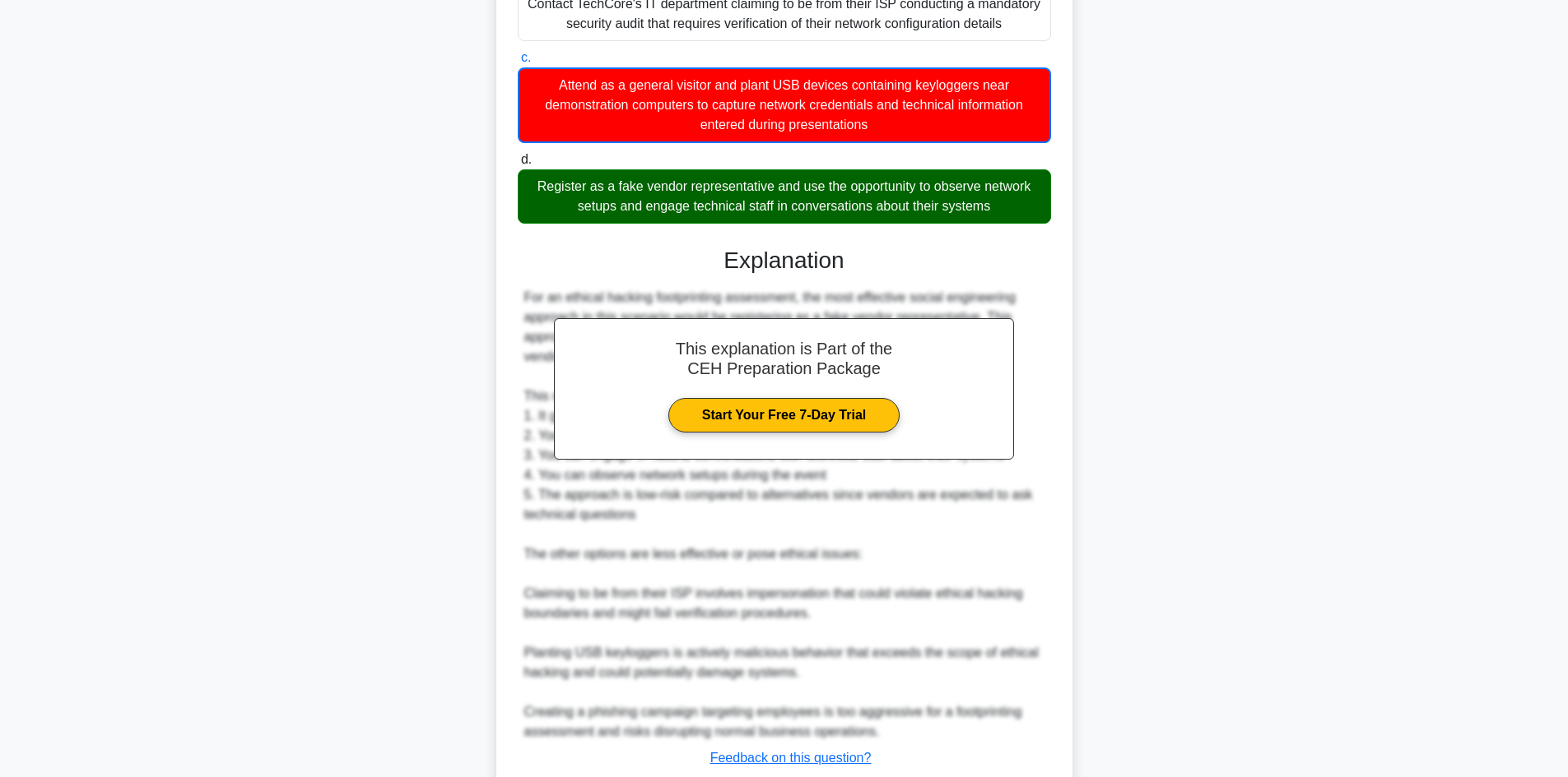
scroll to position [515, 0]
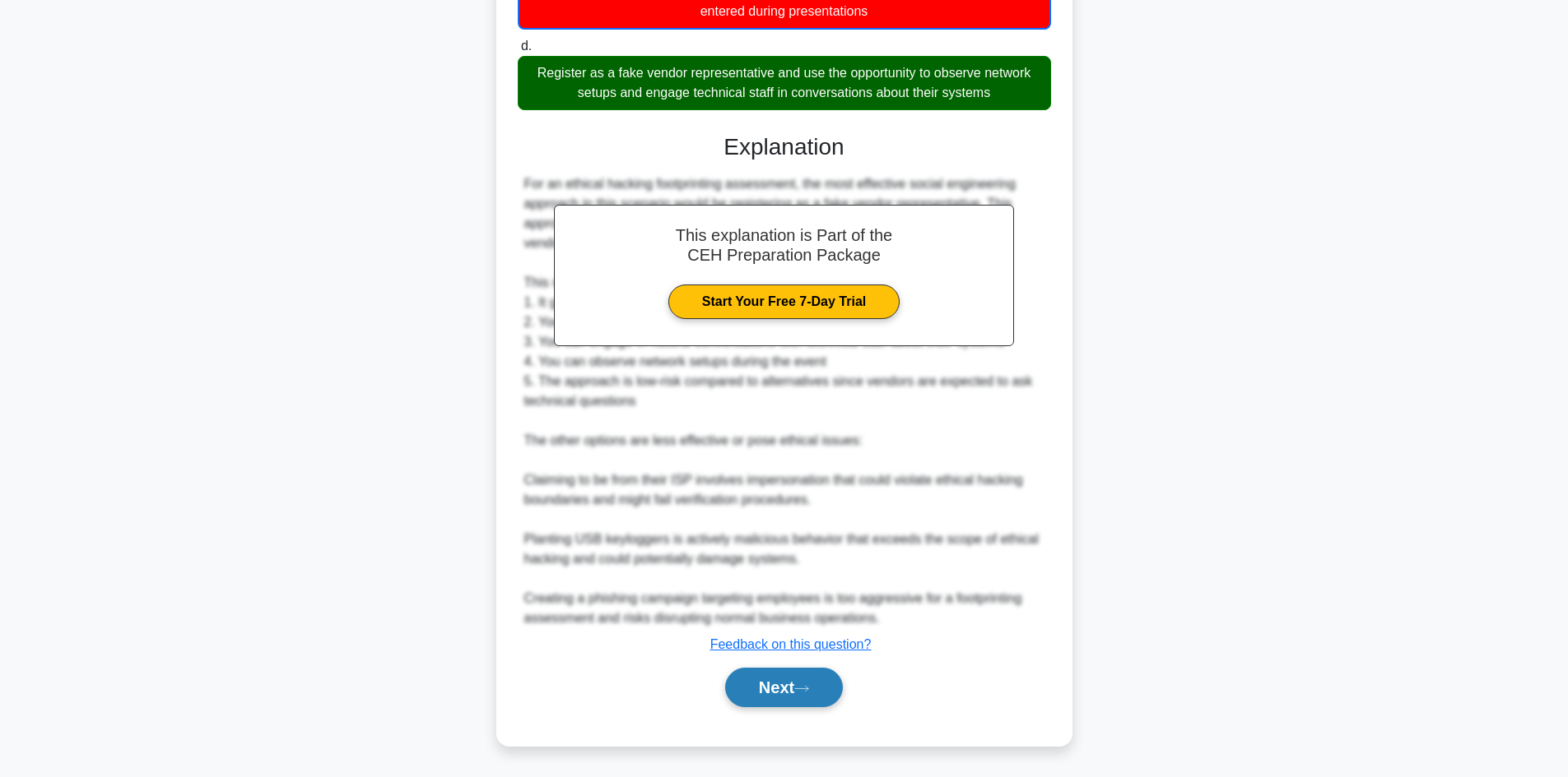
click at [787, 668] on div "This explanation is Part of the CEH Preparation Package Start Your Free 7-Day T…" at bounding box center [784, 414] width 533 height 601
click at [791, 683] on button "Next" at bounding box center [783, 687] width 118 height 39
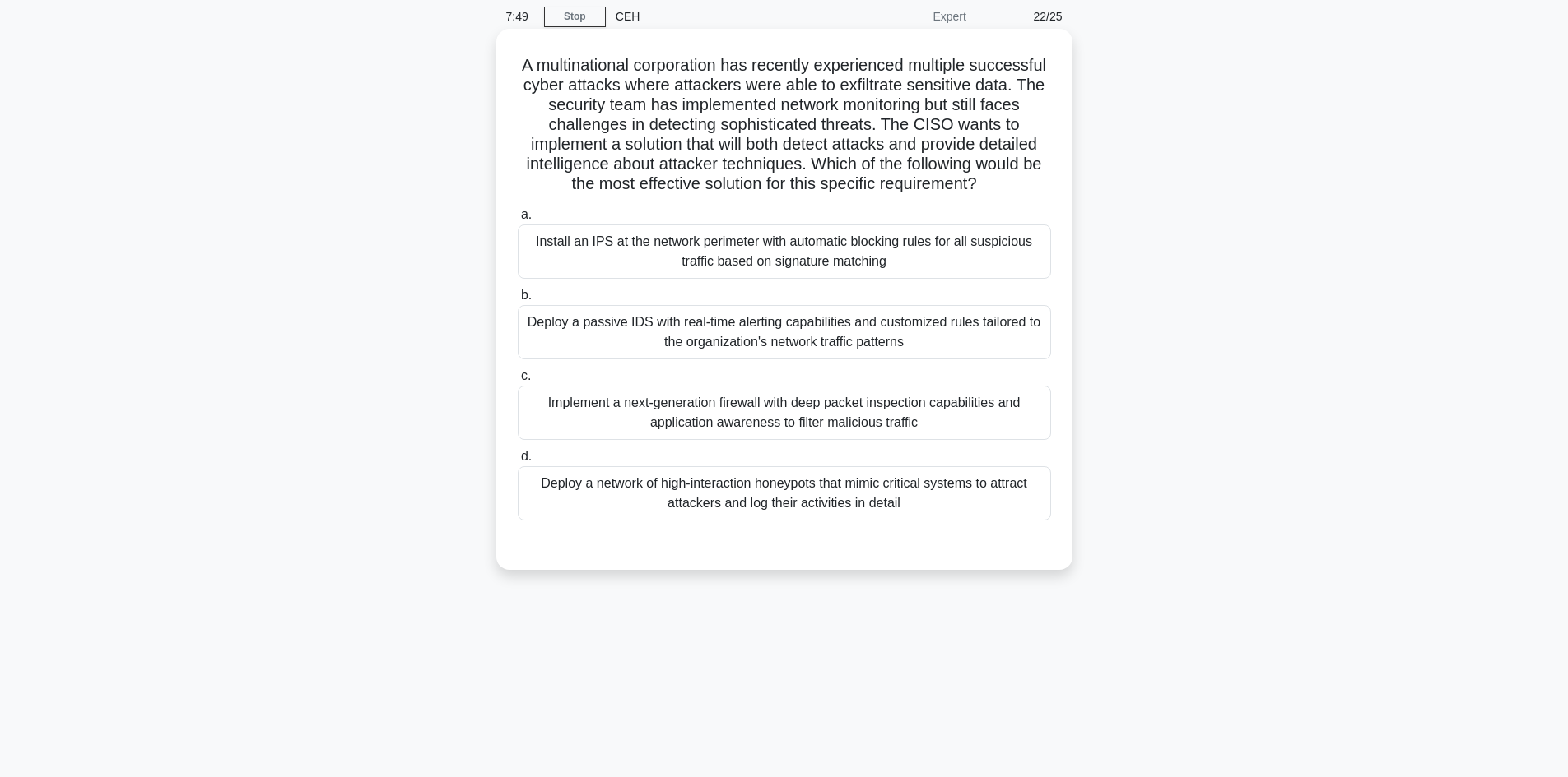
scroll to position [0, 0]
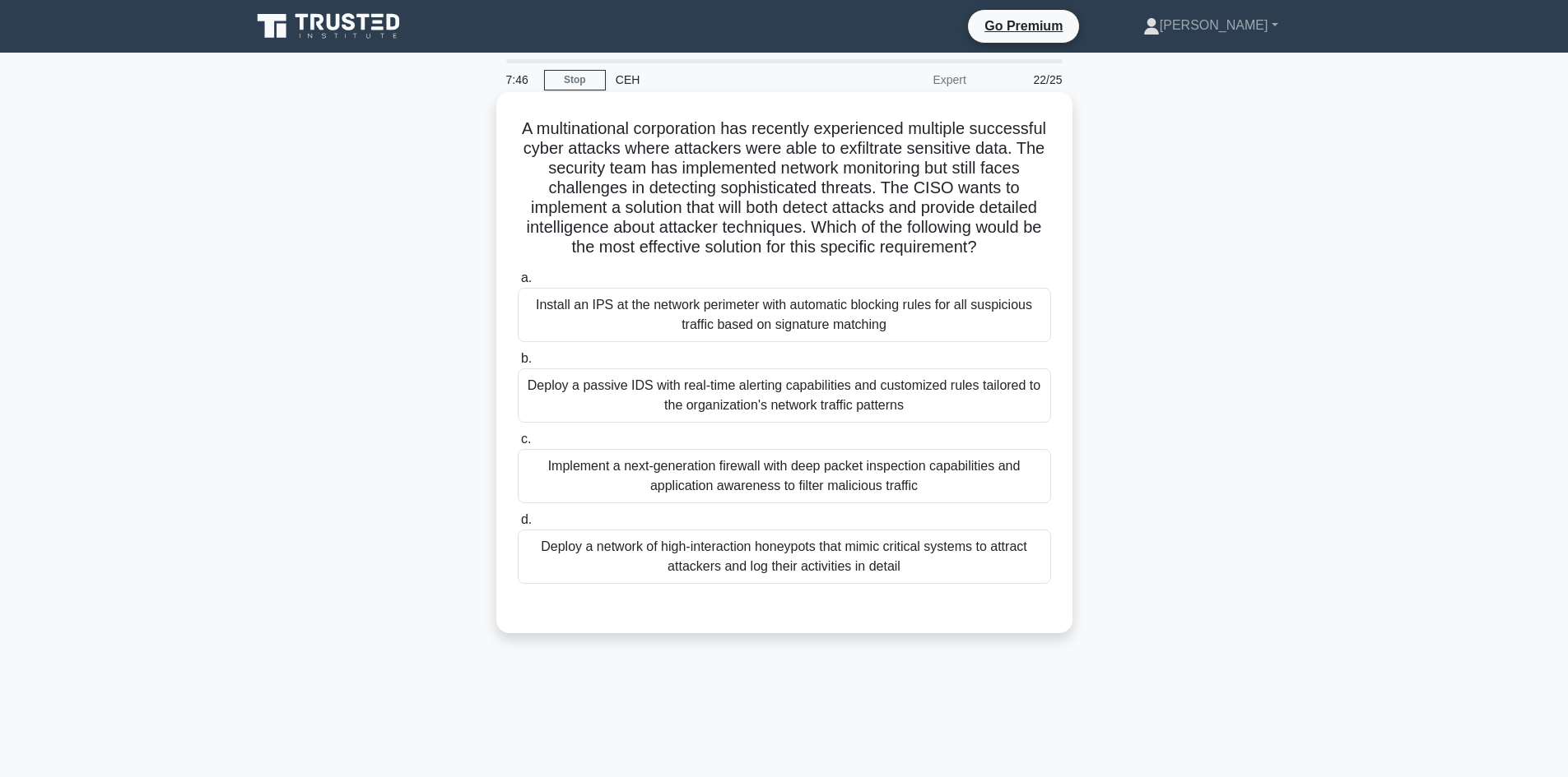
click at [756, 480] on div "Implement a next-generation firewall with deep packet inspection capabilities a…" at bounding box center [784, 476] width 533 height 54
click at [517, 445] on input "c. Implement a next-generation firewall with deep packet inspection capabilitie…" at bounding box center [517, 439] width 0 height 11
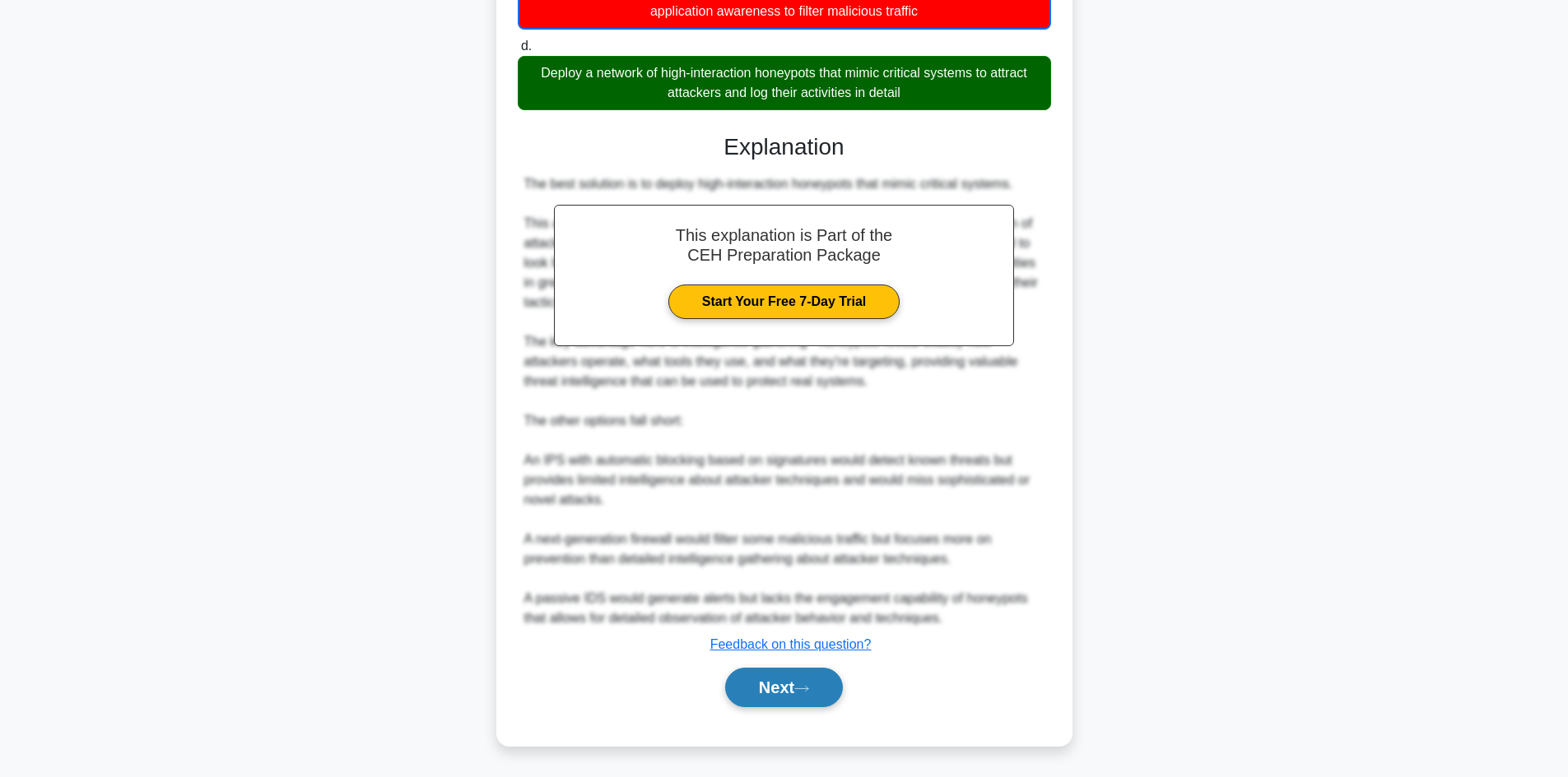
click at [754, 685] on button "Next" at bounding box center [783, 687] width 118 height 39
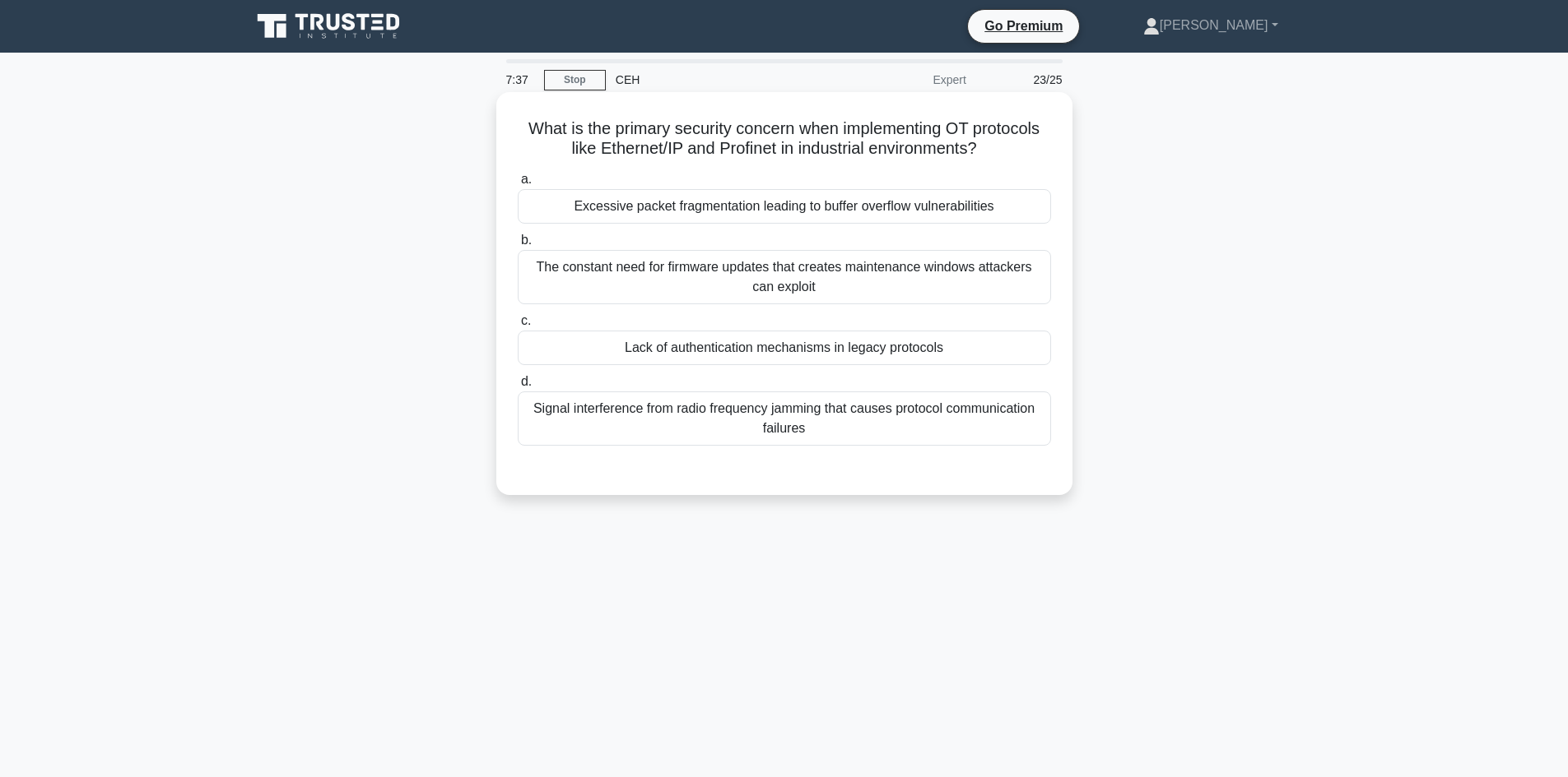
click at [762, 287] on div "The constant need for firmware updates that creates maintenance windows attacke…" at bounding box center [784, 277] width 533 height 54
click at [517, 246] on input "b. The constant need for firmware updates that creates maintenance windows atta…" at bounding box center [517, 241] width 0 height 11
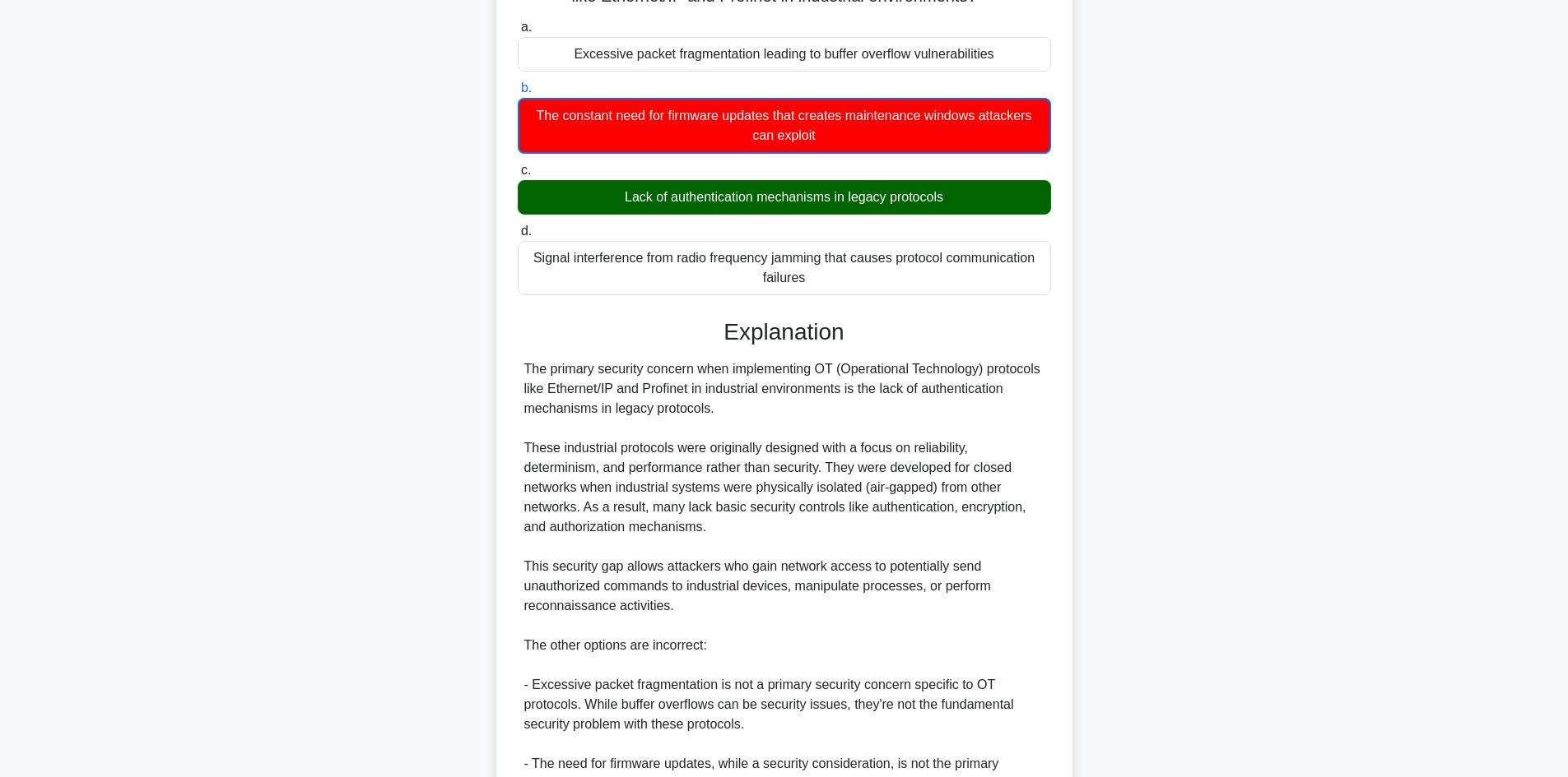
scroll to position [398, 0]
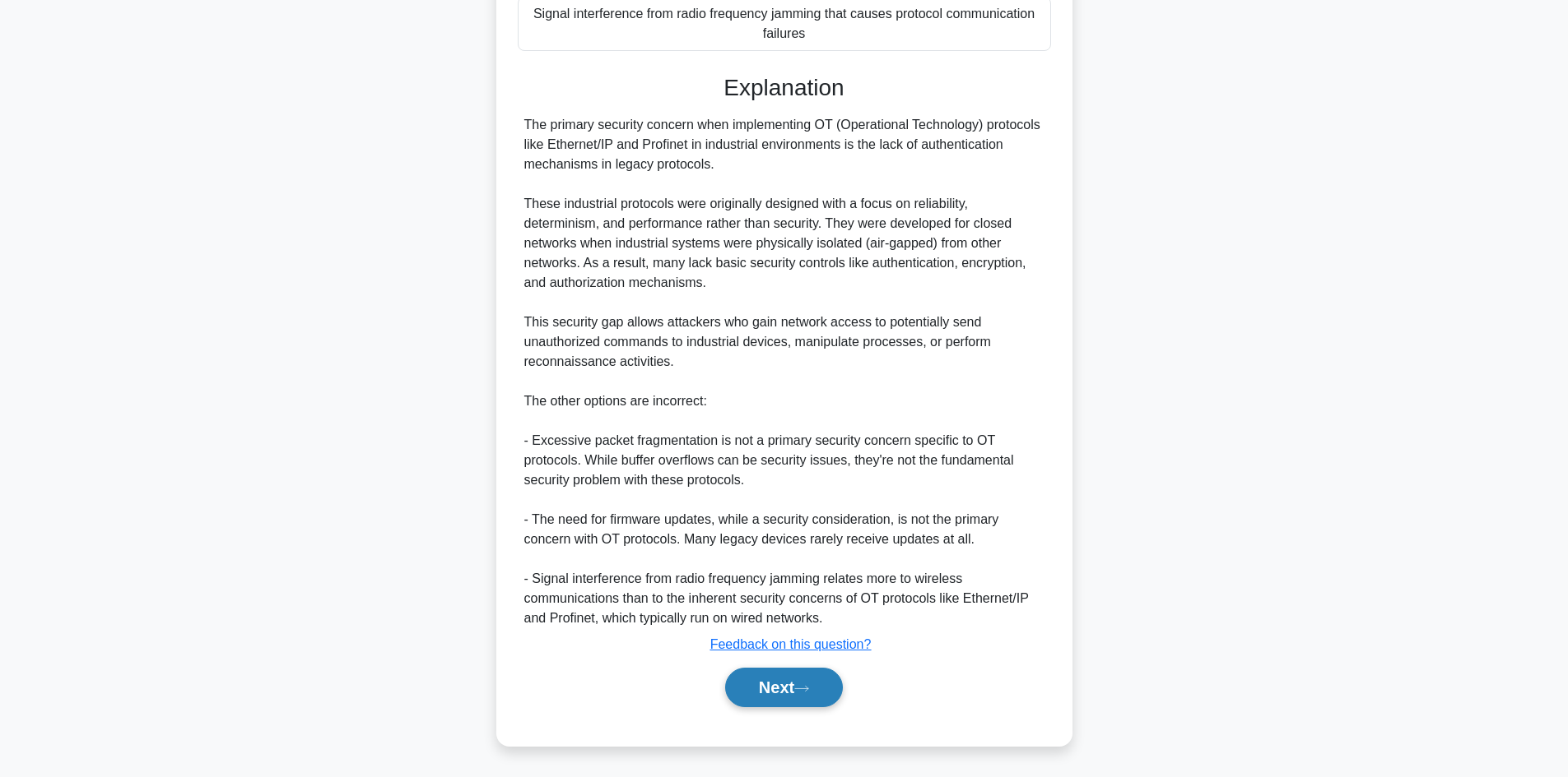
click at [776, 688] on button "Next" at bounding box center [783, 687] width 118 height 39
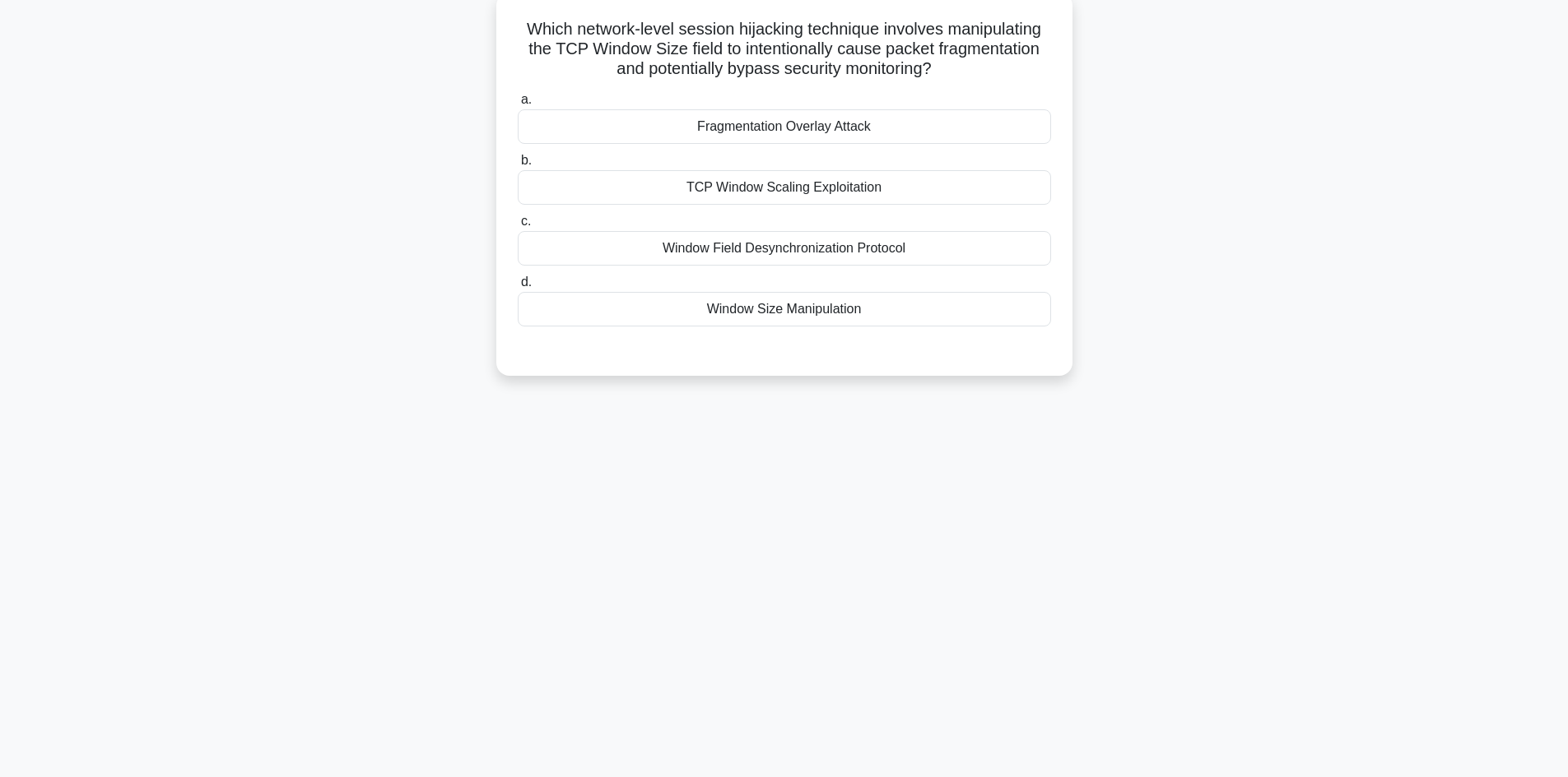
scroll to position [0, 0]
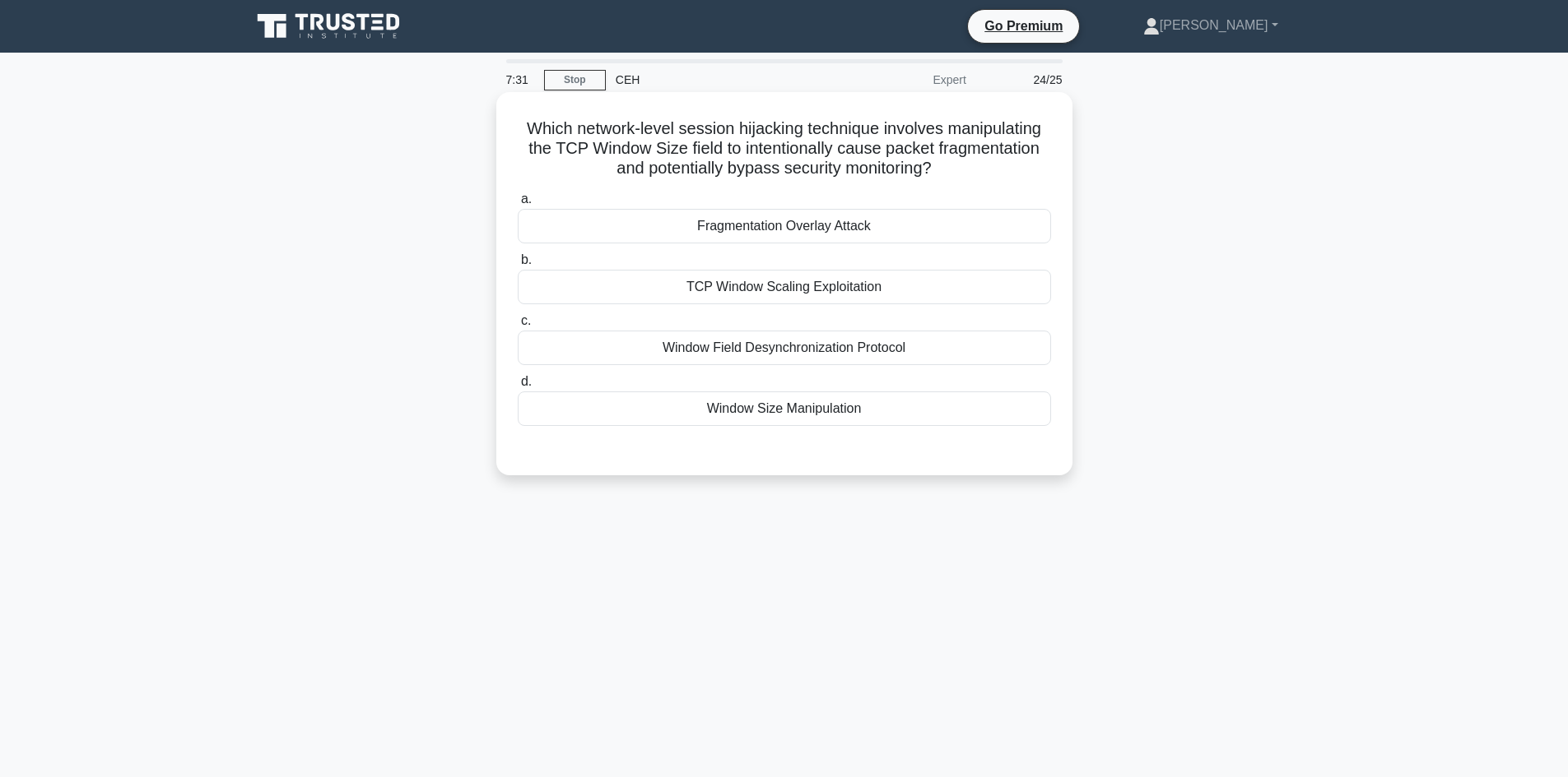
click at [843, 231] on div "Fragmentation Overlay Attack" at bounding box center [784, 226] width 533 height 34
click at [517, 205] on input "a. Fragmentation Overlay Attack" at bounding box center [517, 199] width 0 height 11
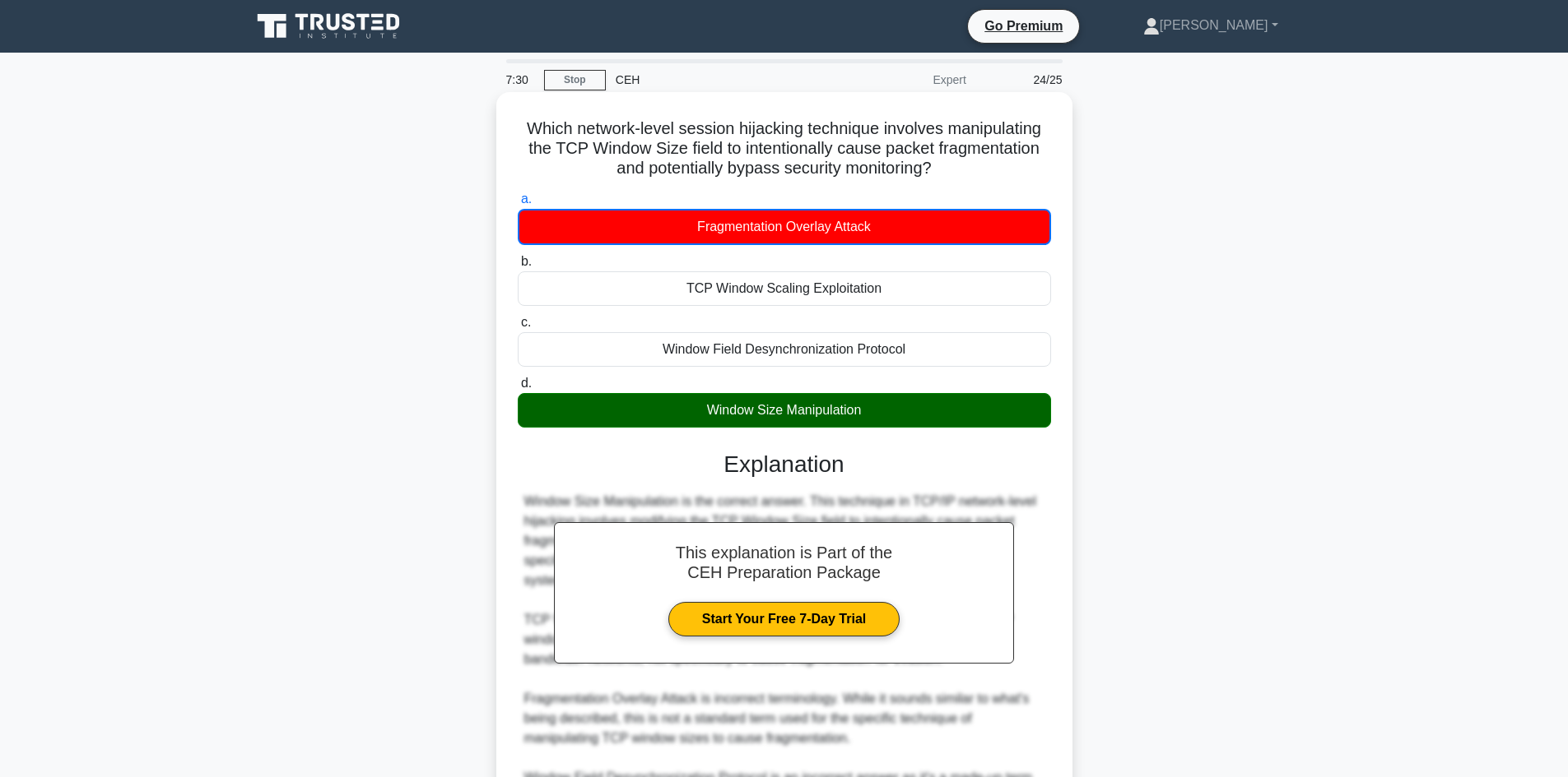
scroll to position [200, 0]
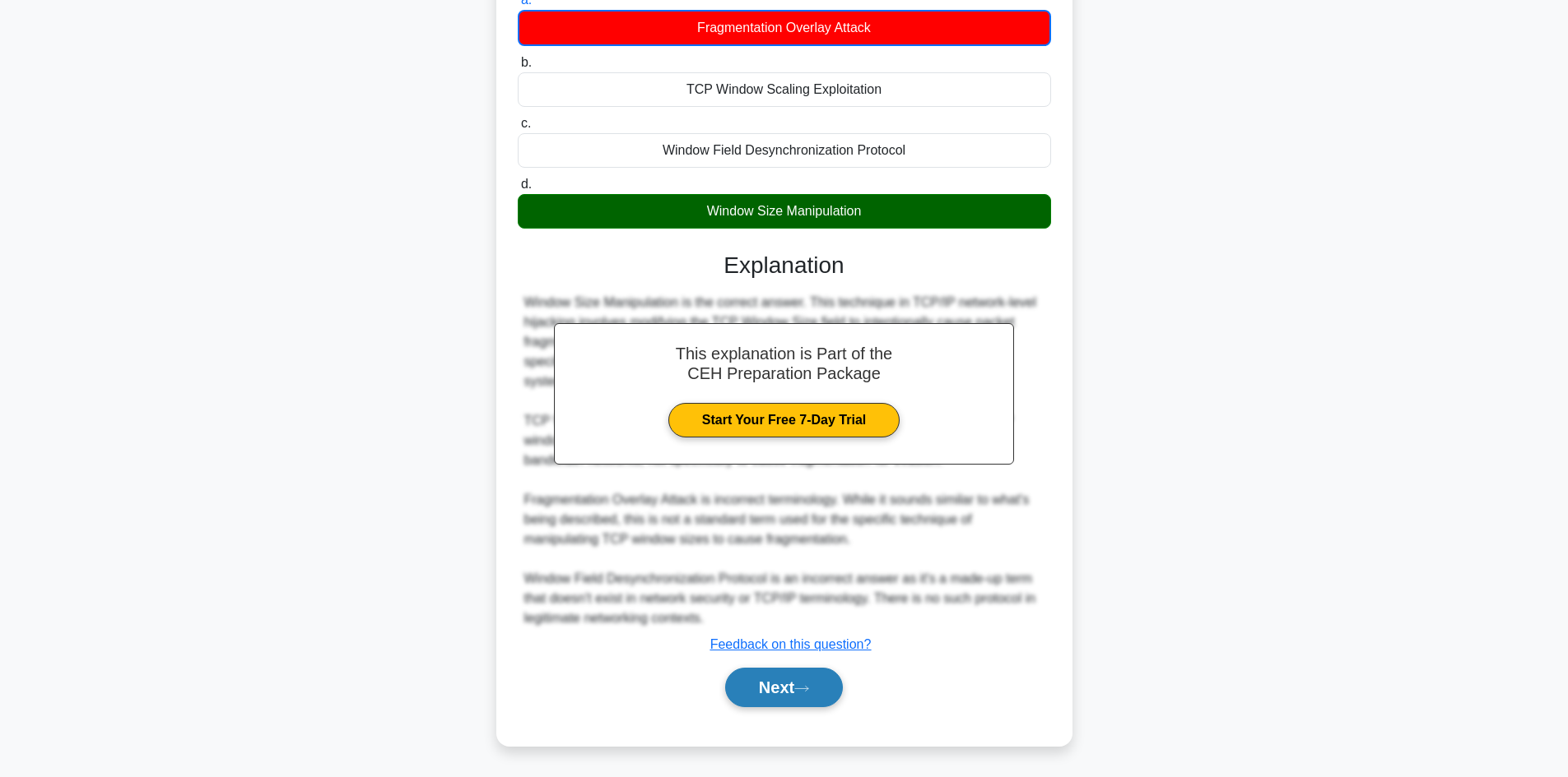
click at [802, 677] on button "Next" at bounding box center [783, 687] width 118 height 39
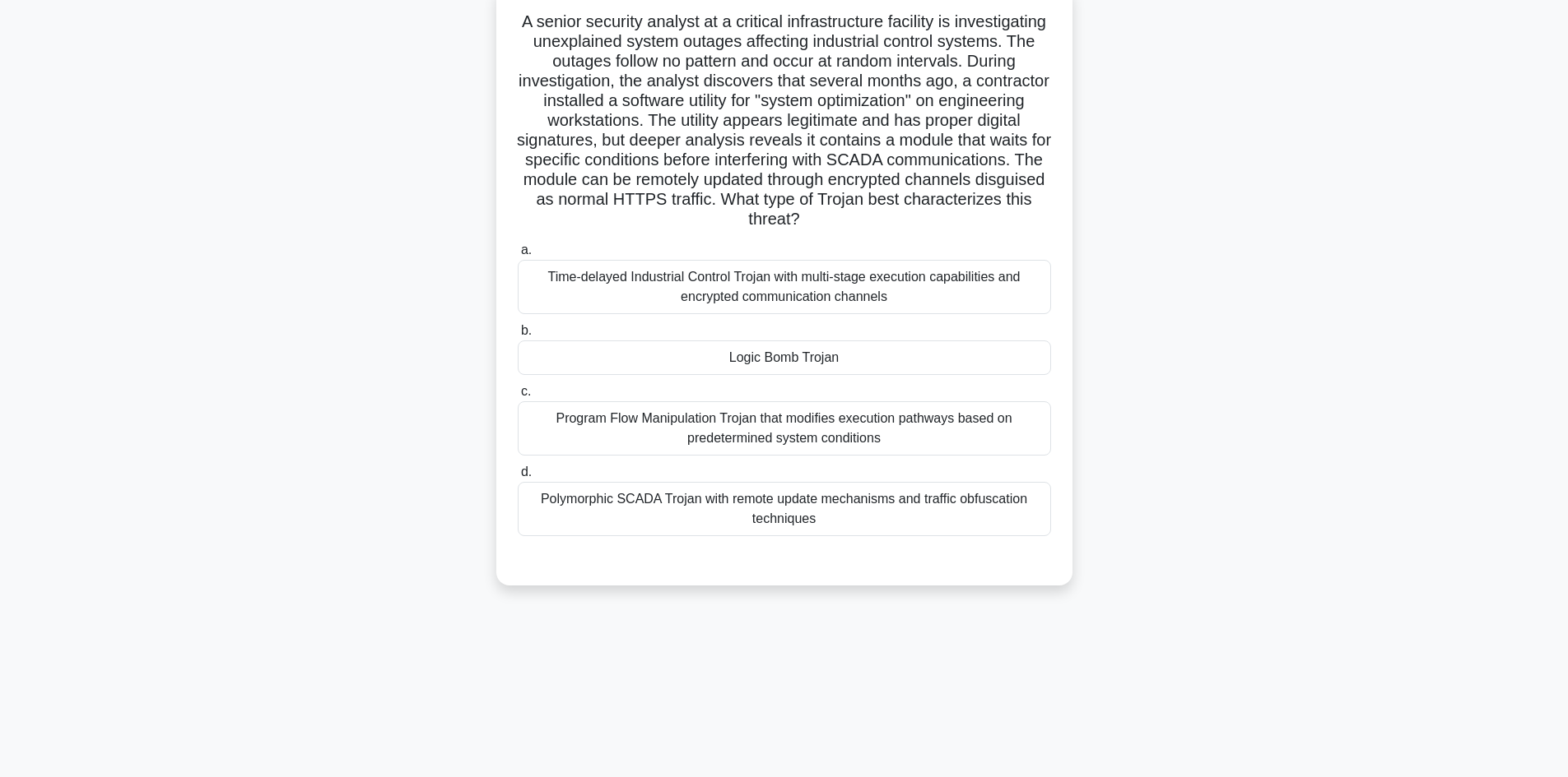
scroll to position [111, 0]
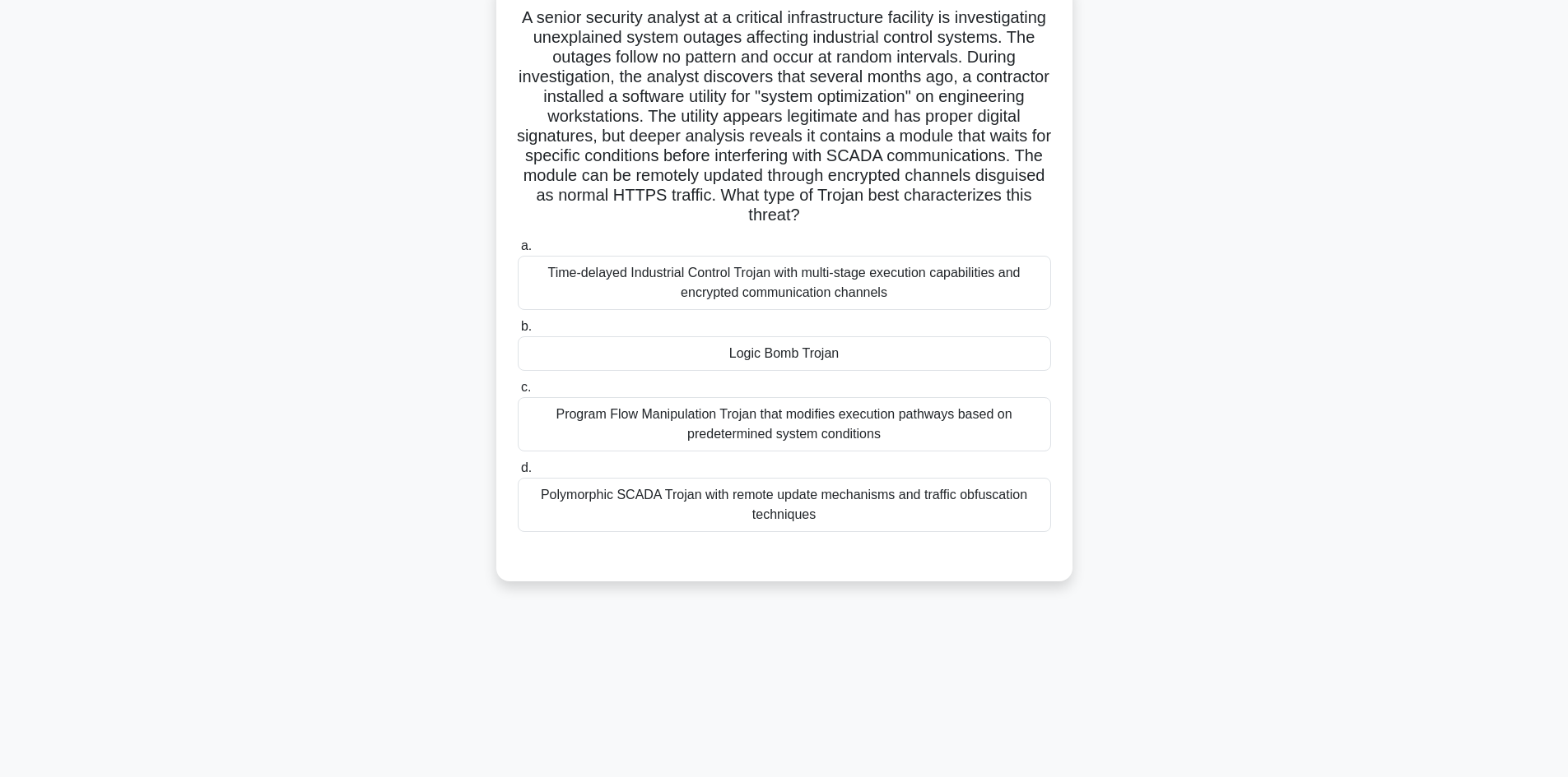
click at [832, 424] on div "Program Flow Manipulation Trojan that modifies execution pathways based on pred…" at bounding box center [784, 424] width 533 height 54
click at [517, 394] on input "c. Program Flow Manipulation Trojan that modifies execution pathways based on p…" at bounding box center [517, 388] width 0 height 11
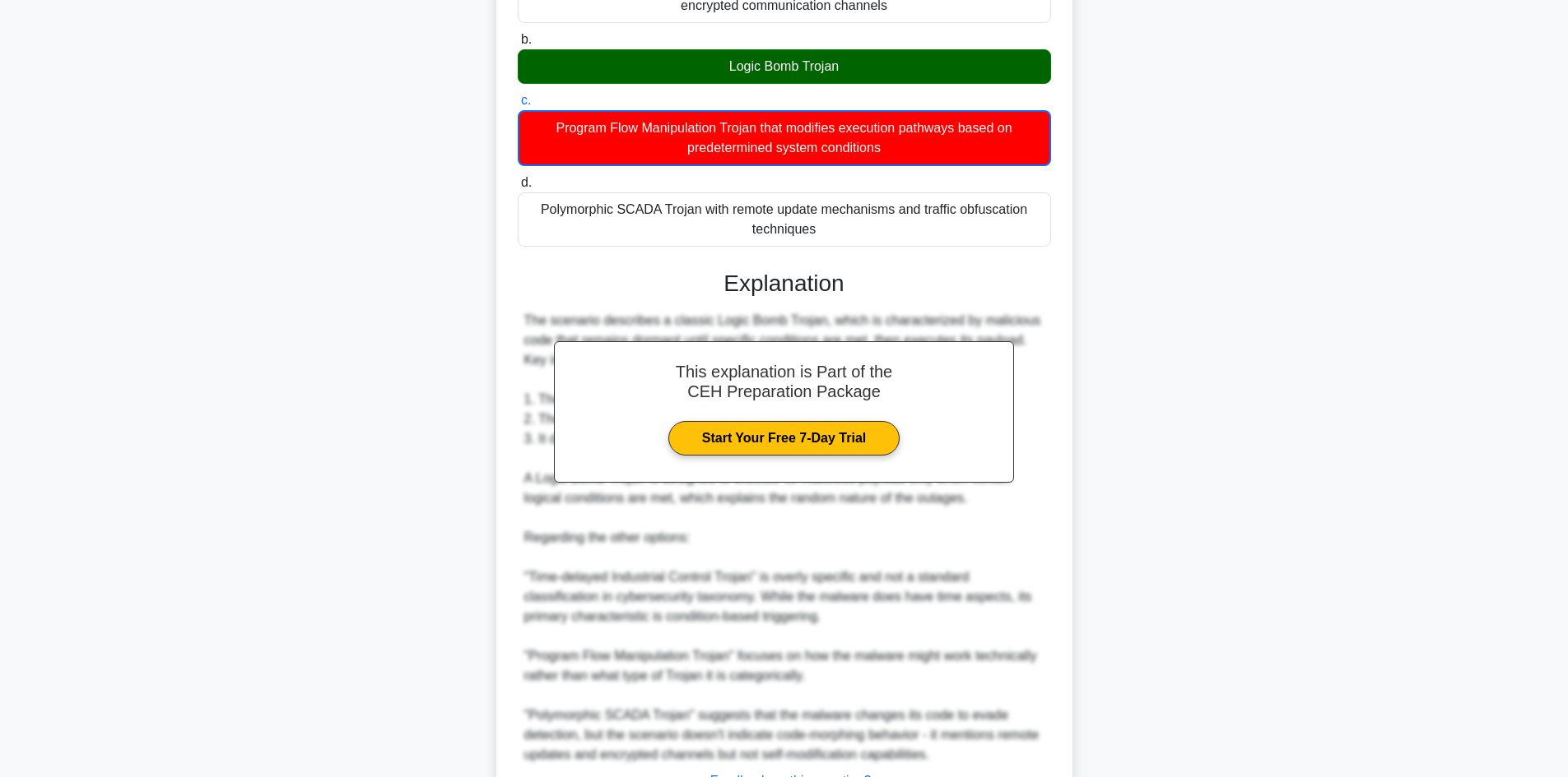
scroll to position [536, 0]
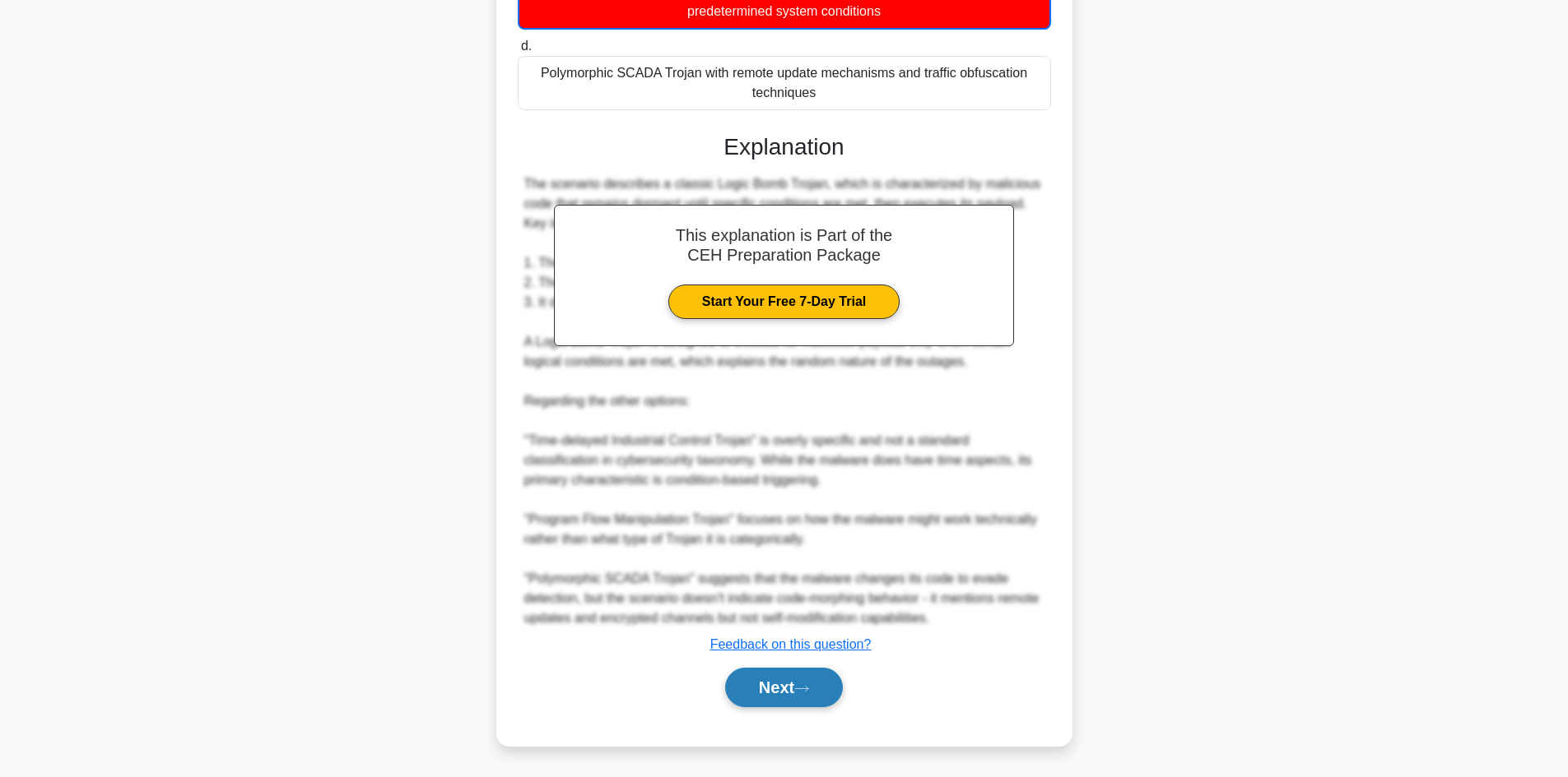
click at [828, 690] on button "Next" at bounding box center [783, 687] width 118 height 39
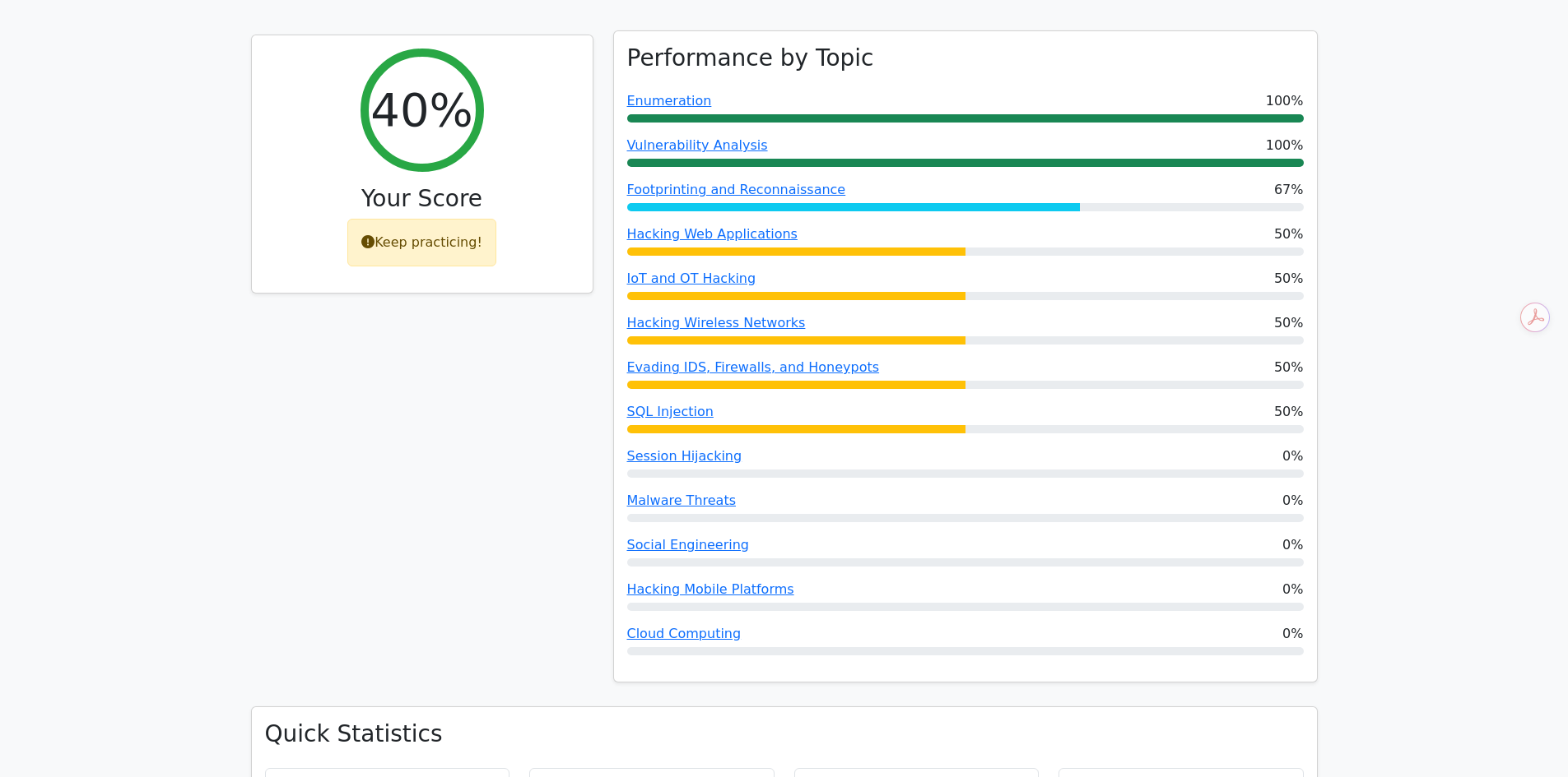
scroll to position [661, 0]
